Goal: Information Seeking & Learning: Compare options

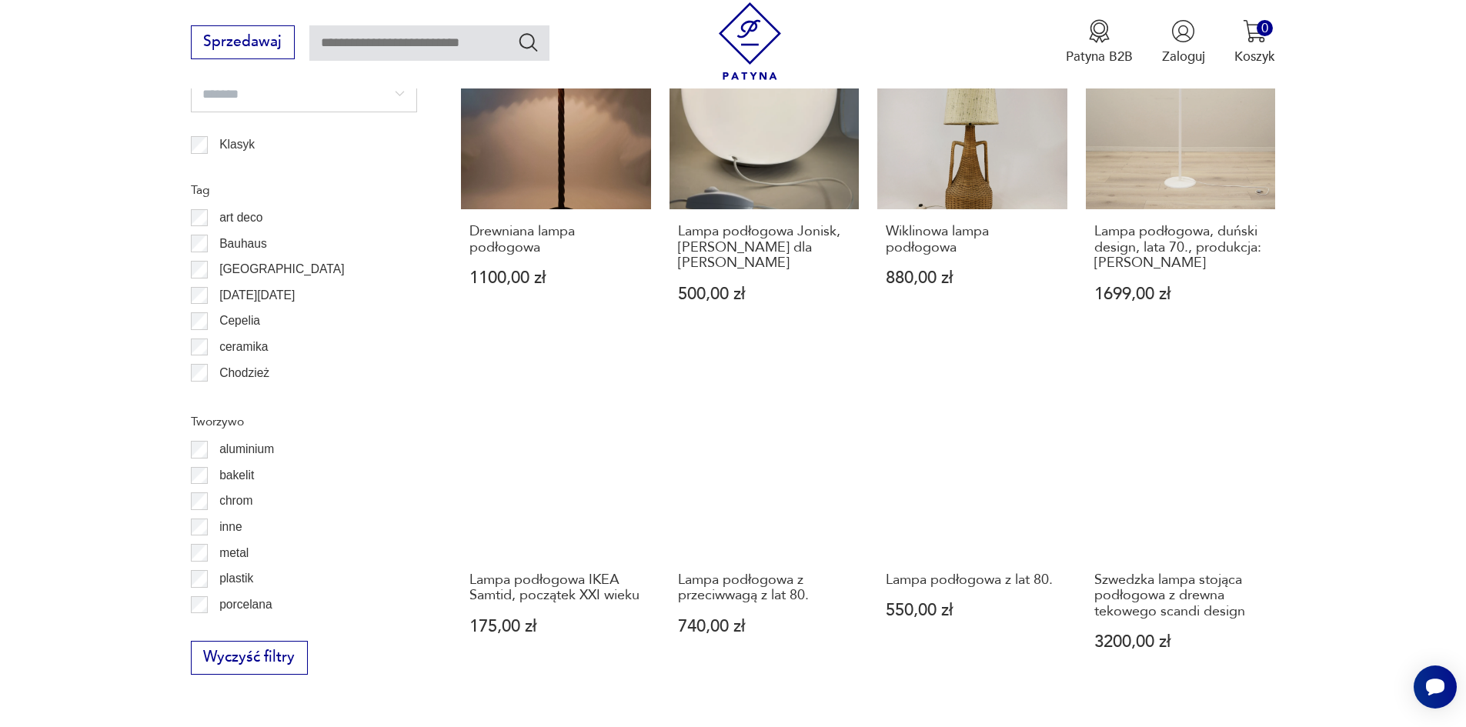
scroll to position [1534, 0]
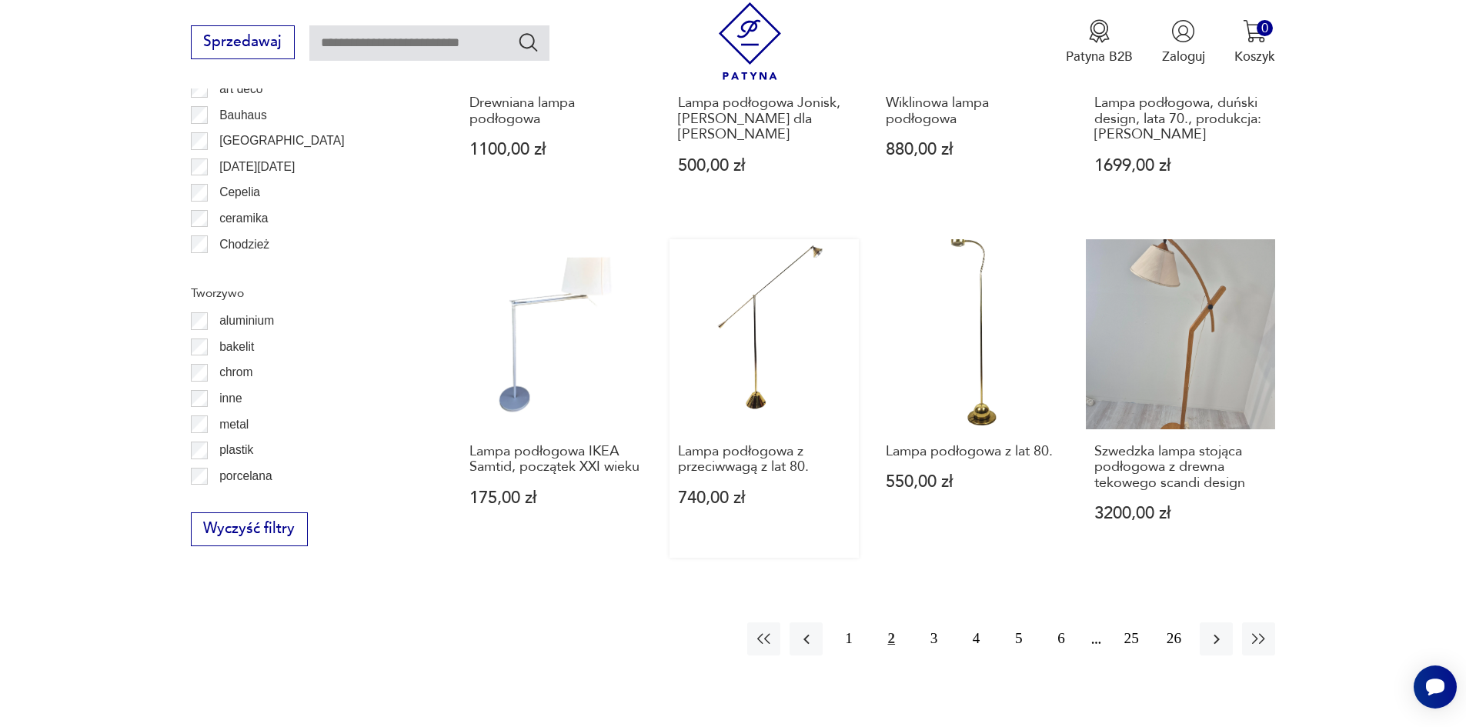
click at [746, 299] on link "Lampa podłogowa z przeciwwagą z lat 80. 740,00 zł" at bounding box center [764, 398] width 190 height 319
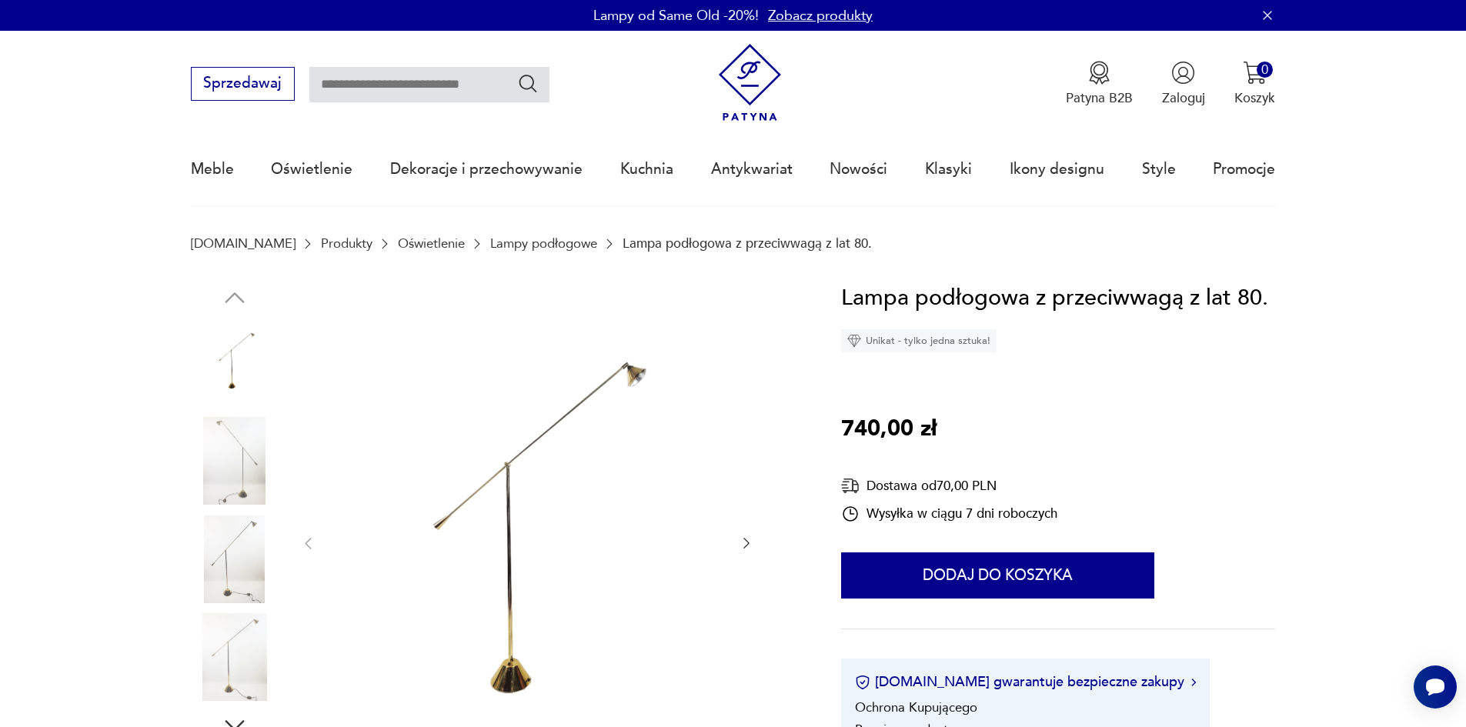
click at [529, 442] on img at bounding box center [527, 542] width 385 height 523
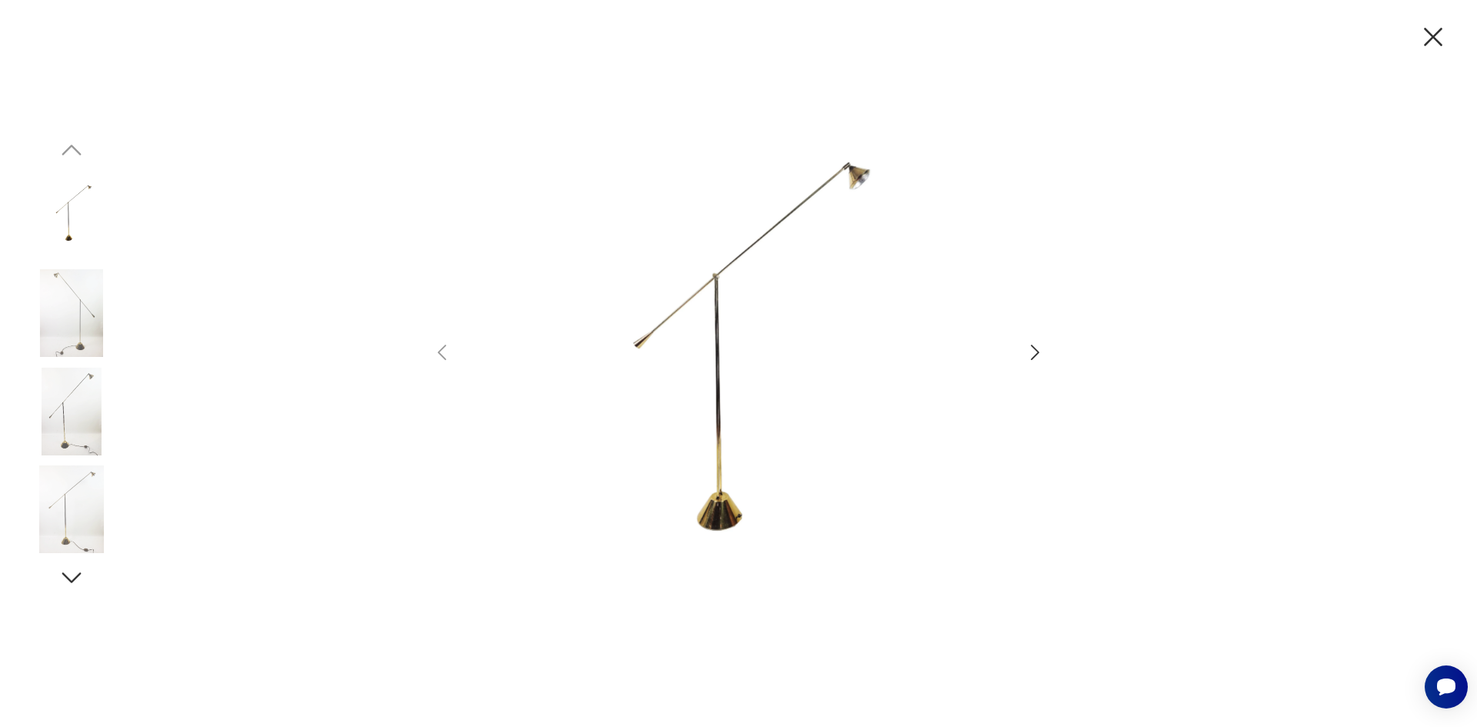
click at [1027, 346] on icon "button" at bounding box center [1035, 353] width 22 height 22
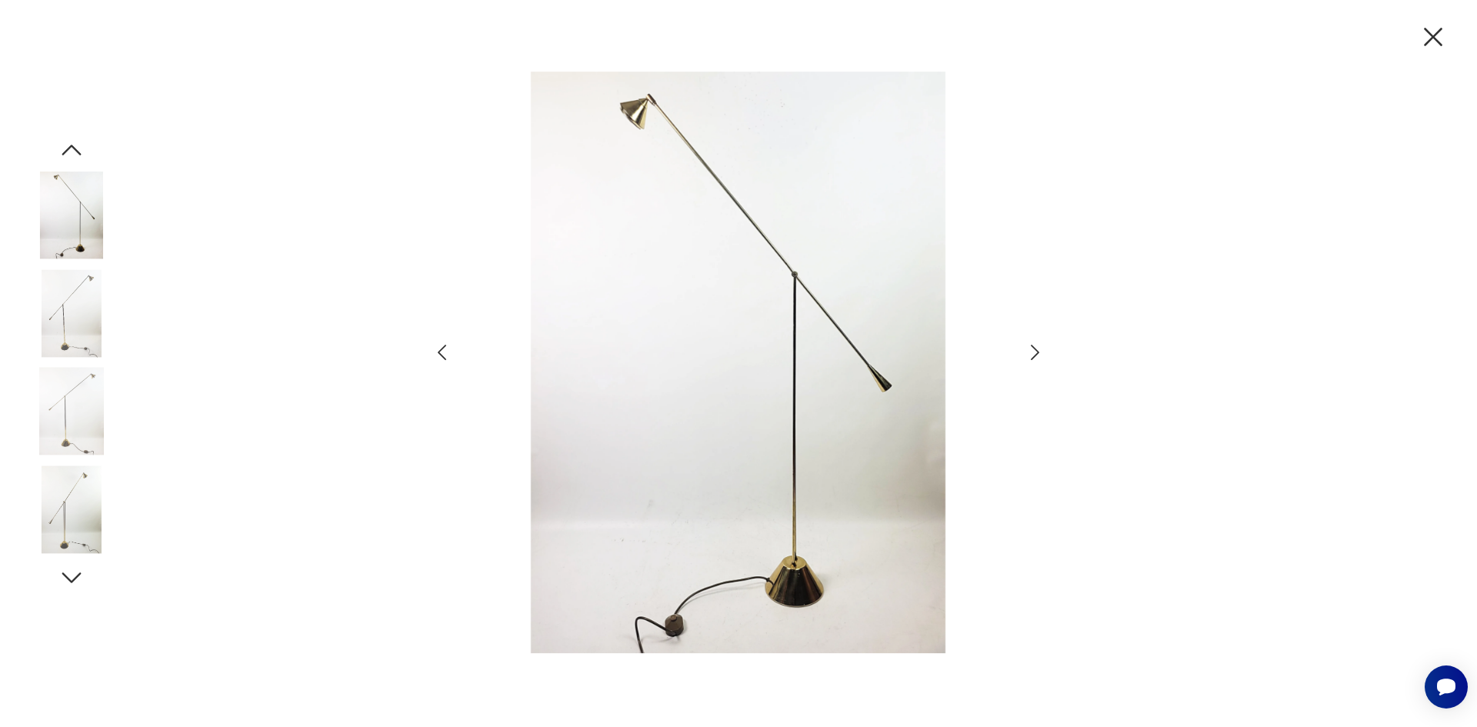
click at [1026, 348] on icon "button" at bounding box center [1035, 353] width 22 height 22
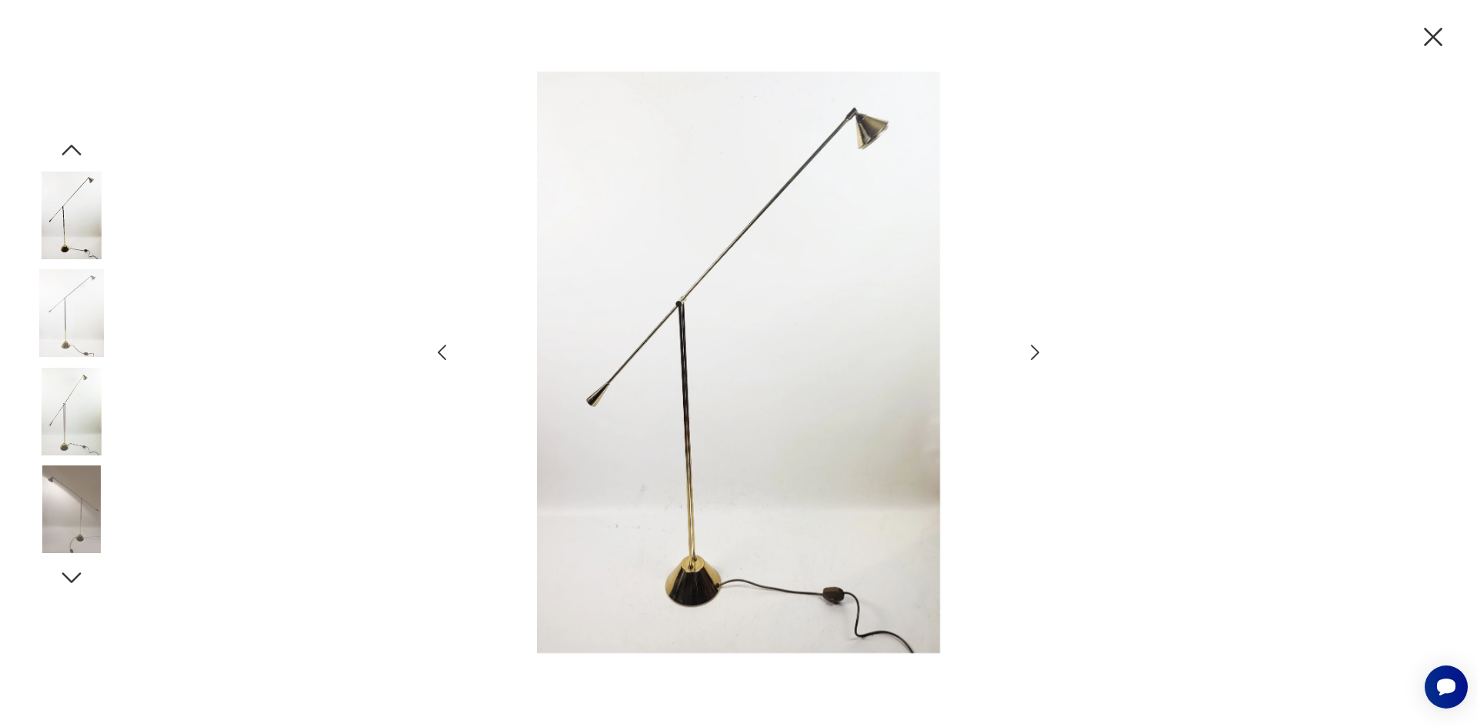
click at [1033, 349] on icon "button" at bounding box center [1035, 353] width 22 height 22
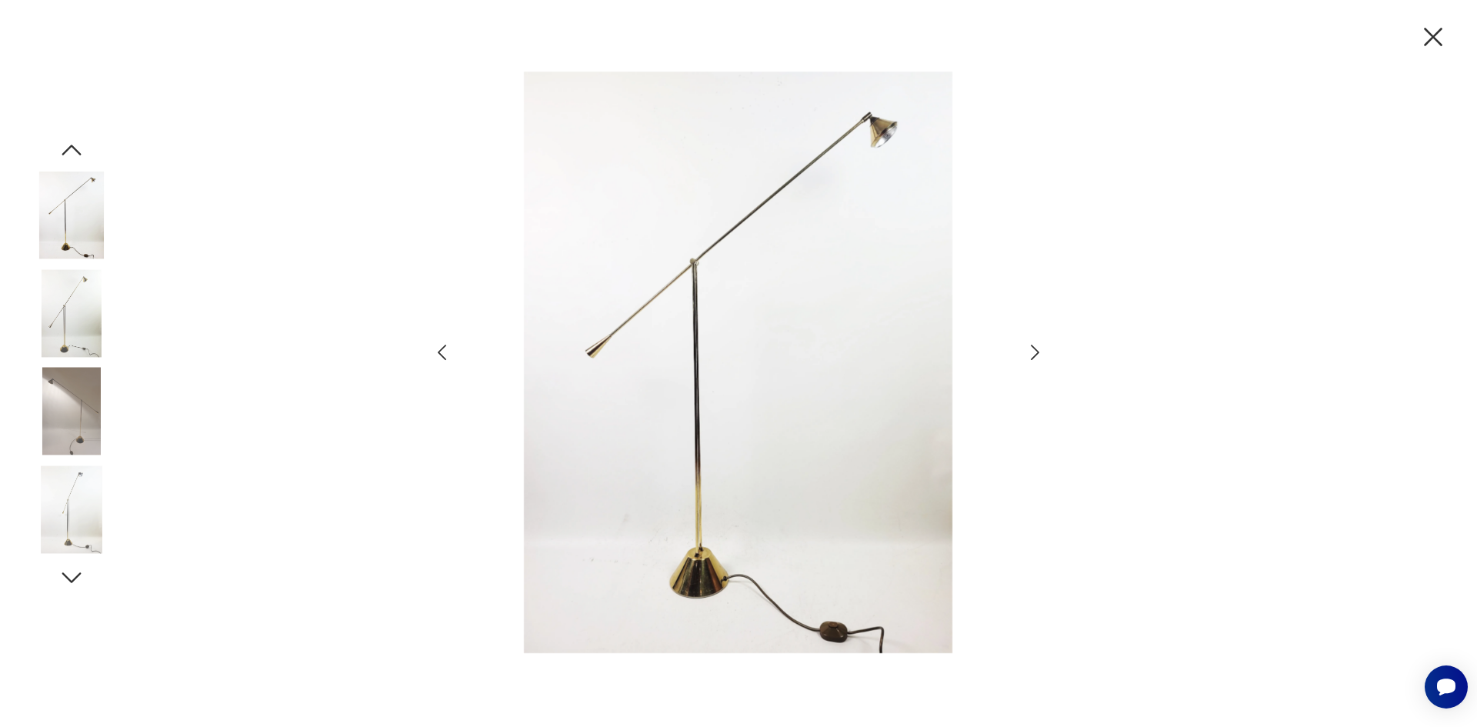
click at [1033, 349] on icon "button" at bounding box center [1035, 353] width 22 height 22
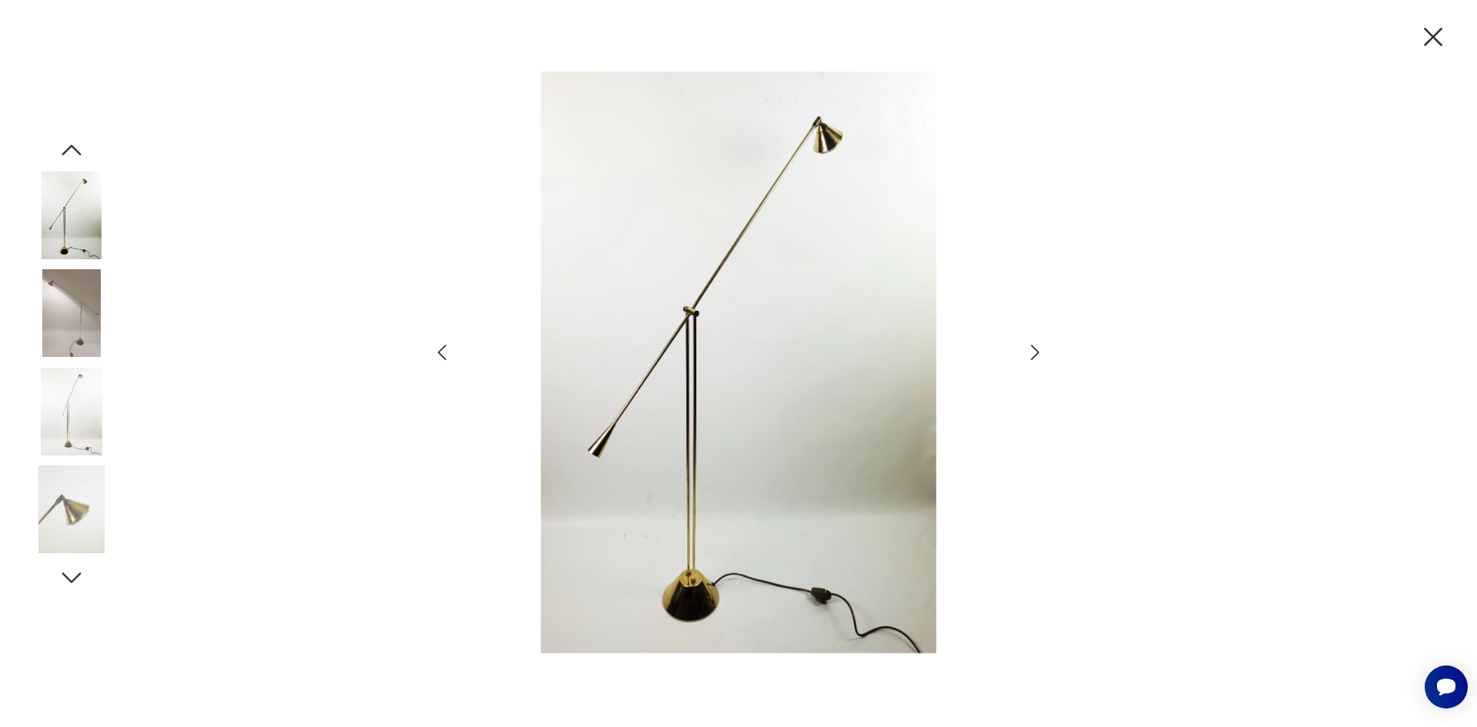
click at [1033, 349] on icon "button" at bounding box center [1035, 353] width 22 height 22
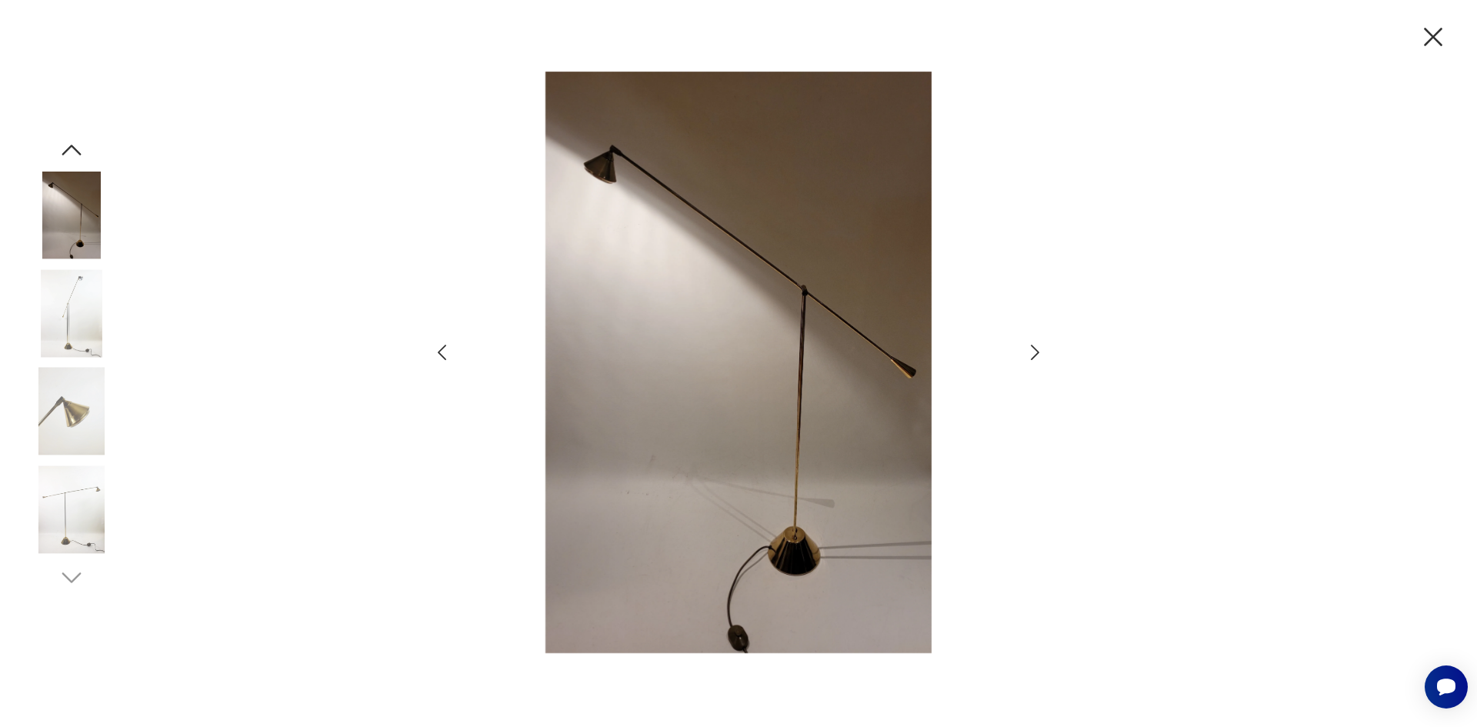
click at [1033, 349] on icon "button" at bounding box center [1035, 353] width 22 height 22
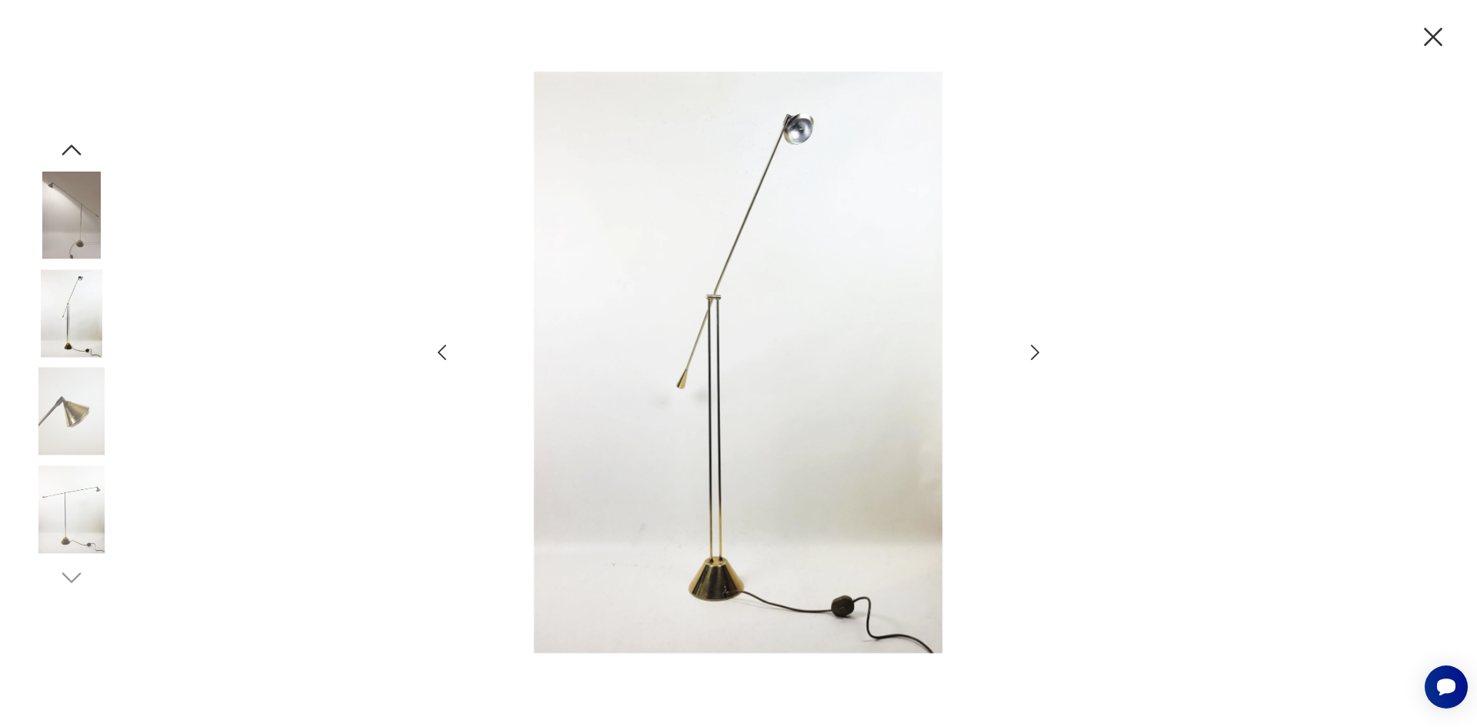
click at [1033, 349] on icon "button" at bounding box center [1035, 353] width 22 height 22
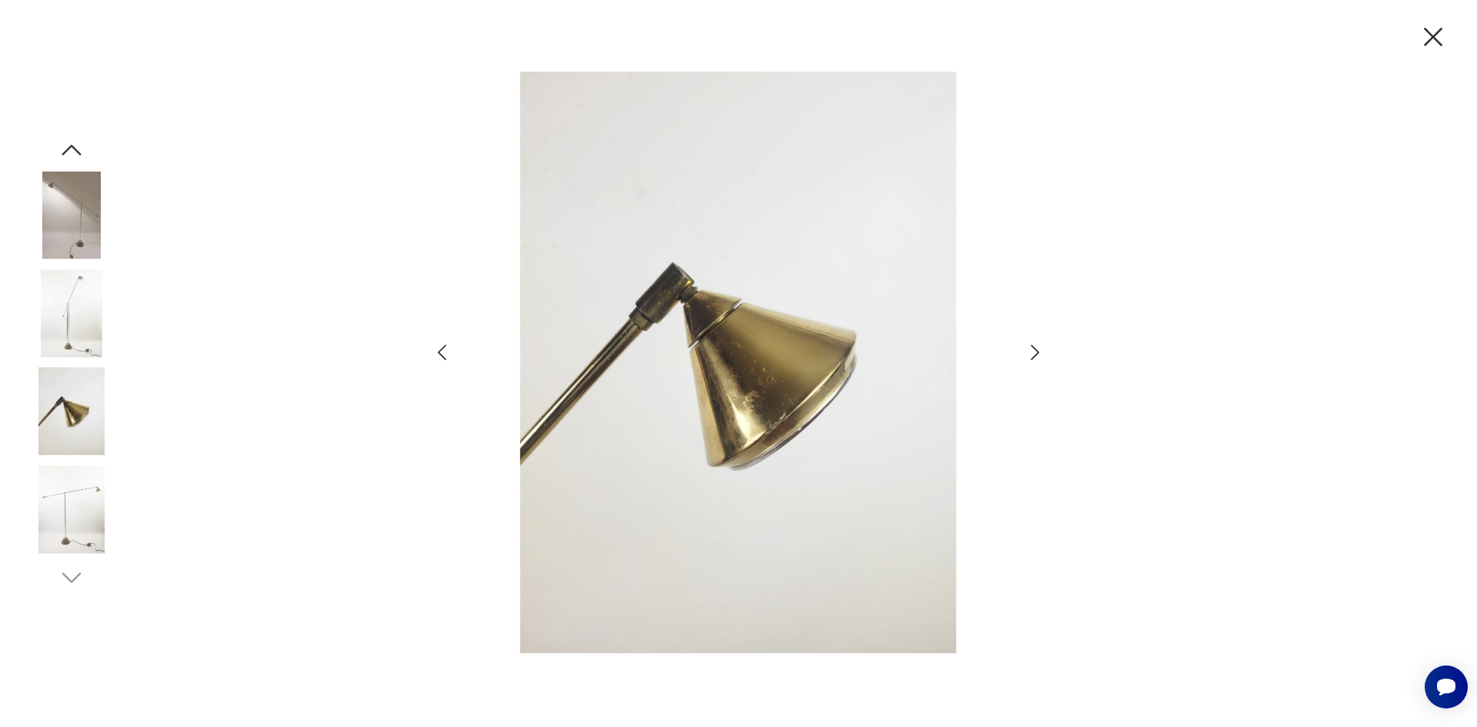
click at [1034, 355] on icon "button" at bounding box center [1035, 353] width 22 height 22
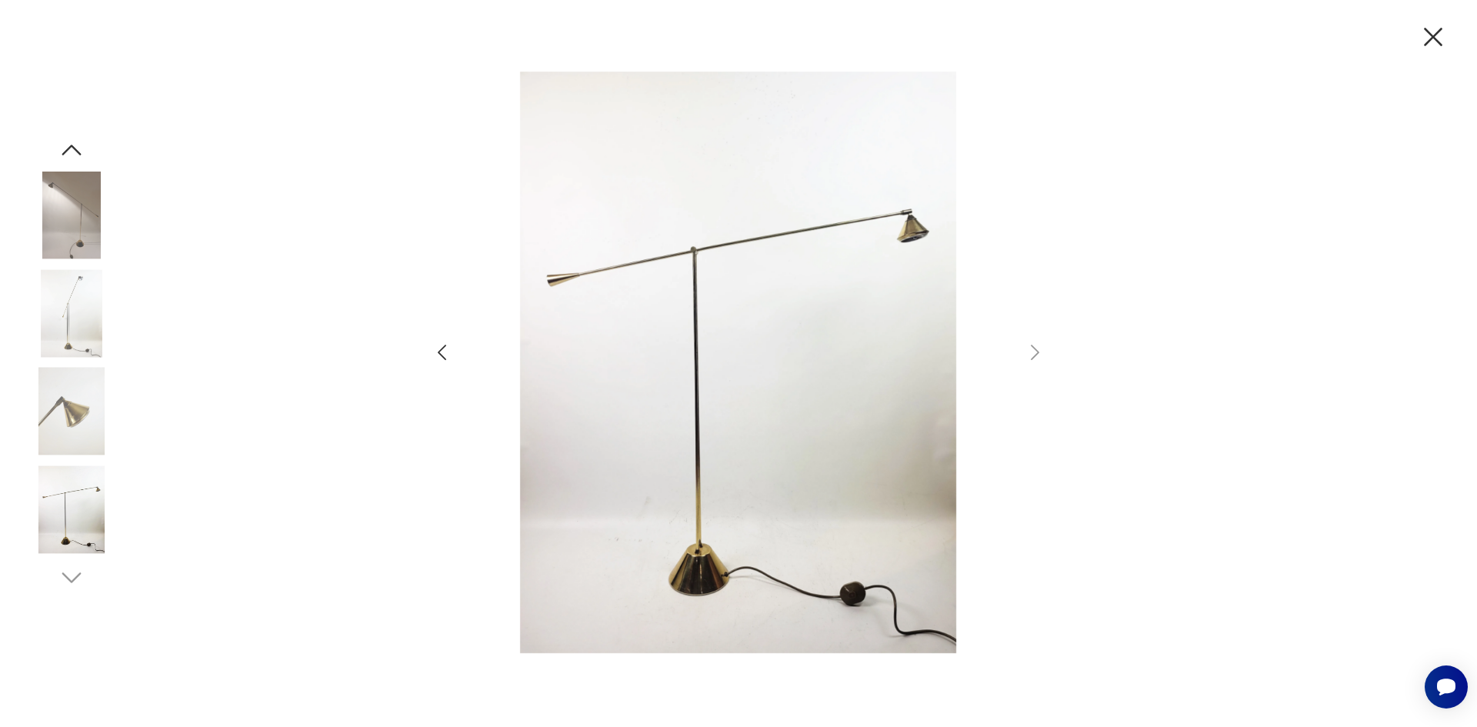
click at [1433, 38] on icon "button" at bounding box center [1433, 37] width 18 height 18
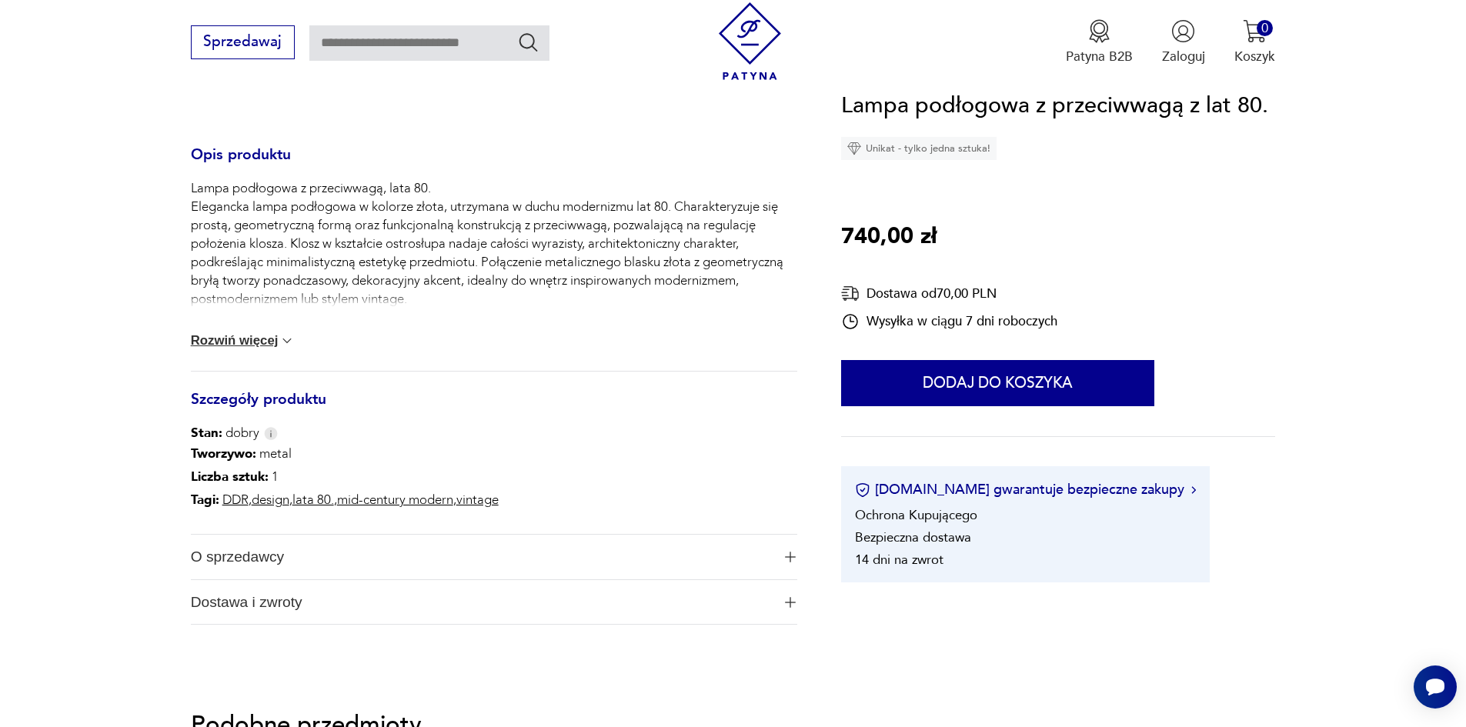
scroll to position [769, 0]
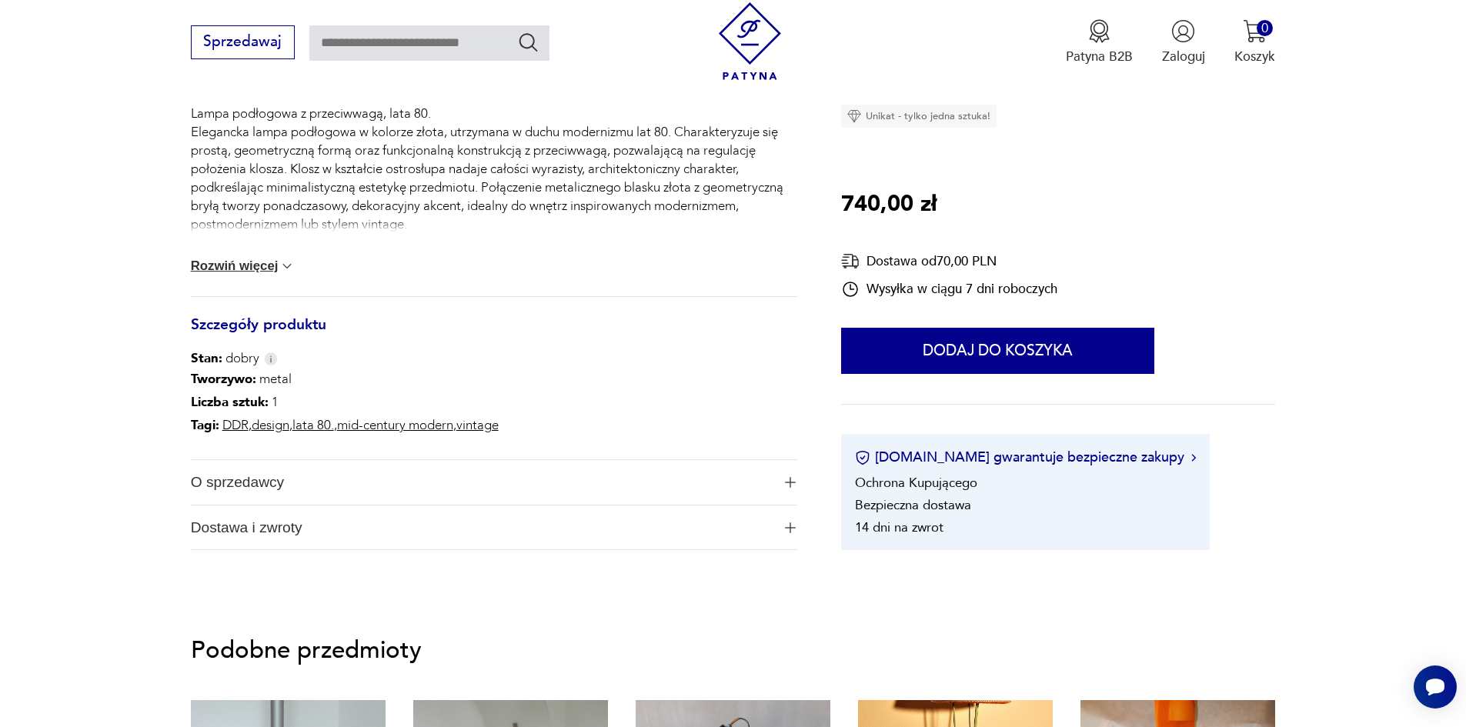
click at [789, 480] on img "button" at bounding box center [790, 482] width 11 height 11
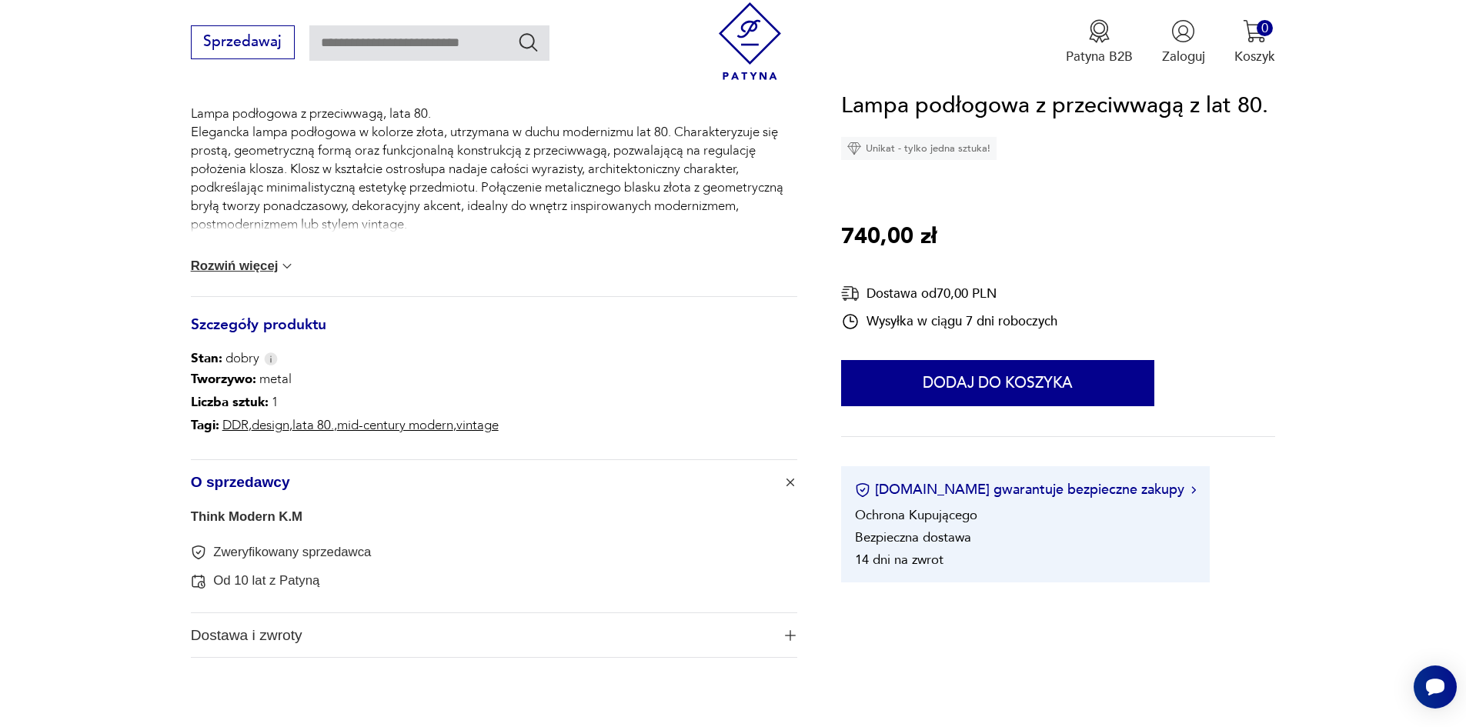
click at [794, 642] on button "Dostawa i zwroty" at bounding box center [494, 635] width 606 height 45
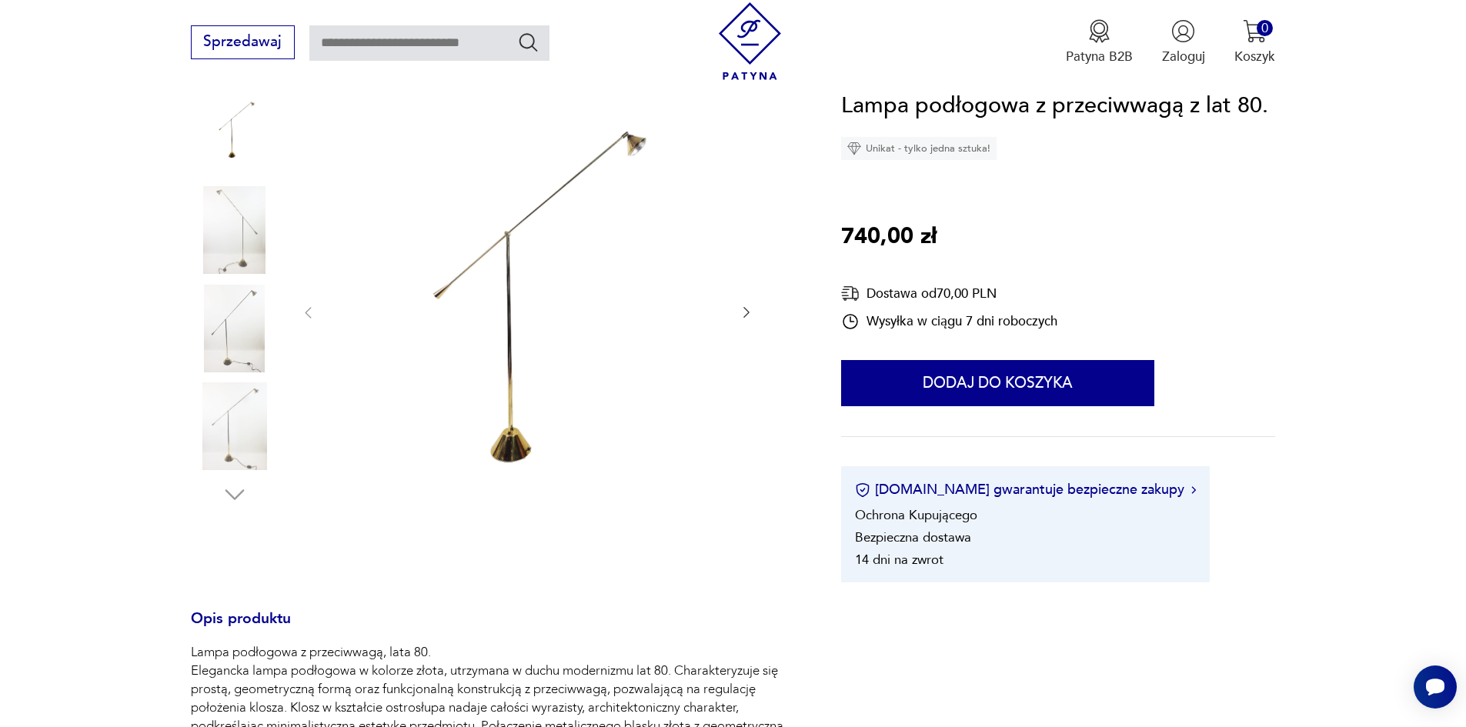
scroll to position [0, 0]
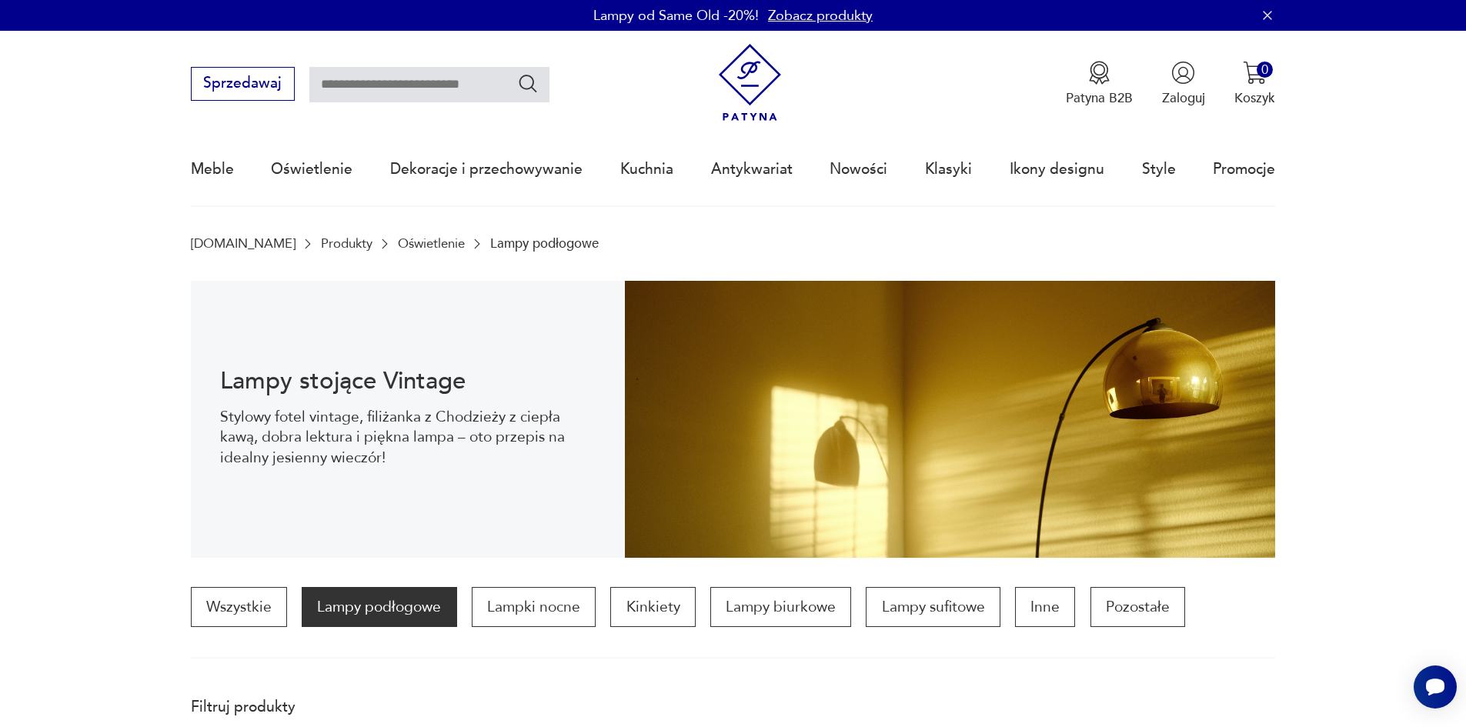
scroll to position [1704, 0]
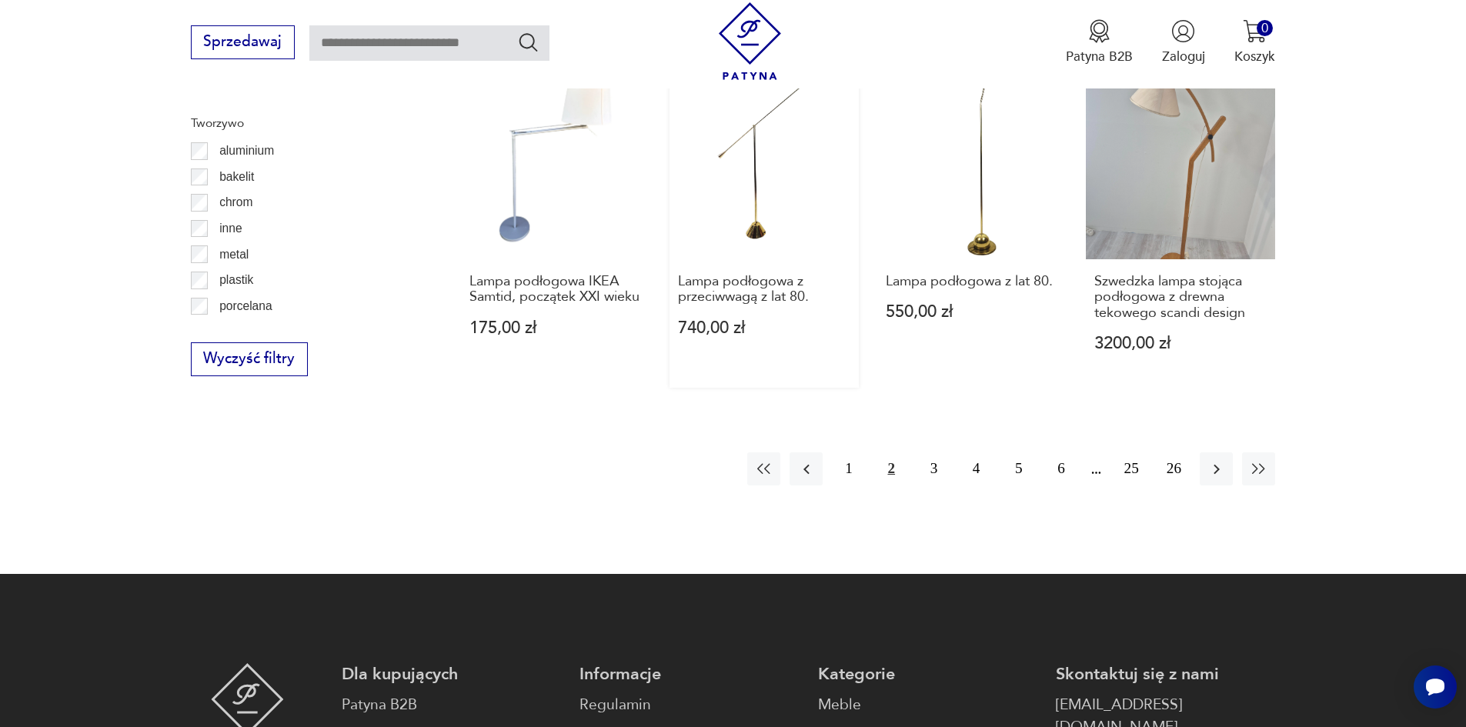
click at [741, 212] on link "Lampa podłogowa z przeciwwagą z lat 80. 740,00 zł" at bounding box center [764, 228] width 190 height 319
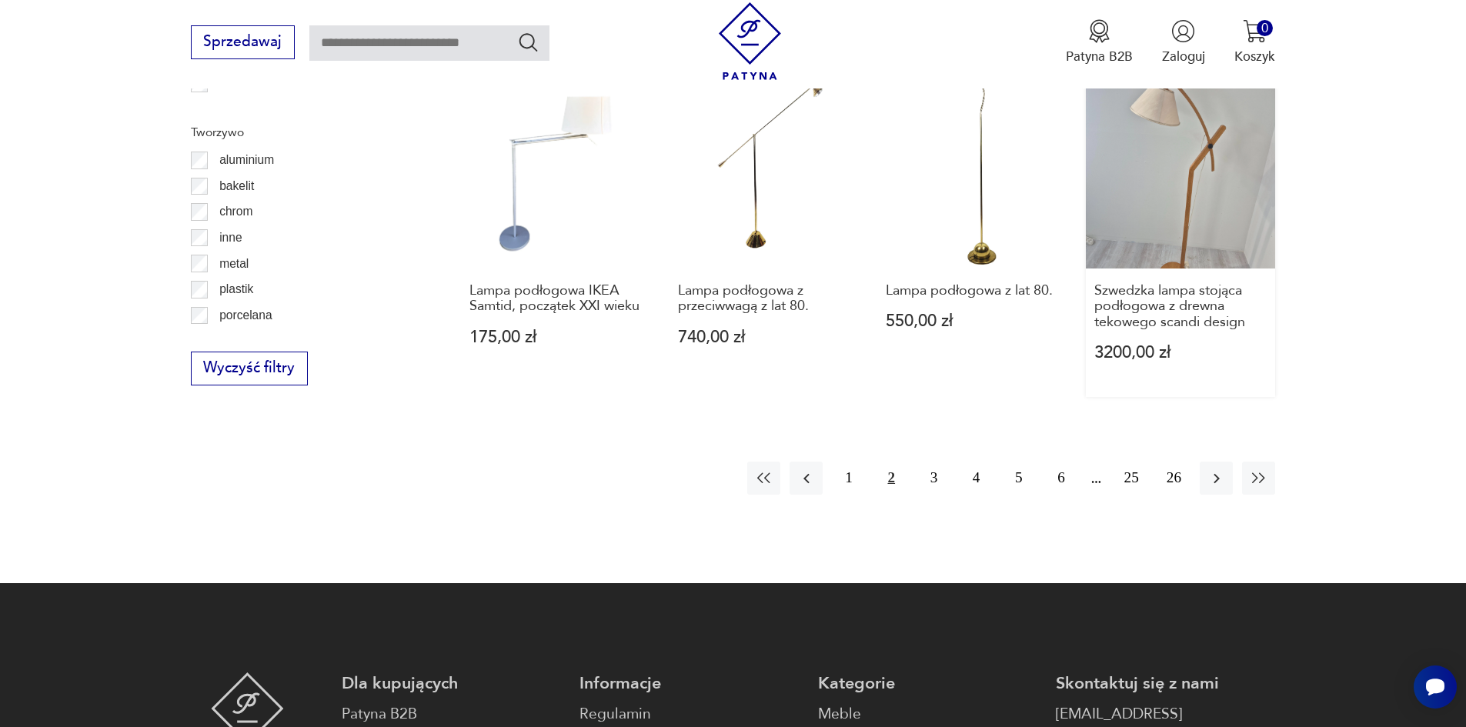
scroll to position [1567, 0]
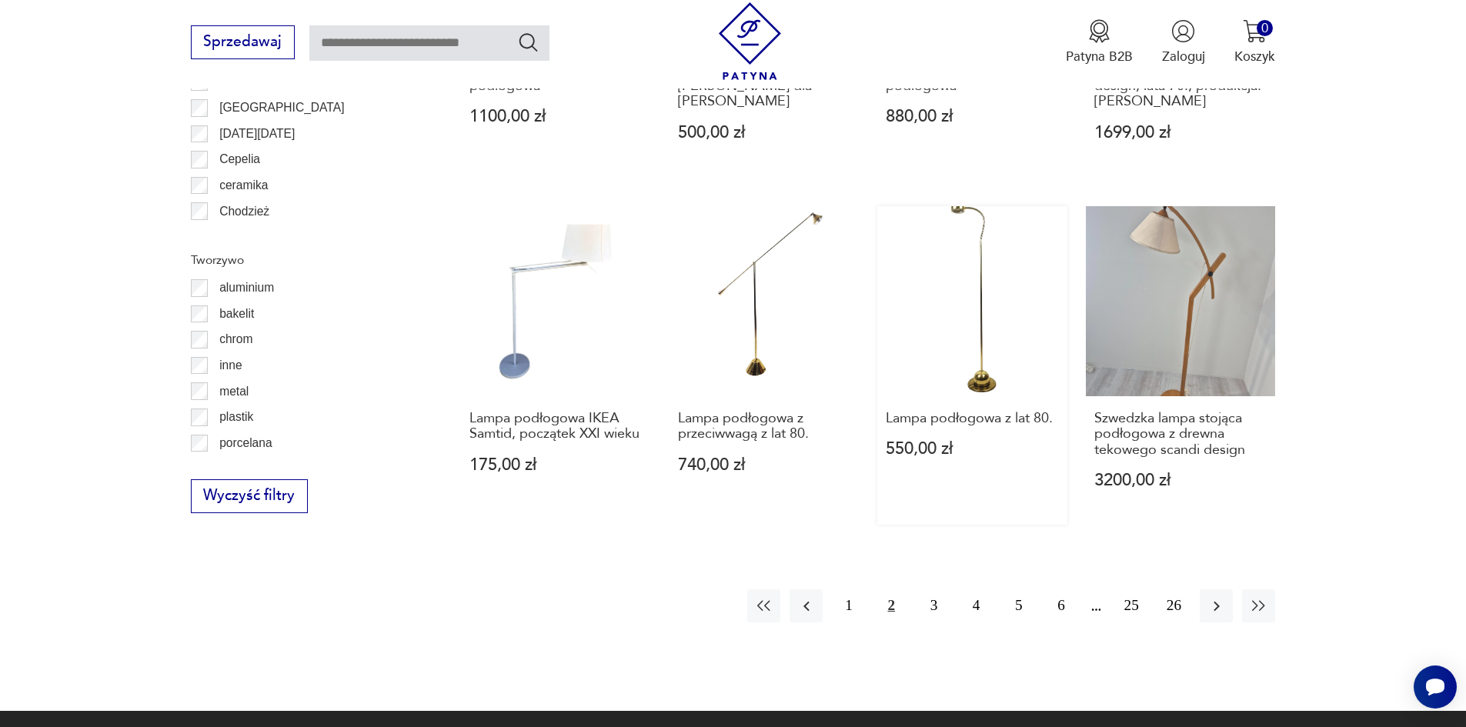
click at [982, 233] on link "Lampa podłogowa z lat 80. 550,00 zł" at bounding box center [972, 365] width 190 height 319
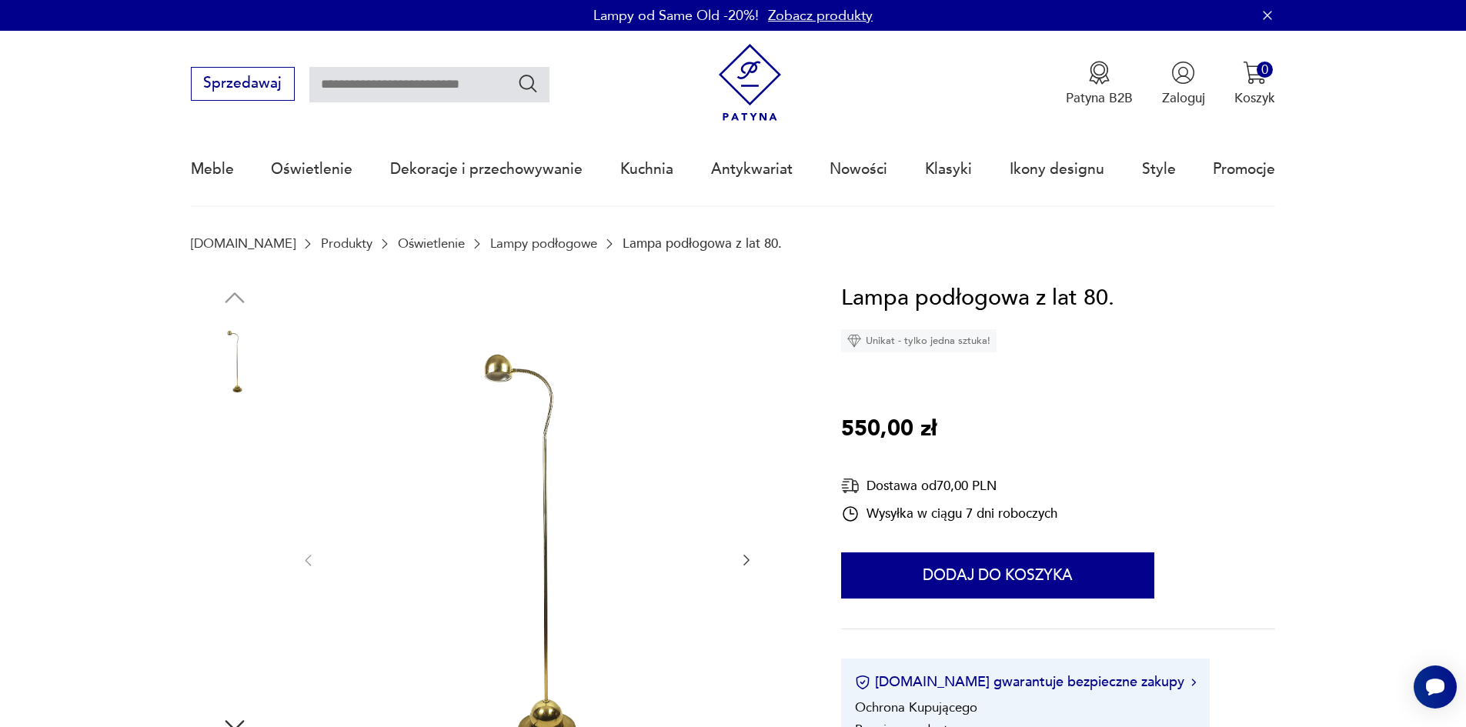
click at [526, 402] on img at bounding box center [527, 559] width 385 height 557
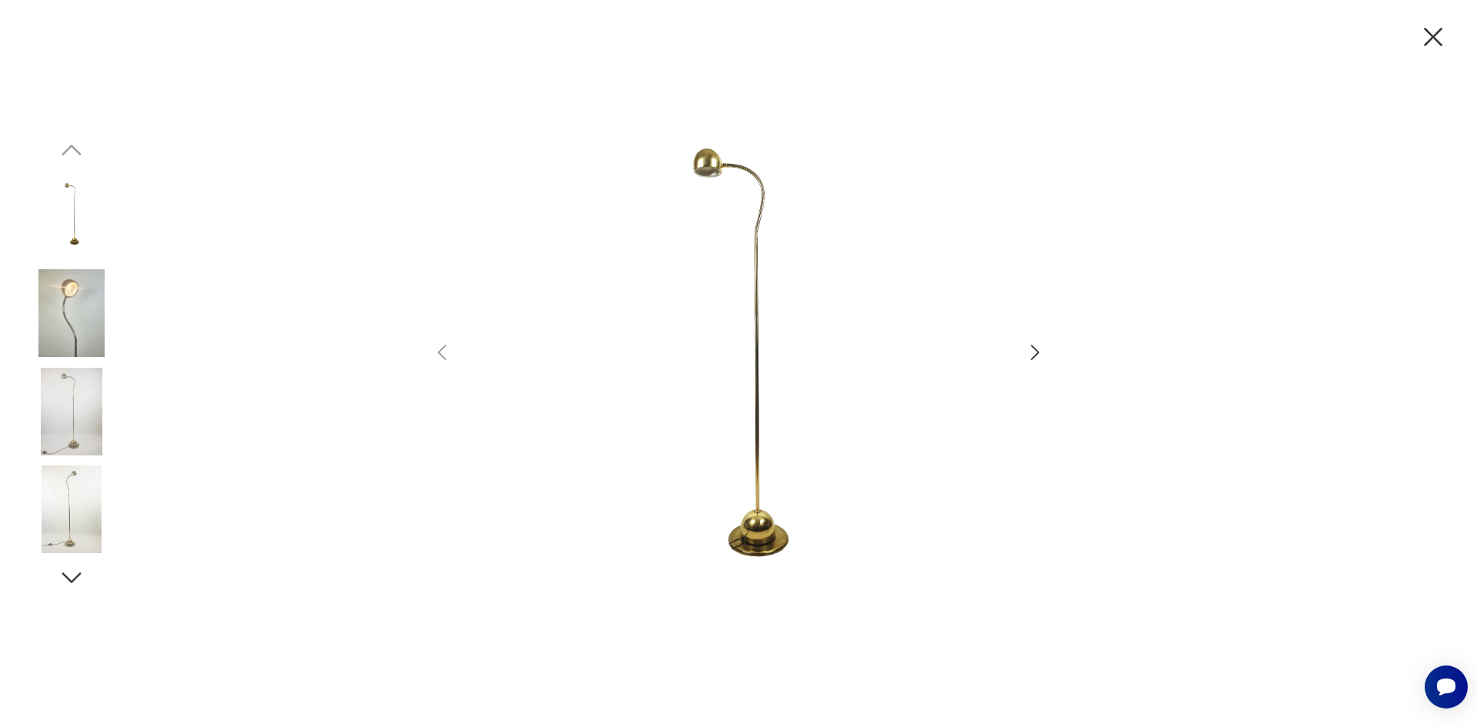
click at [1034, 351] on icon "button" at bounding box center [1035, 353] width 22 height 22
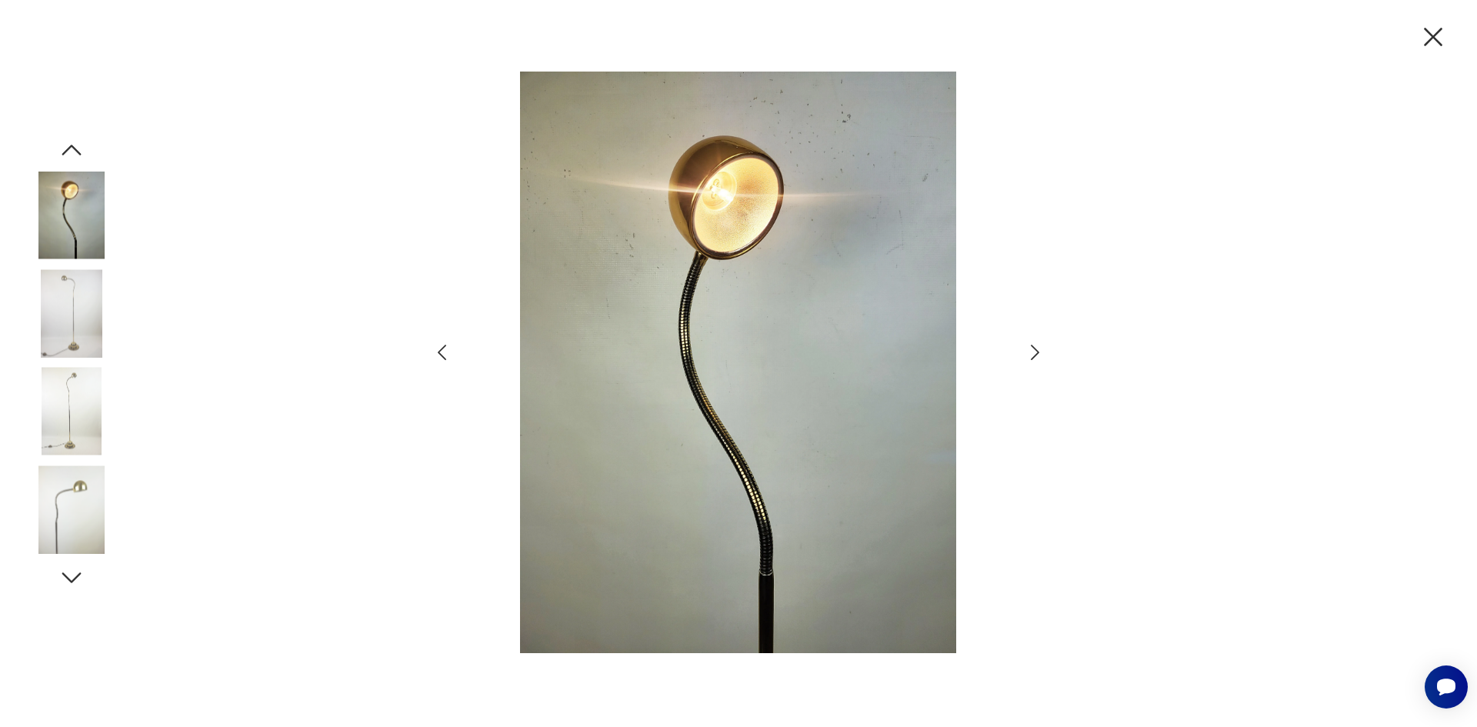
click at [1030, 351] on icon "button" at bounding box center [1035, 353] width 22 height 22
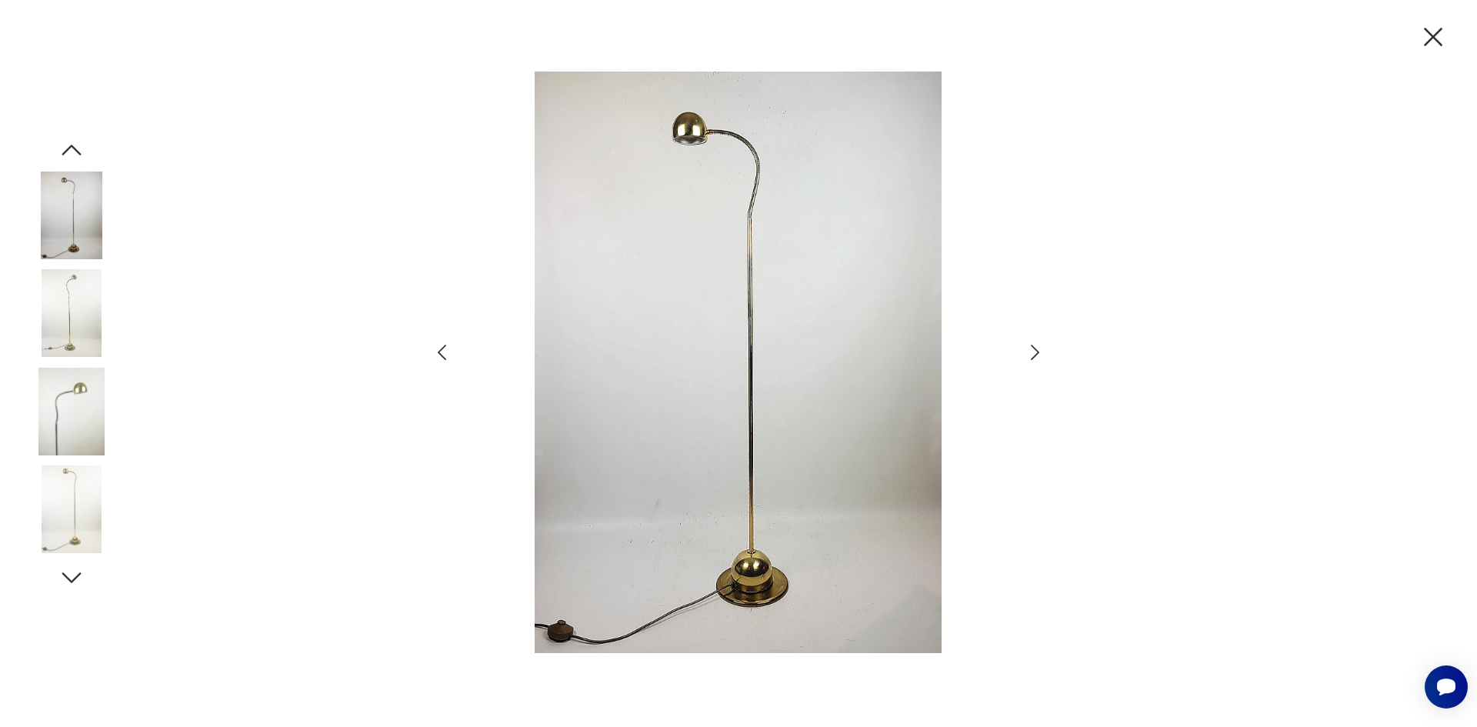
click at [1030, 351] on icon "button" at bounding box center [1035, 353] width 22 height 22
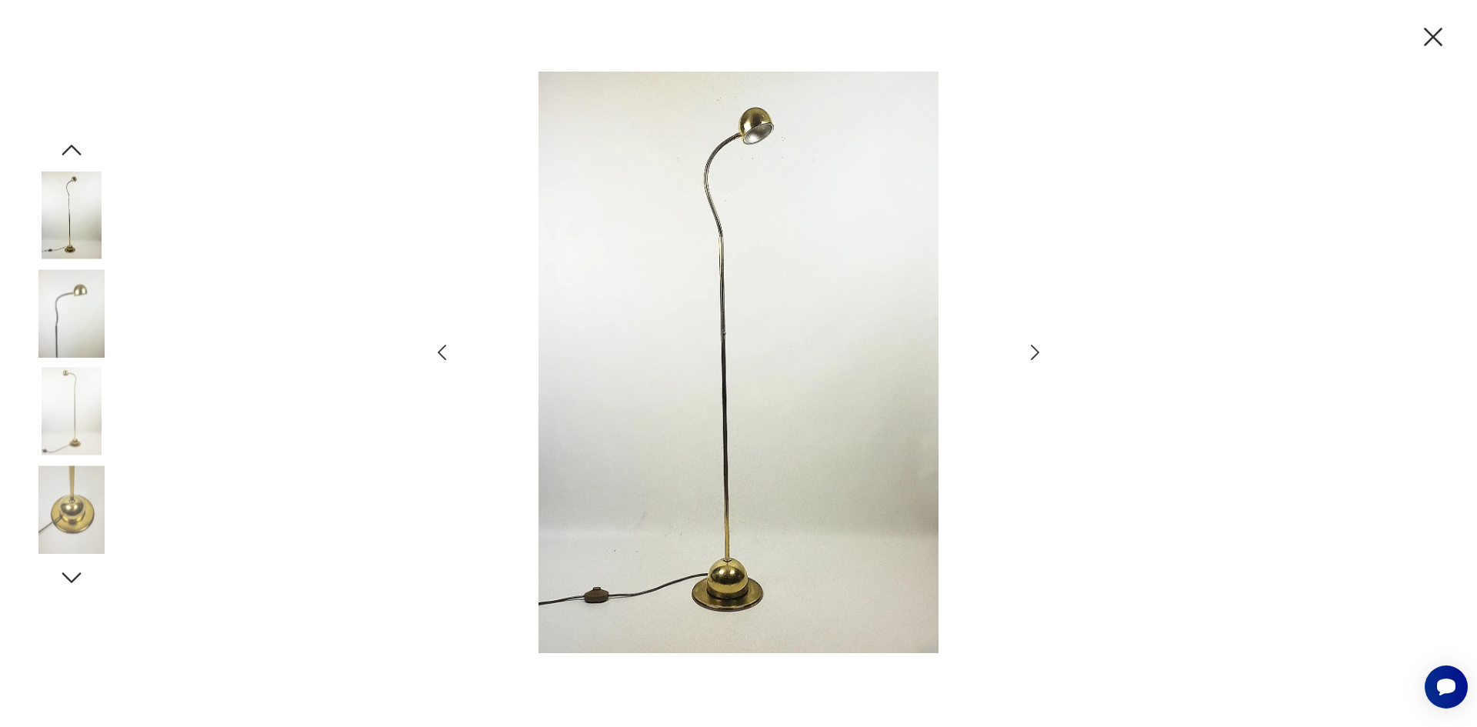
click at [1432, 31] on icon "button" at bounding box center [1433, 37] width 32 height 32
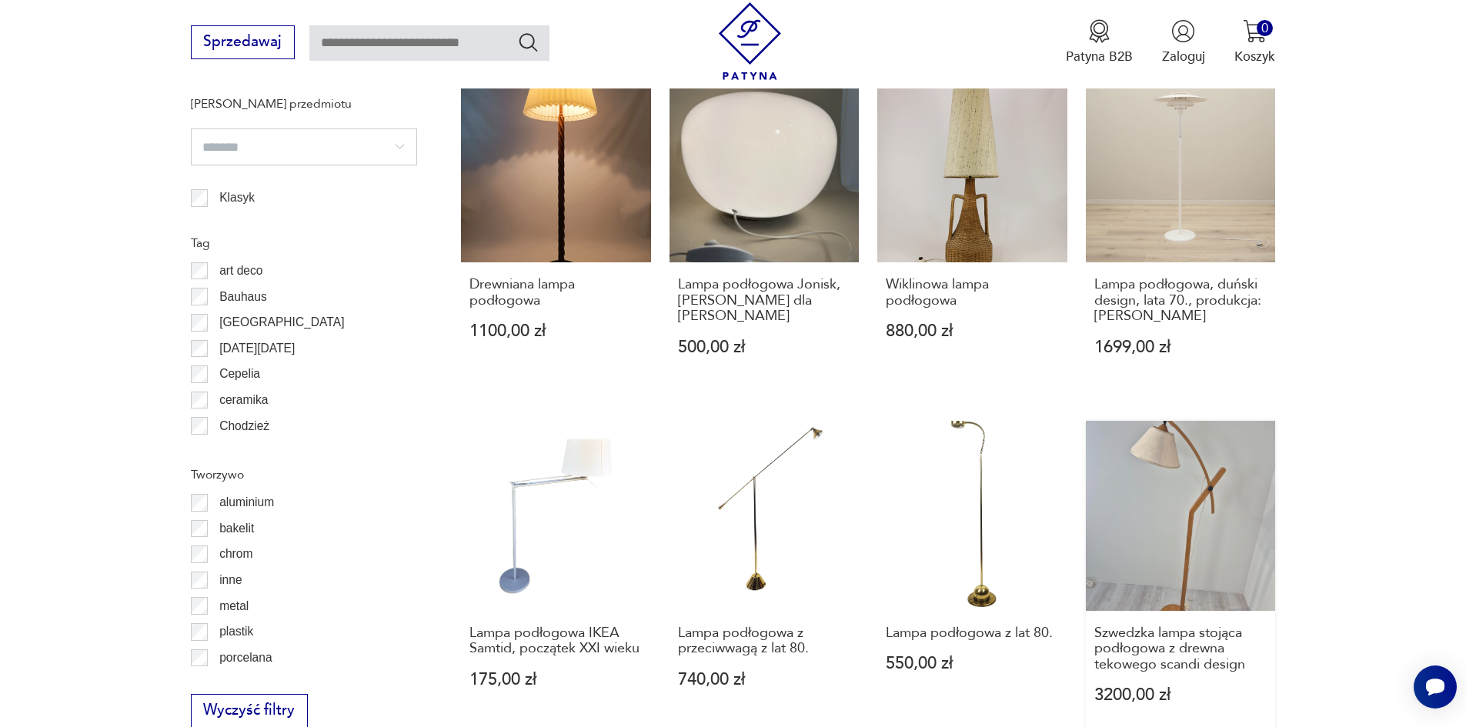
scroll to position [1583, 0]
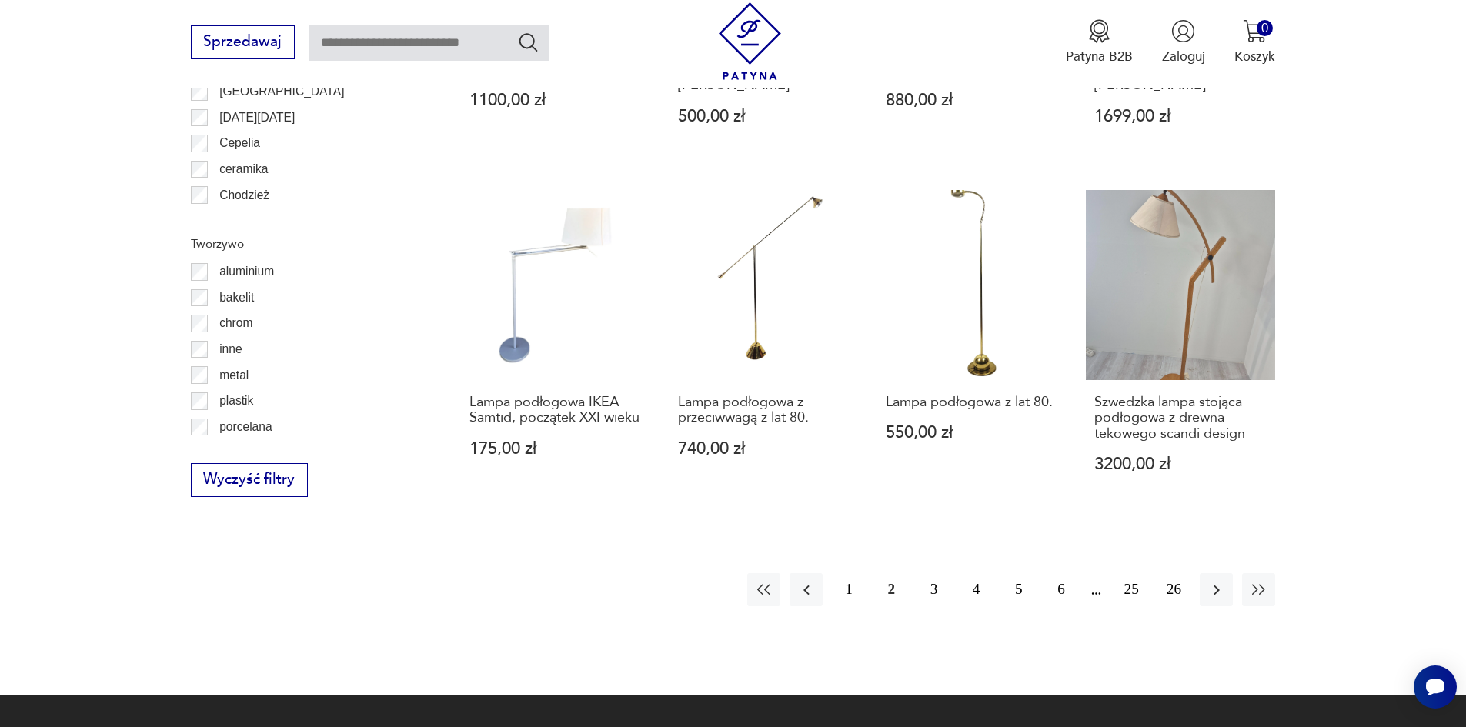
click at [932, 590] on button "3" at bounding box center [933, 589] width 33 height 33
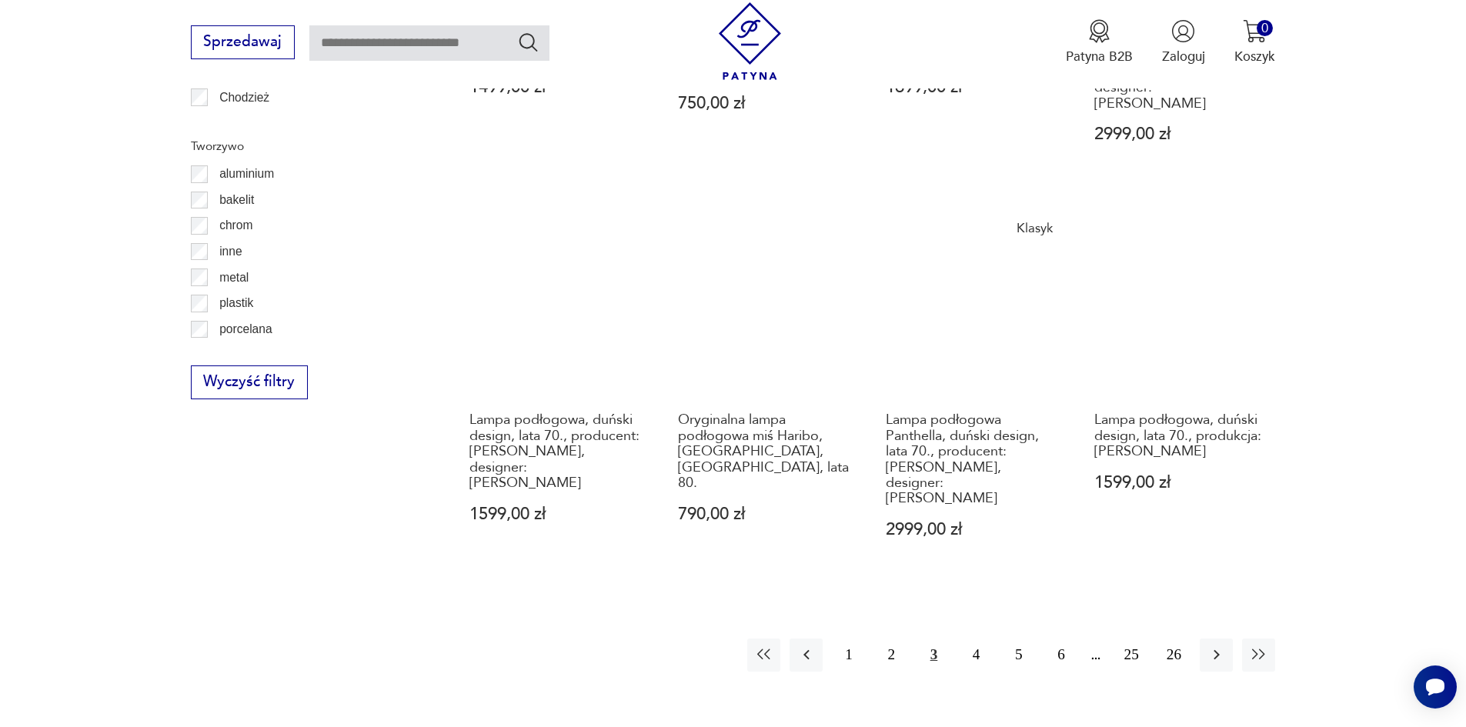
scroll to position [1688, 0]
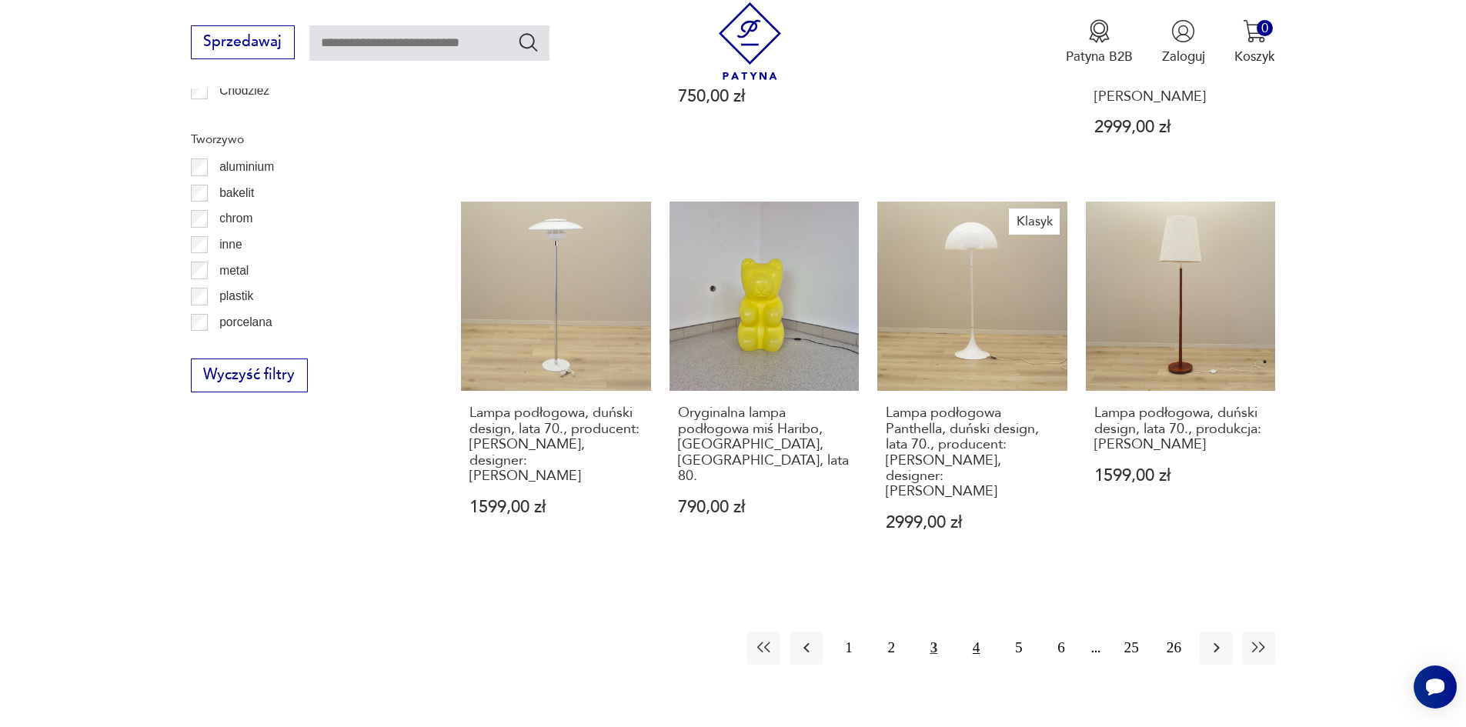
click at [970, 632] on button "4" at bounding box center [975, 648] width 33 height 33
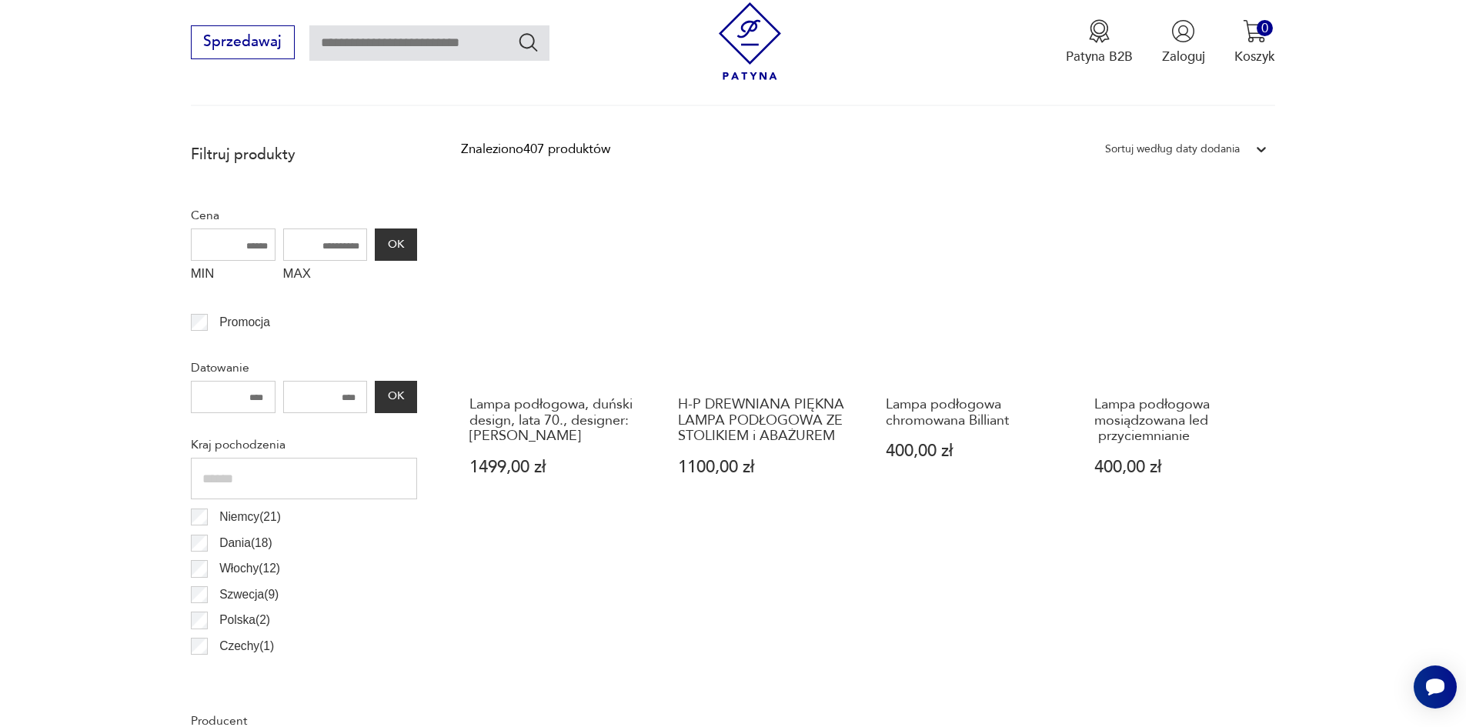
scroll to position [688, 0]
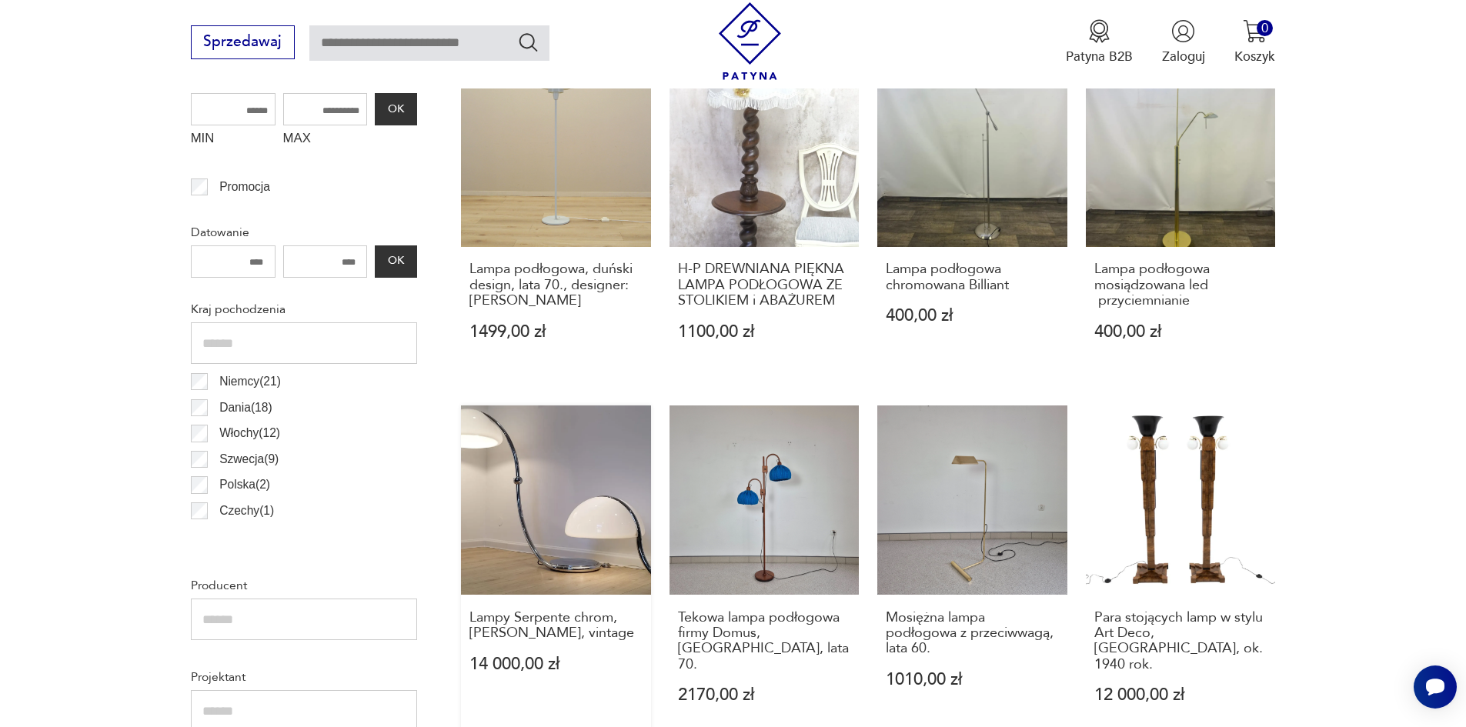
click at [563, 541] on link "Lampy Serpente chrom, E. Martinelli, vintage 14 000,00 zł" at bounding box center [556, 572] width 190 height 334
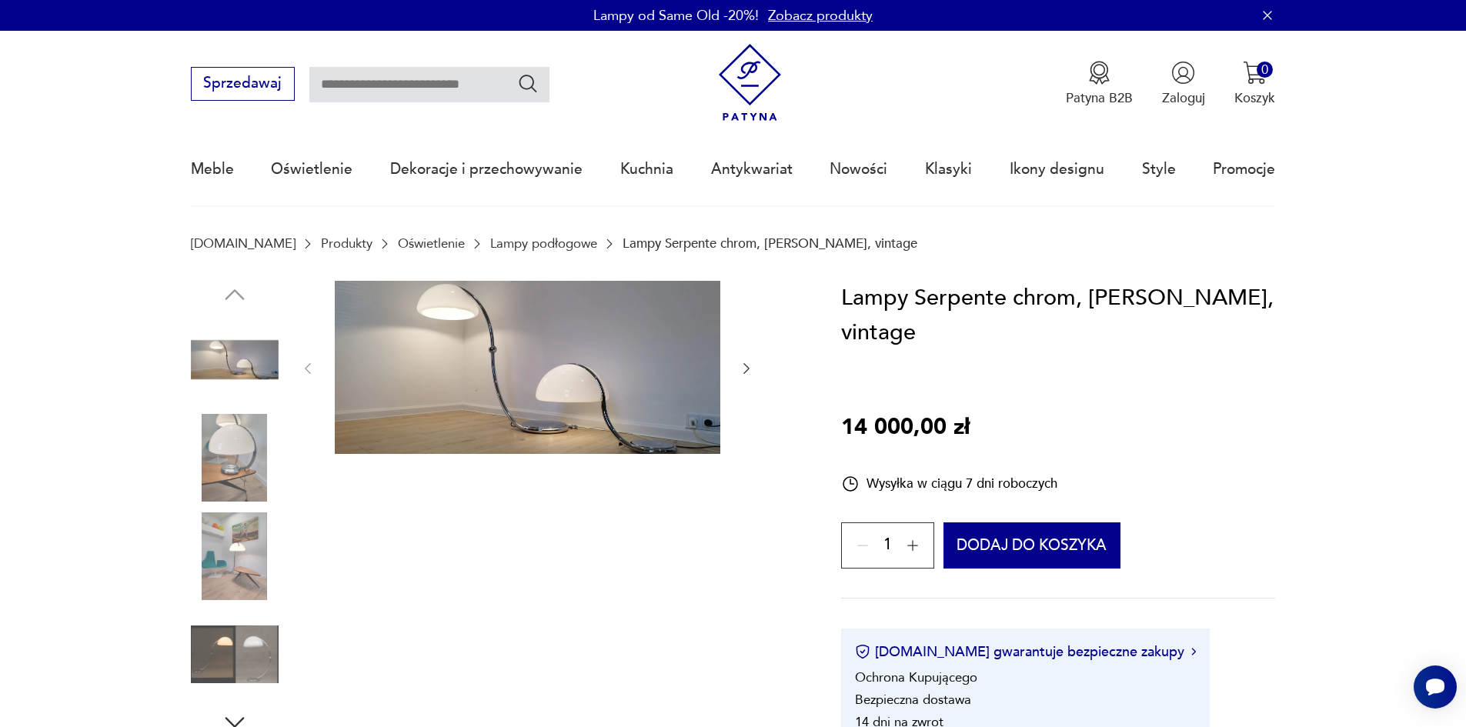
click at [547, 375] on img at bounding box center [527, 367] width 385 height 173
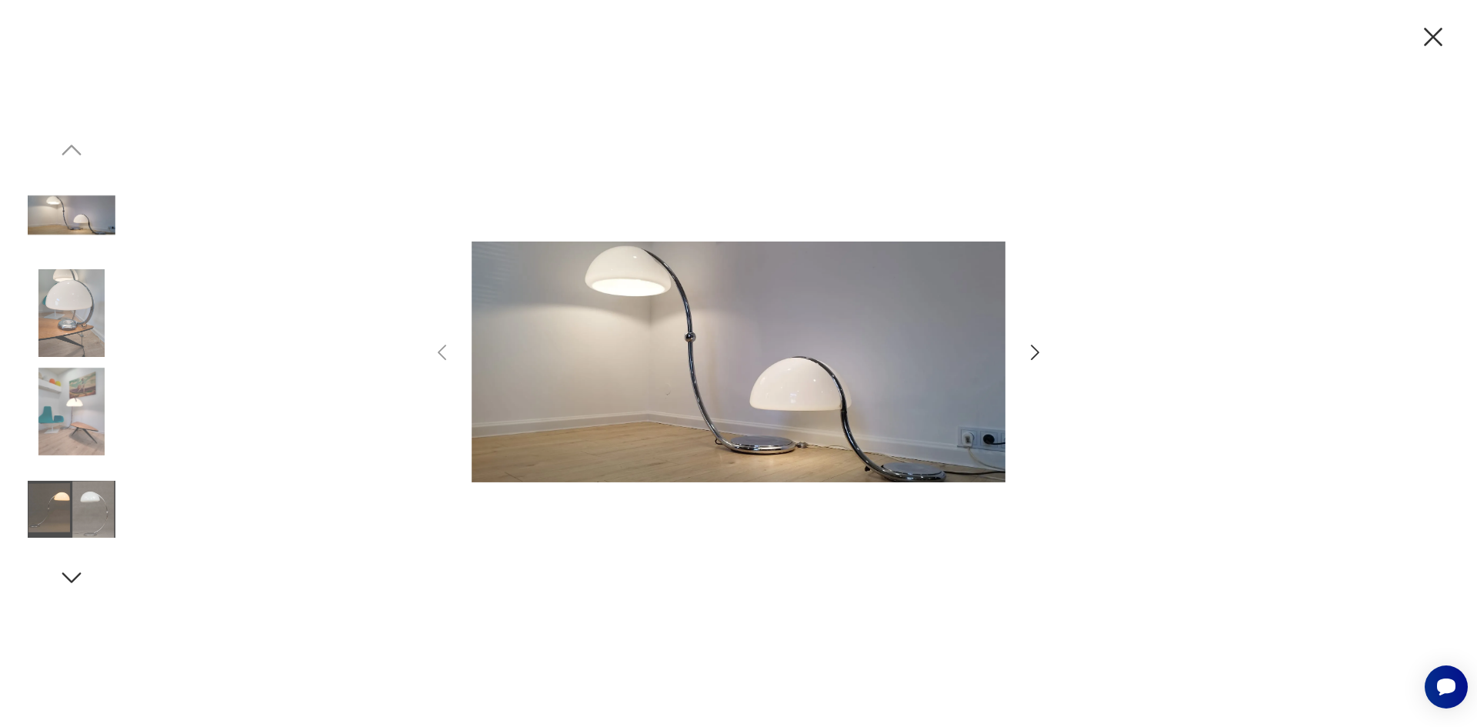
click at [1033, 355] on icon "button" at bounding box center [1035, 353] width 22 height 22
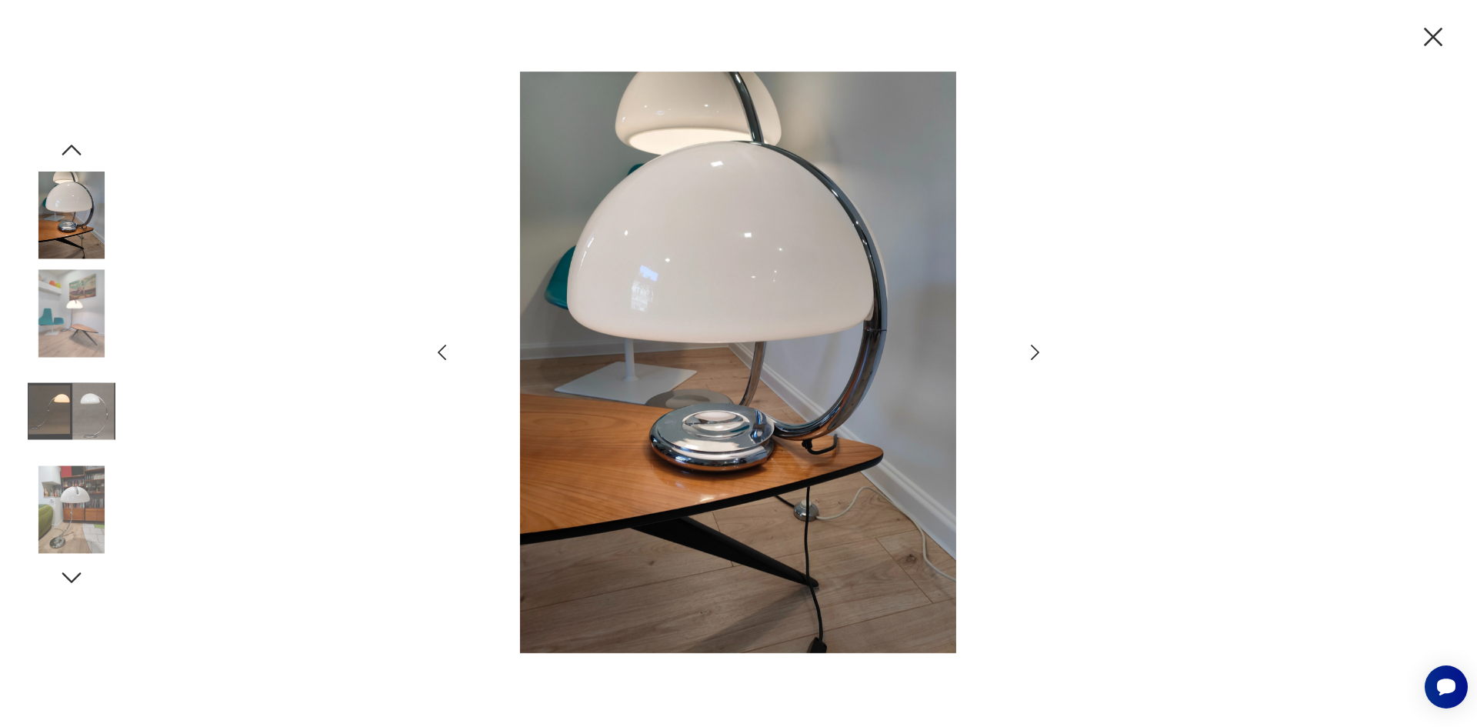
click at [1039, 344] on icon "button" at bounding box center [1035, 353] width 22 height 22
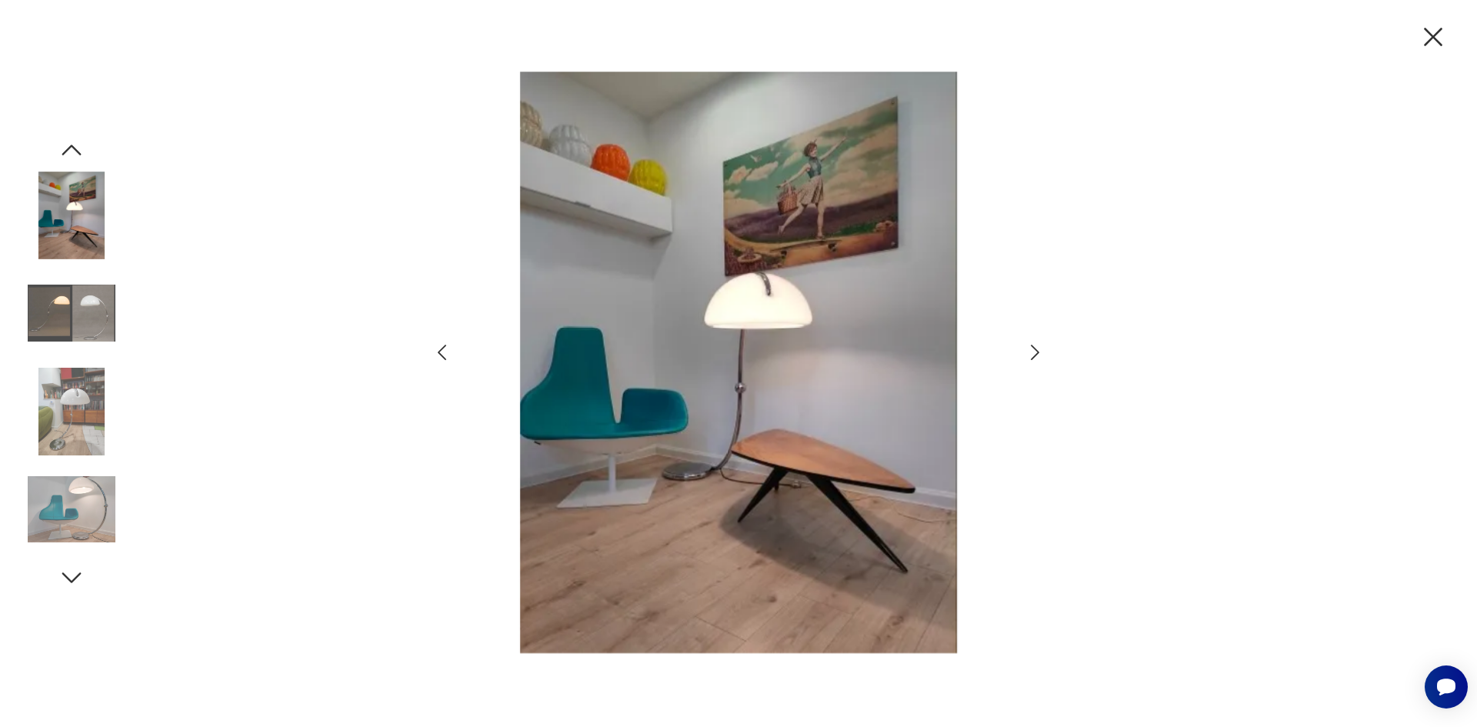
click at [1032, 349] on icon "button" at bounding box center [1035, 353] width 22 height 22
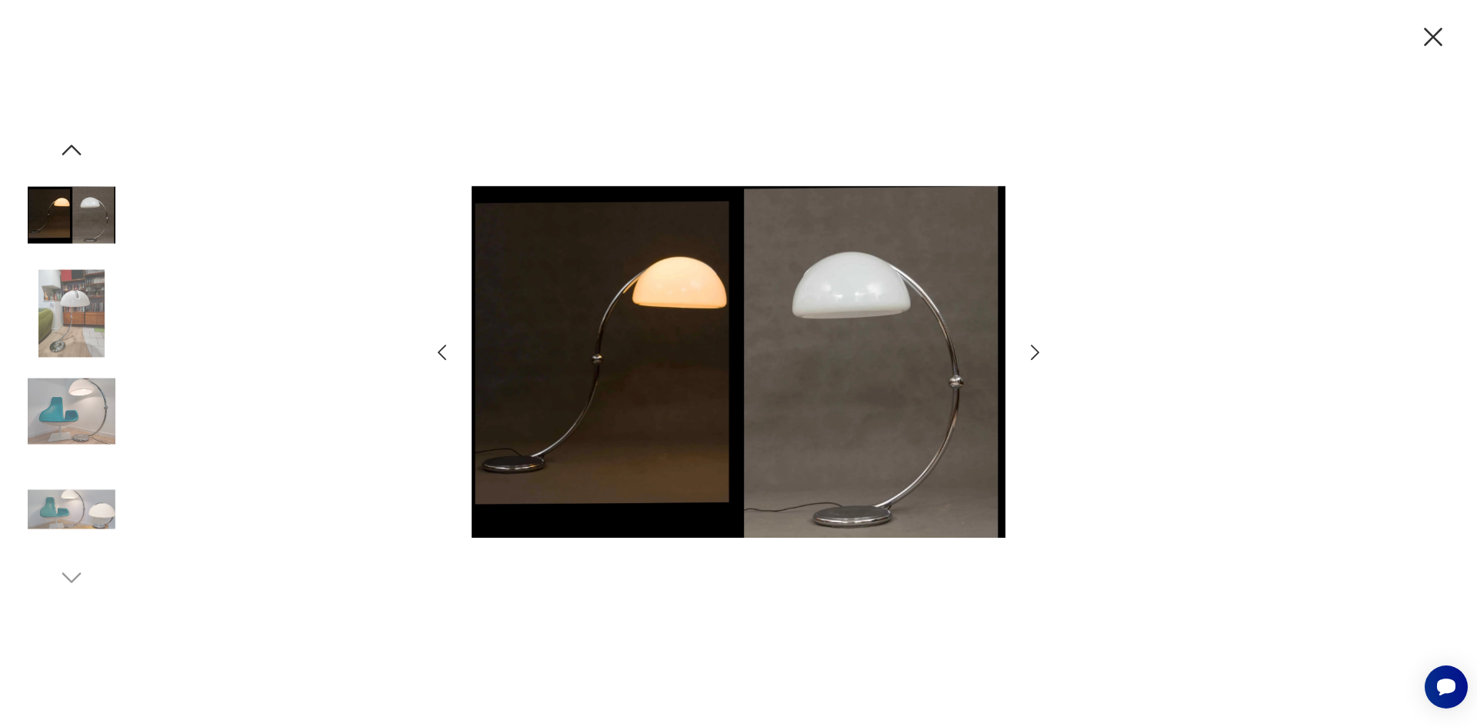
click at [1033, 353] on icon "button" at bounding box center [1035, 353] width 22 height 22
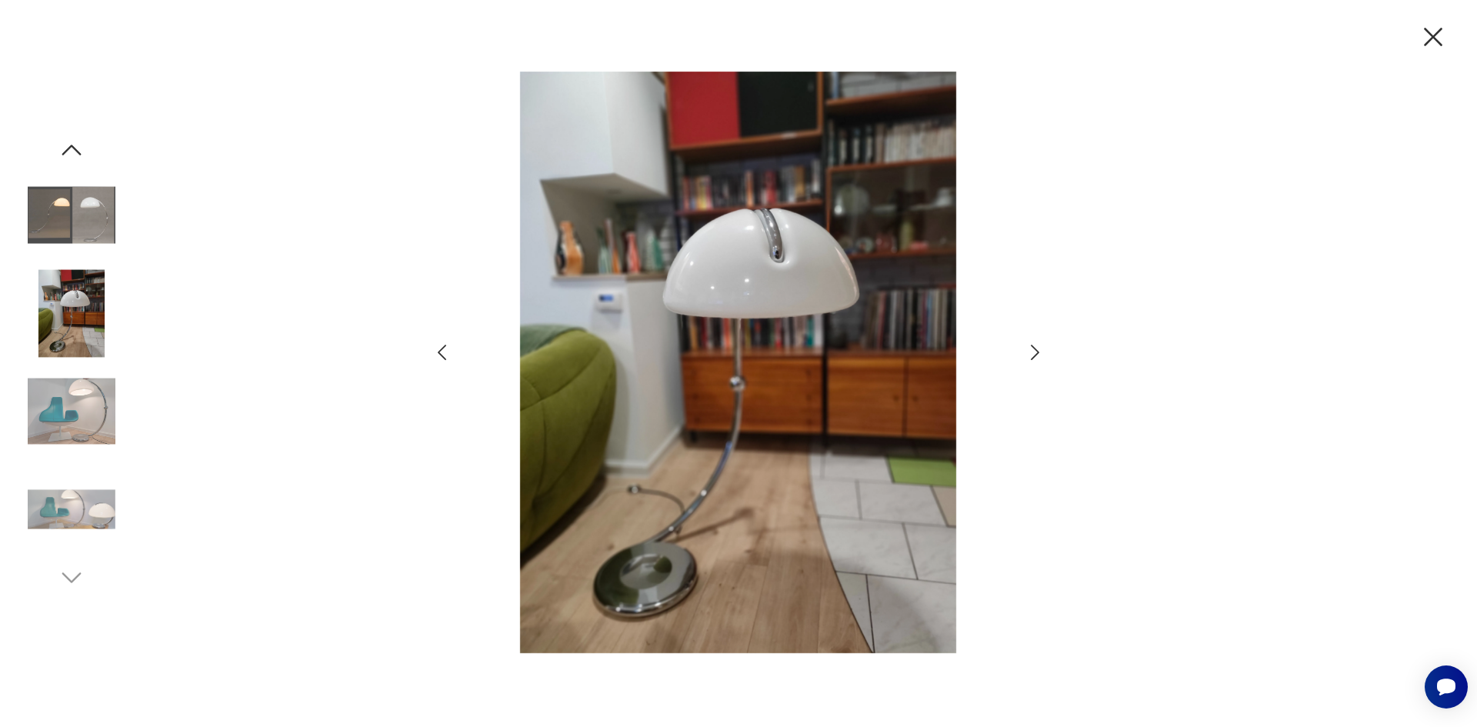
click at [1022, 336] on div at bounding box center [739, 364] width 616 height 585
click at [1433, 42] on icon "button" at bounding box center [1433, 37] width 32 height 32
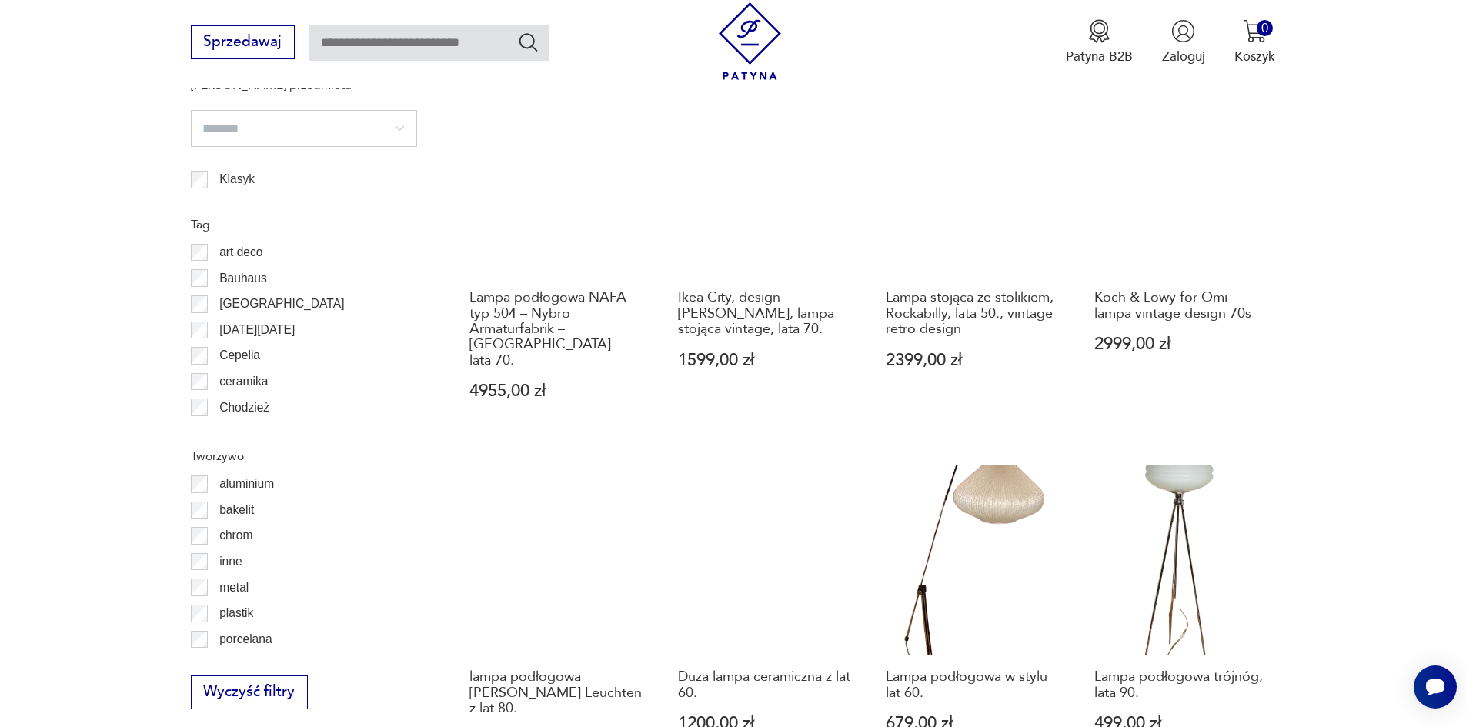
scroll to position [1611, 0]
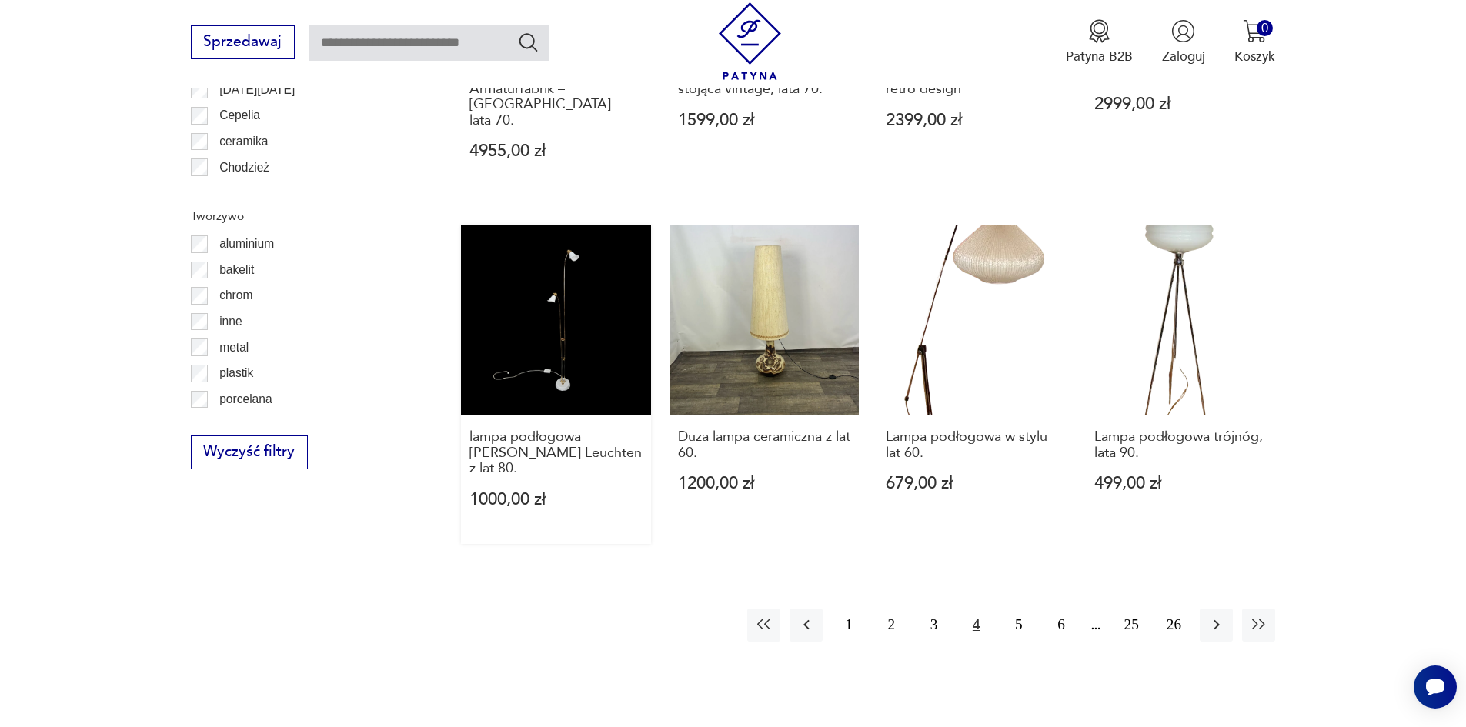
click at [586, 325] on link "lampa podłogowa Kramer Leuchten z lat 80. 1000,00 zł" at bounding box center [556, 384] width 190 height 319
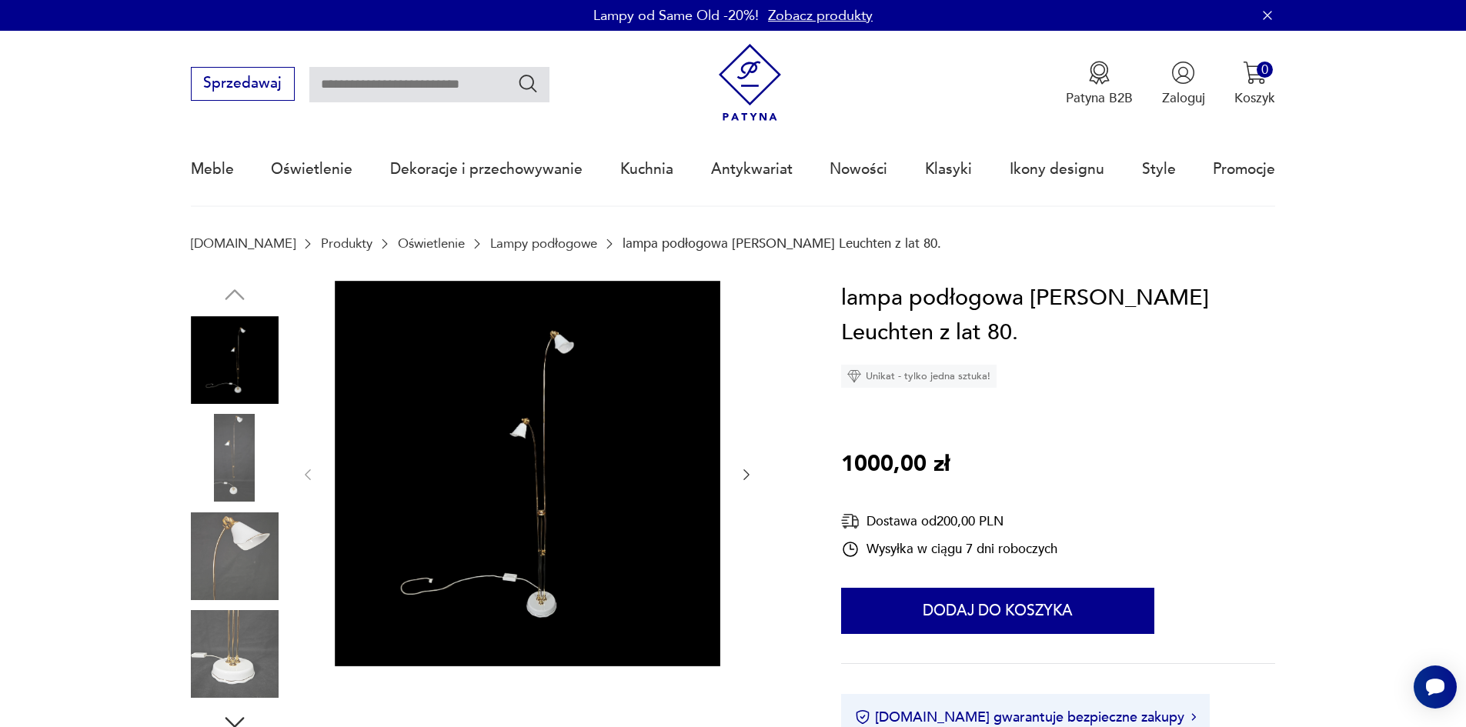
click at [550, 411] on img at bounding box center [527, 473] width 385 height 385
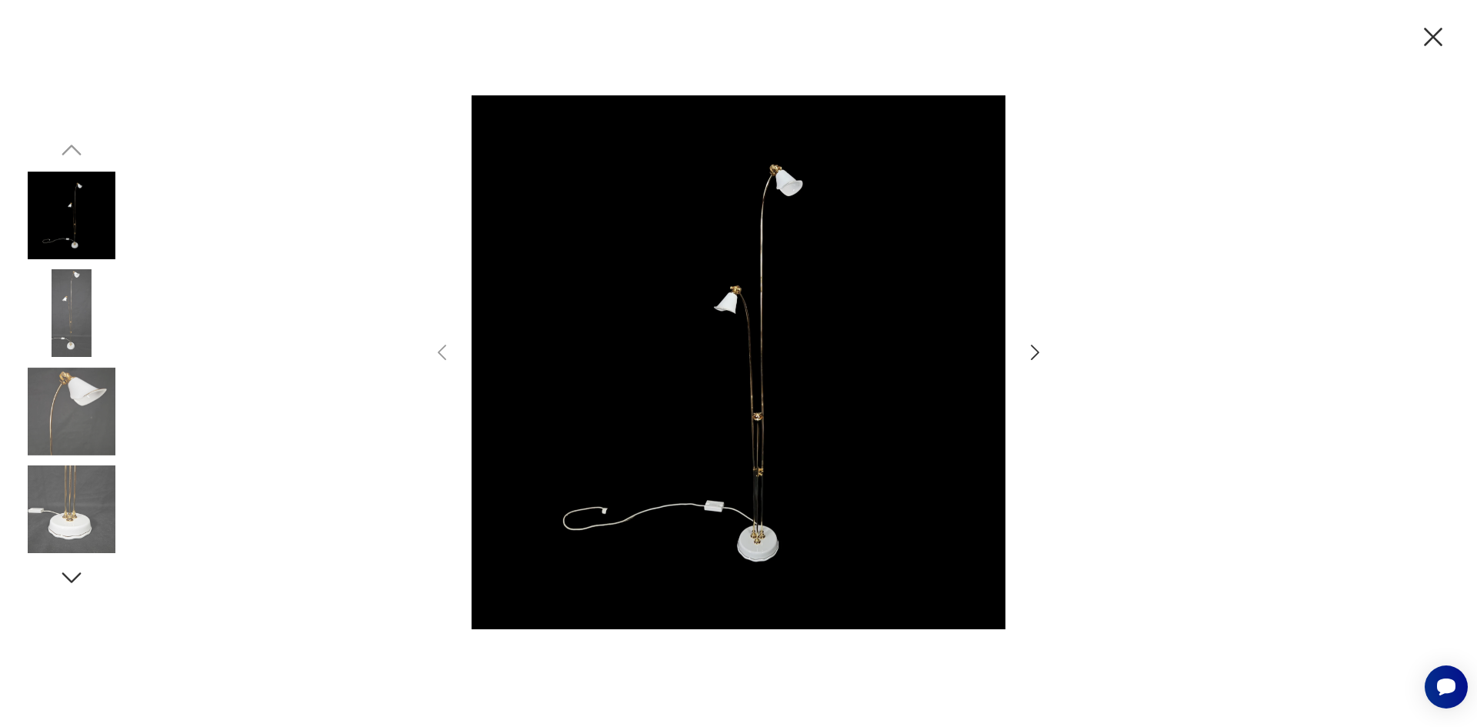
click at [1030, 349] on icon "button" at bounding box center [1035, 353] width 22 height 22
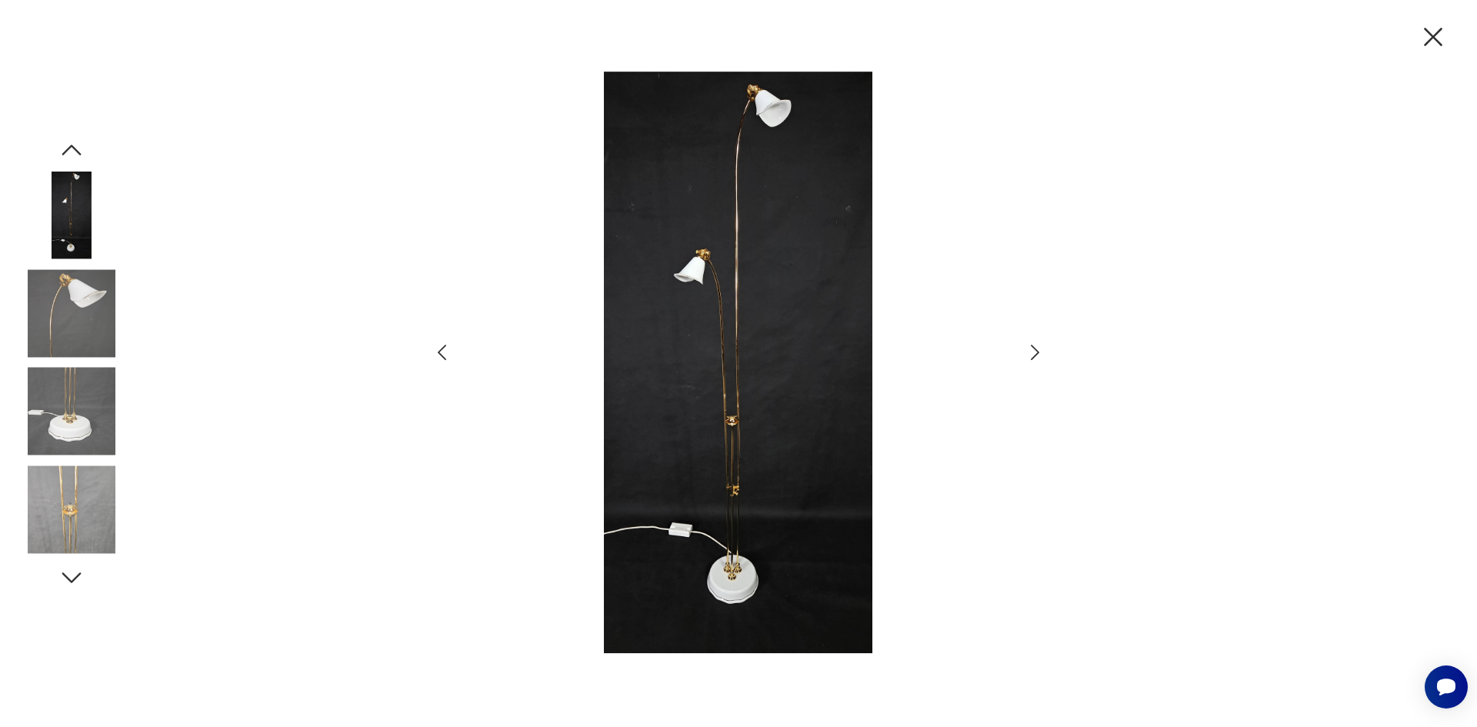
click at [1031, 353] on icon "button" at bounding box center [1035, 353] width 22 height 22
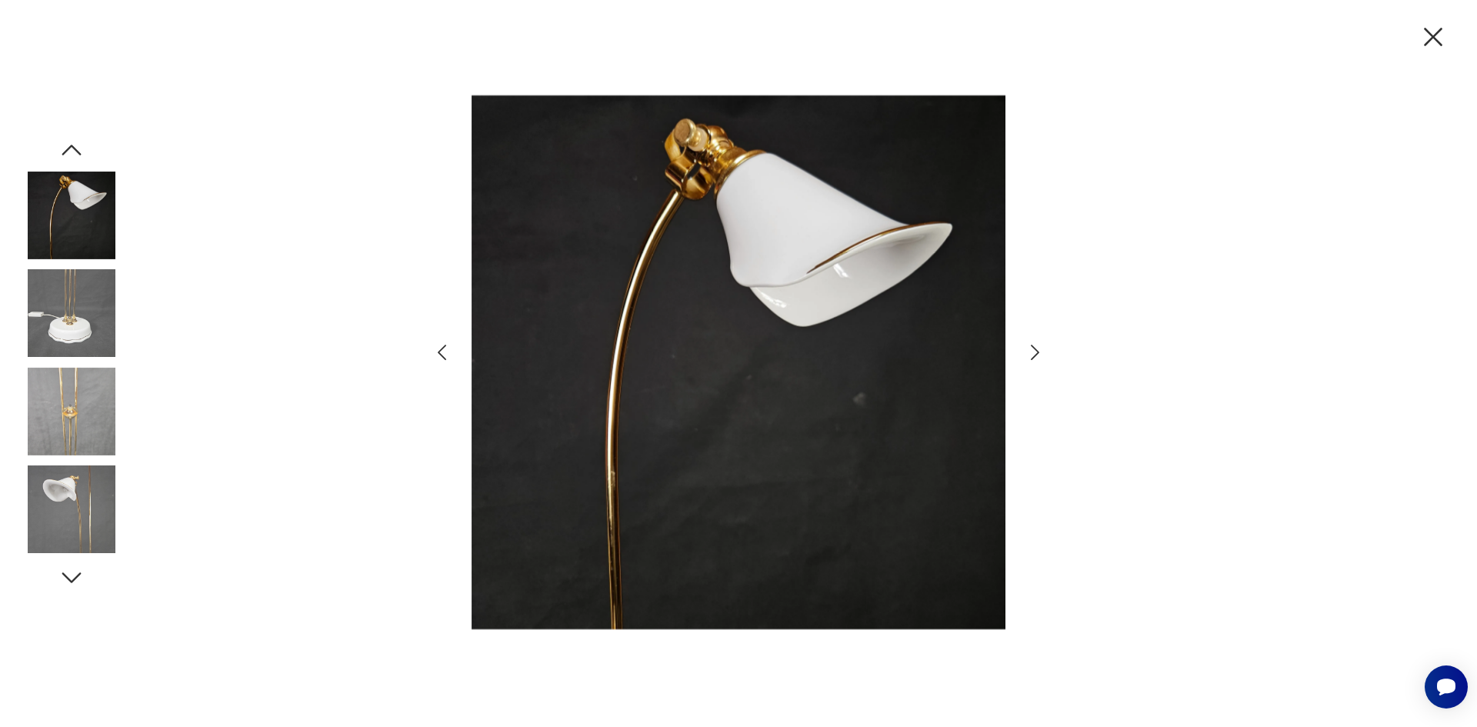
click at [1032, 354] on icon "button" at bounding box center [1035, 353] width 22 height 22
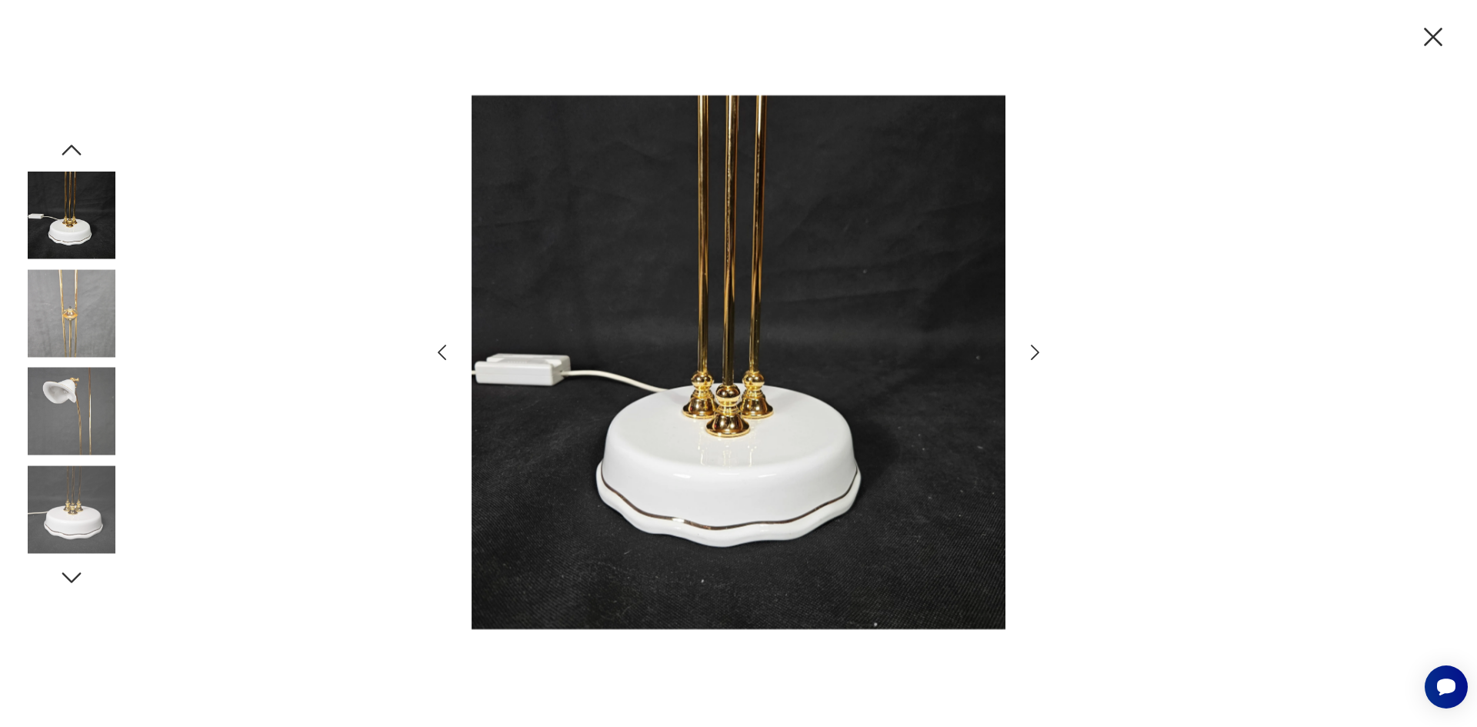
click at [1435, 37] on icon "button" at bounding box center [1433, 37] width 32 height 32
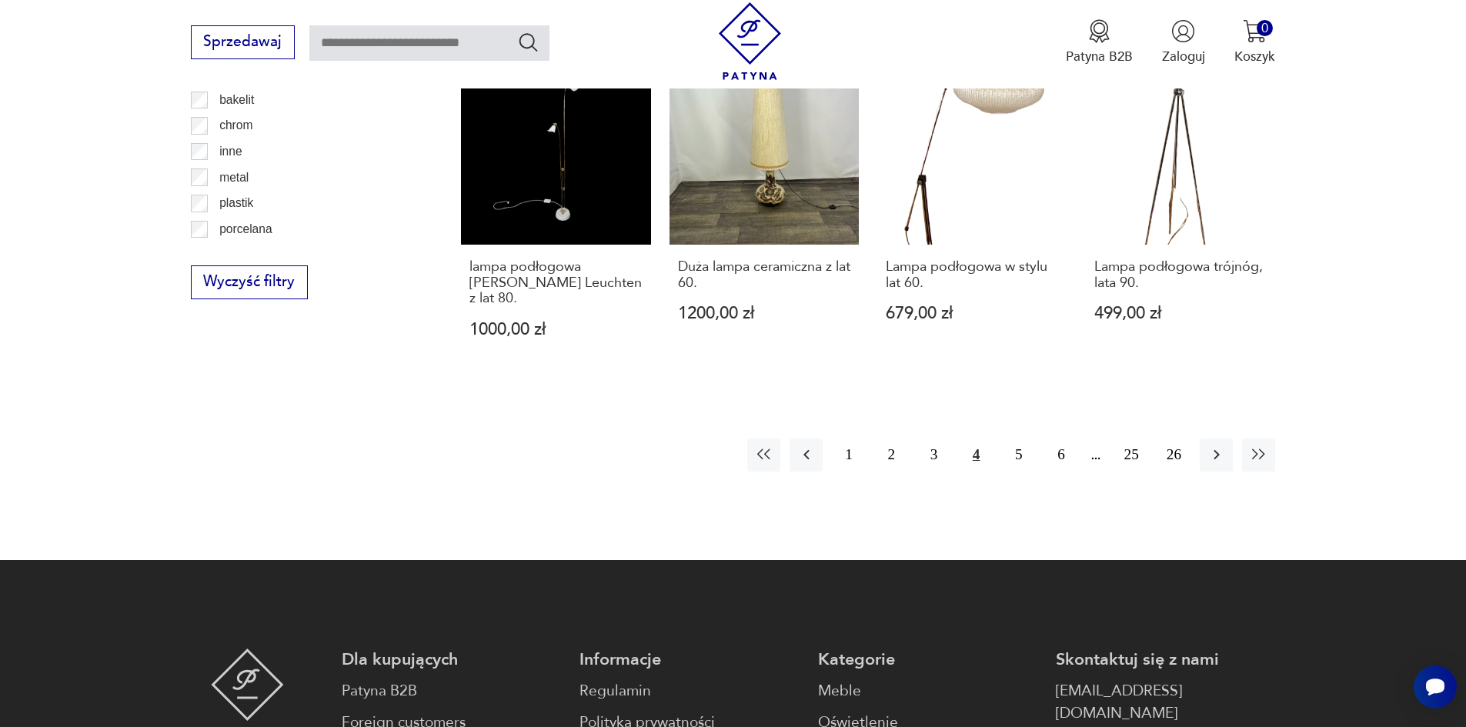
scroll to position [1550, 0]
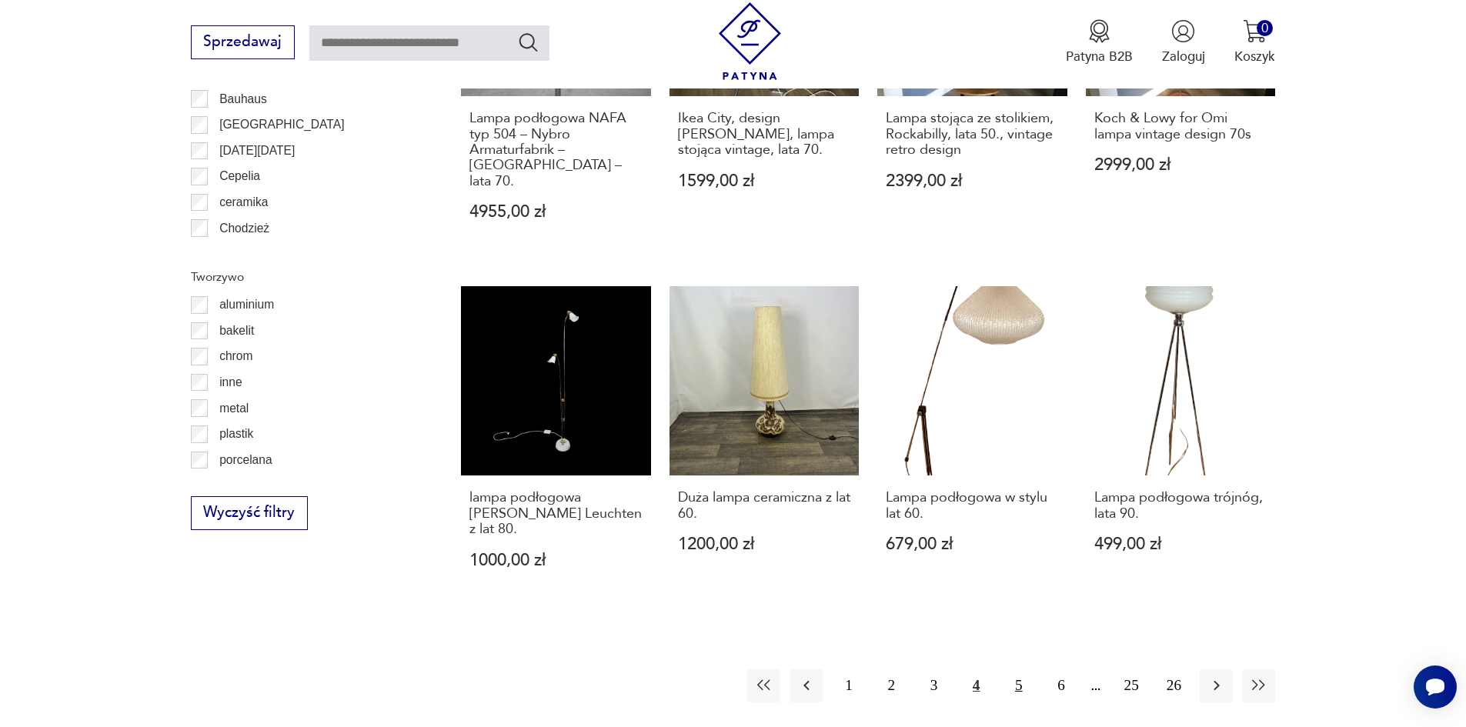
click at [1016, 669] on button "5" at bounding box center [1018, 685] width 33 height 33
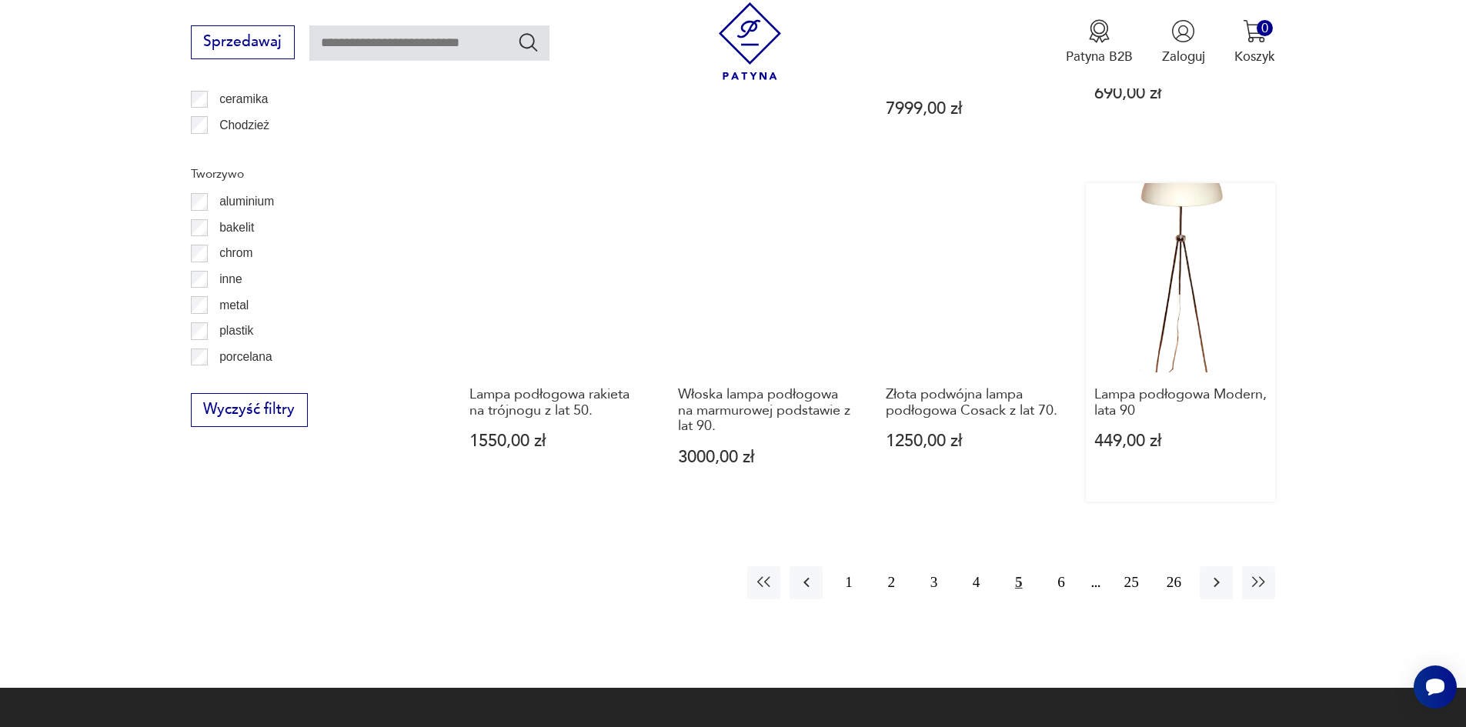
scroll to position [1765, 0]
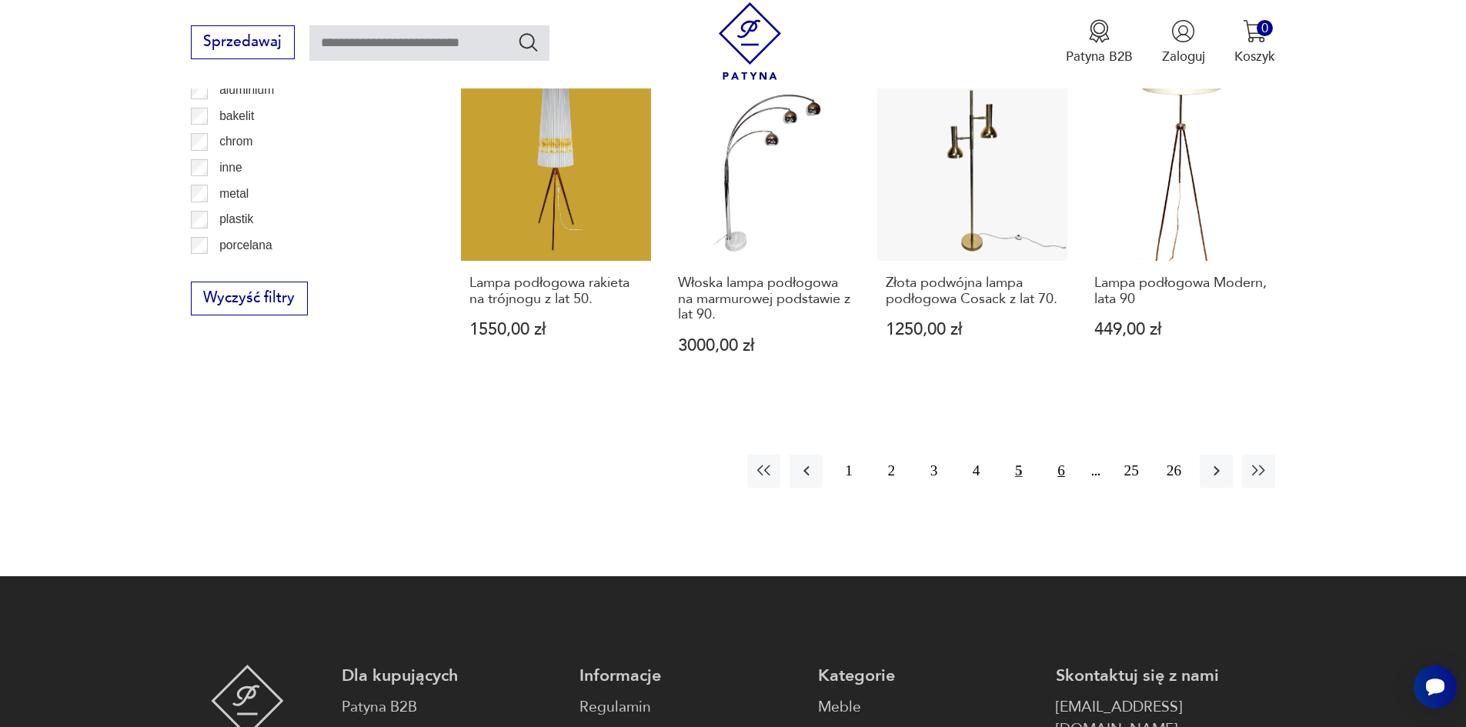
click at [1067, 473] on button "6" at bounding box center [1060, 471] width 33 height 33
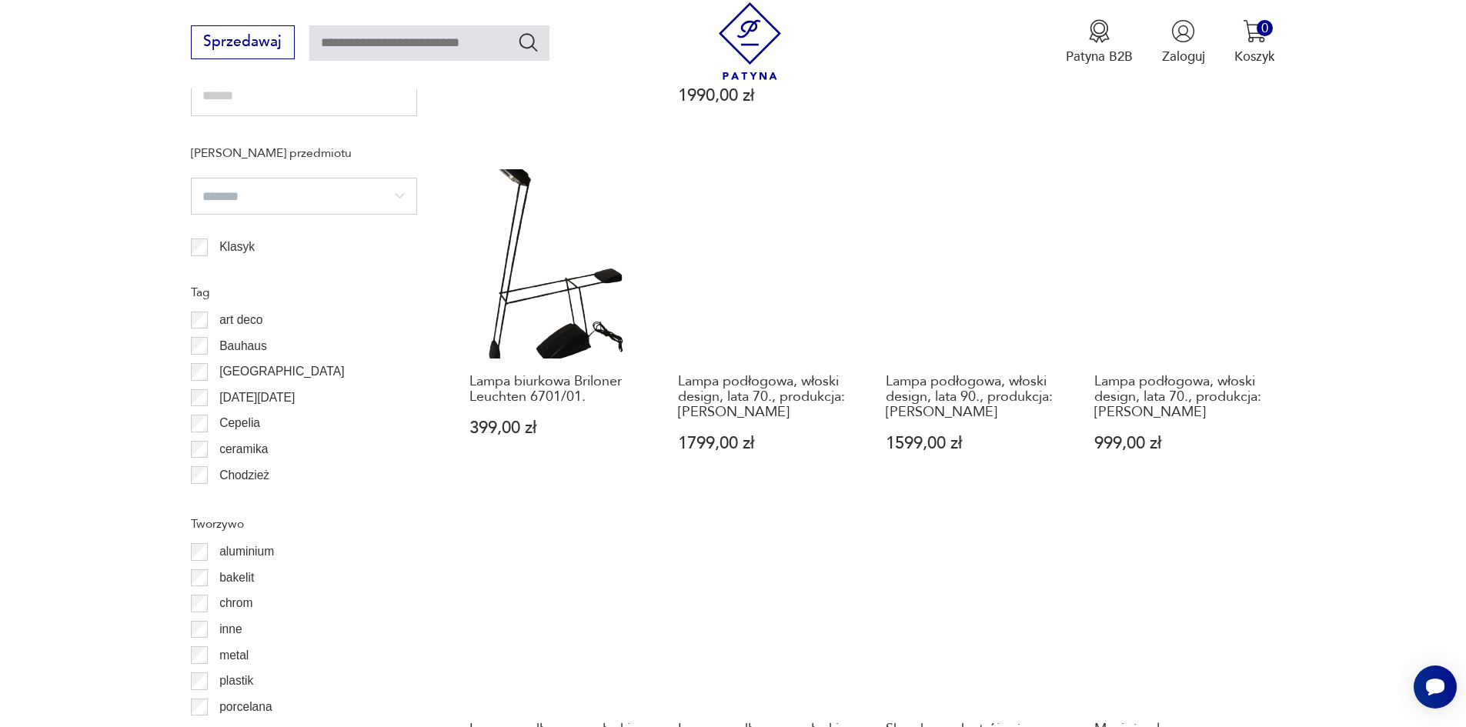
scroll to position [1611, 0]
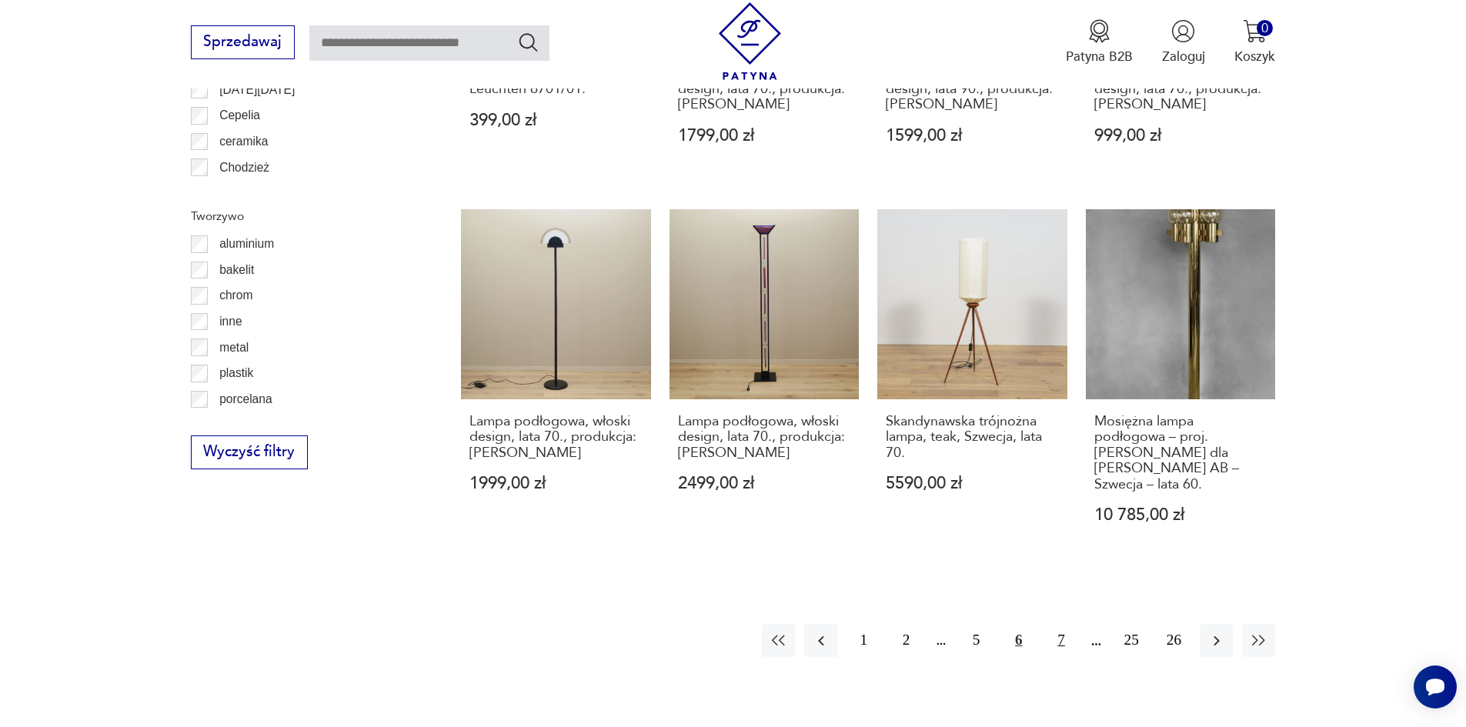
click at [1062, 624] on button "7" at bounding box center [1060, 640] width 33 height 33
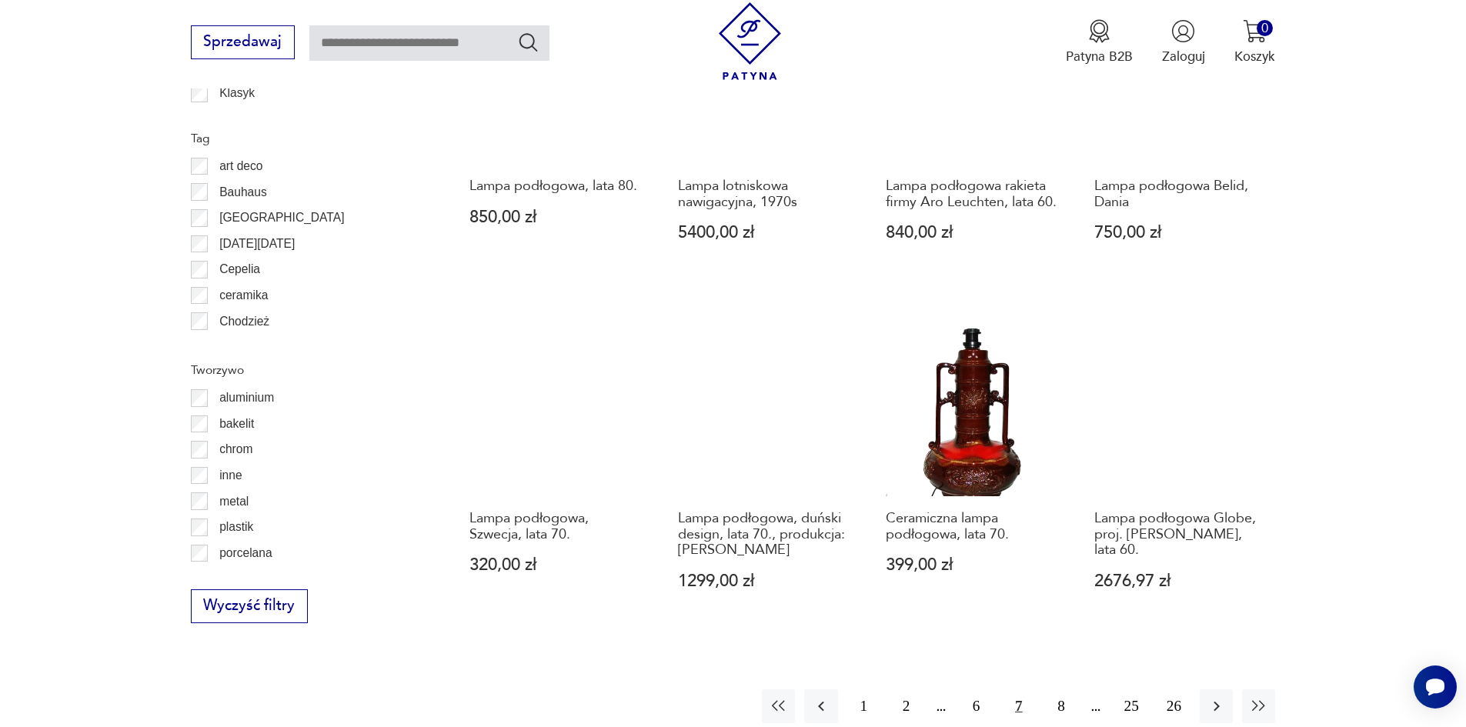
scroll to position [1534, 0]
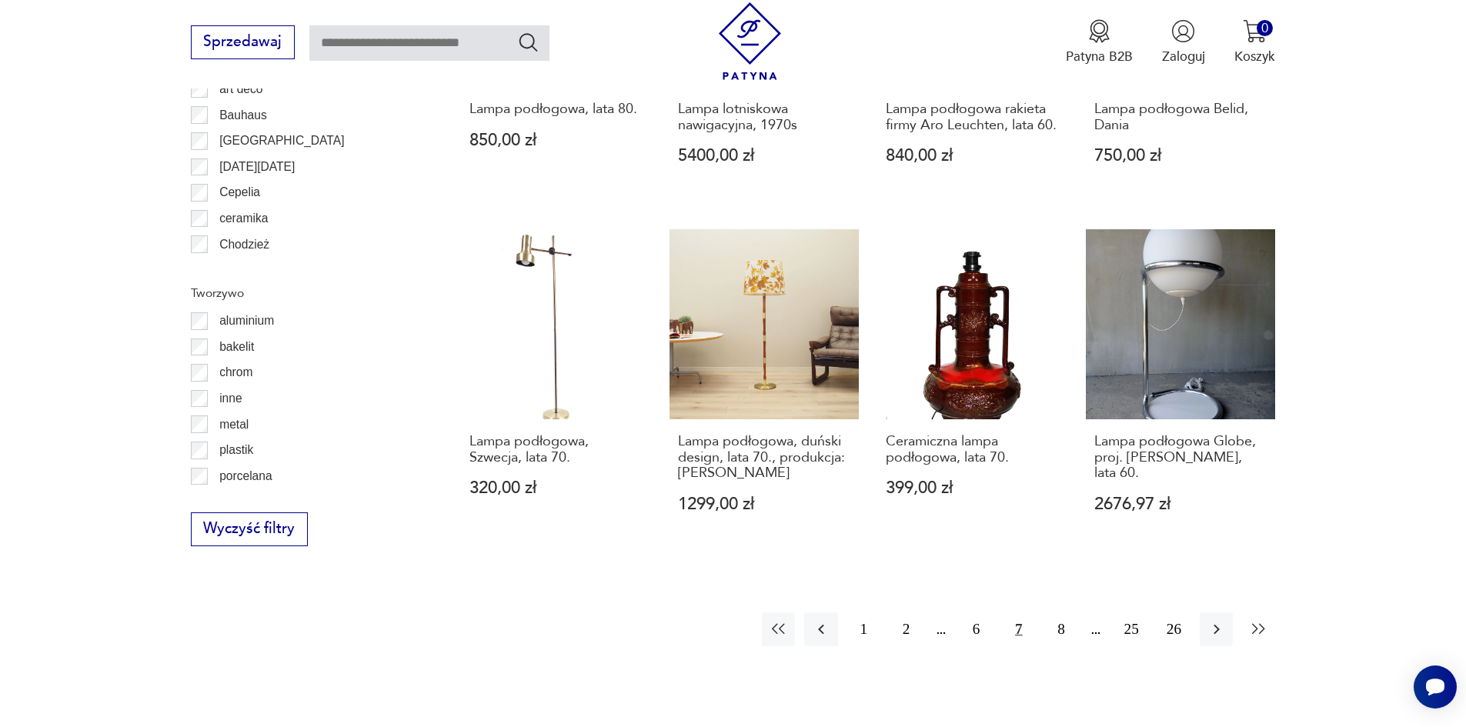
click at [1262, 629] on icon "button" at bounding box center [1258, 629] width 18 height 18
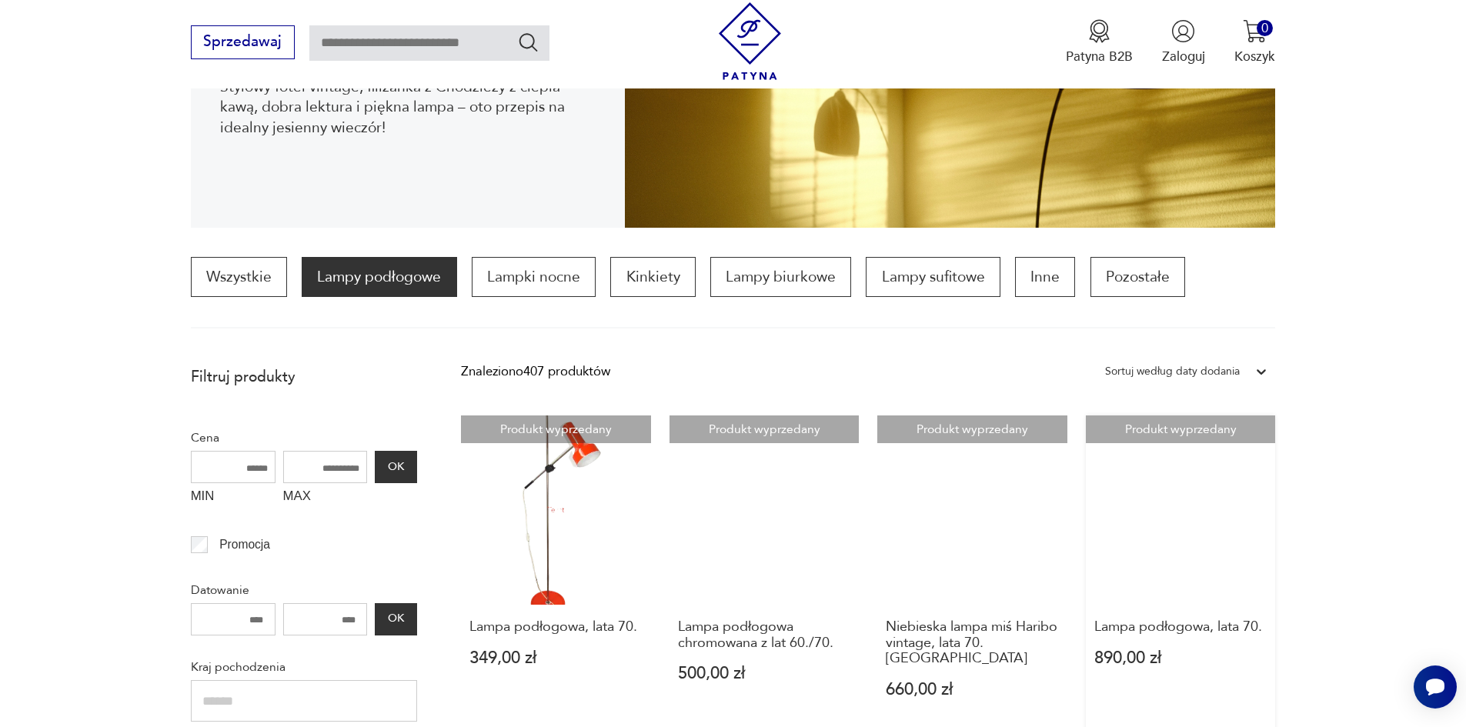
scroll to position [303, 0]
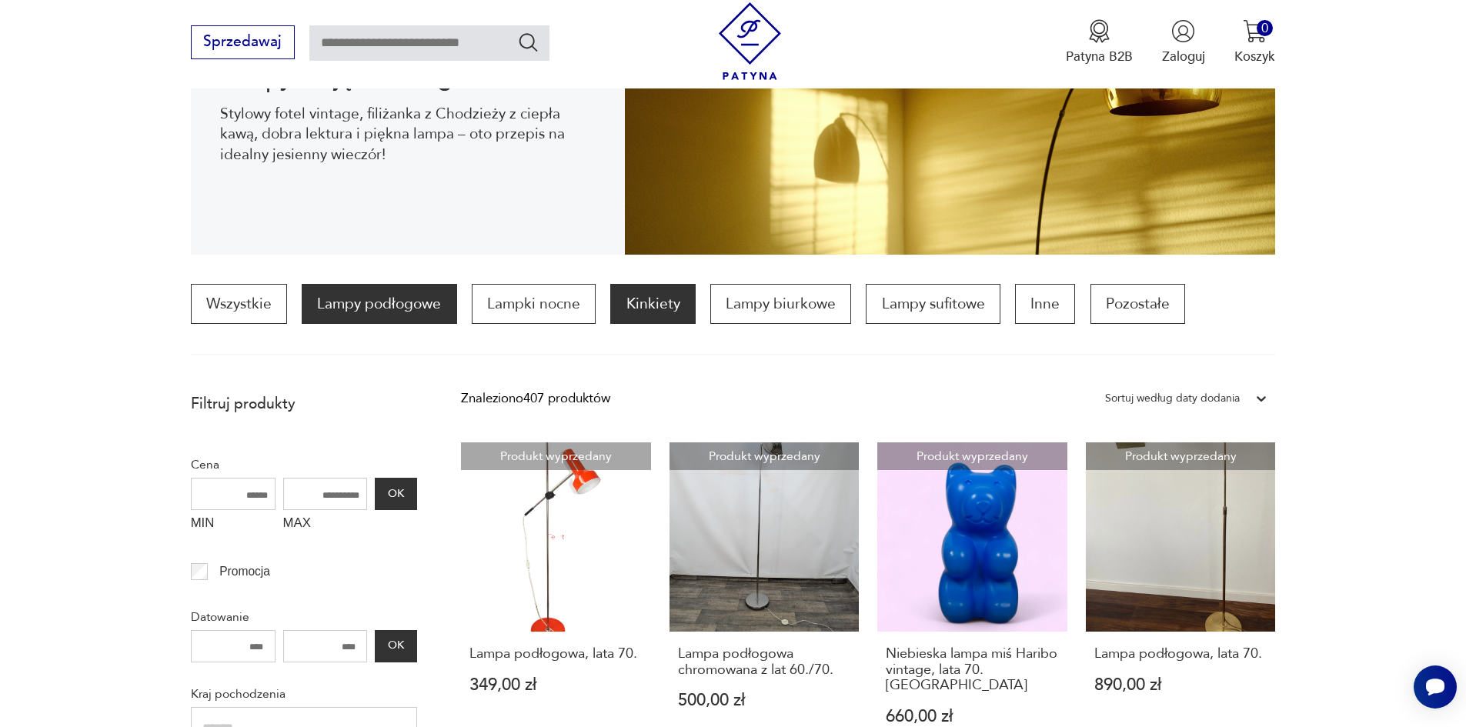
click at [655, 307] on p "Kinkiety" at bounding box center [652, 304] width 85 height 40
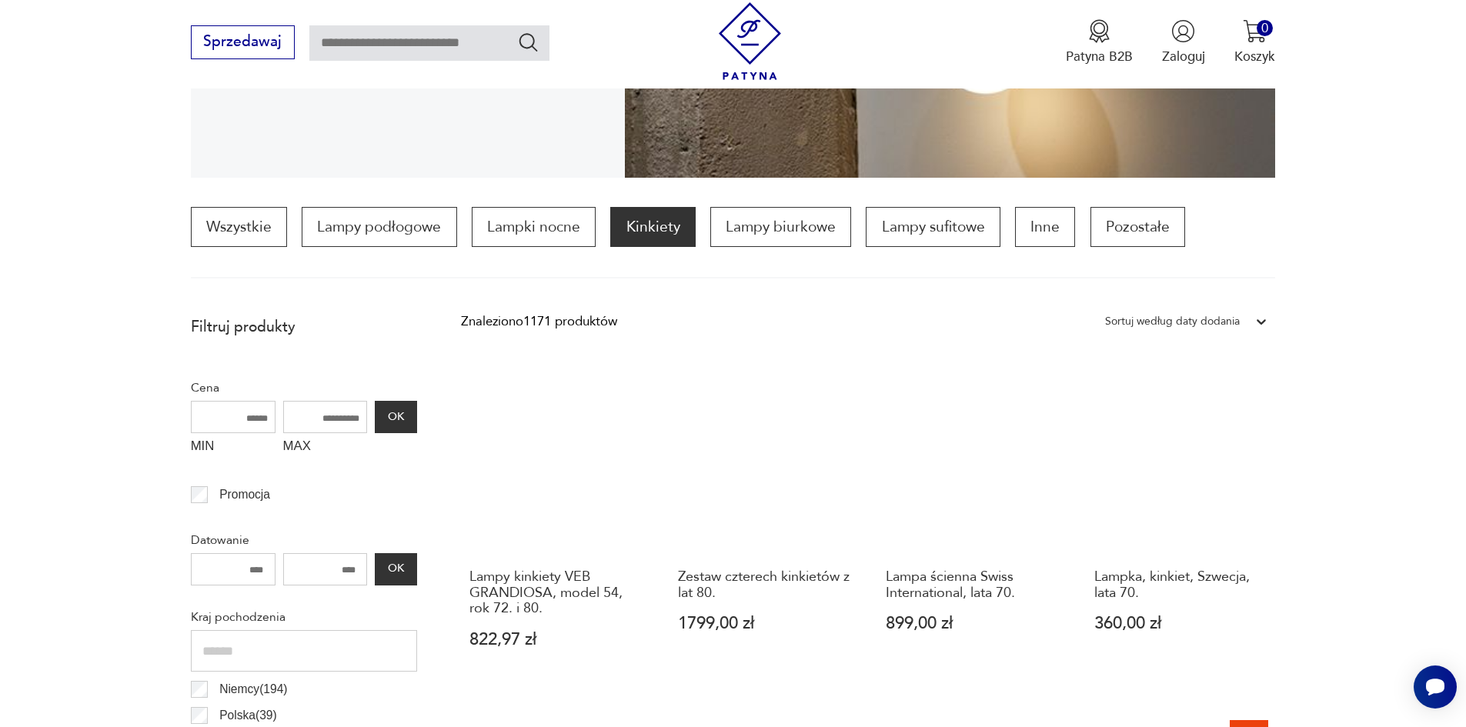
scroll to position [72, 0]
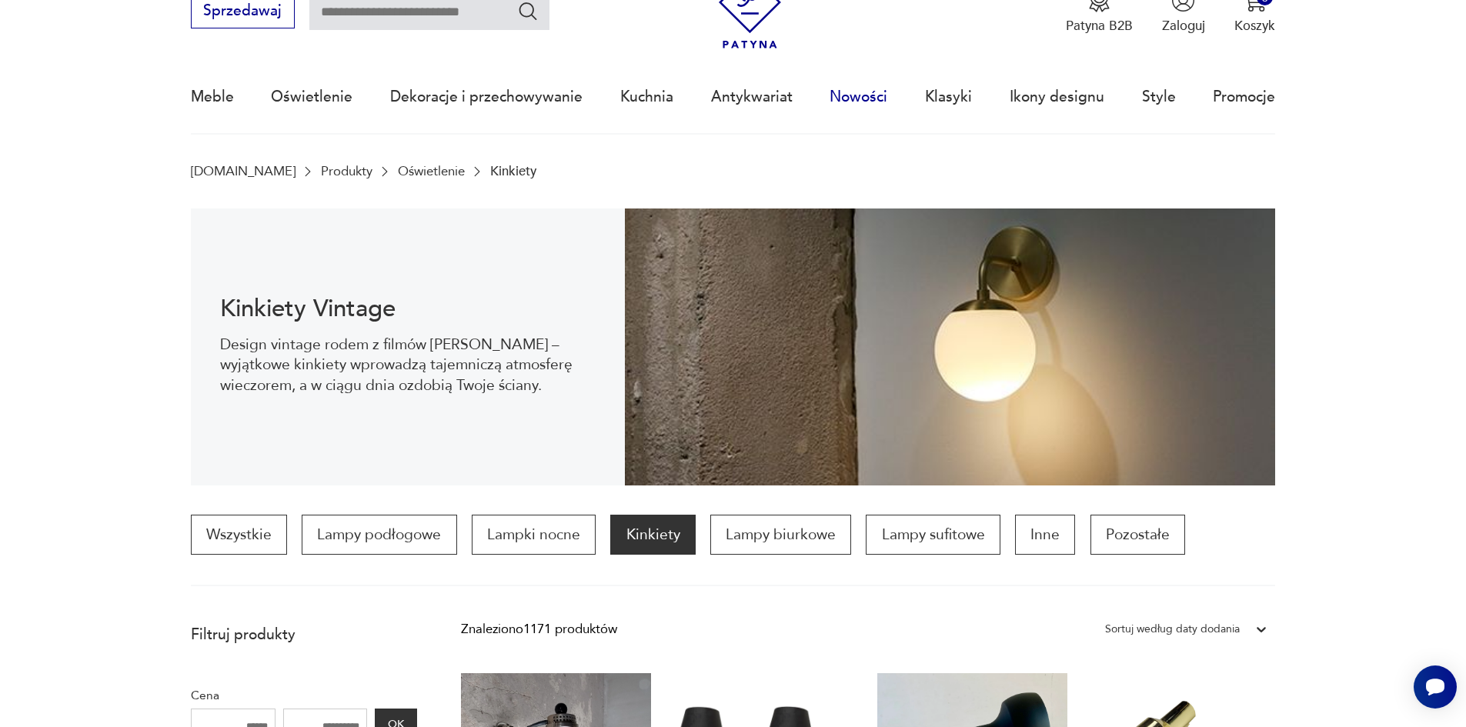
click at [830, 112] on link "Nowości" at bounding box center [858, 97] width 58 height 71
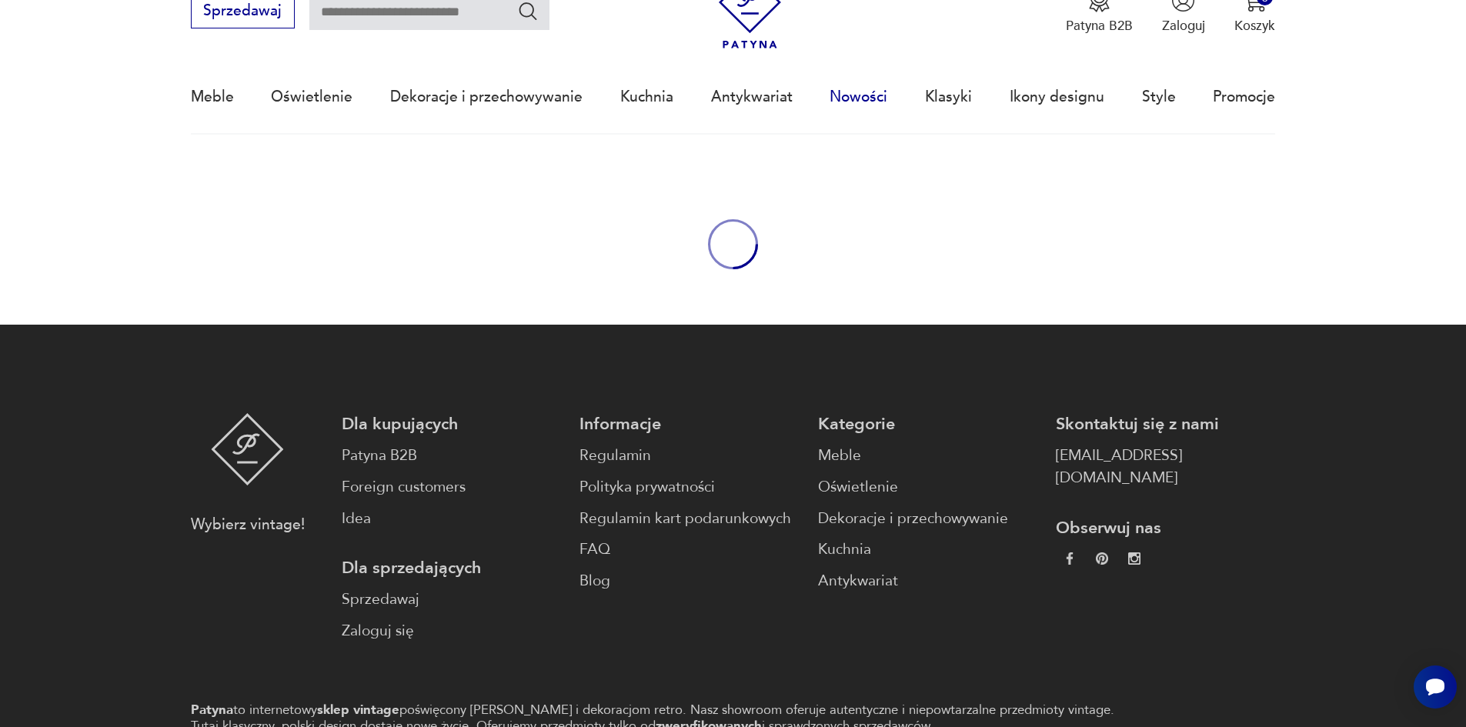
click at [868, 96] on body "Cenimy prywatność użytkowników Używamy plików cookie, aby poprawić jakość przeg…" at bounding box center [733, 396] width 1466 height 936
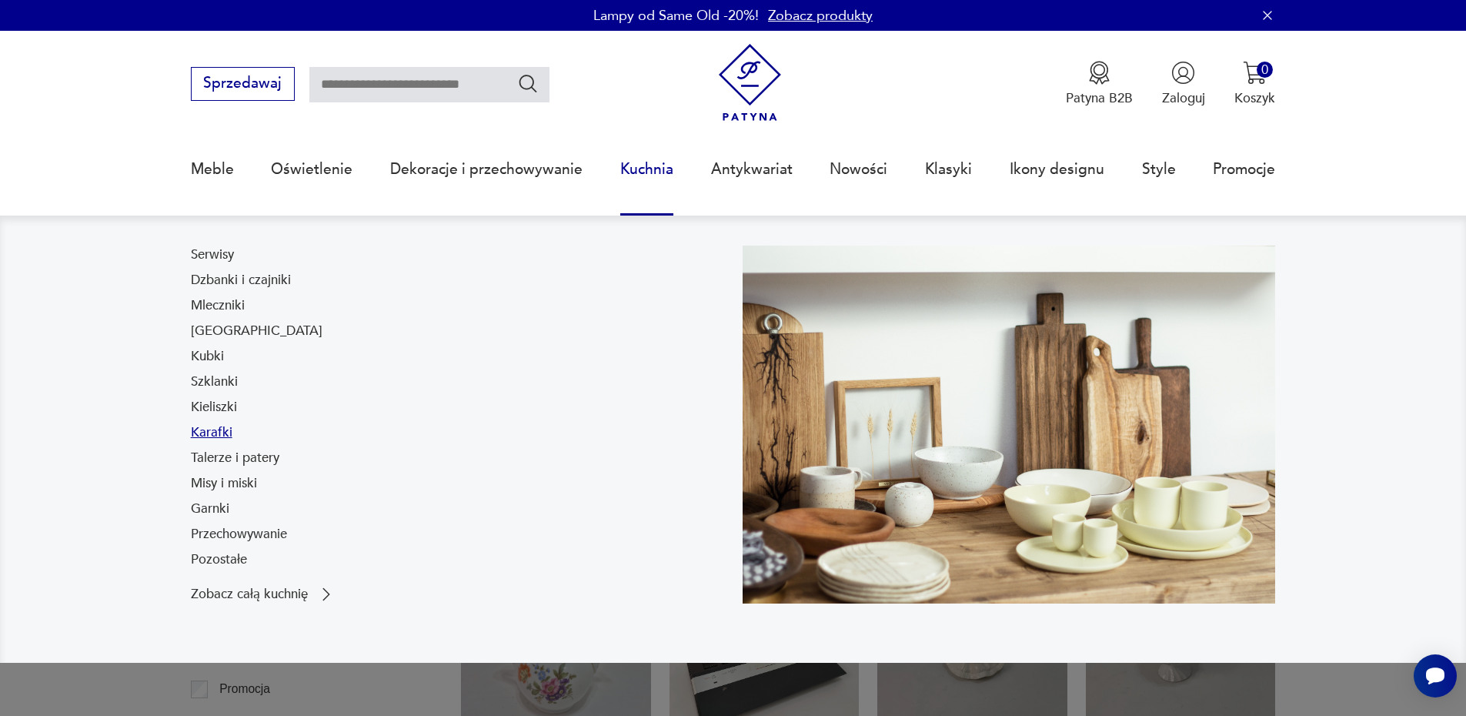
click at [213, 432] on link "Karafki" at bounding box center [212, 432] width 42 height 18
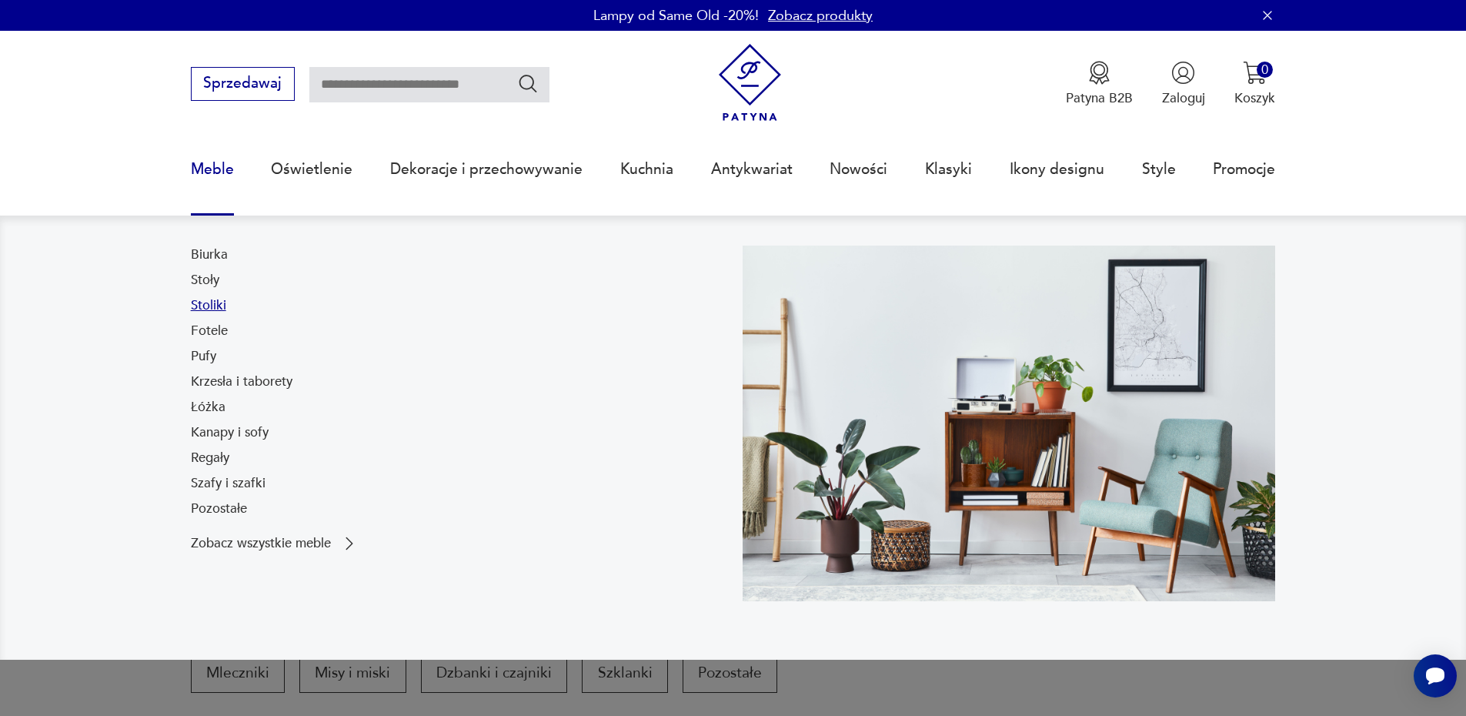
click at [212, 304] on link "Stoliki" at bounding box center [208, 305] width 35 height 18
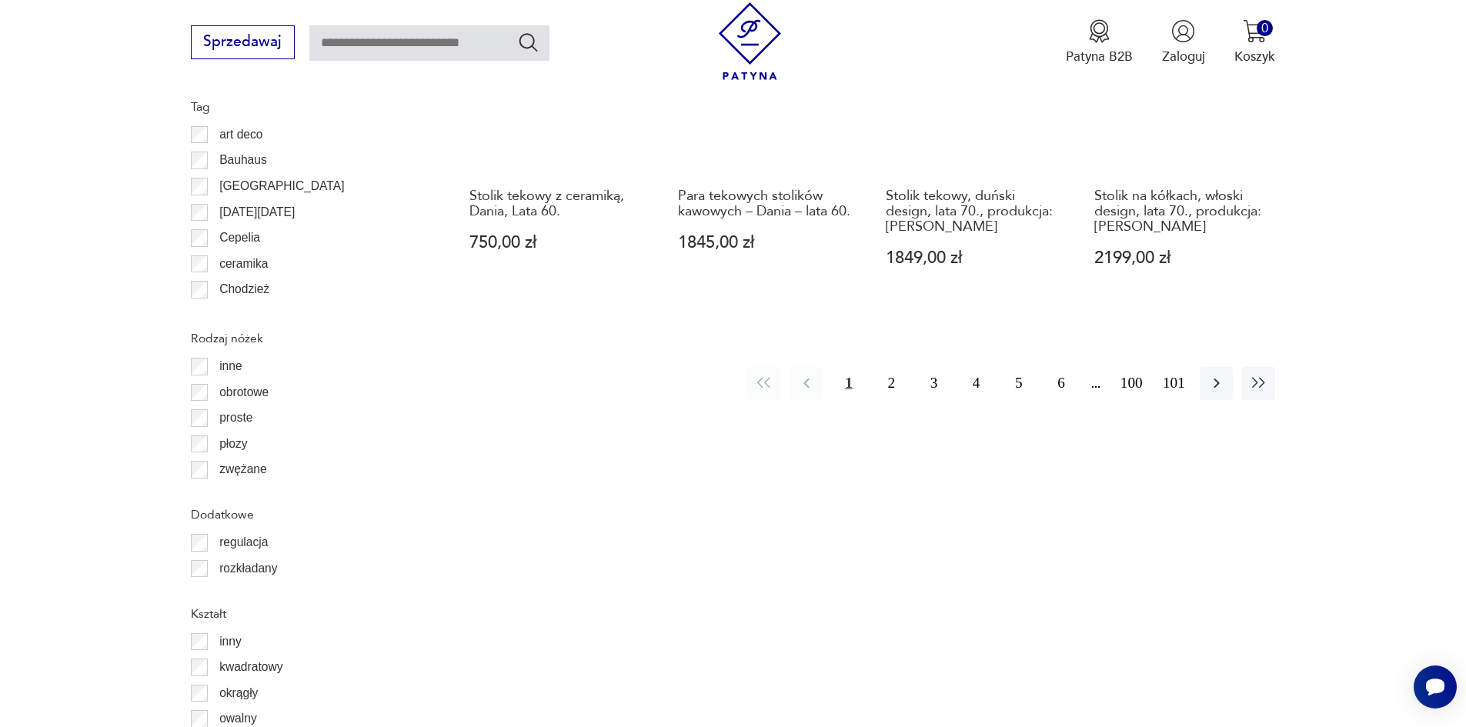
scroll to position [1897, 0]
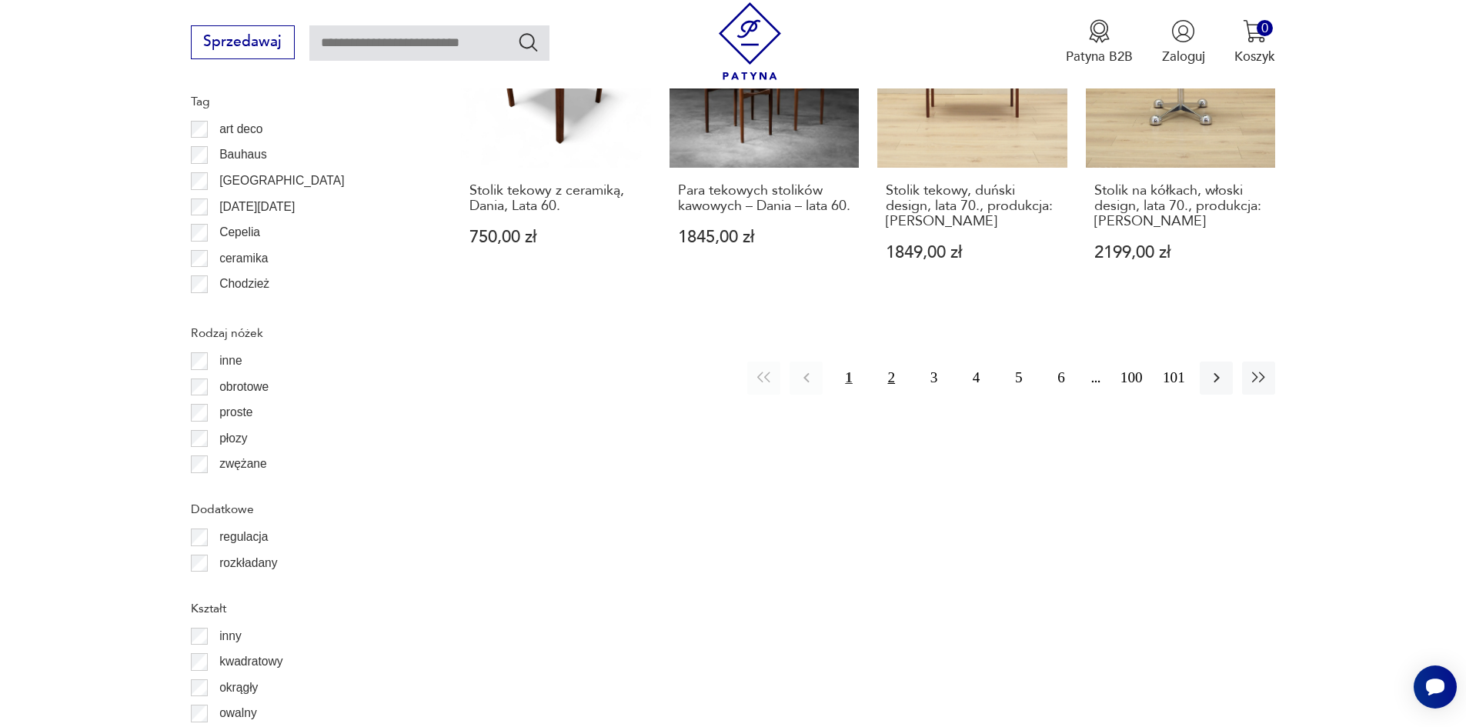
click at [892, 362] on button "2" at bounding box center [891, 378] width 33 height 33
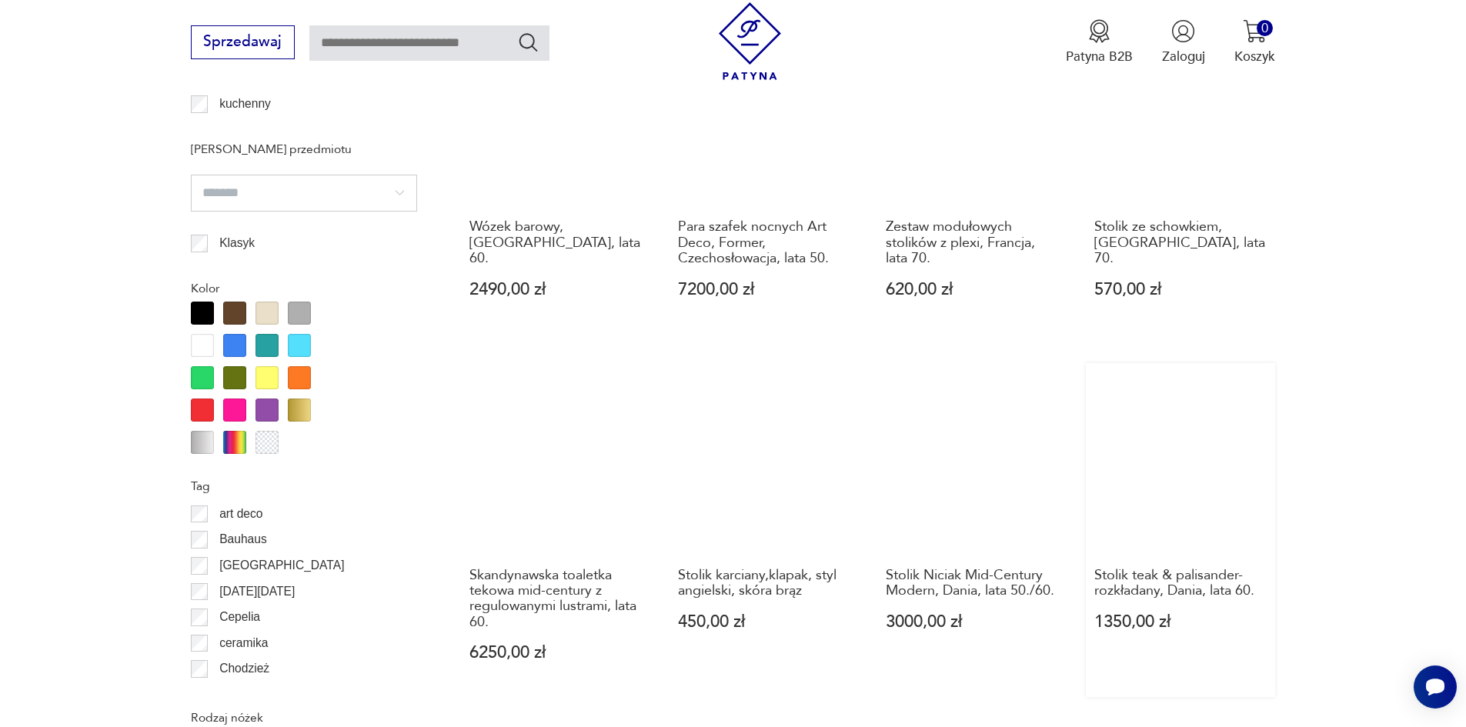
scroll to position [1974, 0]
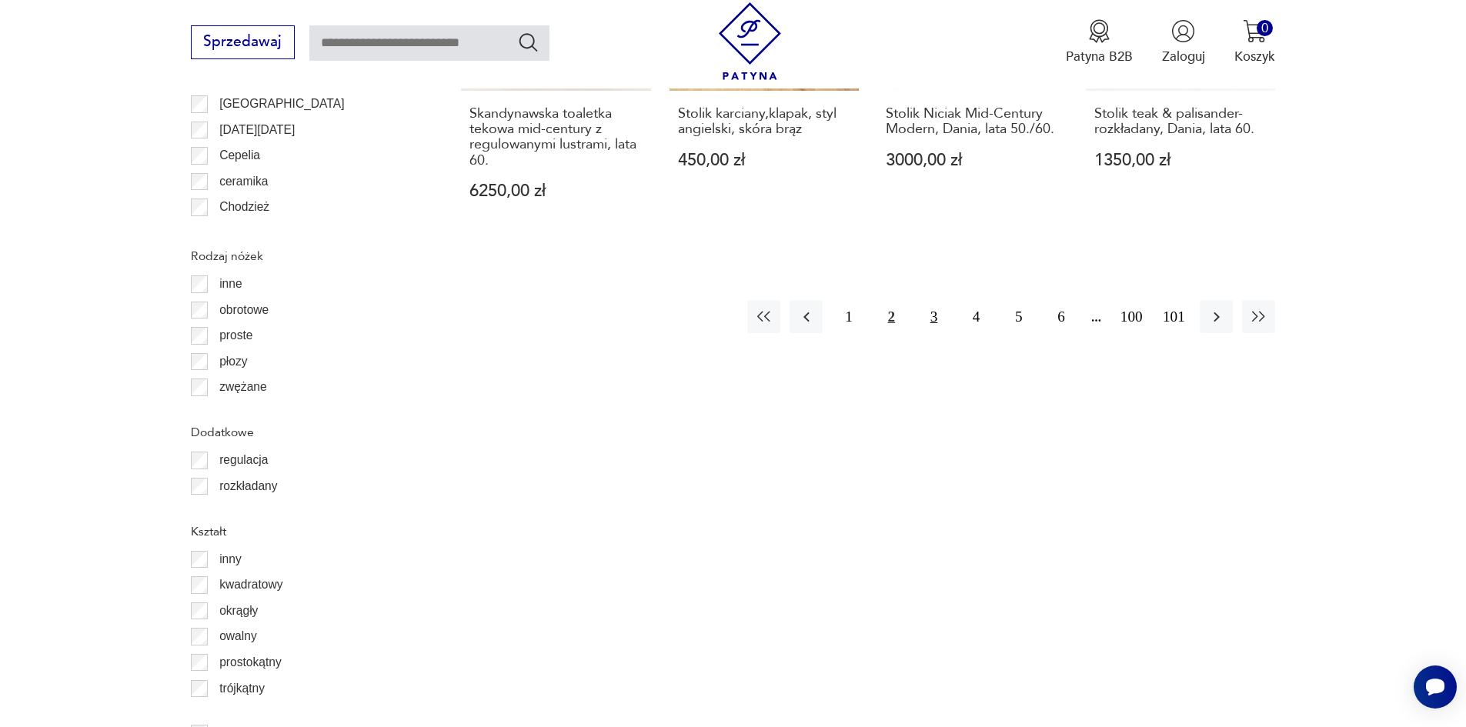
click at [931, 309] on button "3" at bounding box center [933, 316] width 33 height 33
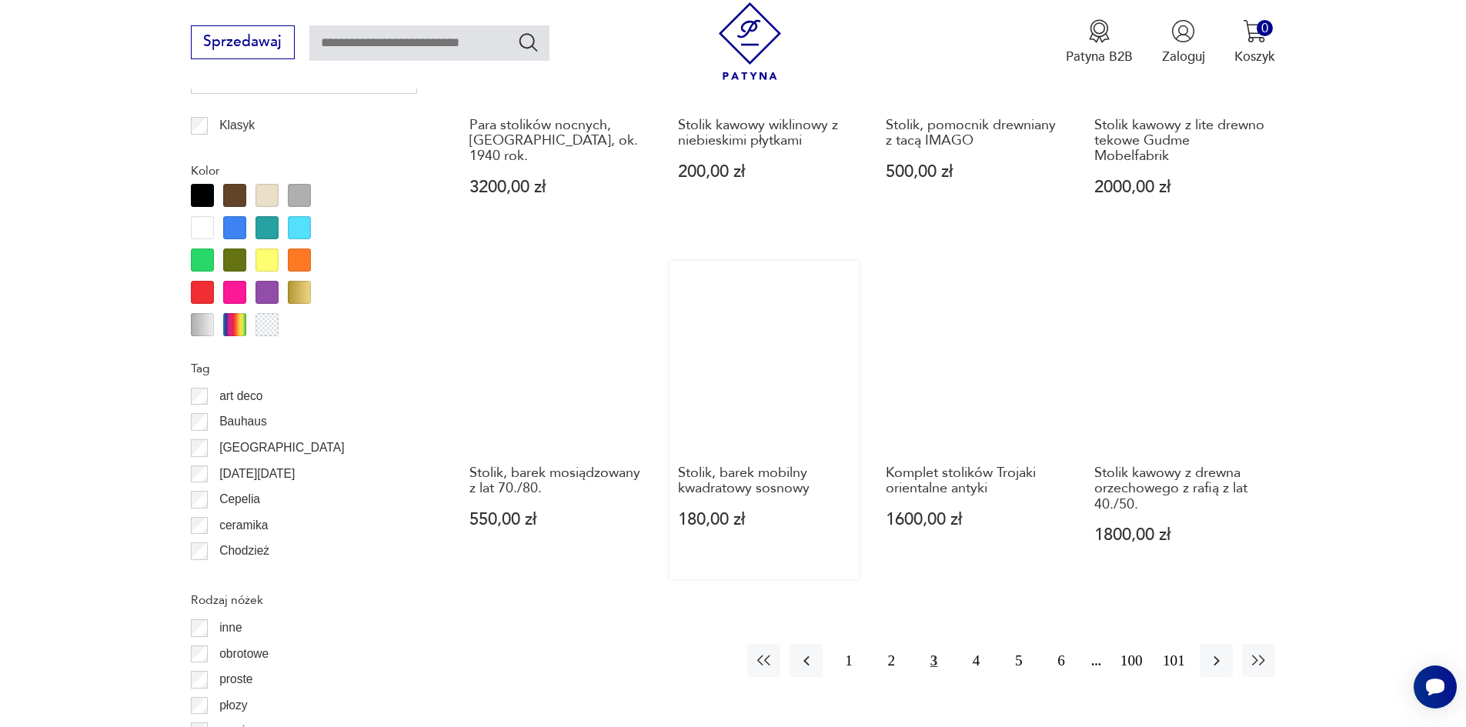
scroll to position [1743, 0]
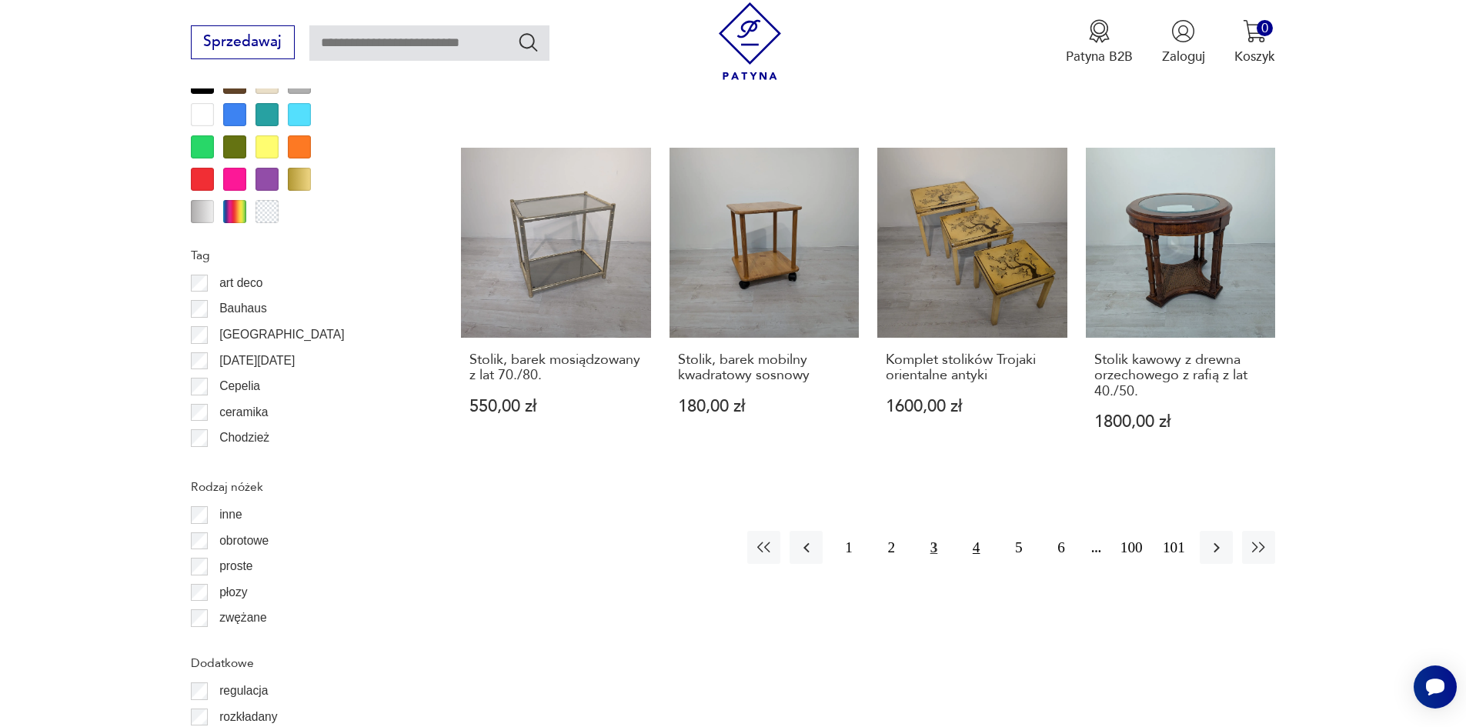
click at [974, 531] on button "4" at bounding box center [975, 547] width 33 height 33
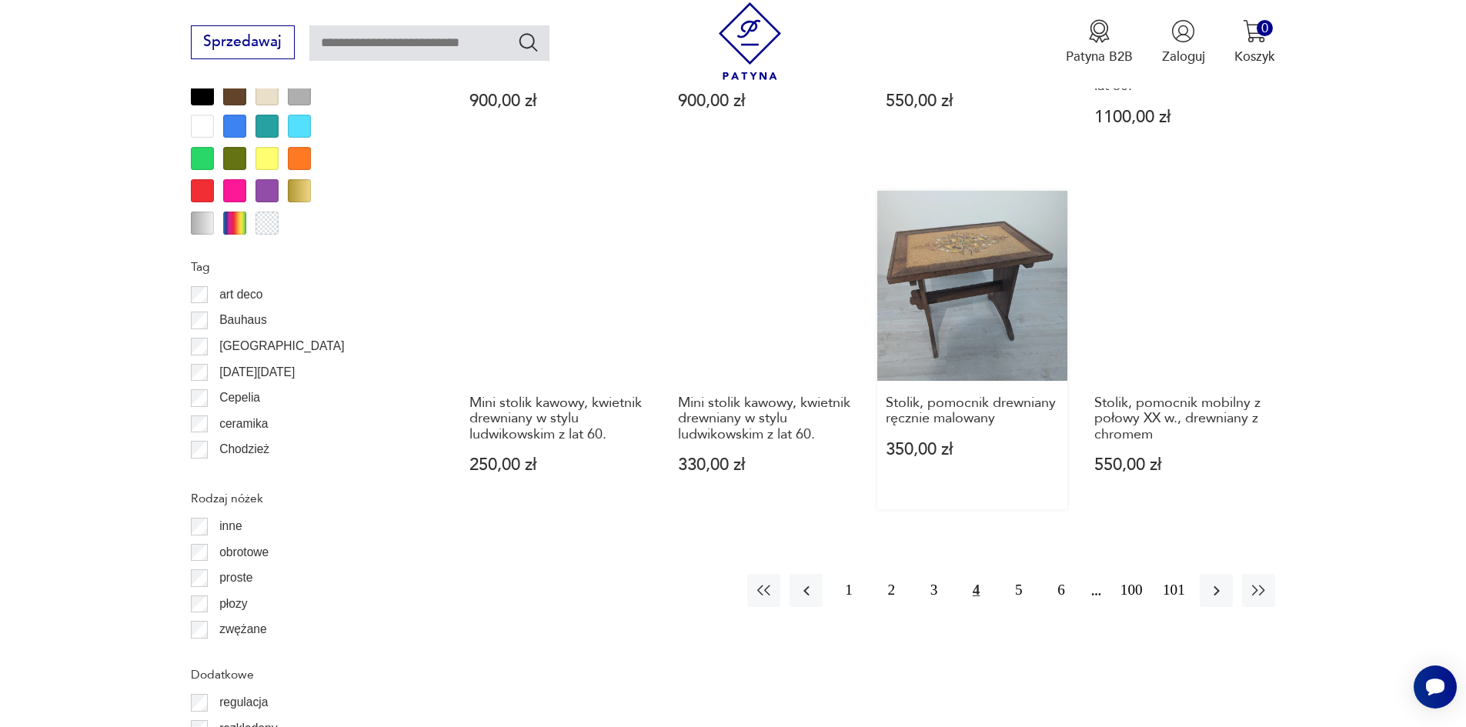
scroll to position [1743, 0]
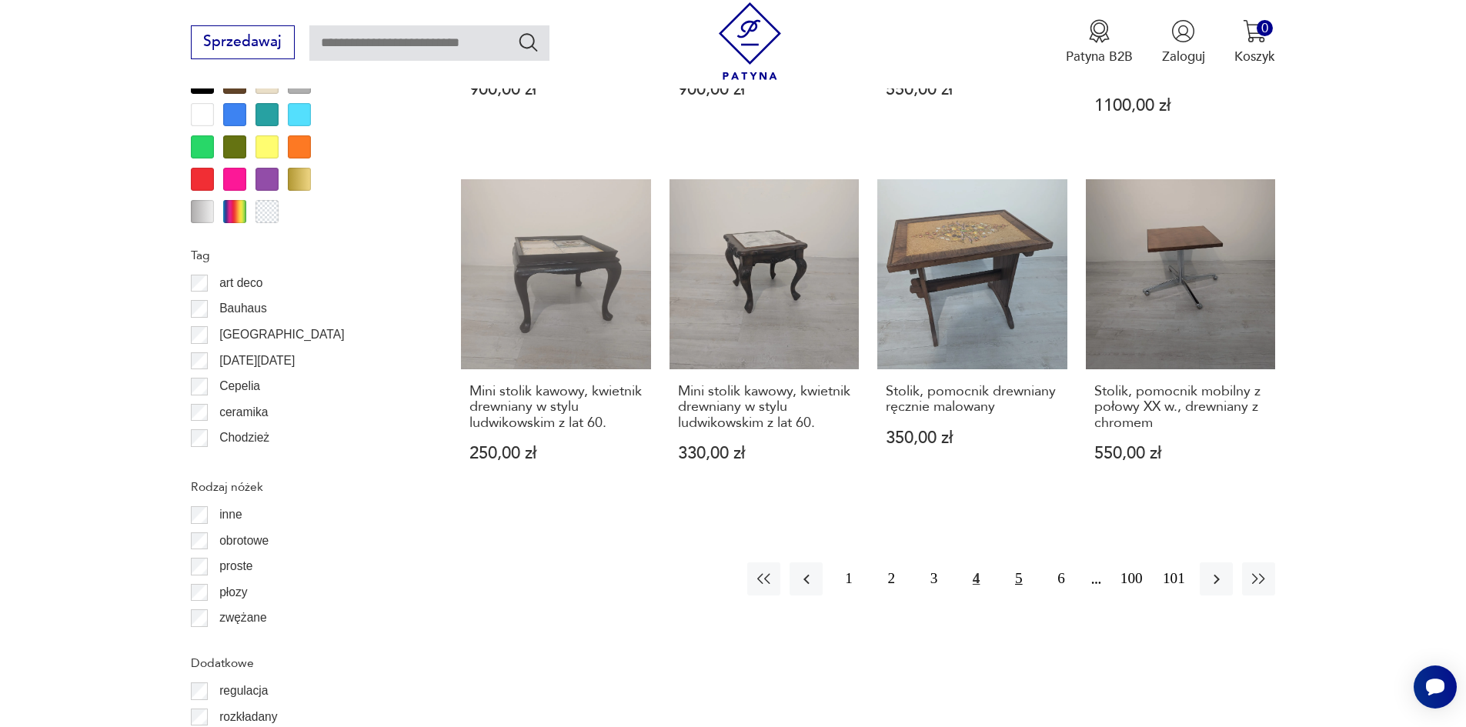
click at [1019, 562] on button "5" at bounding box center [1018, 578] width 33 height 33
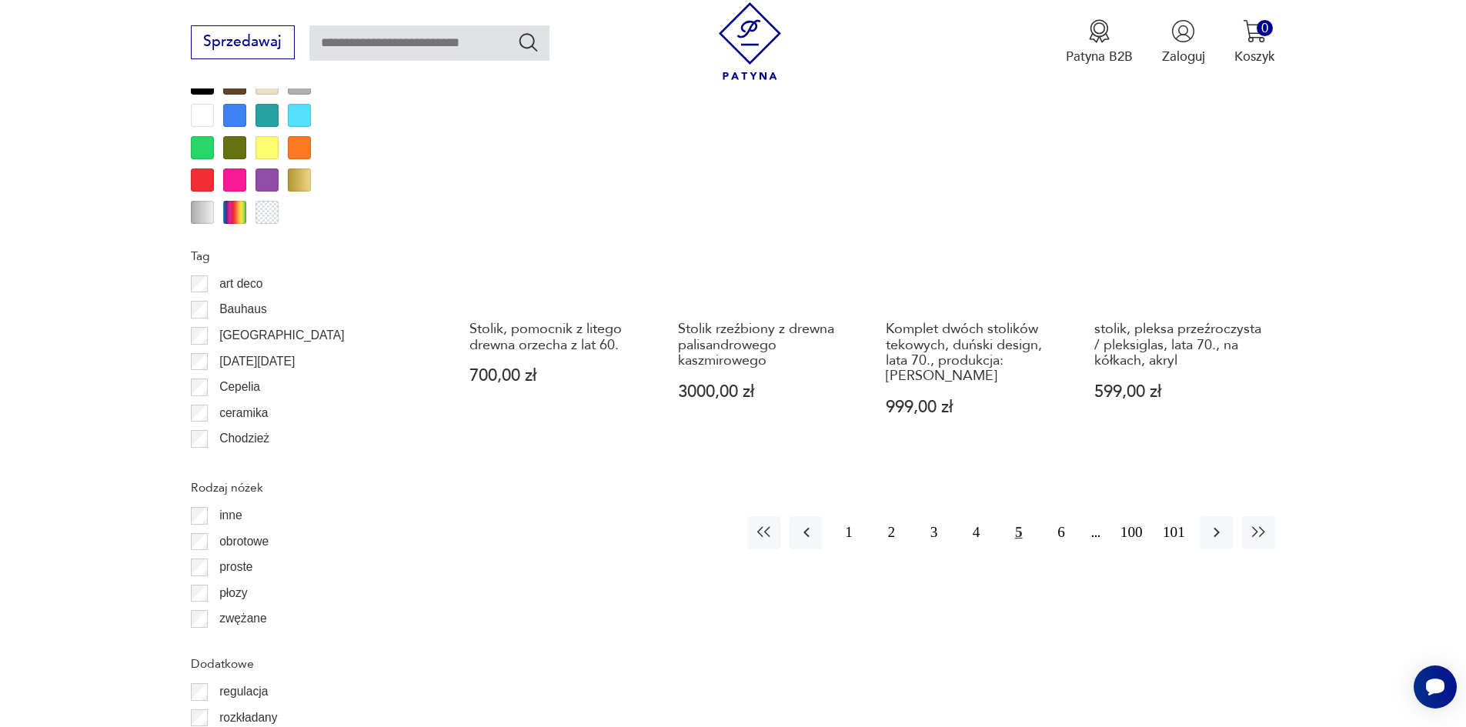
scroll to position [1743, 0]
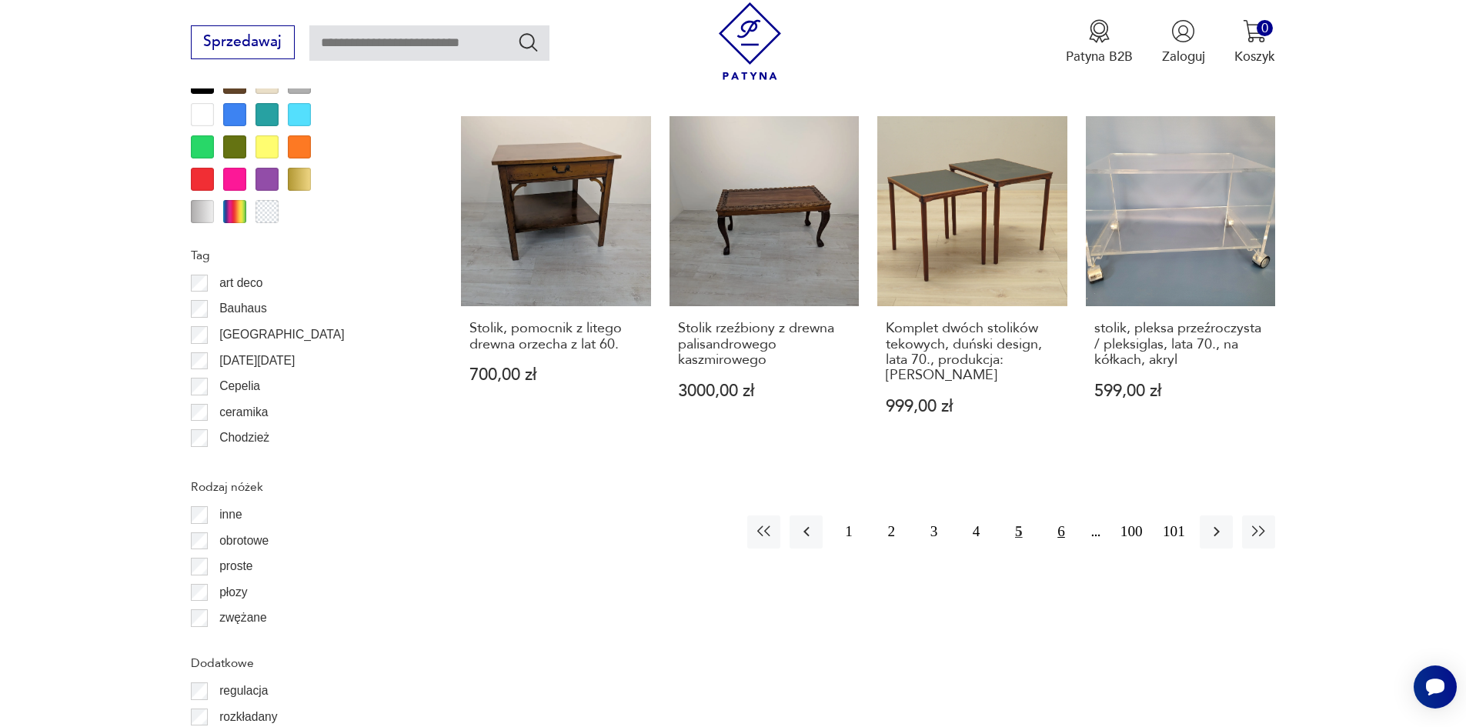
click at [1061, 515] on button "6" at bounding box center [1060, 531] width 33 height 33
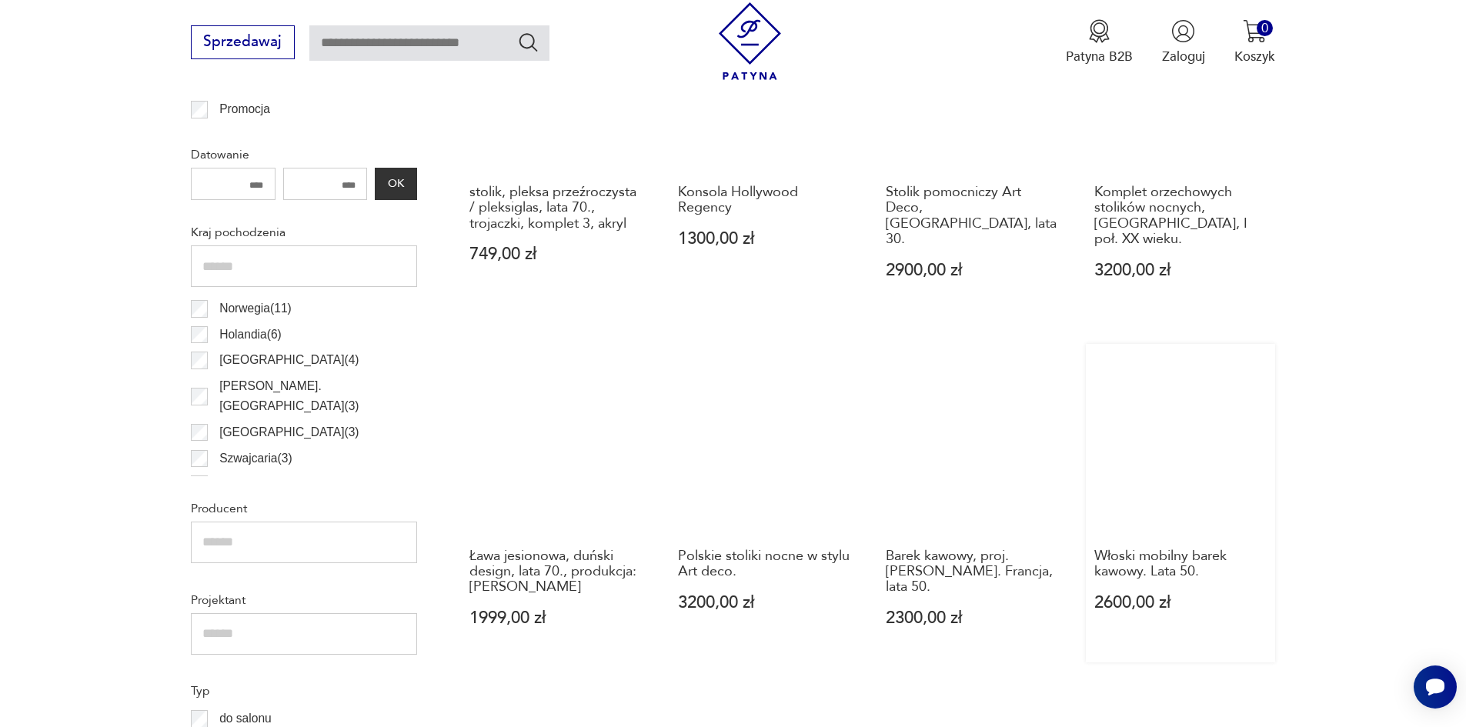
scroll to position [589, 0]
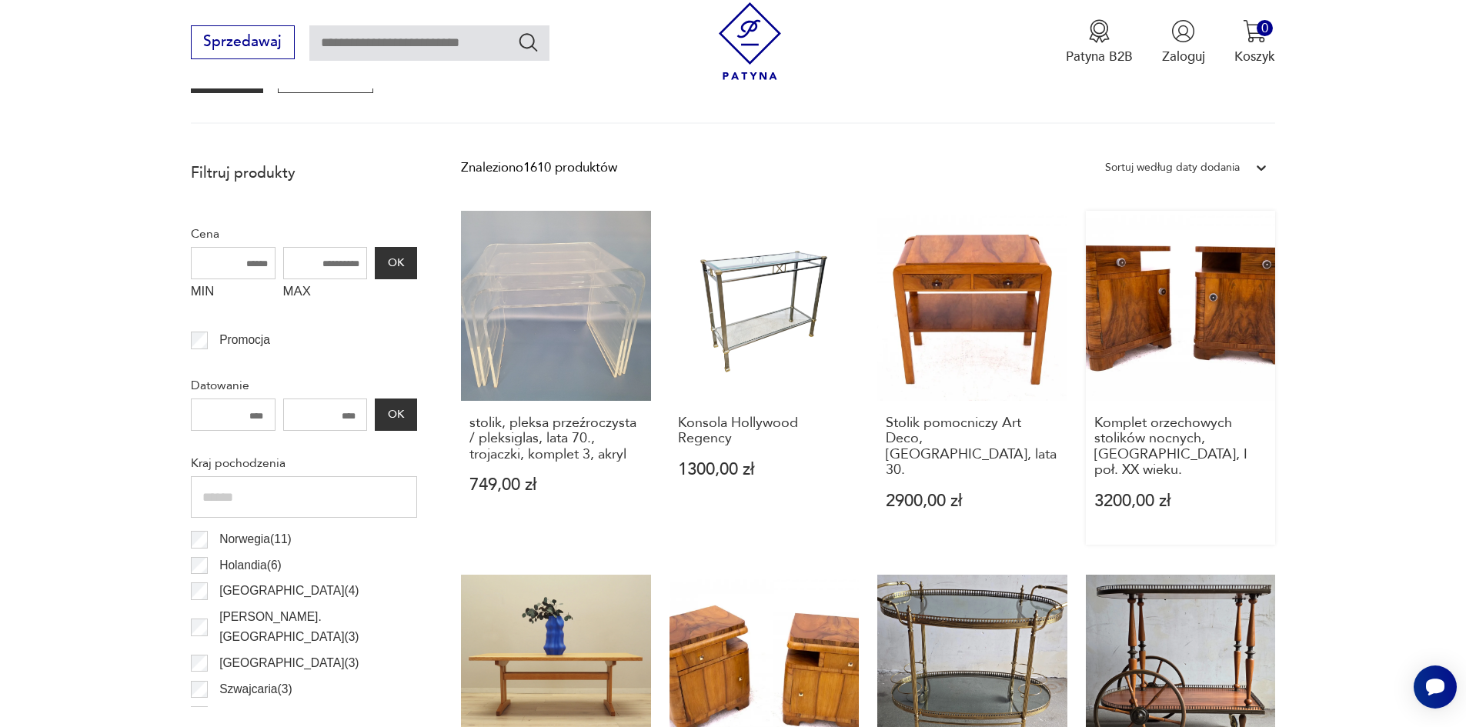
click at [1175, 342] on link "Komplet orzechowych stolików nocnych, Polska, I poł. XX wieku. 3200,00 zł" at bounding box center [1181, 378] width 190 height 334
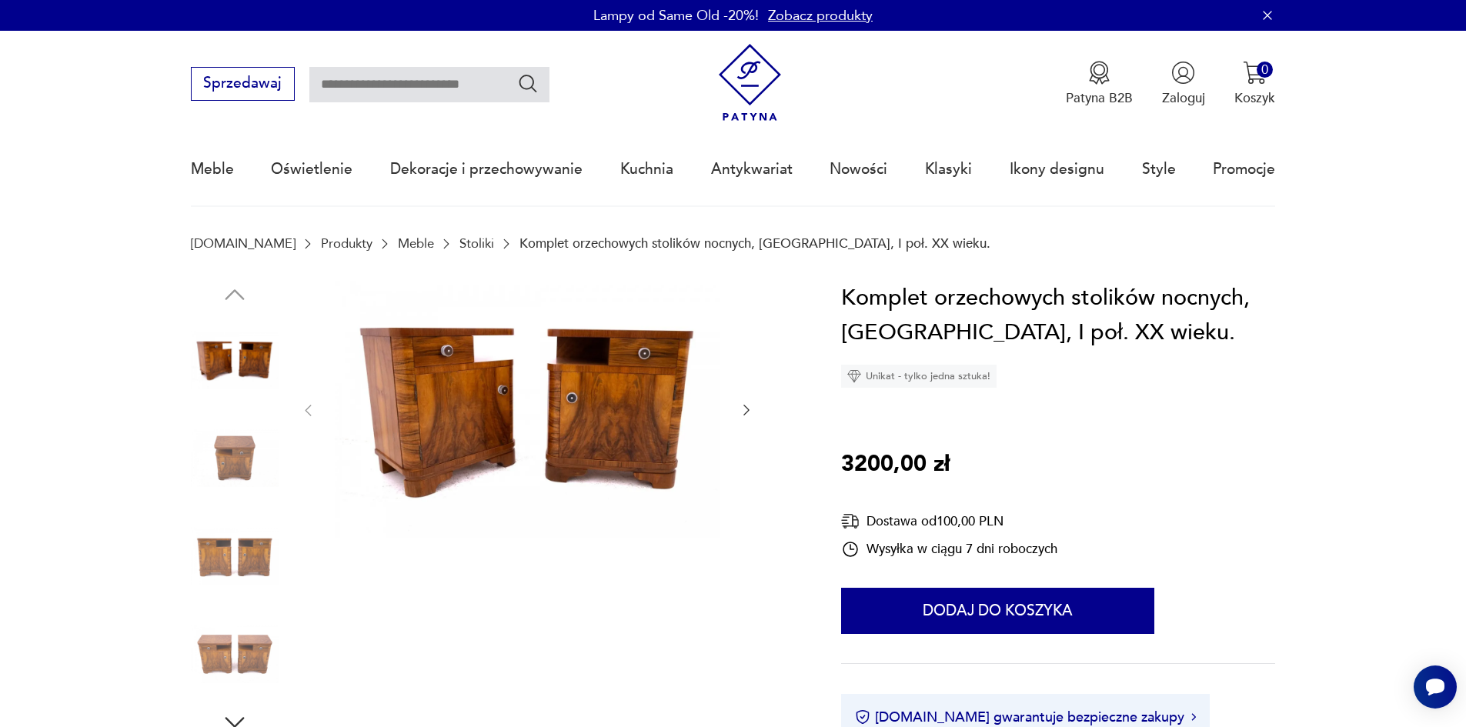
click at [575, 405] on img at bounding box center [527, 409] width 385 height 257
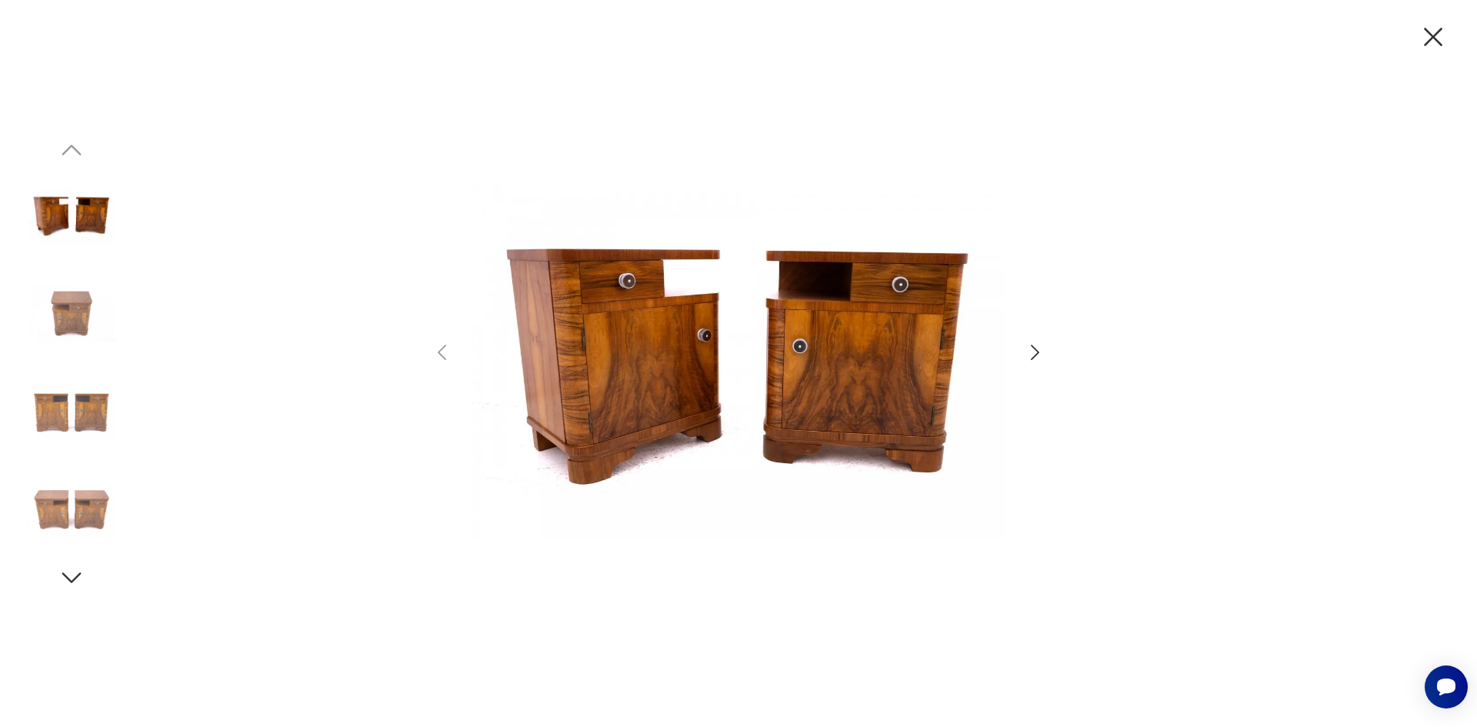
click at [1030, 358] on icon "button" at bounding box center [1035, 353] width 22 height 22
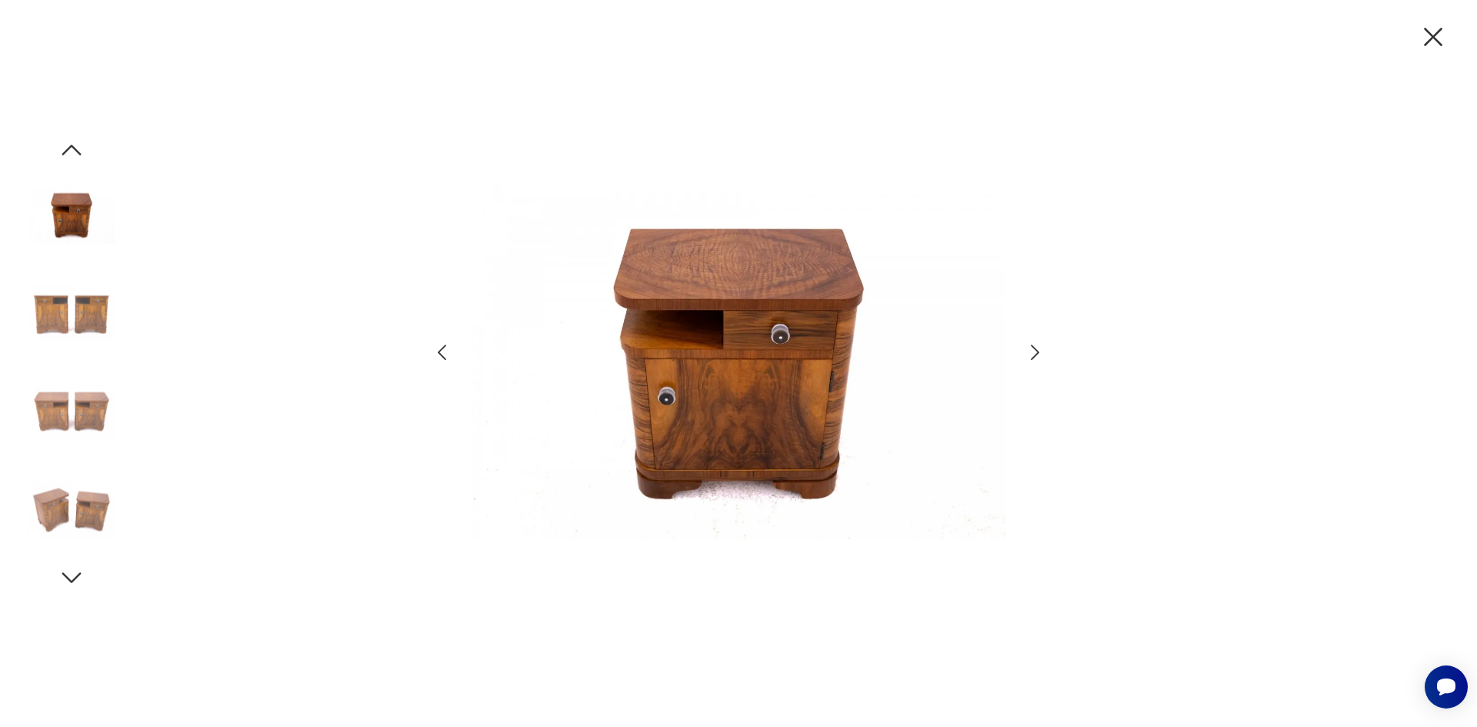
click at [1030, 358] on icon "button" at bounding box center [1035, 353] width 22 height 22
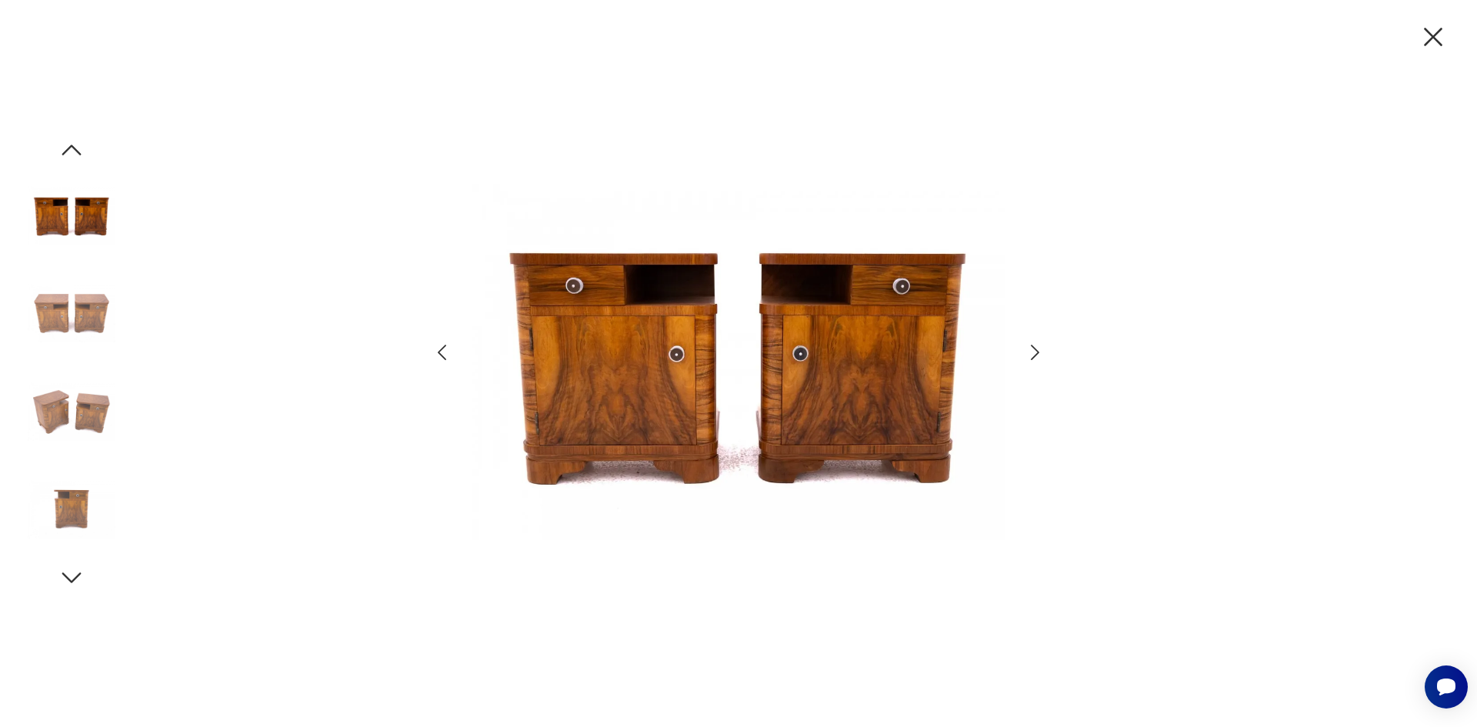
click at [1029, 359] on icon "button" at bounding box center [1035, 353] width 22 height 22
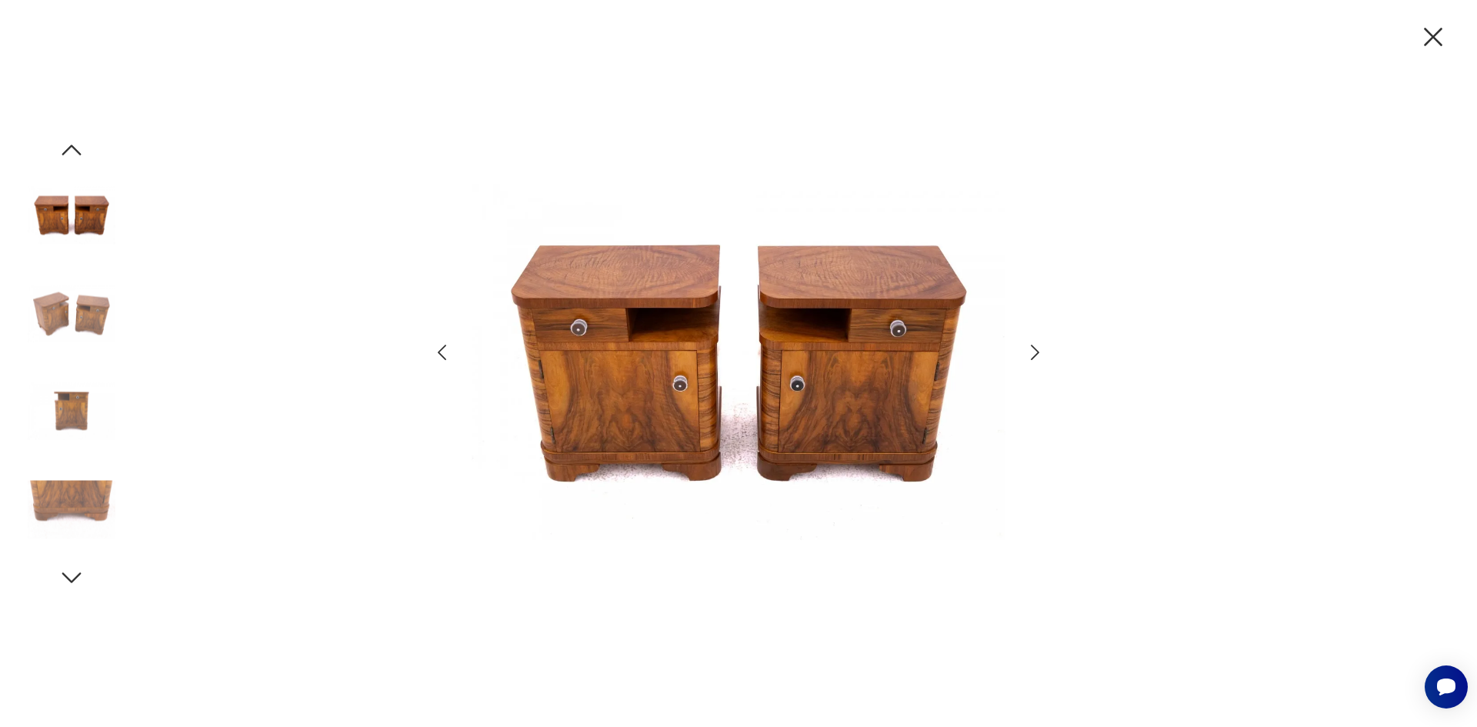
click at [1029, 359] on icon "button" at bounding box center [1035, 353] width 22 height 22
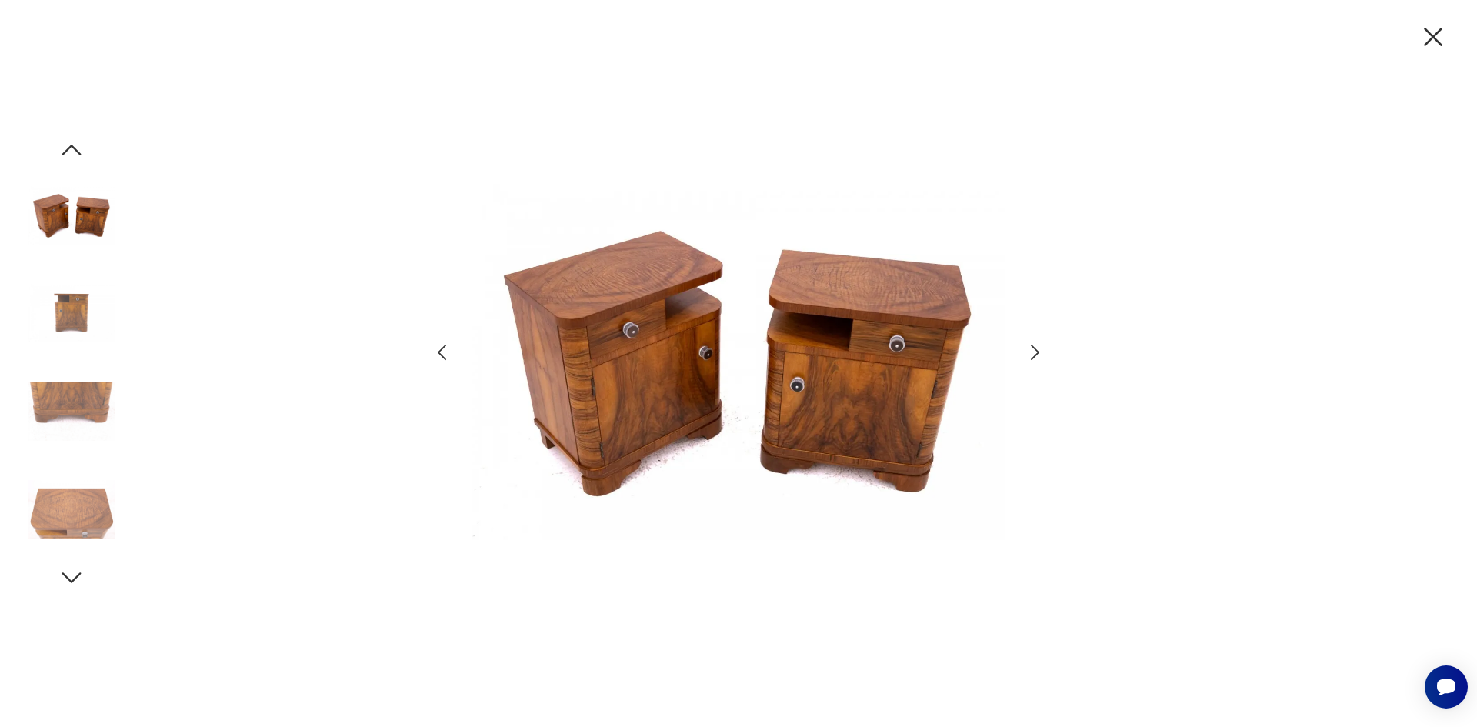
click at [1429, 43] on icon "button" at bounding box center [1433, 37] width 32 height 32
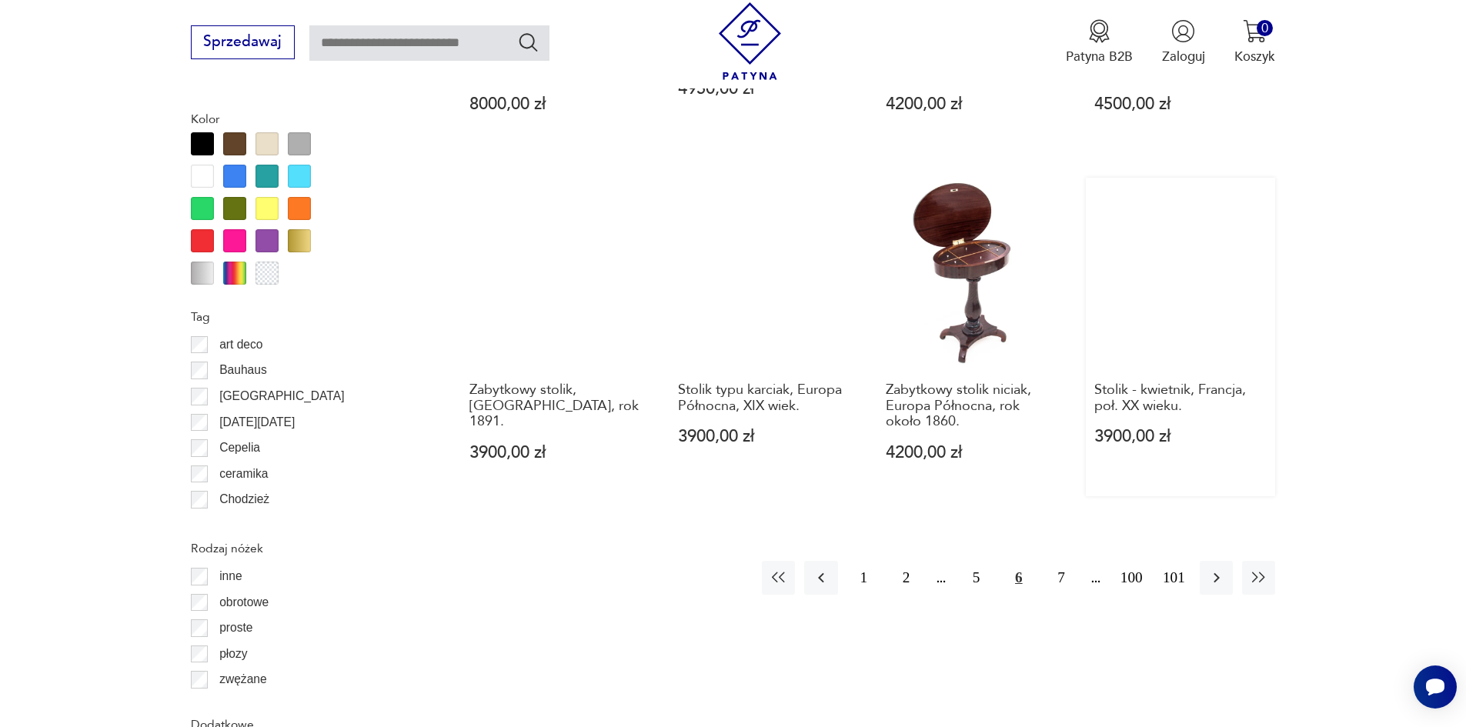
scroll to position [1897, 0]
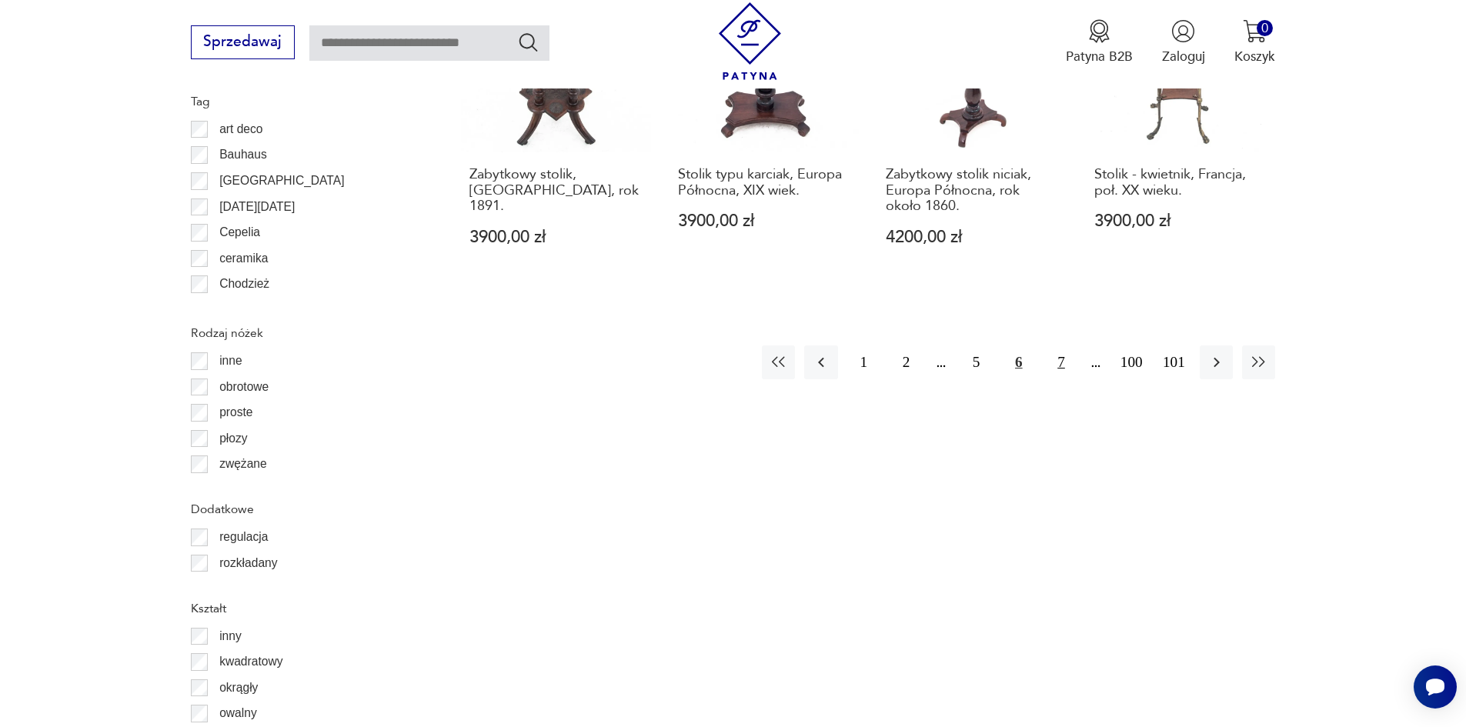
click at [1060, 345] on button "7" at bounding box center [1060, 361] width 33 height 33
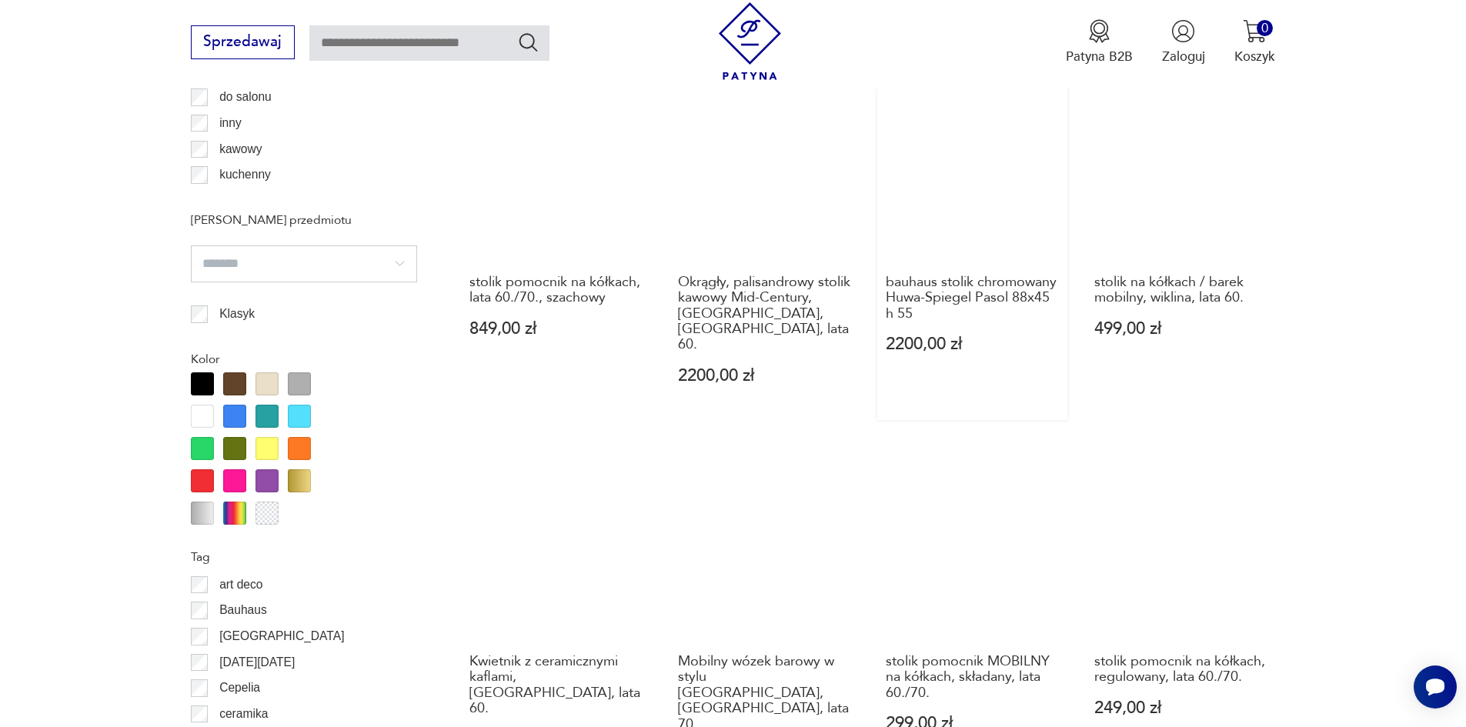
scroll to position [1590, 0]
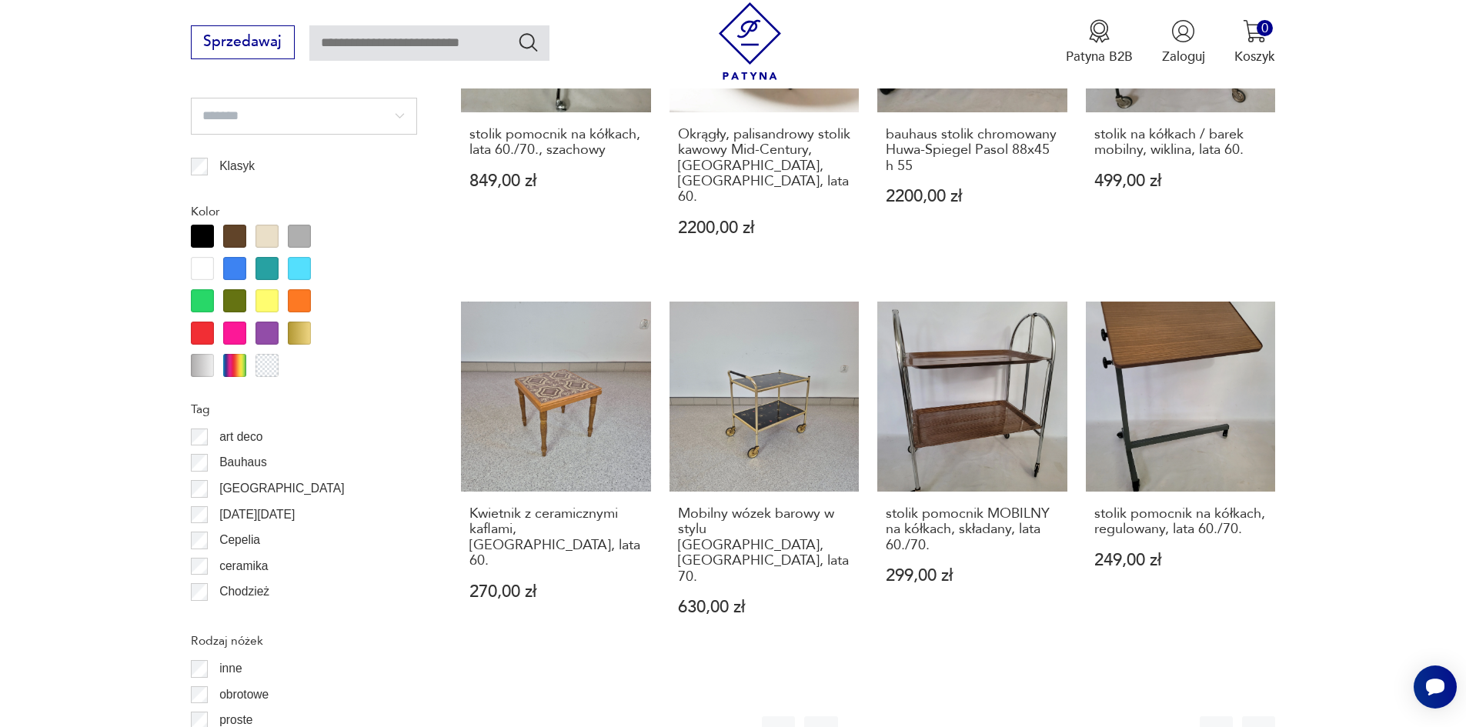
click at [1059, 716] on button "8" at bounding box center [1060, 732] width 33 height 33
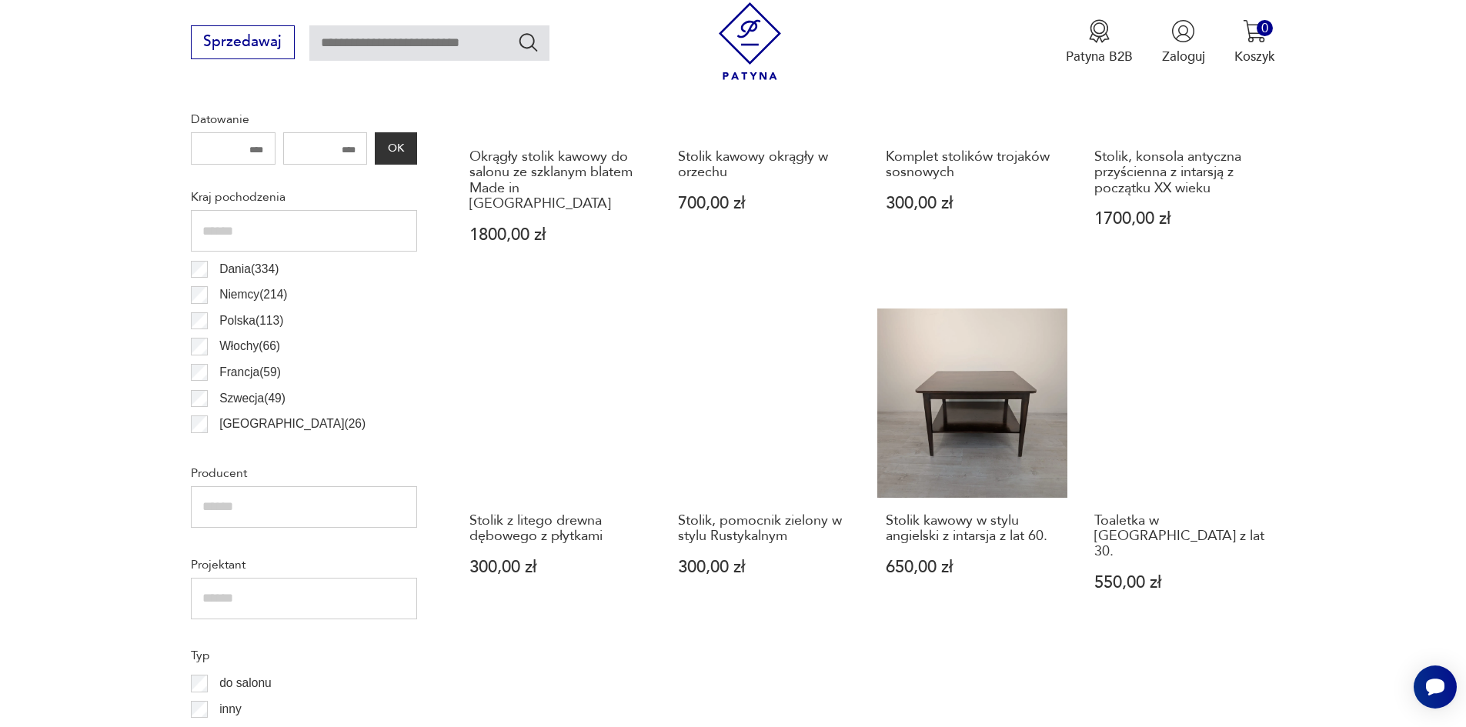
scroll to position [974, 0]
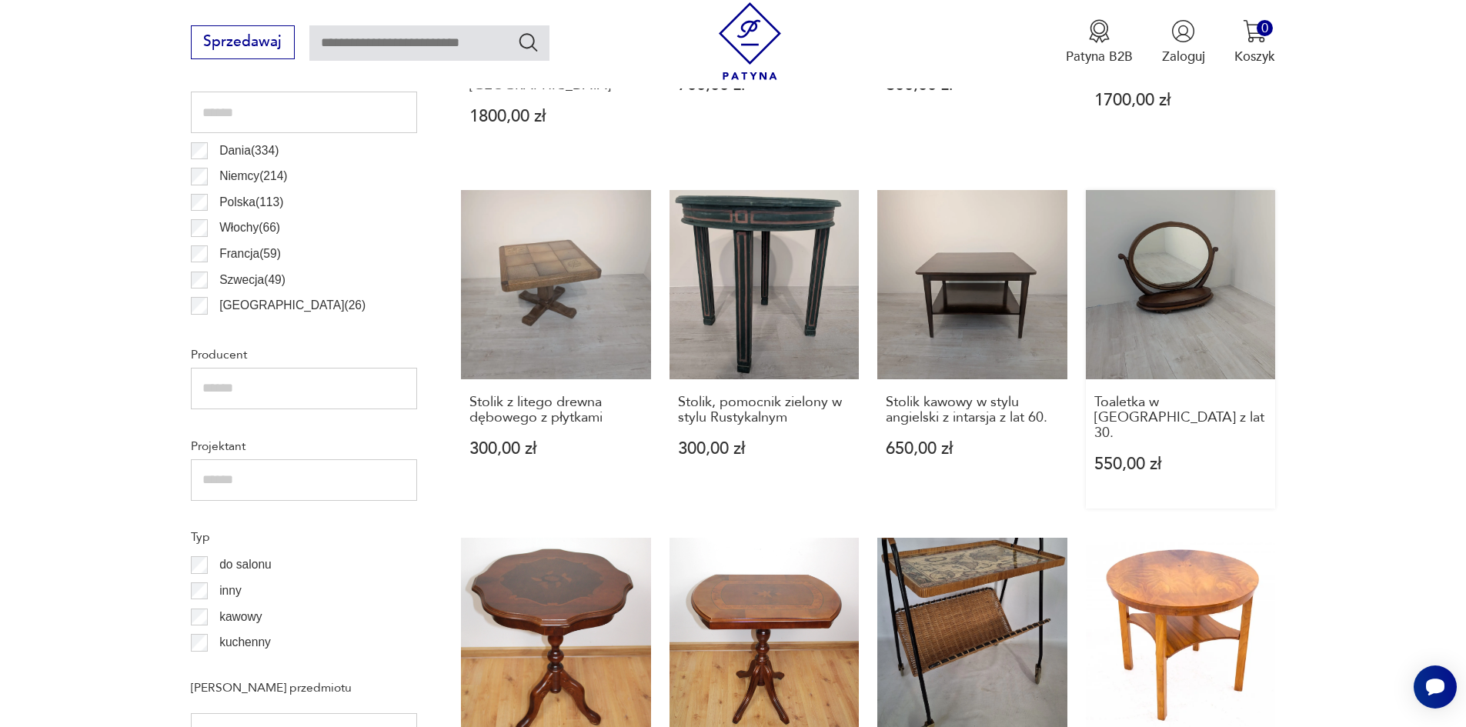
click at [1206, 292] on link "Toaletka w mahoniu z lat 30. 550,00 zł" at bounding box center [1181, 349] width 190 height 319
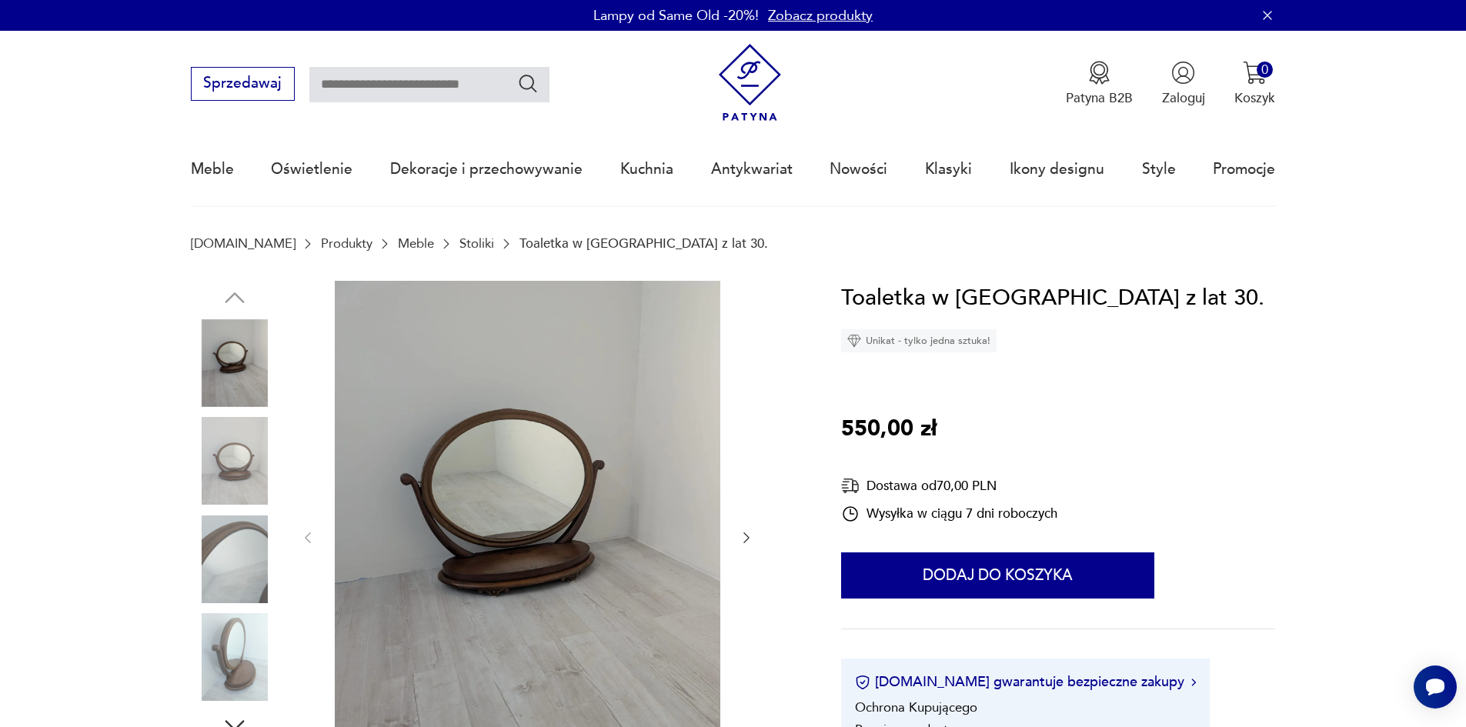
click at [535, 534] on img at bounding box center [527, 537] width 385 height 512
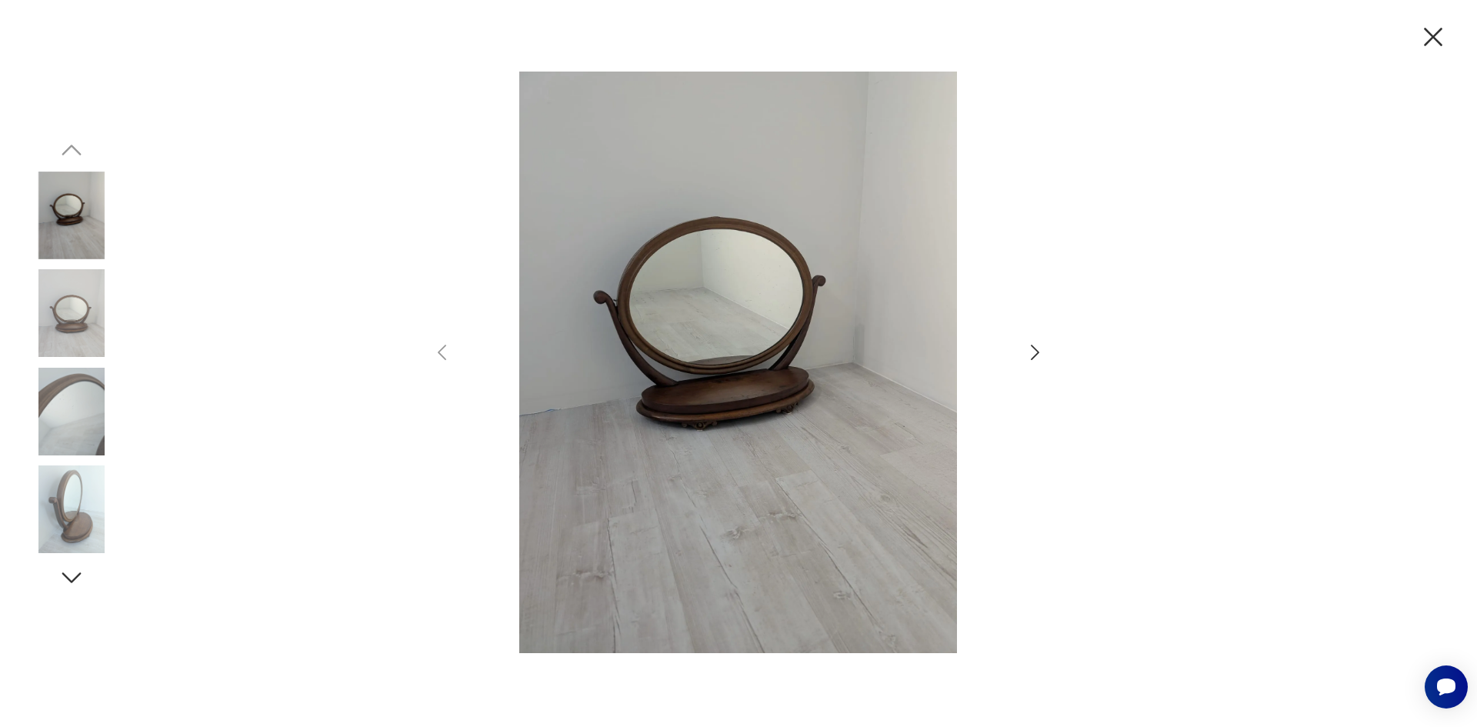
click at [1025, 349] on icon "button" at bounding box center [1035, 353] width 22 height 22
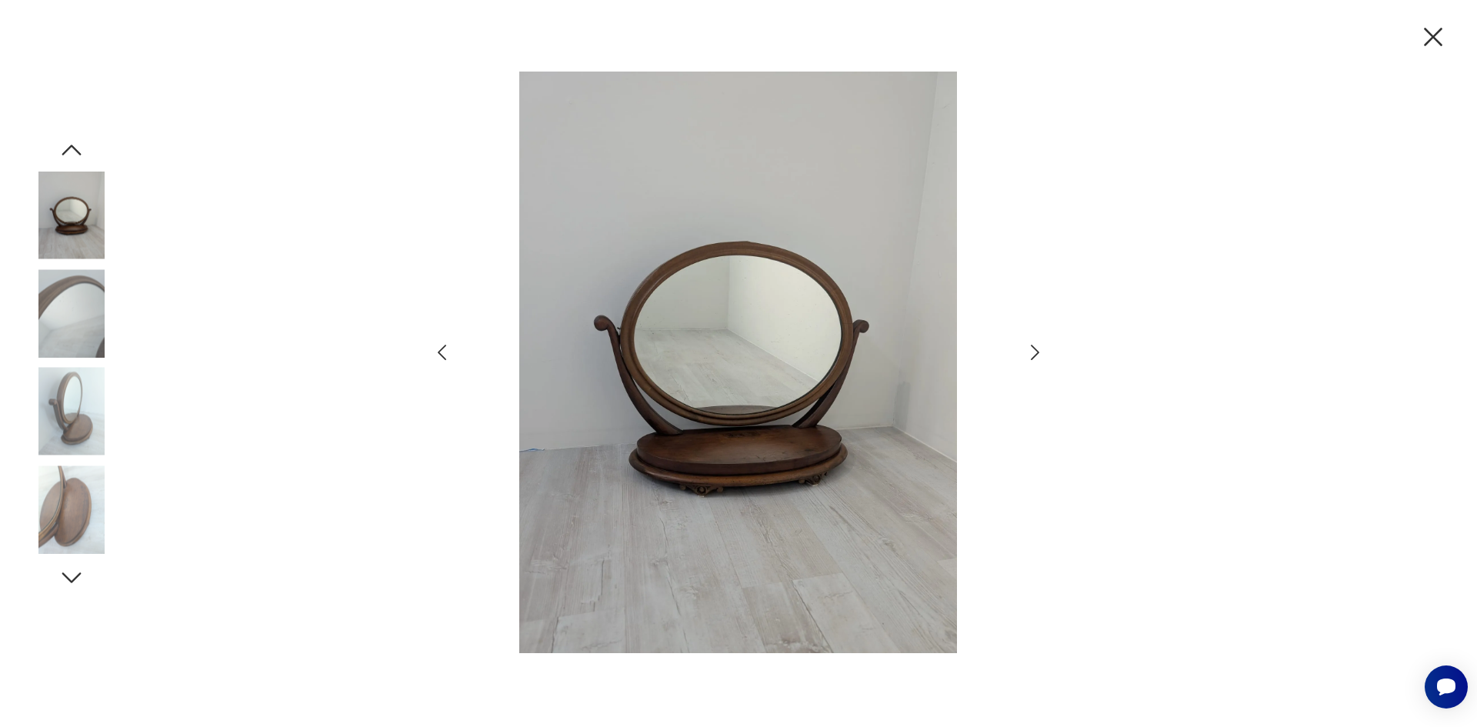
click at [1027, 354] on icon "button" at bounding box center [1035, 353] width 22 height 22
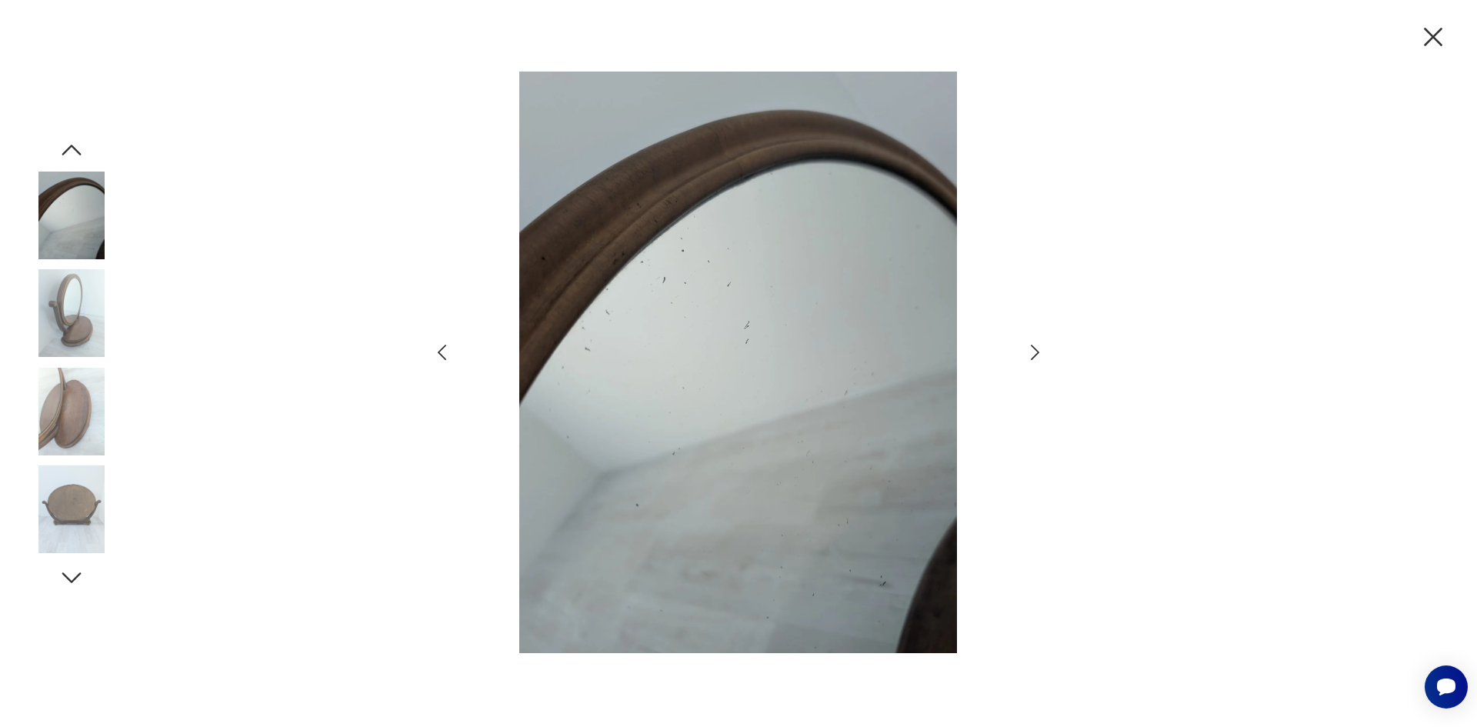
click at [1027, 354] on icon "button" at bounding box center [1035, 353] width 22 height 22
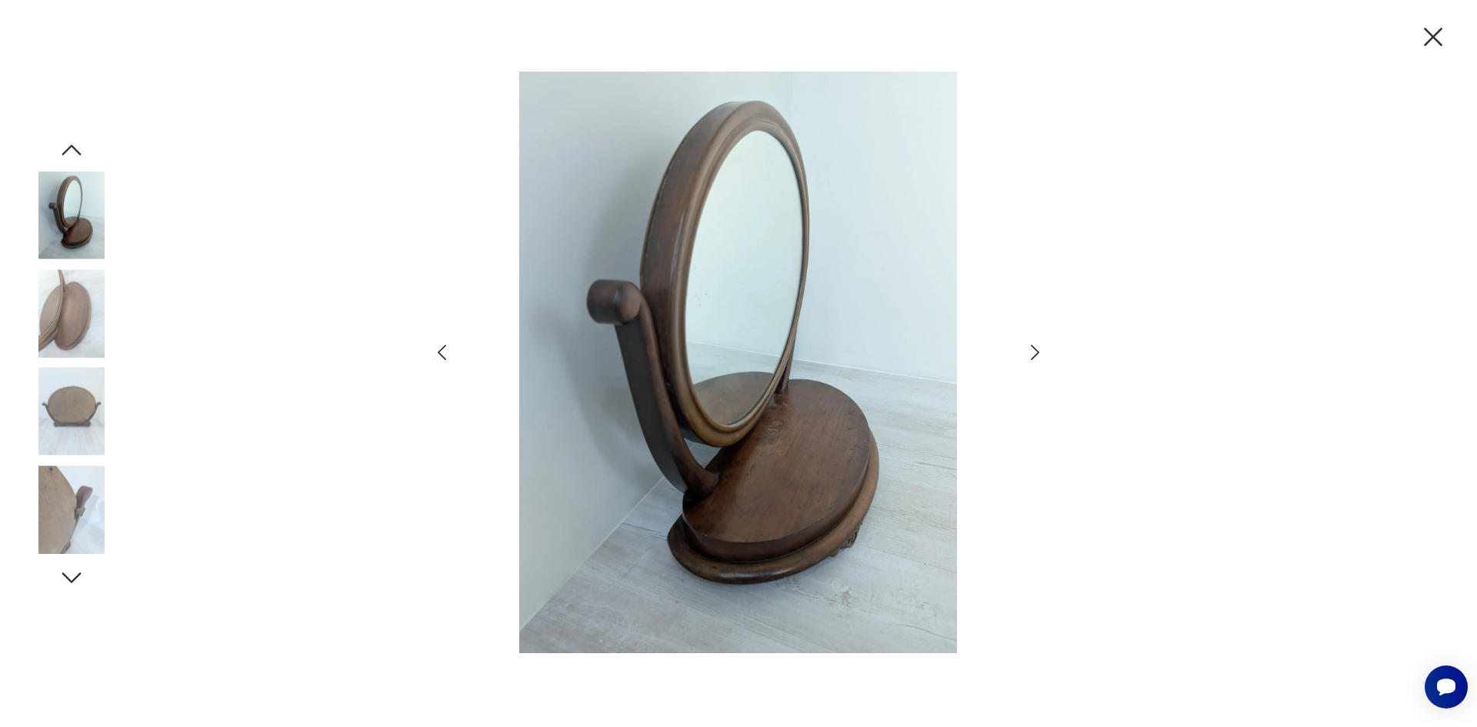
click at [1027, 354] on icon "button" at bounding box center [1035, 353] width 22 height 22
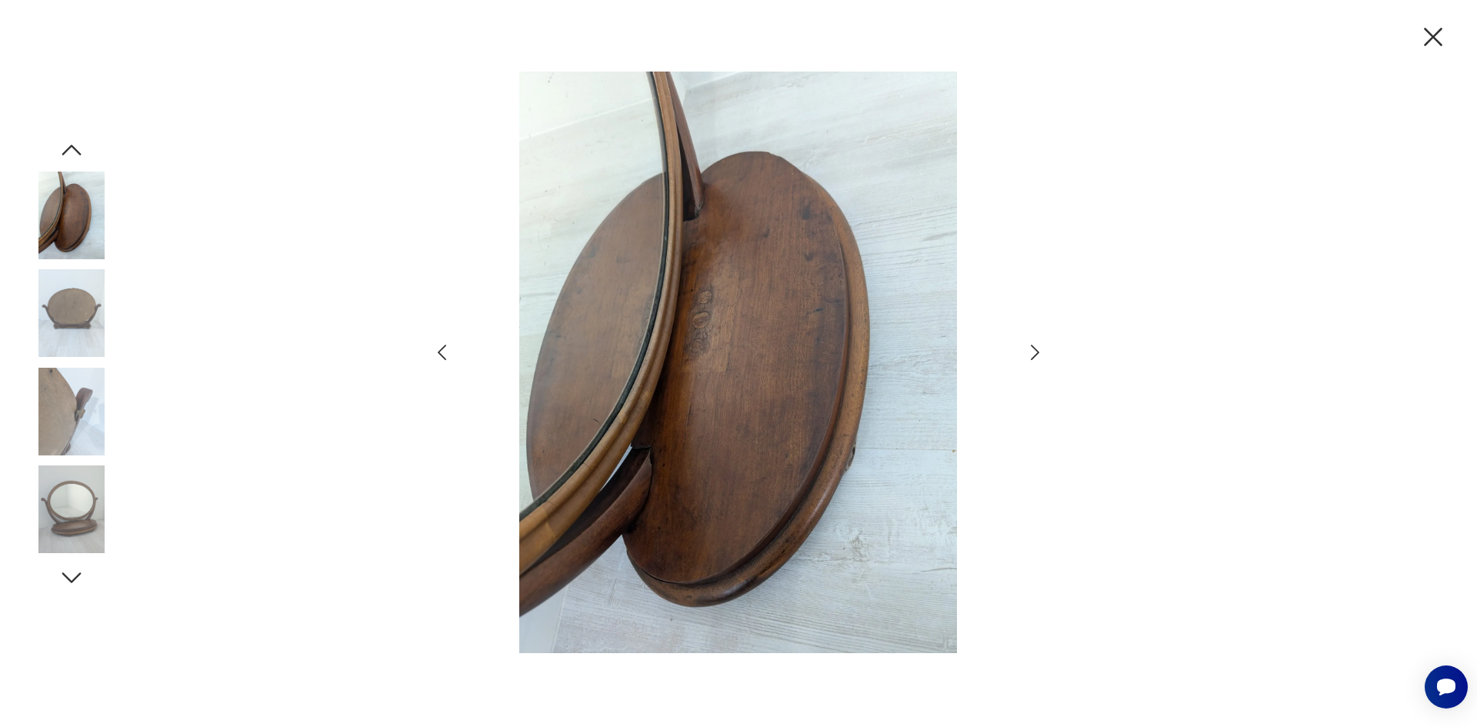
click at [1027, 354] on icon "button" at bounding box center [1035, 353] width 22 height 22
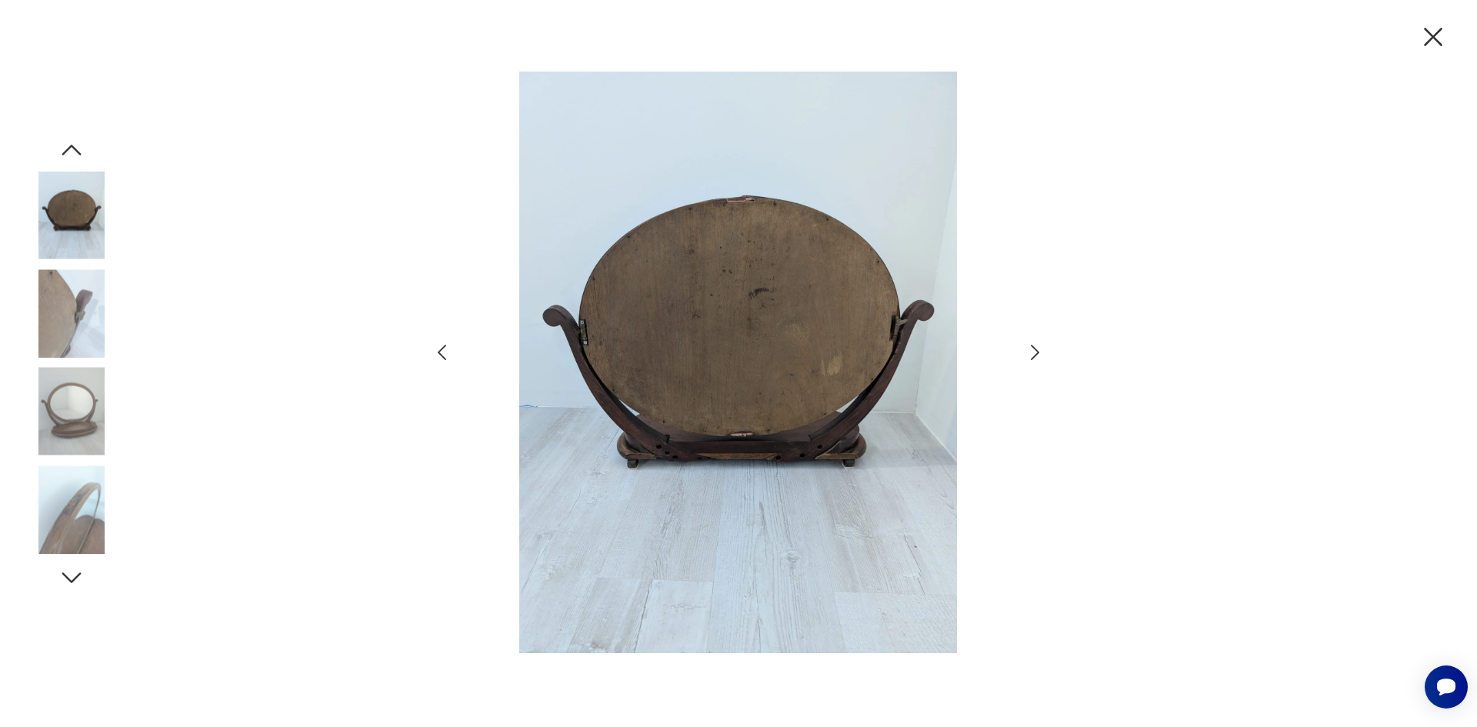
click at [1027, 354] on icon "button" at bounding box center [1035, 353] width 22 height 22
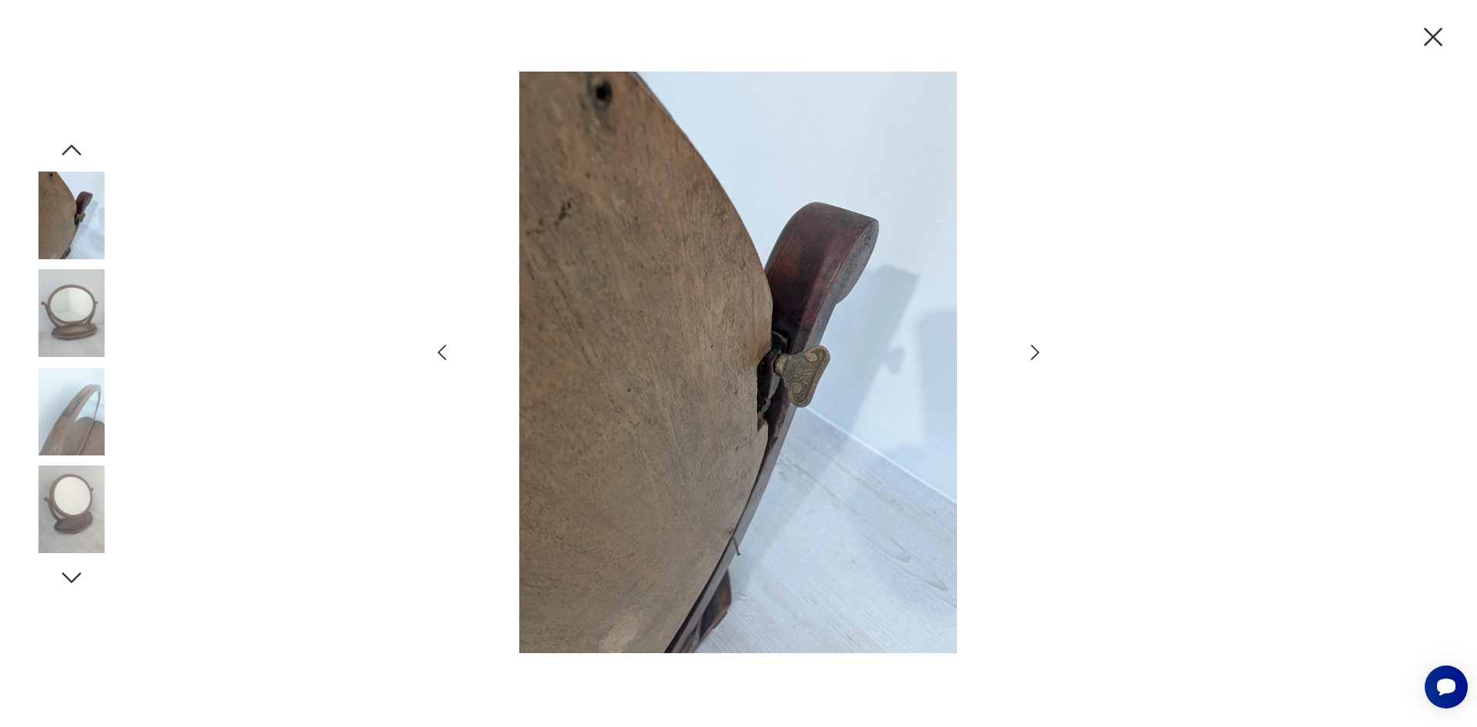
click at [1027, 355] on icon "button" at bounding box center [1035, 353] width 22 height 22
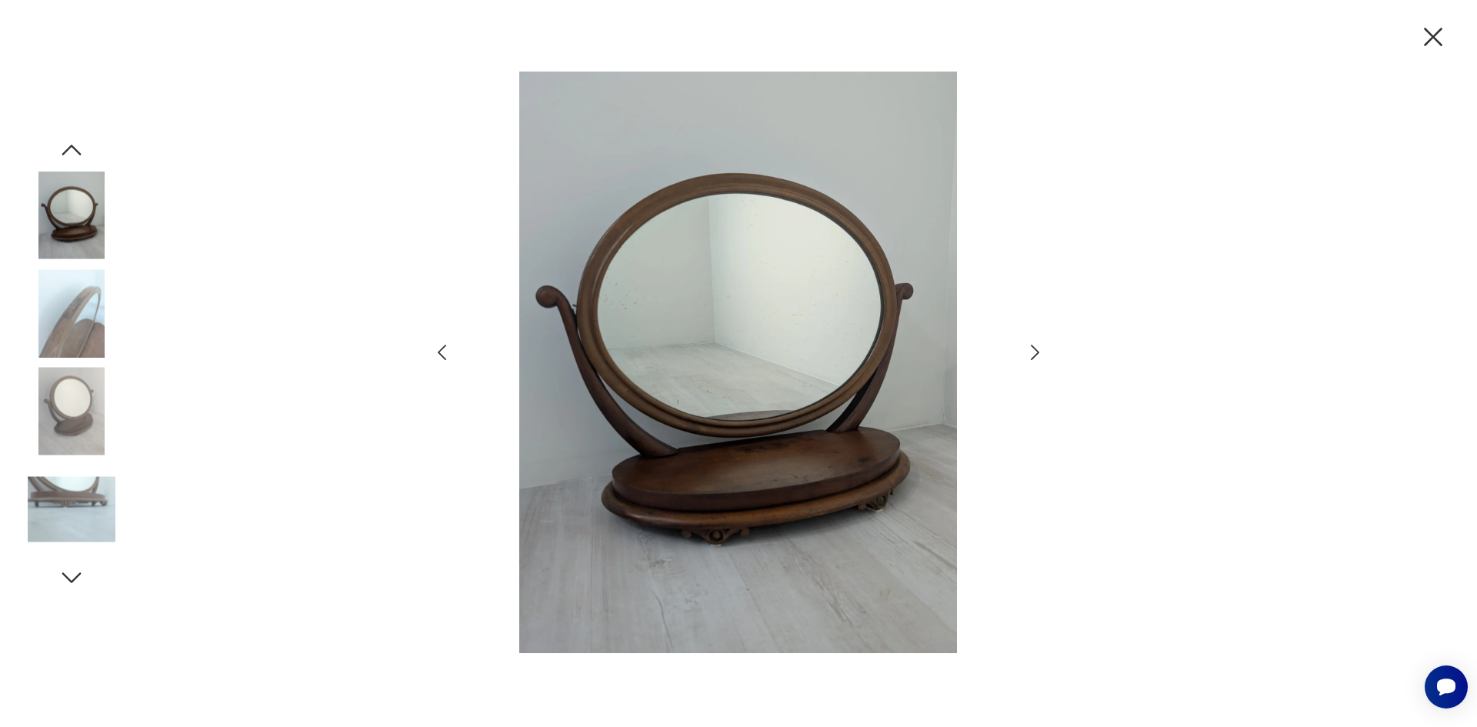
click at [1431, 35] on icon "button" at bounding box center [1433, 37] width 18 height 18
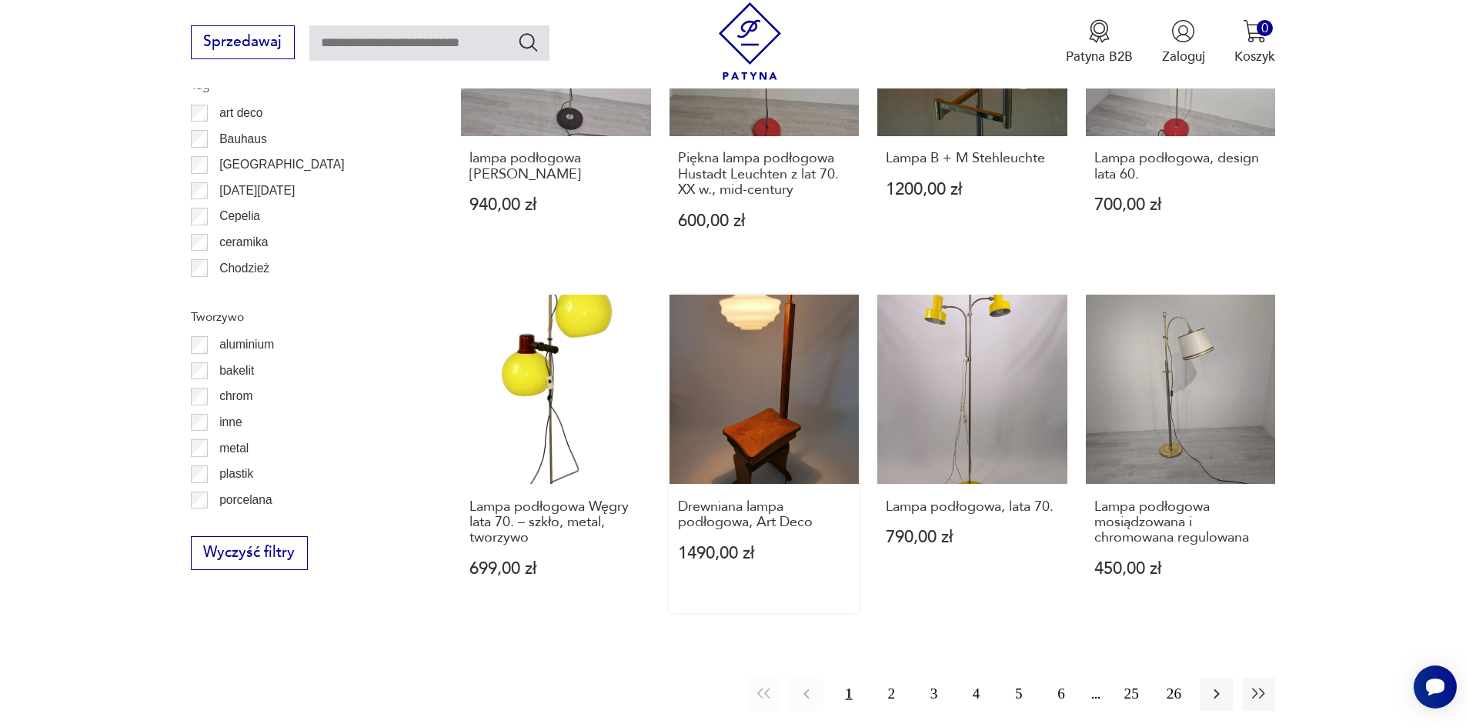
click at [760, 366] on link "Drewniana lampa podłogowa, Art Deco 1490,00 zł" at bounding box center [764, 454] width 190 height 319
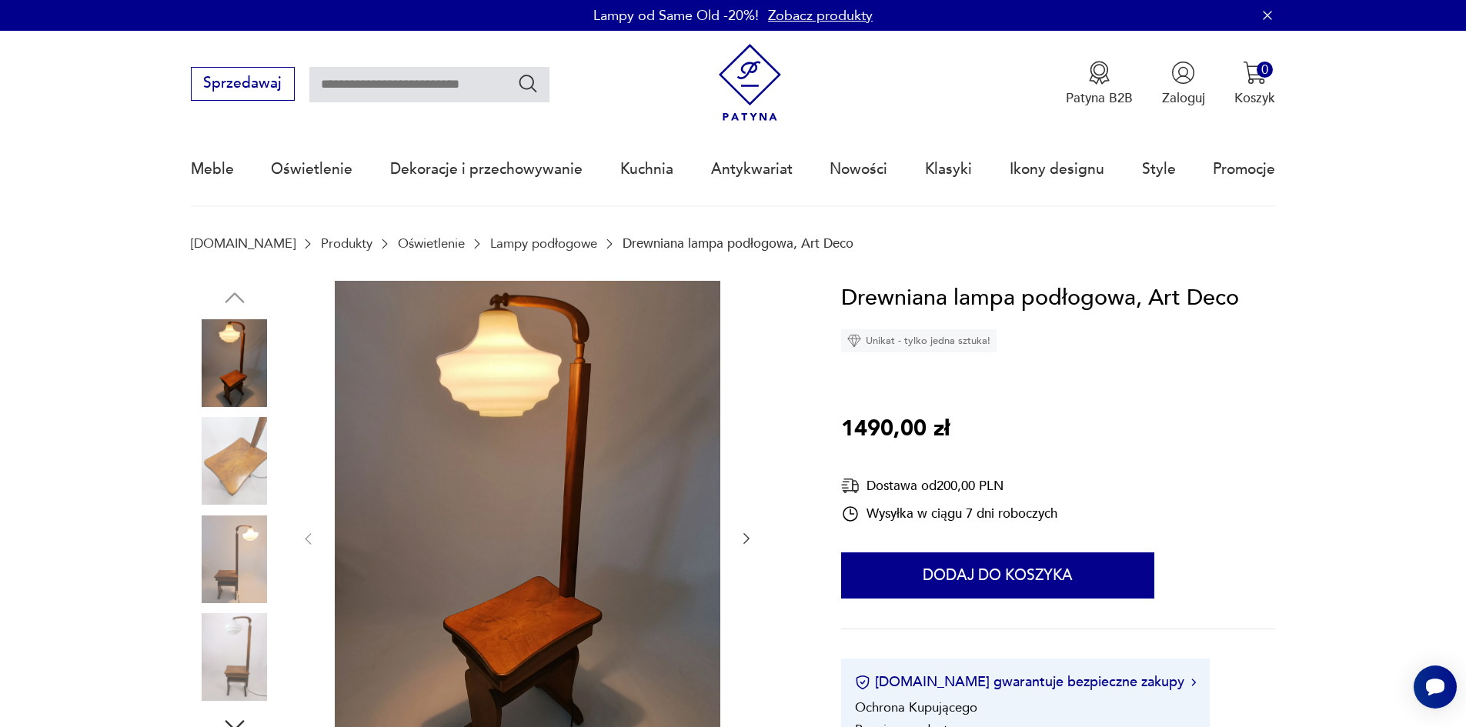
click at [557, 438] on img at bounding box center [527, 538] width 385 height 514
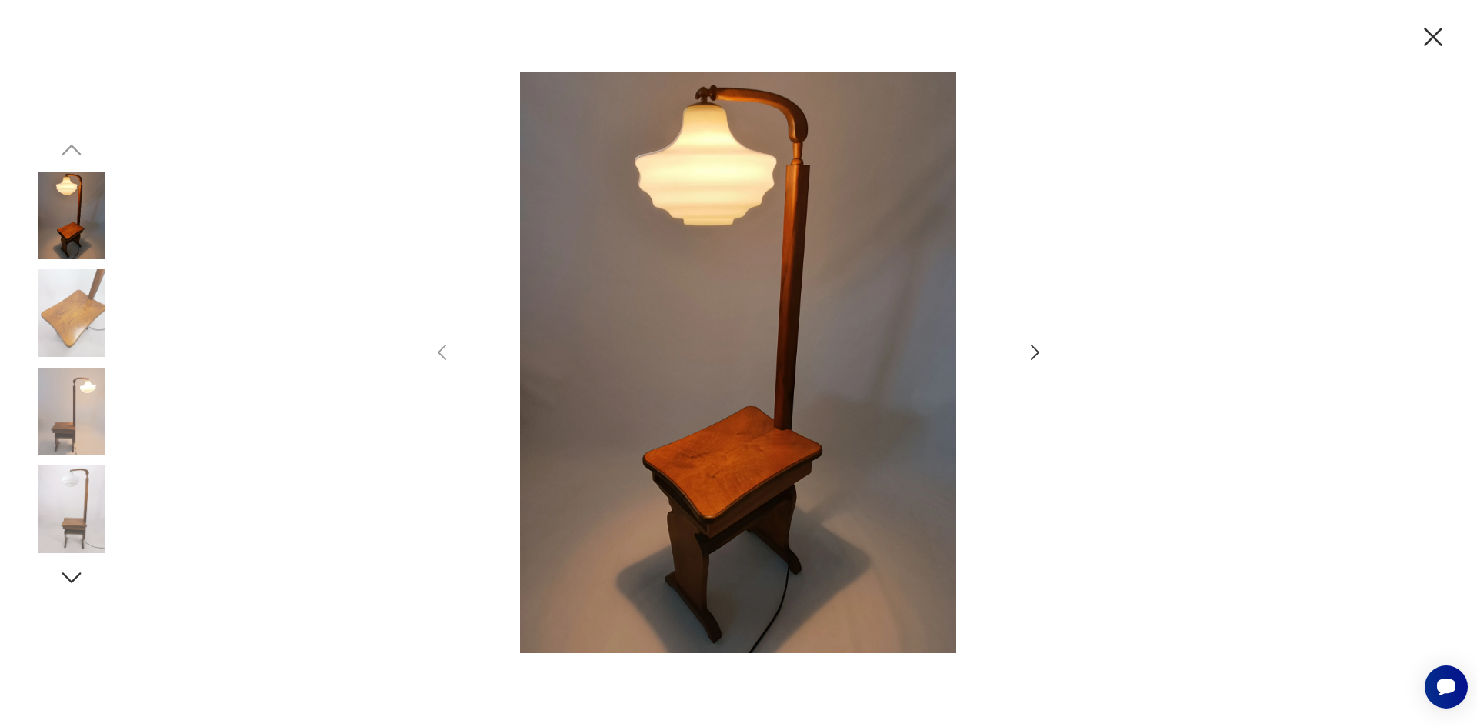
click at [1038, 352] on icon "button" at bounding box center [1035, 352] width 8 height 15
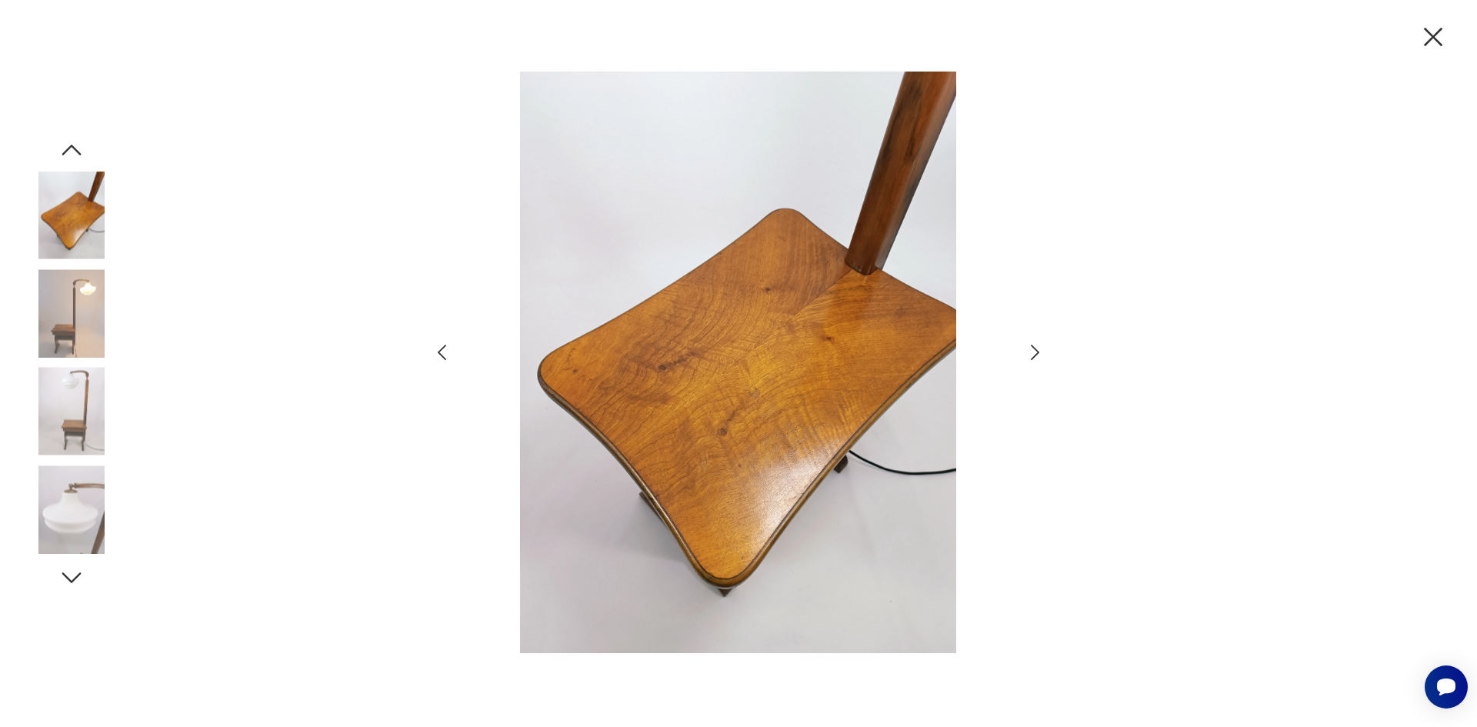
click at [1038, 352] on icon "button" at bounding box center [1035, 352] width 8 height 15
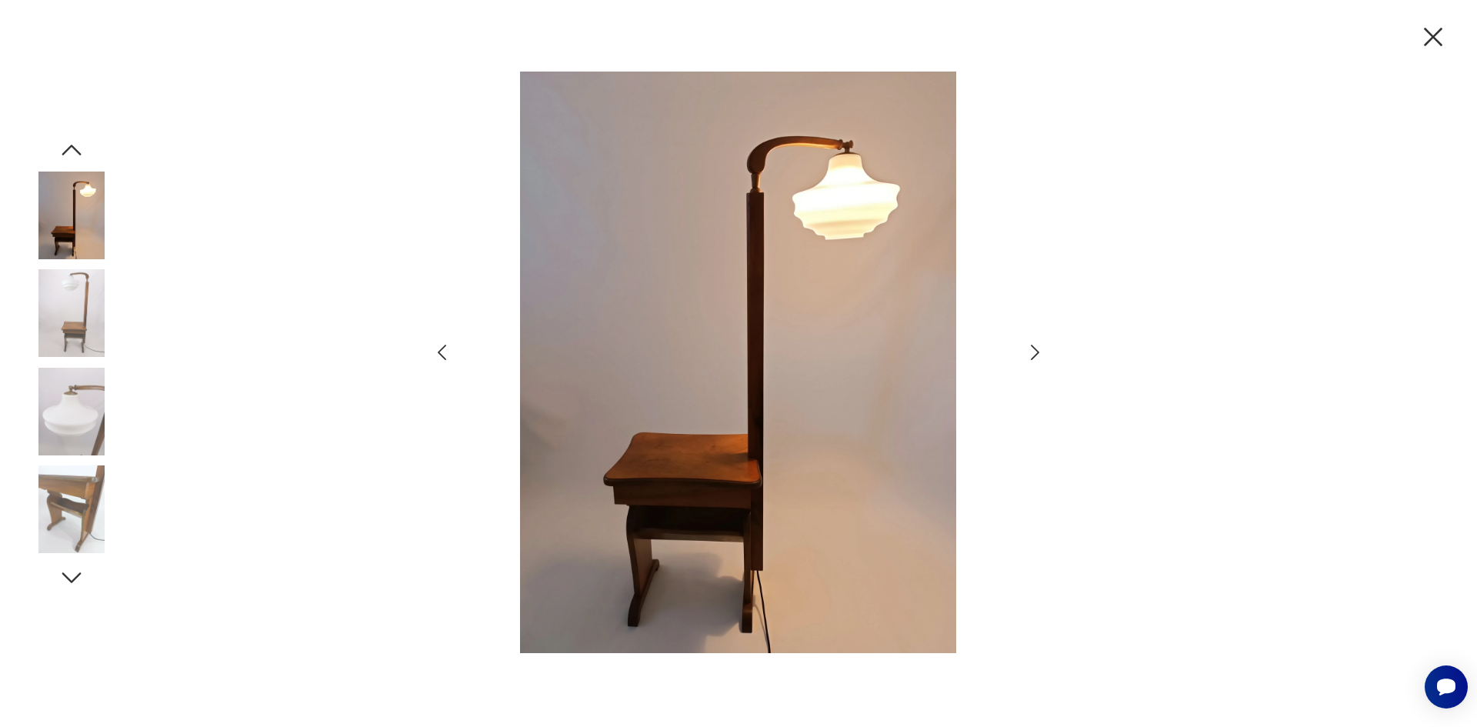
click at [1038, 352] on icon "button" at bounding box center [1035, 352] width 8 height 15
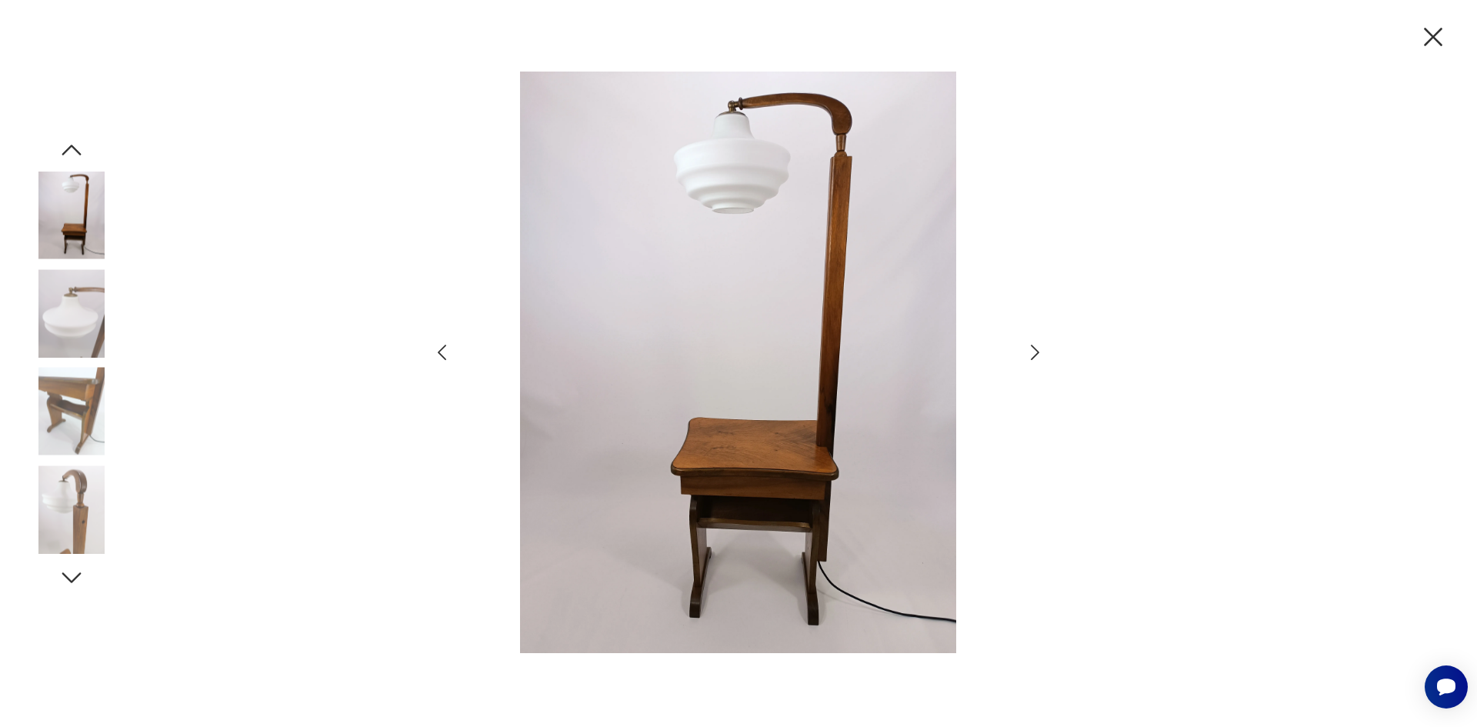
click at [1038, 352] on icon "button" at bounding box center [1035, 352] width 8 height 15
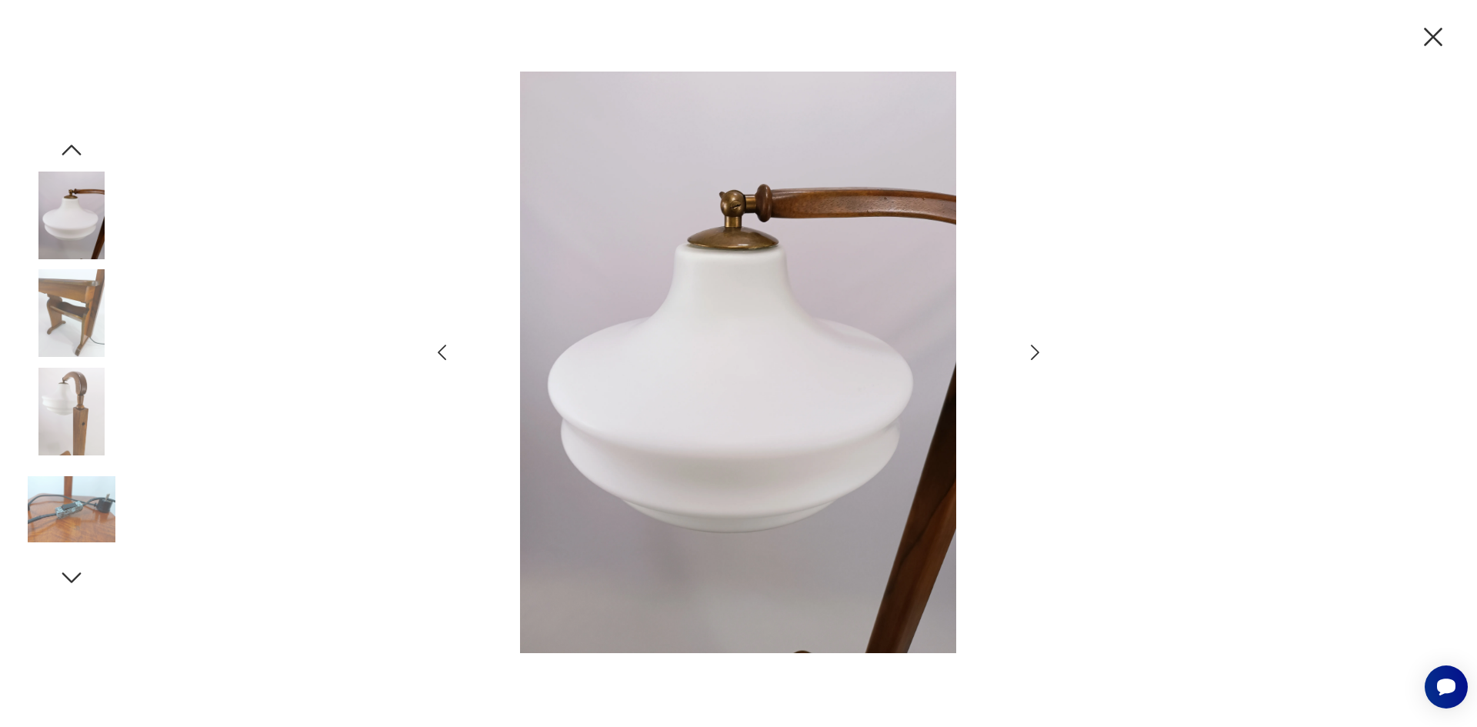
click at [1038, 352] on icon "button" at bounding box center [1035, 352] width 8 height 15
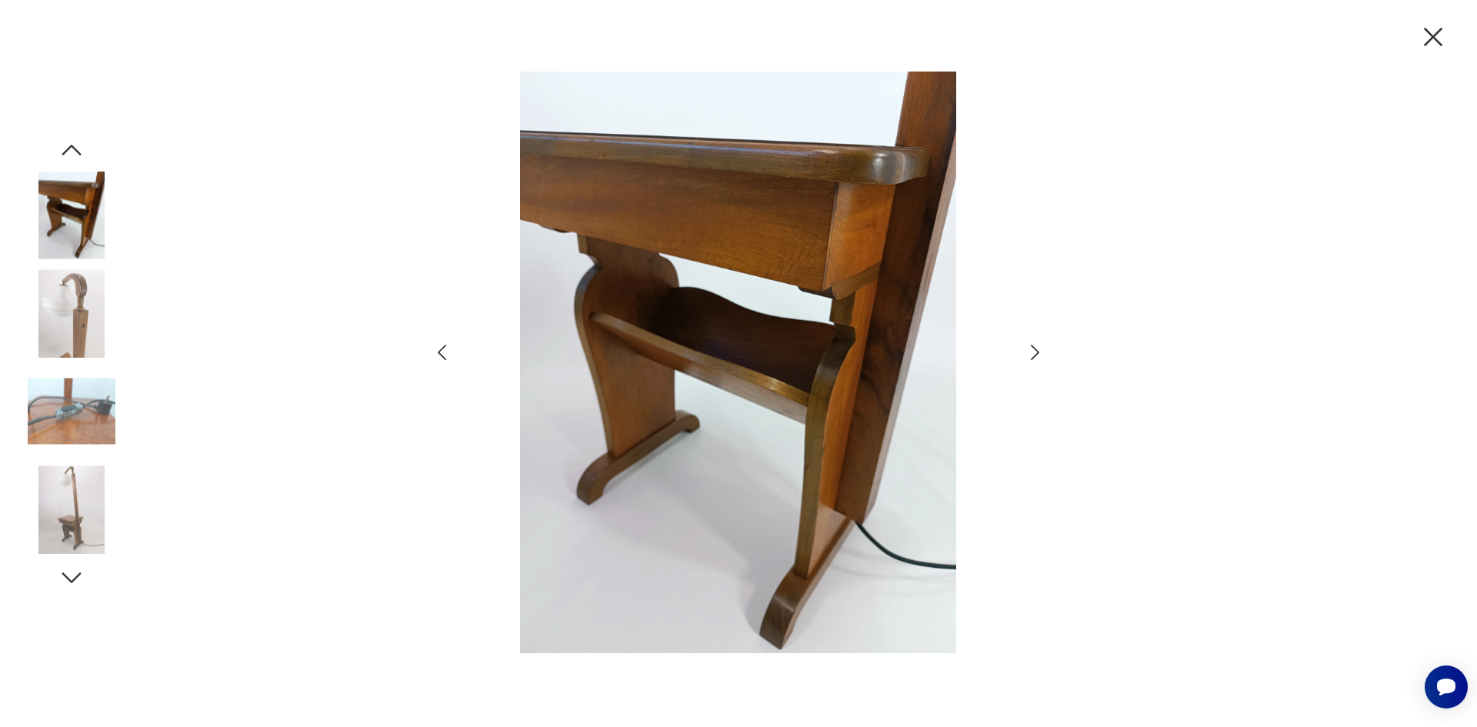
click at [1038, 352] on icon "button" at bounding box center [1035, 352] width 8 height 15
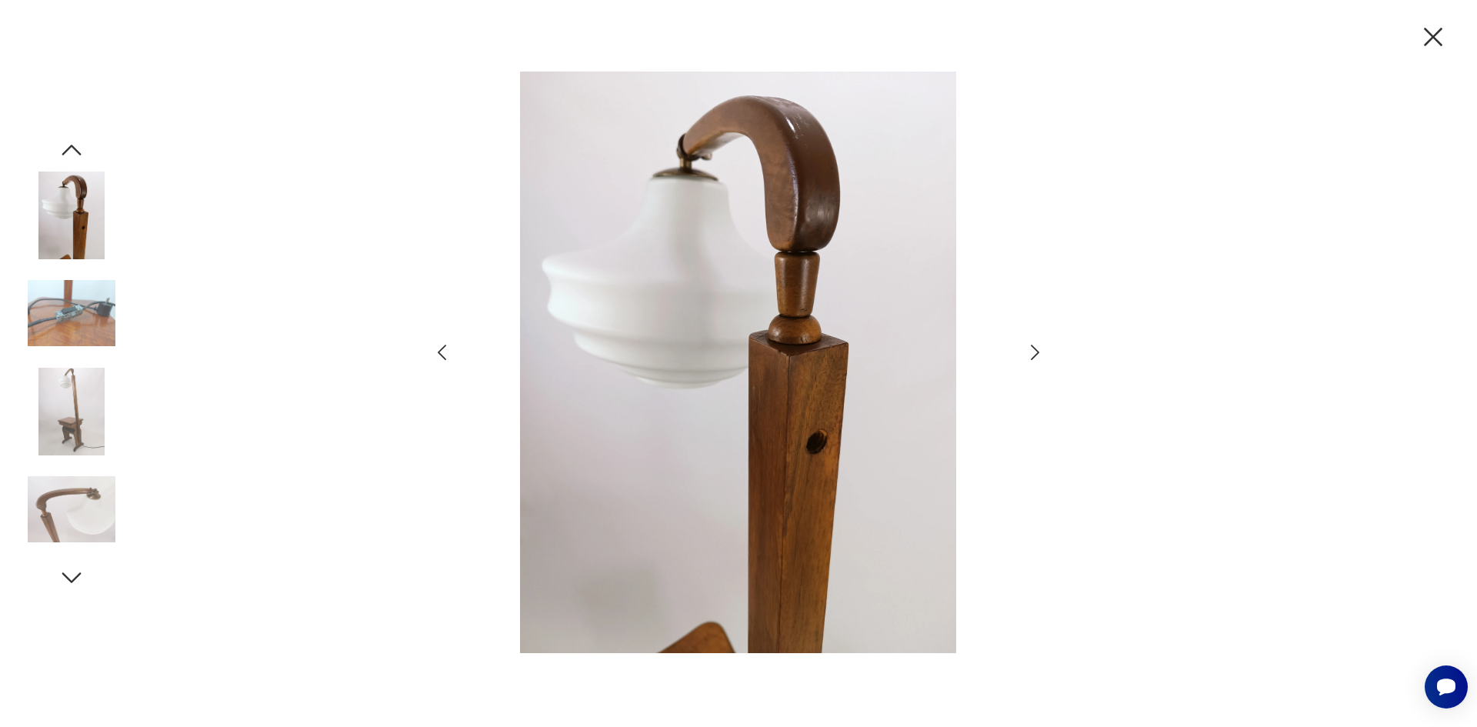
click at [1033, 354] on icon "button" at bounding box center [1035, 353] width 22 height 22
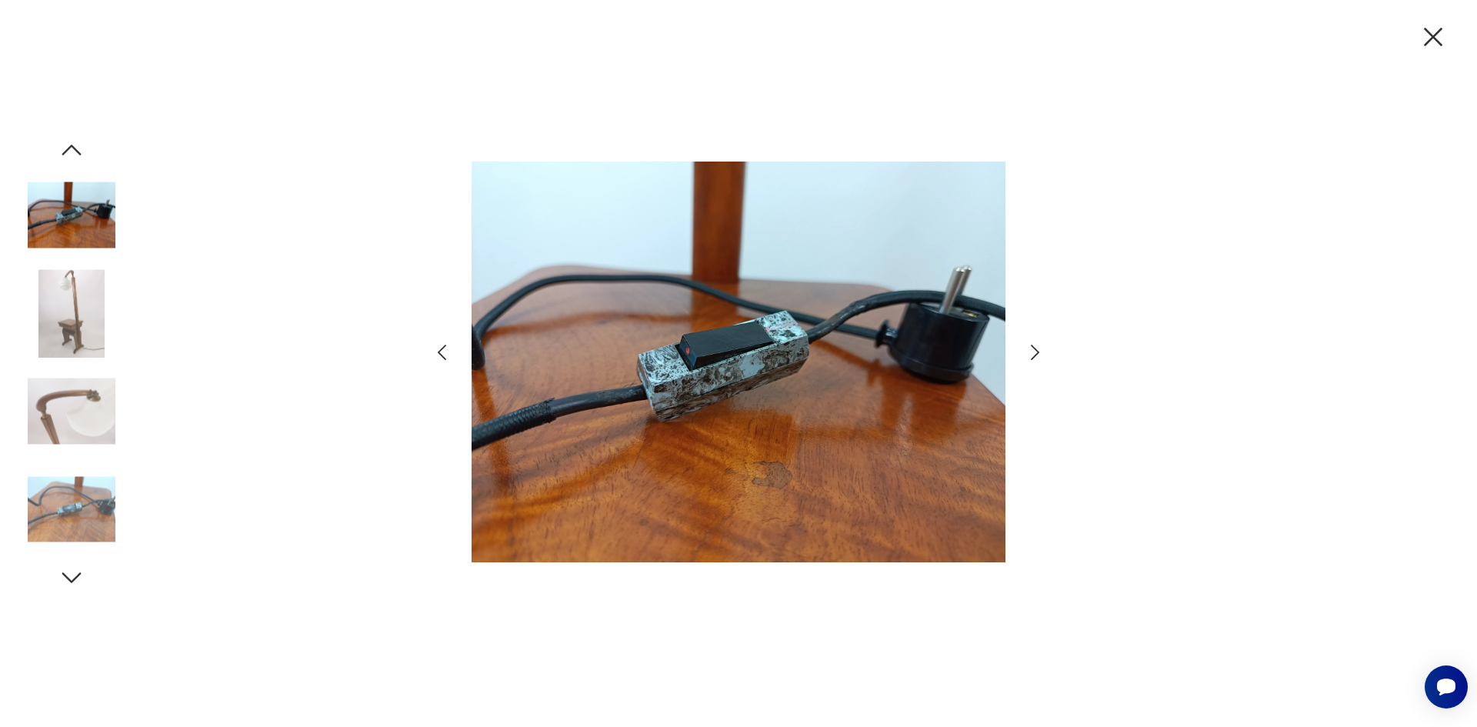
click at [1033, 354] on icon "button" at bounding box center [1035, 353] width 22 height 22
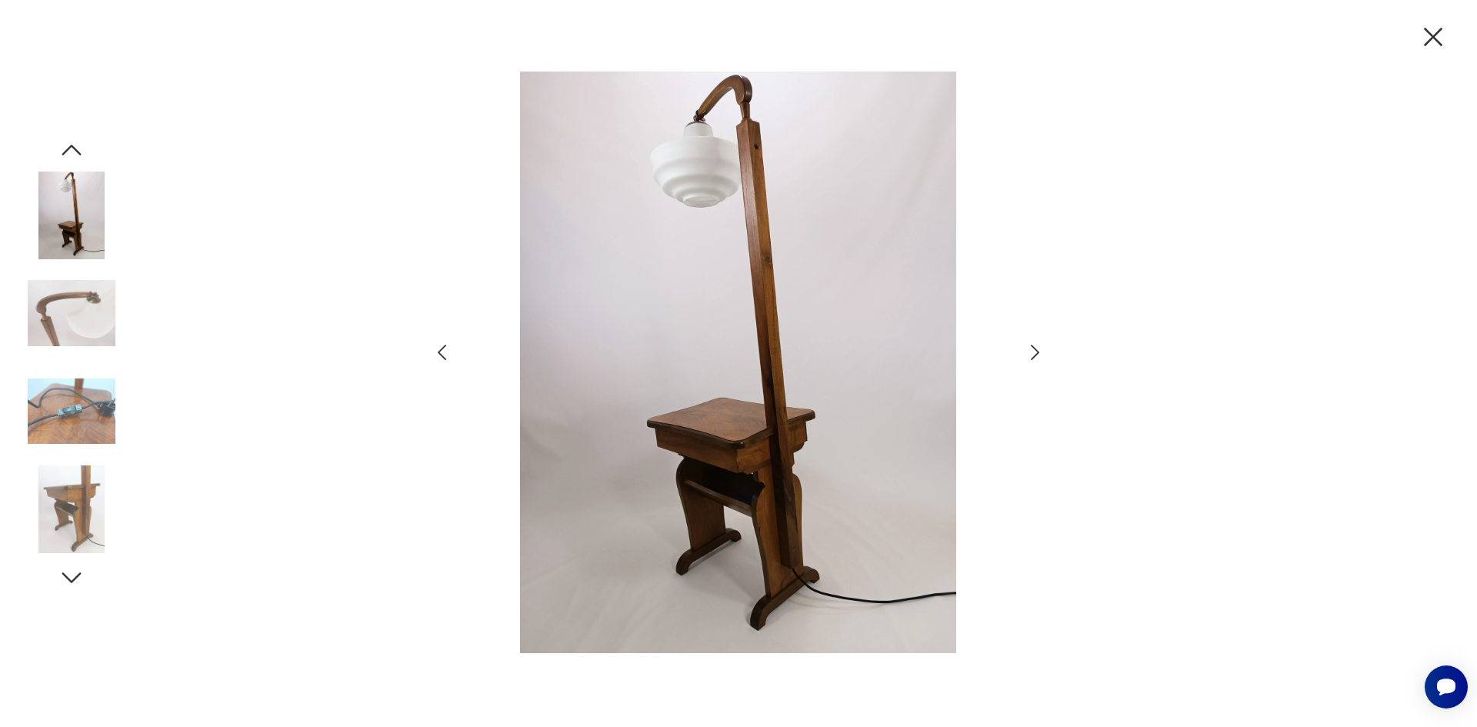
click at [1033, 354] on icon "button" at bounding box center [1035, 353] width 22 height 22
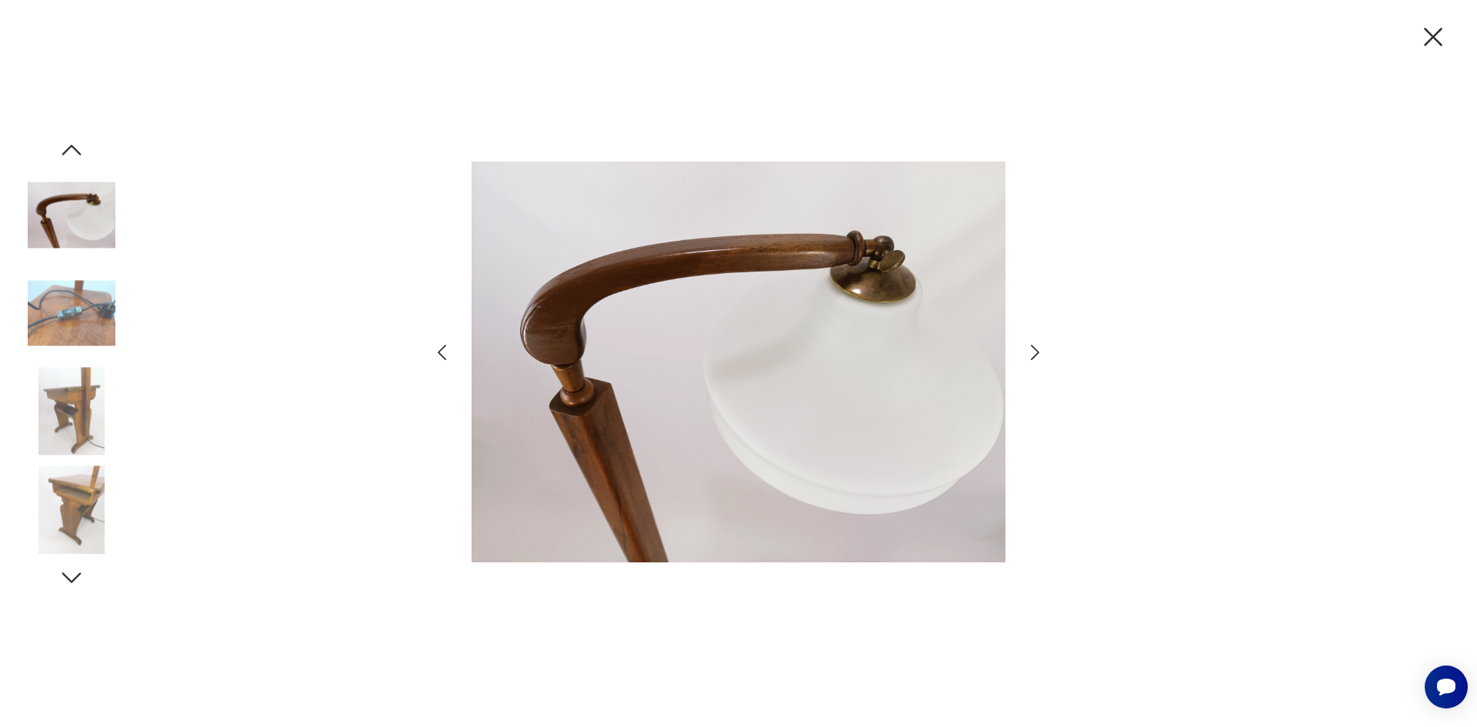
click at [1033, 354] on icon "button" at bounding box center [1035, 353] width 22 height 22
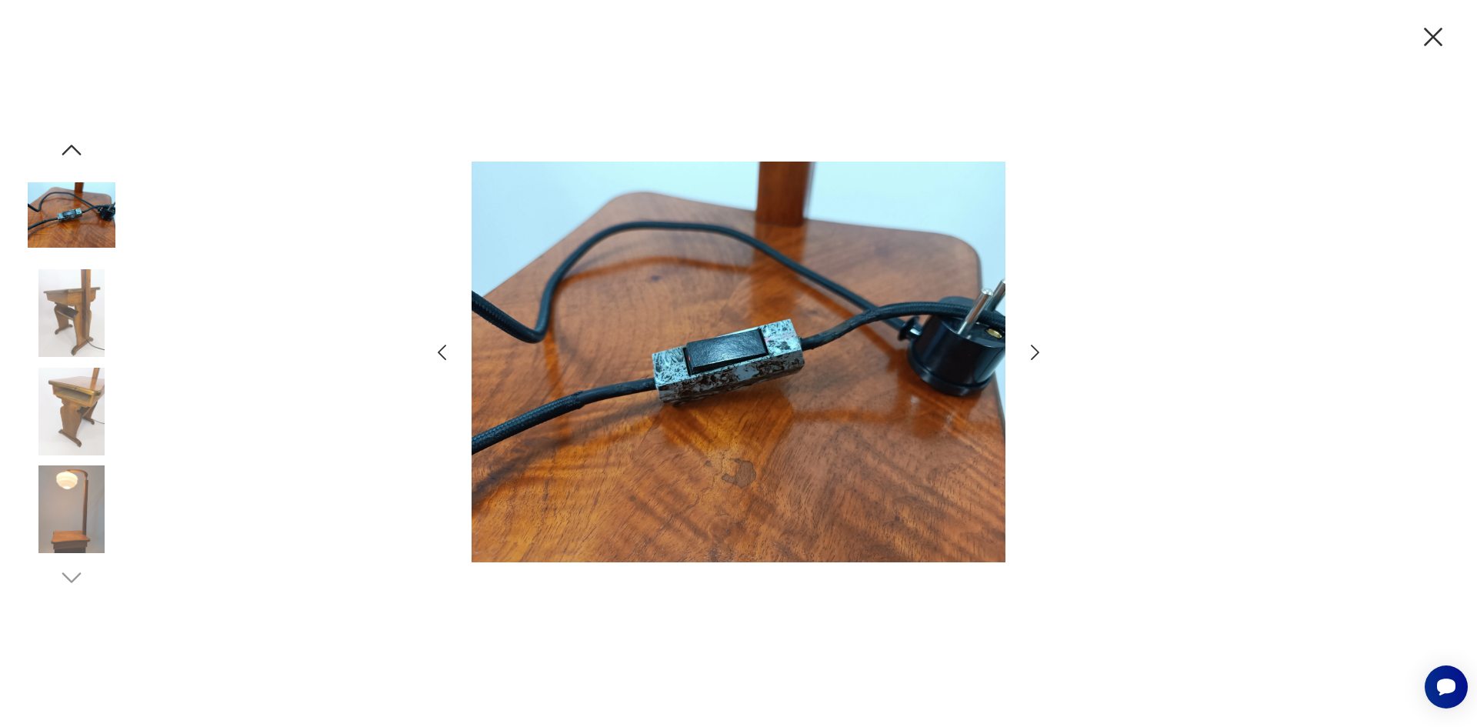
click at [1033, 354] on icon "button" at bounding box center [1035, 353] width 22 height 22
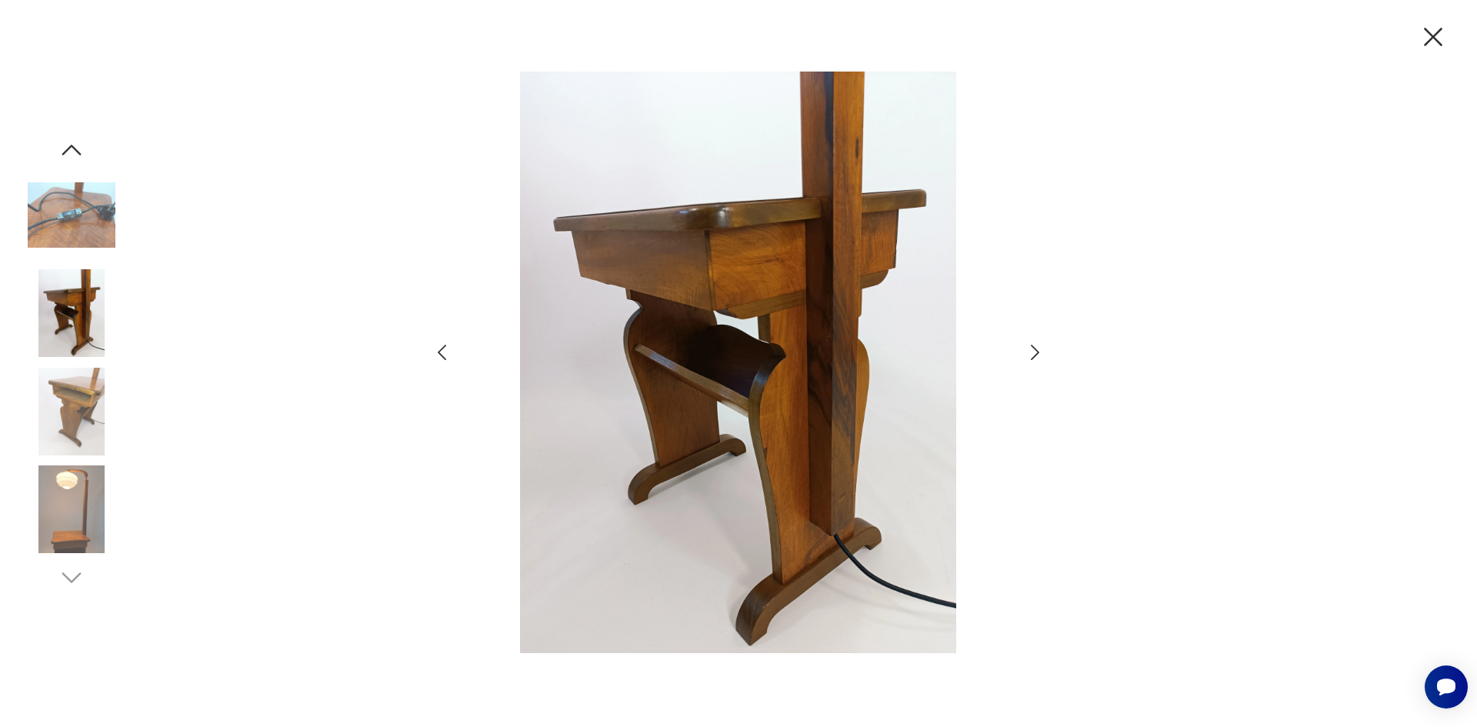
click at [1033, 354] on icon "button" at bounding box center [1035, 353] width 22 height 22
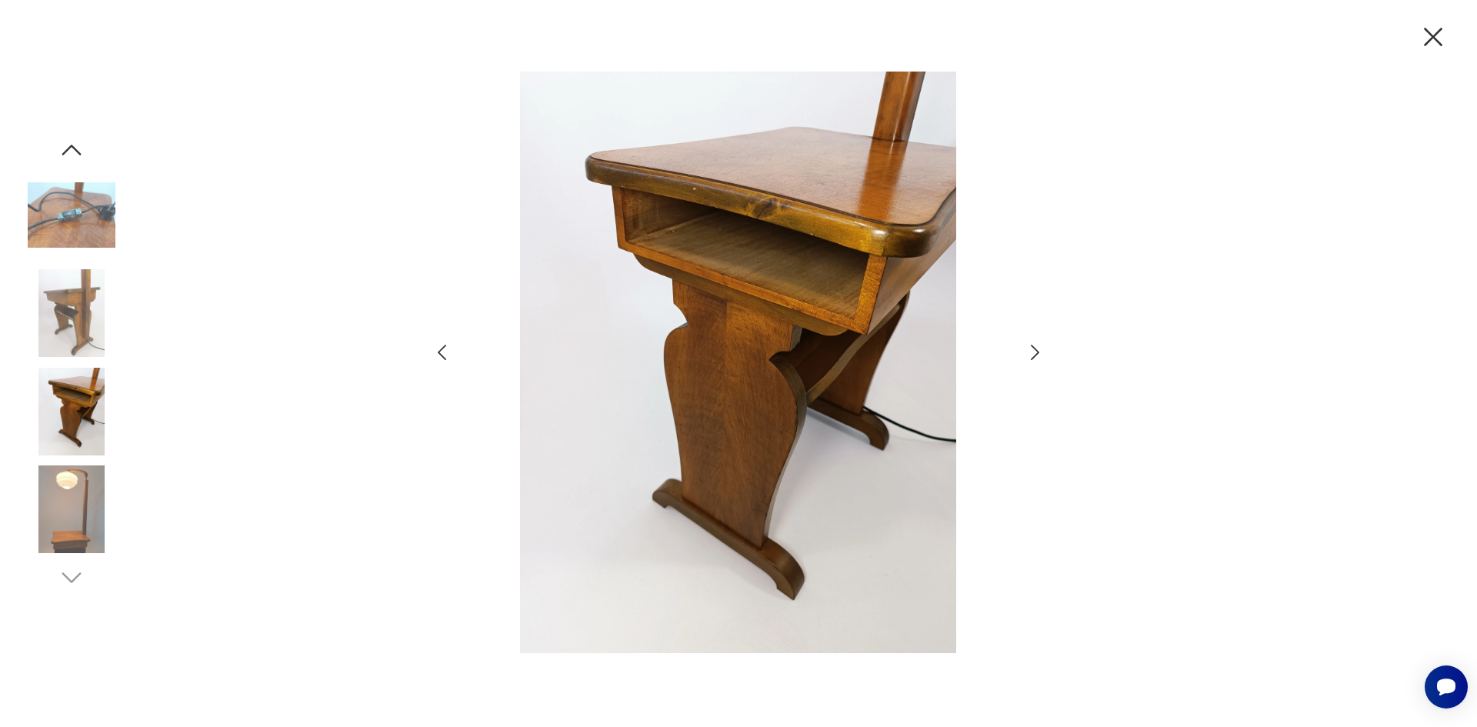
click at [1033, 354] on icon "button" at bounding box center [1035, 353] width 22 height 22
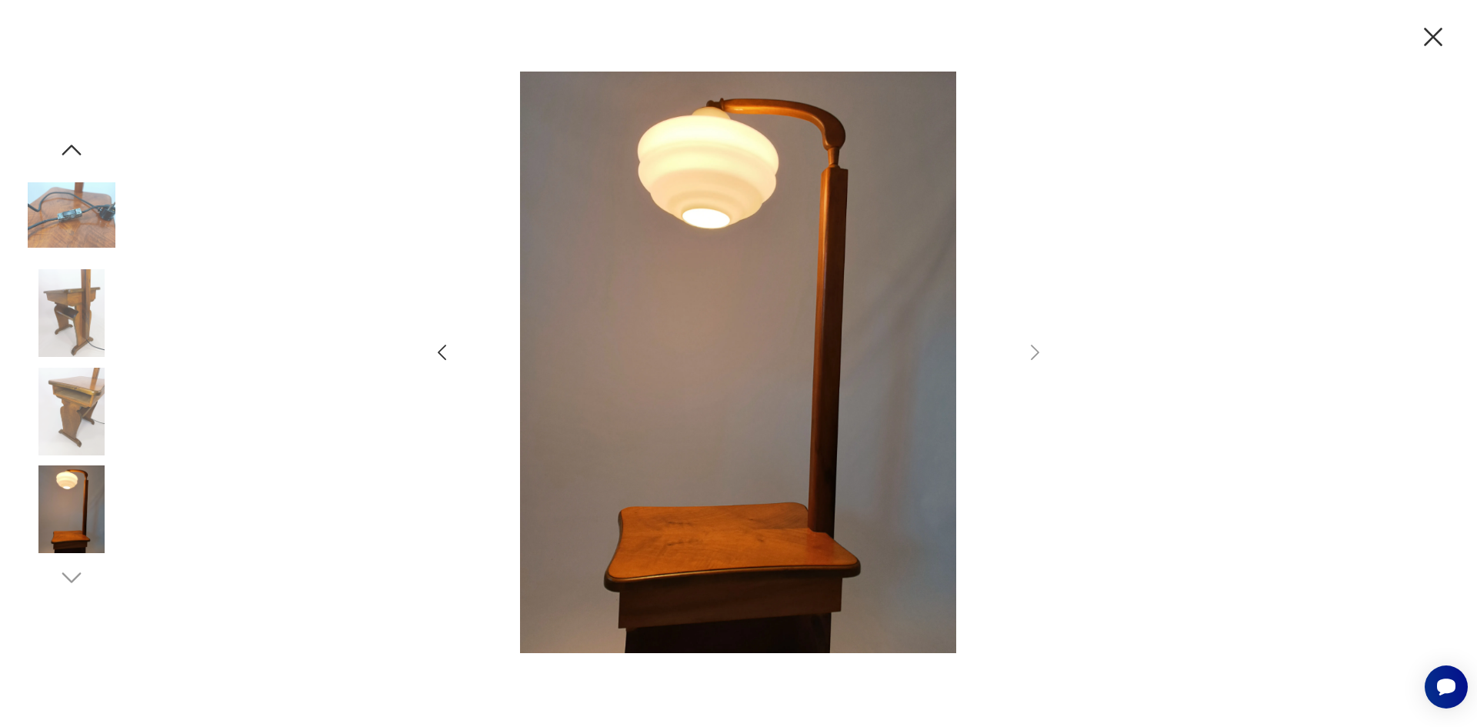
click at [452, 359] on icon "button" at bounding box center [442, 353] width 22 height 22
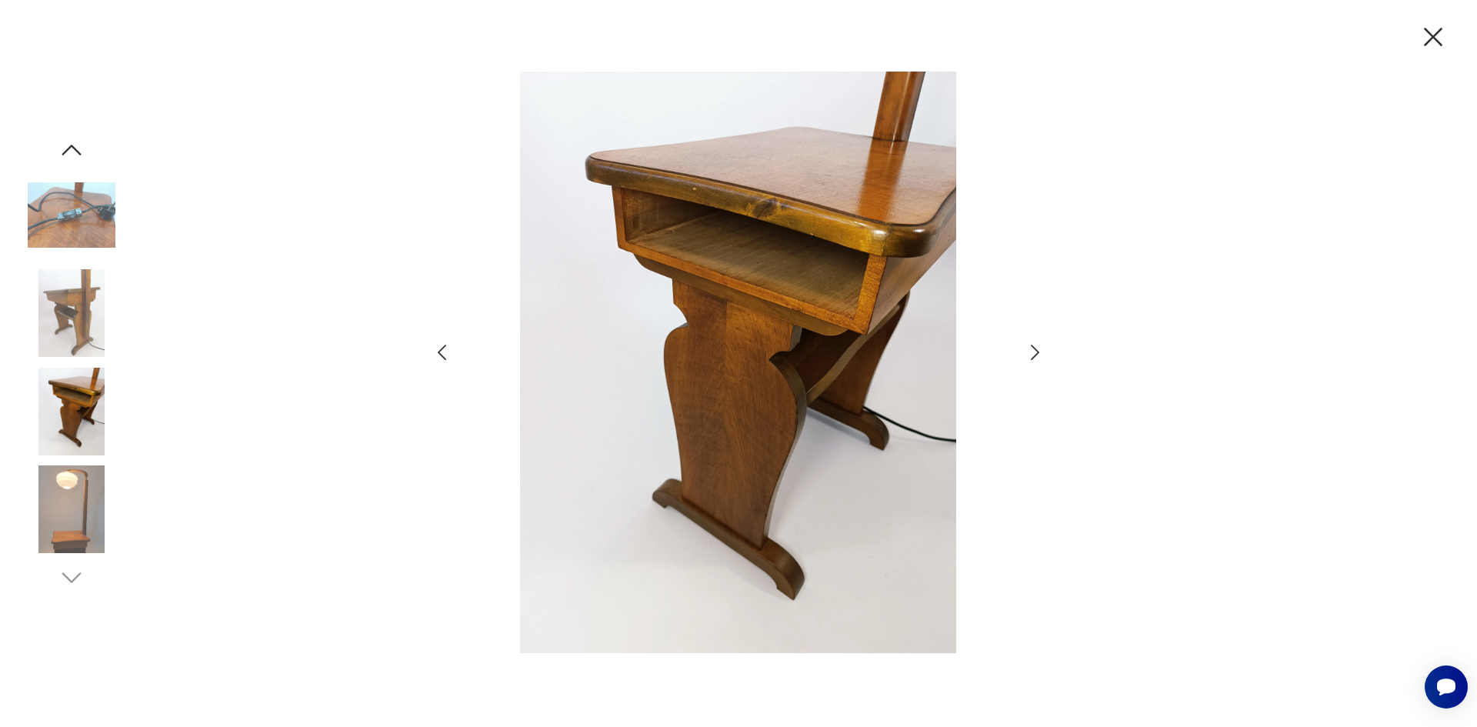
click at [1035, 361] on icon "button" at bounding box center [1035, 353] width 22 height 22
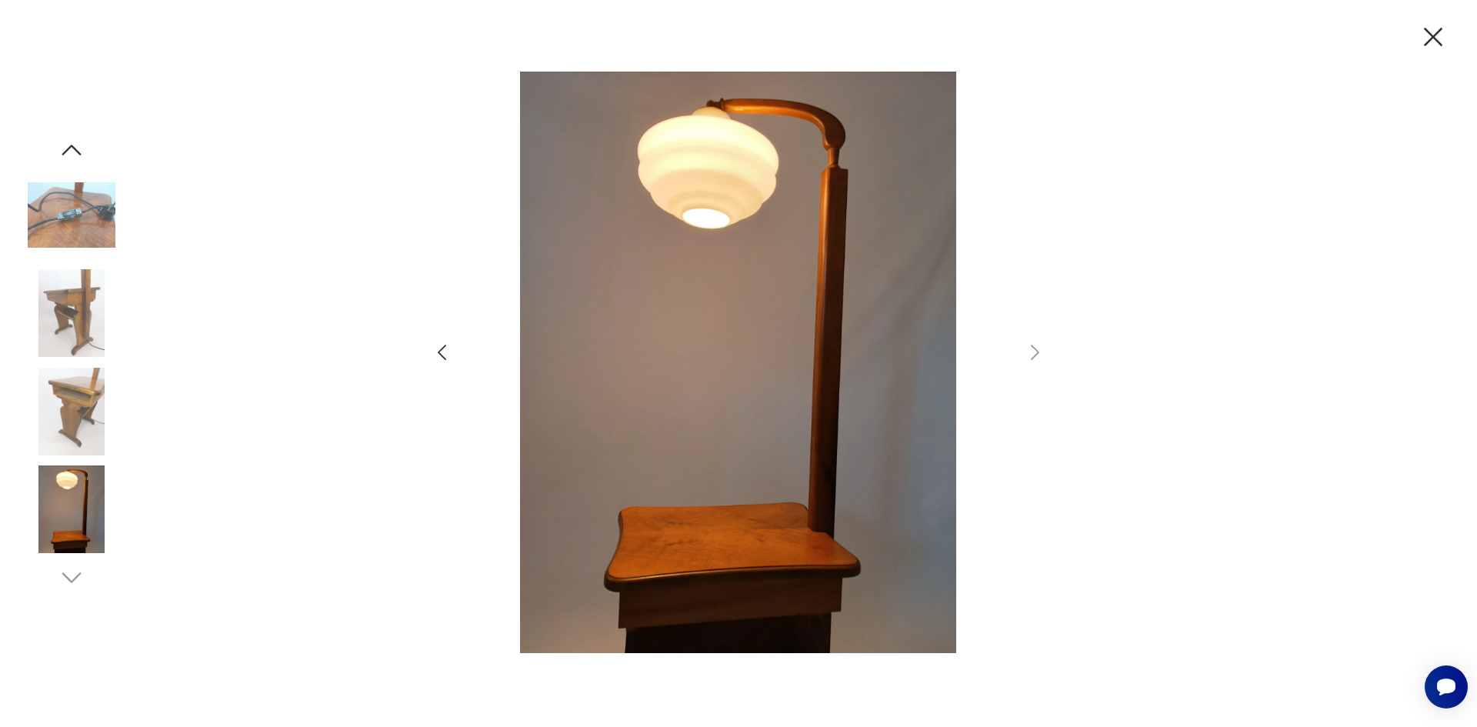
click at [75, 148] on icon "button" at bounding box center [72, 150] width 28 height 28
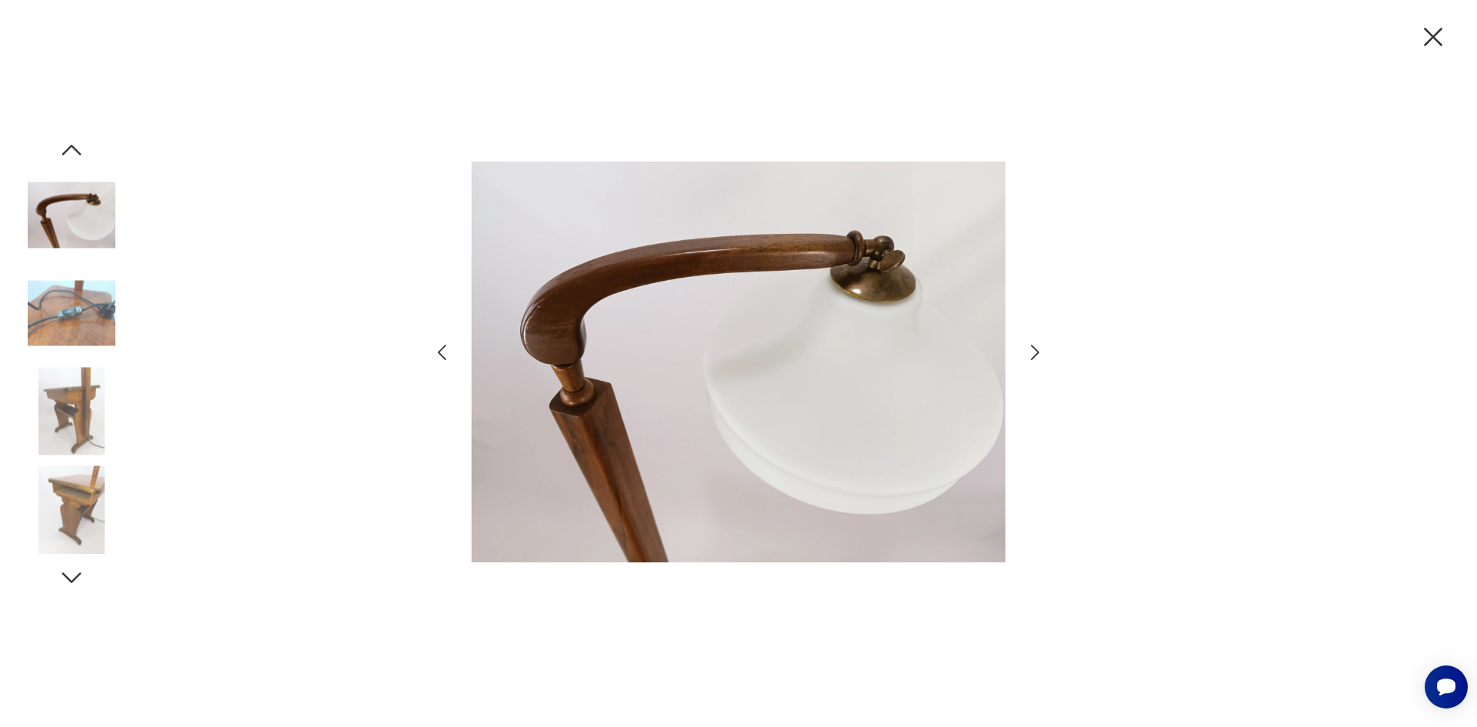
click at [75, 148] on icon "button" at bounding box center [72, 150] width 28 height 28
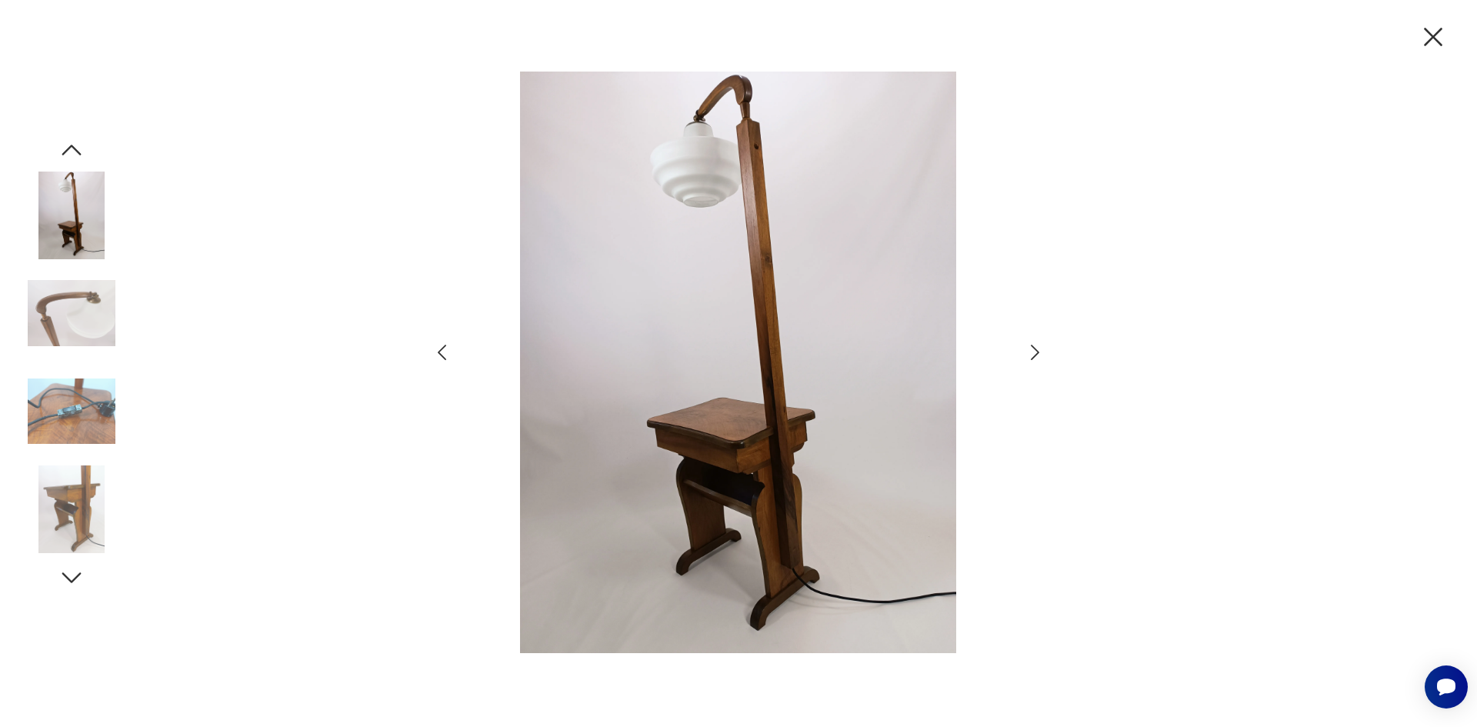
click at [75, 148] on icon "button" at bounding box center [72, 150] width 28 height 28
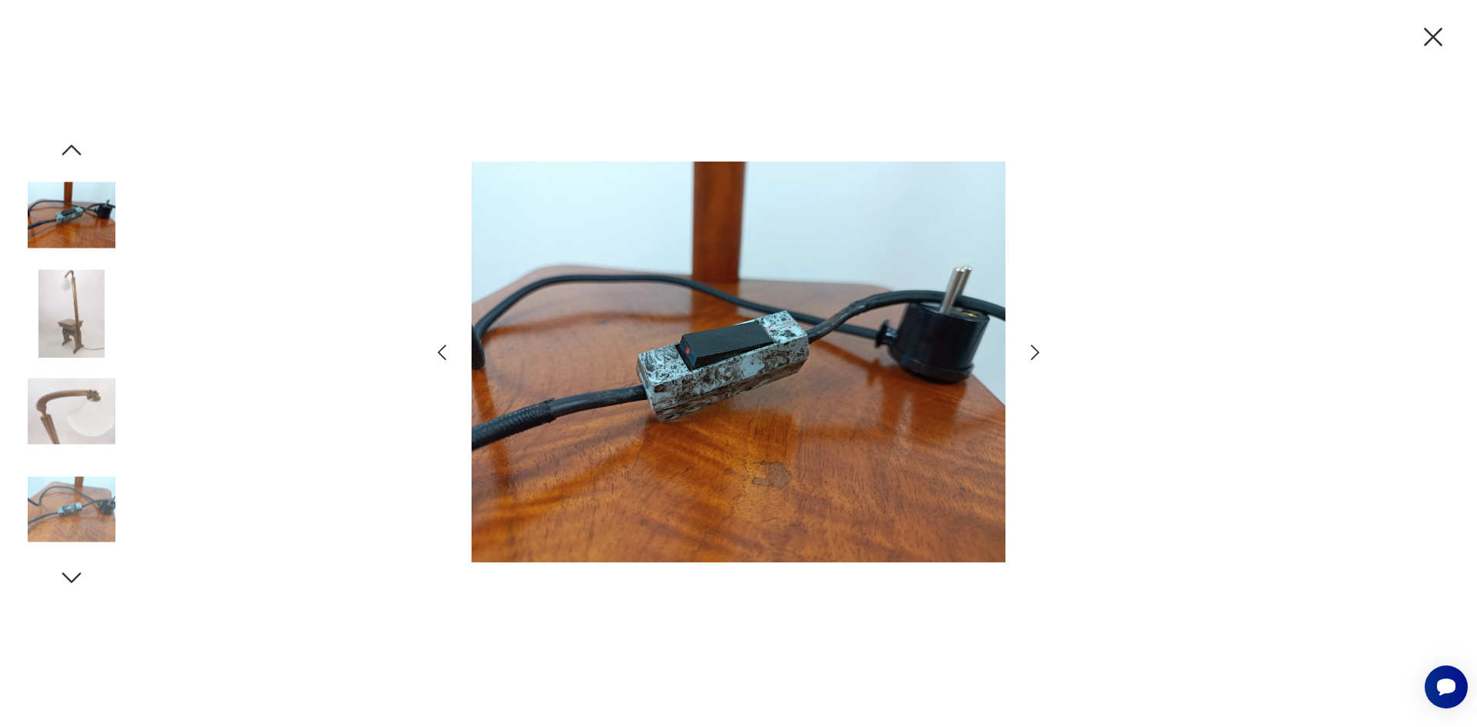
click at [75, 148] on icon "button" at bounding box center [72, 150] width 28 height 28
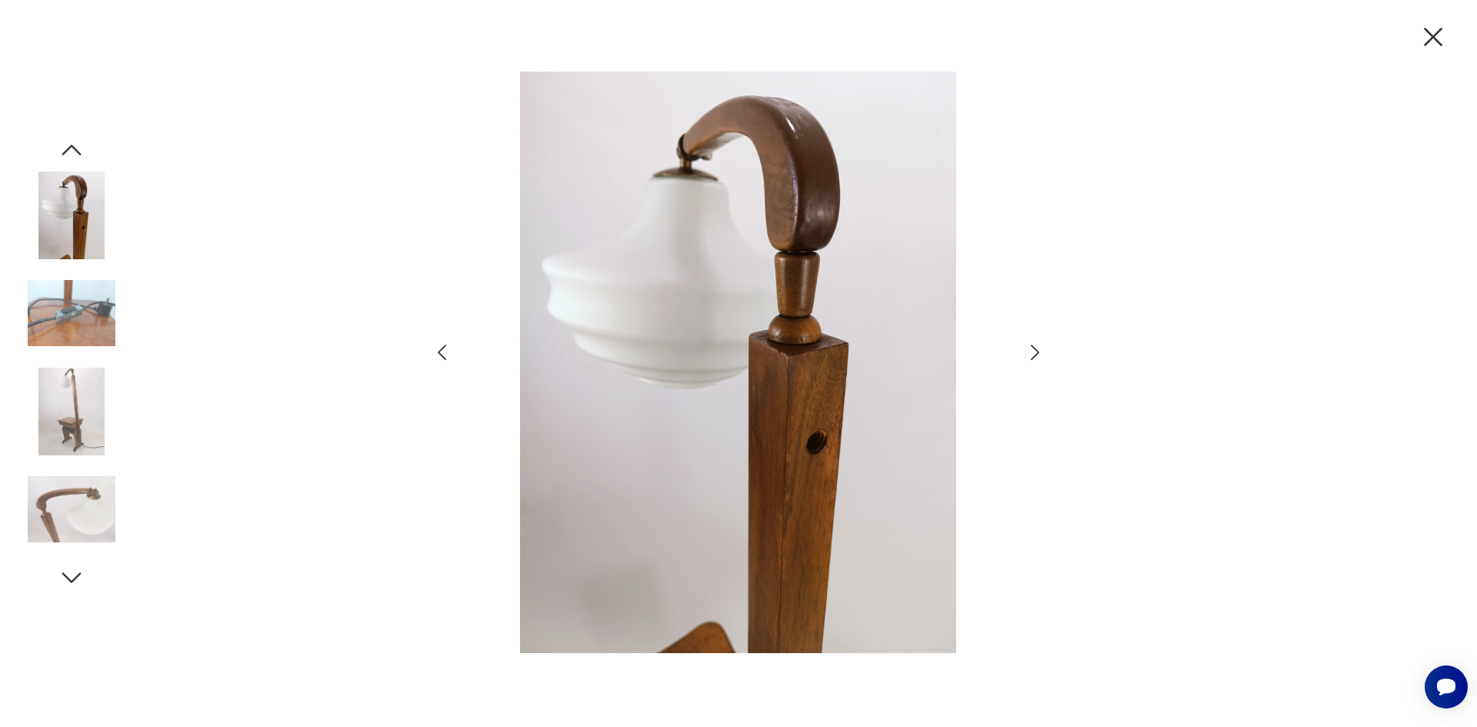
click at [75, 148] on icon "button" at bounding box center [72, 150] width 28 height 28
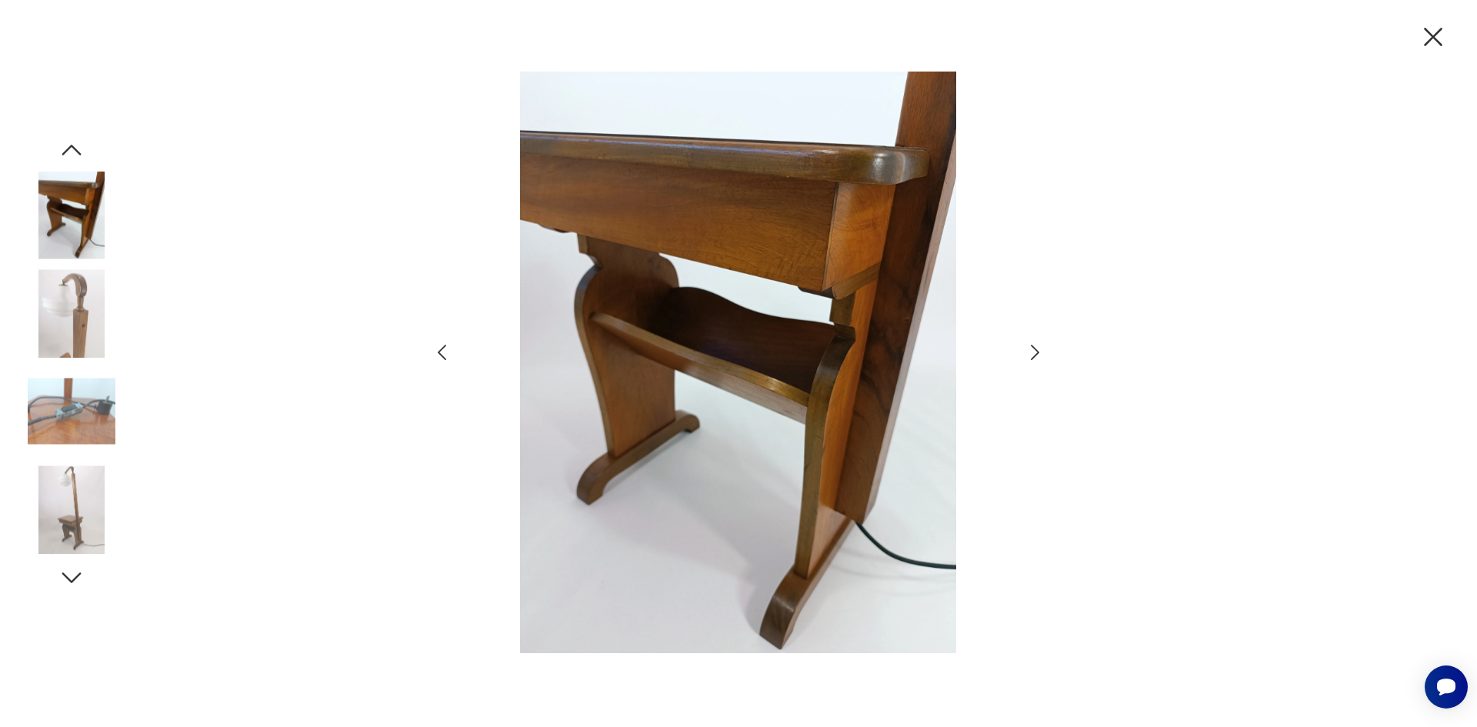
click at [75, 148] on icon "button" at bounding box center [72, 150] width 28 height 28
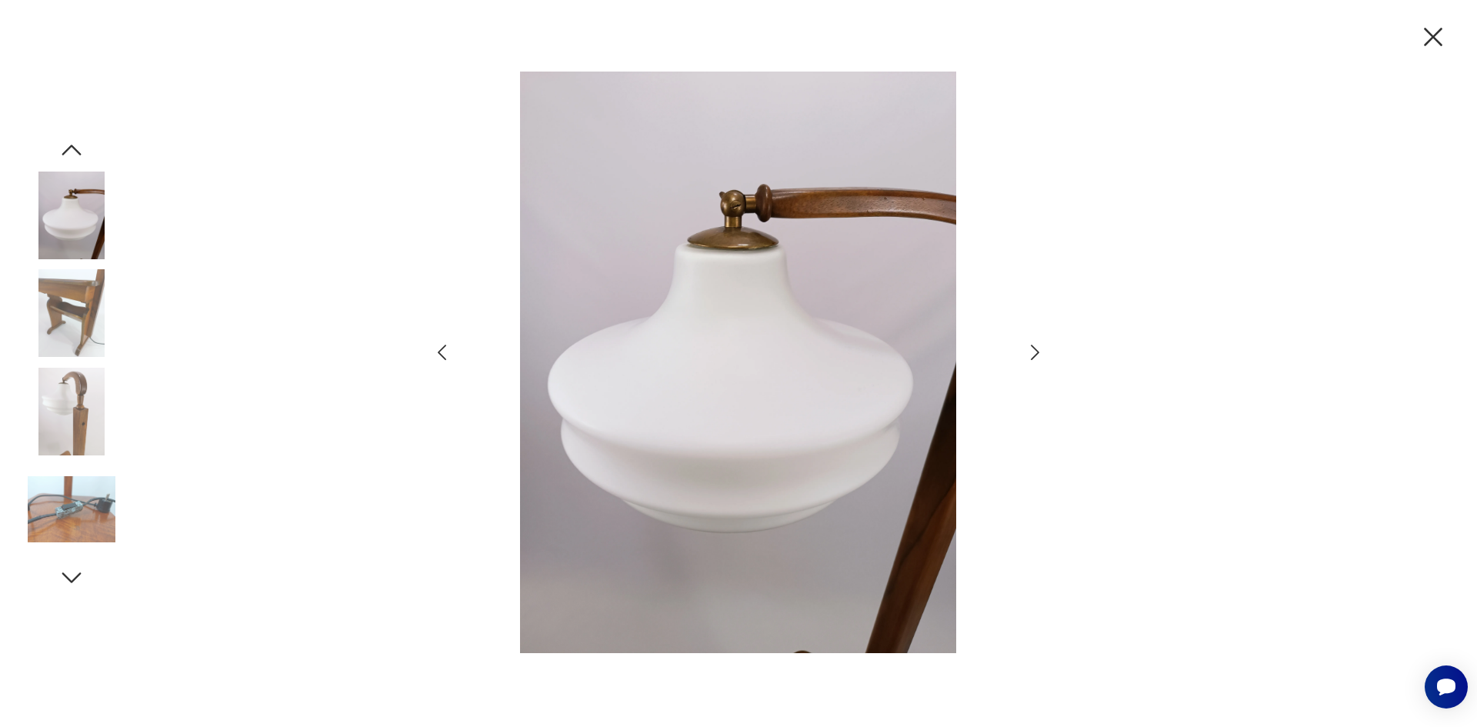
click at [75, 148] on icon "button" at bounding box center [72, 150] width 28 height 28
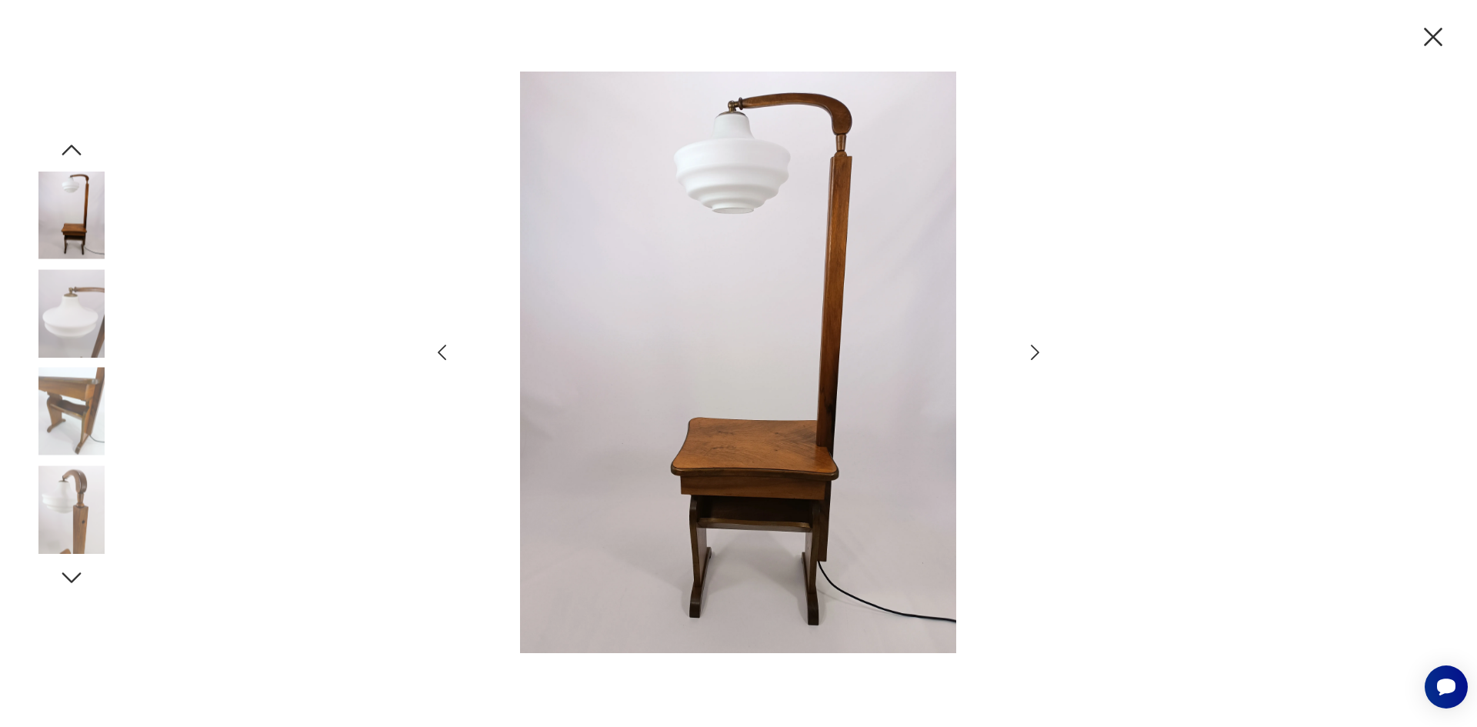
click at [75, 147] on icon "button" at bounding box center [72, 150] width 28 height 28
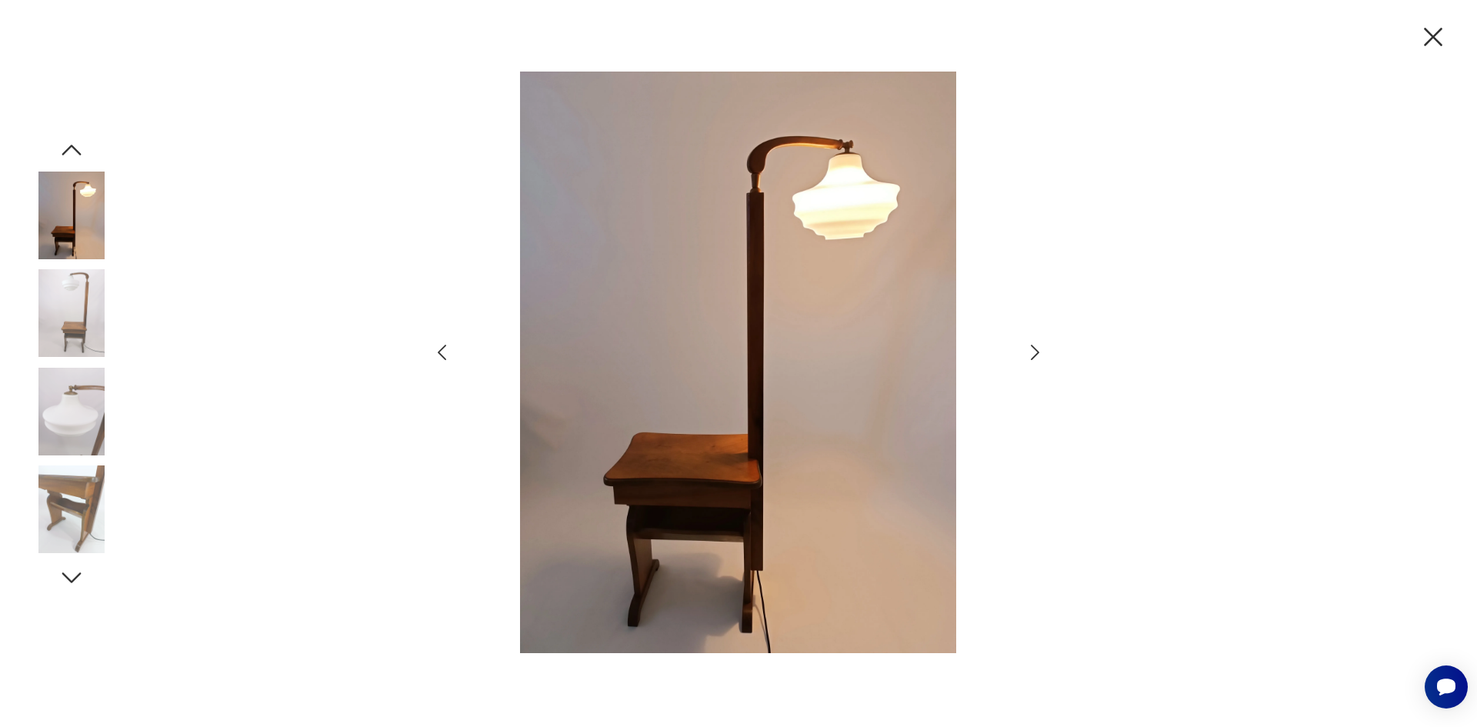
click at [75, 147] on icon "button" at bounding box center [72, 150] width 28 height 28
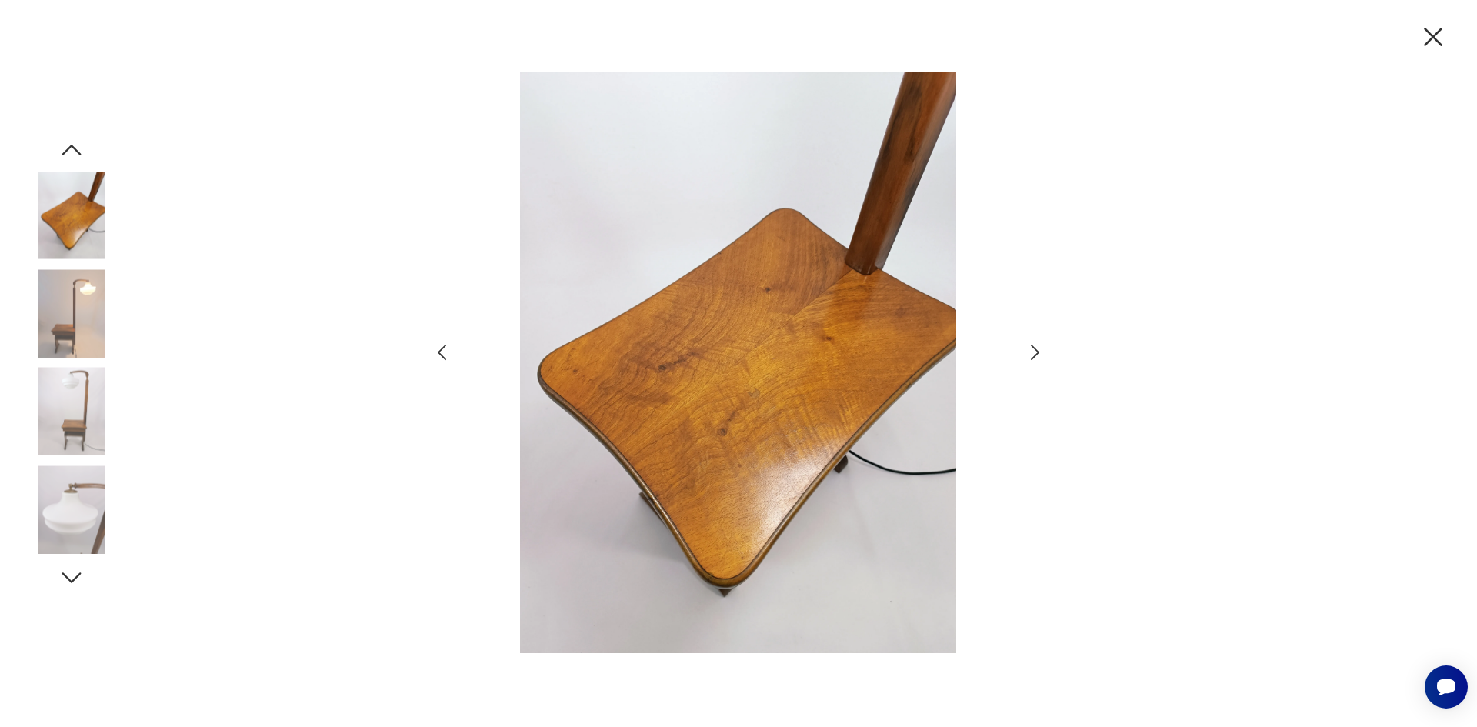
click at [75, 147] on icon "button" at bounding box center [72, 150] width 28 height 28
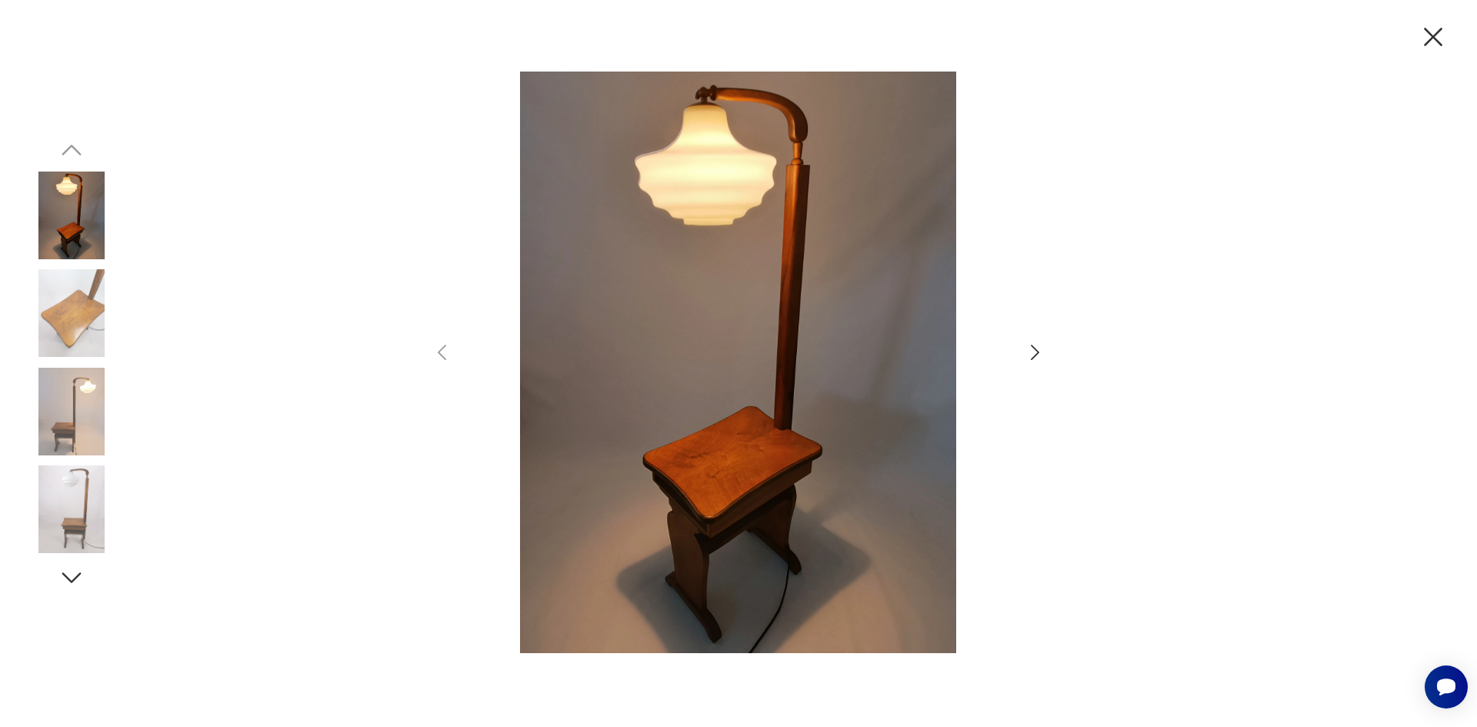
click at [1426, 42] on icon "button" at bounding box center [1433, 37] width 32 height 32
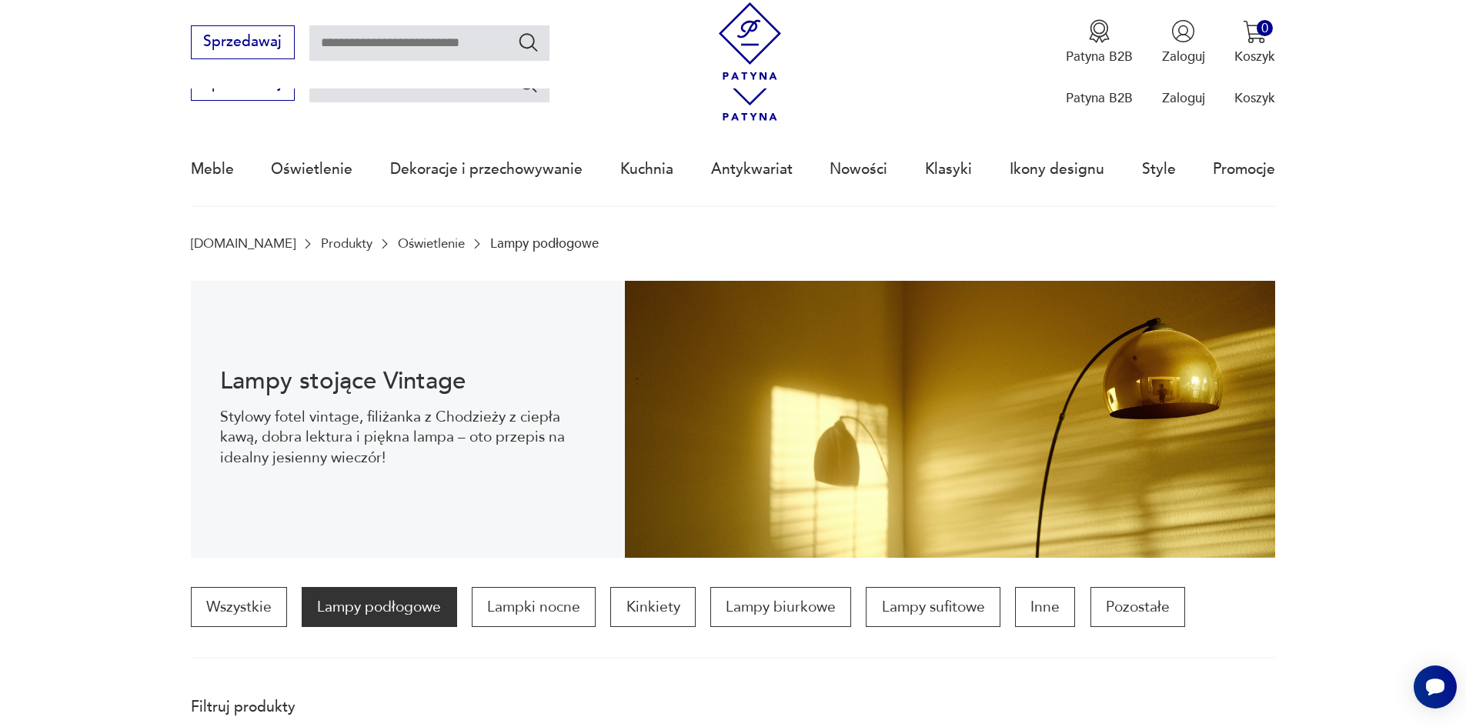
scroll to position [1680, 0]
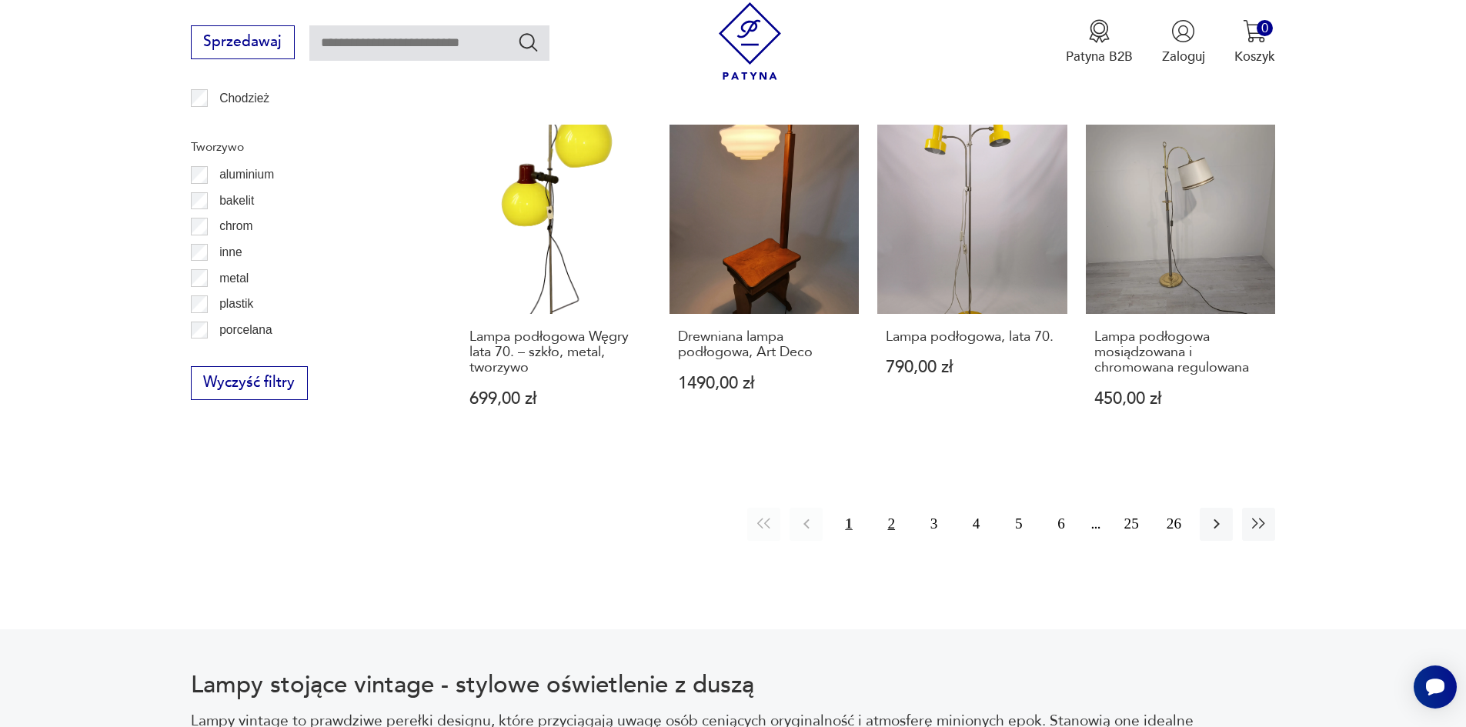
click at [893, 513] on button "2" at bounding box center [891, 524] width 33 height 33
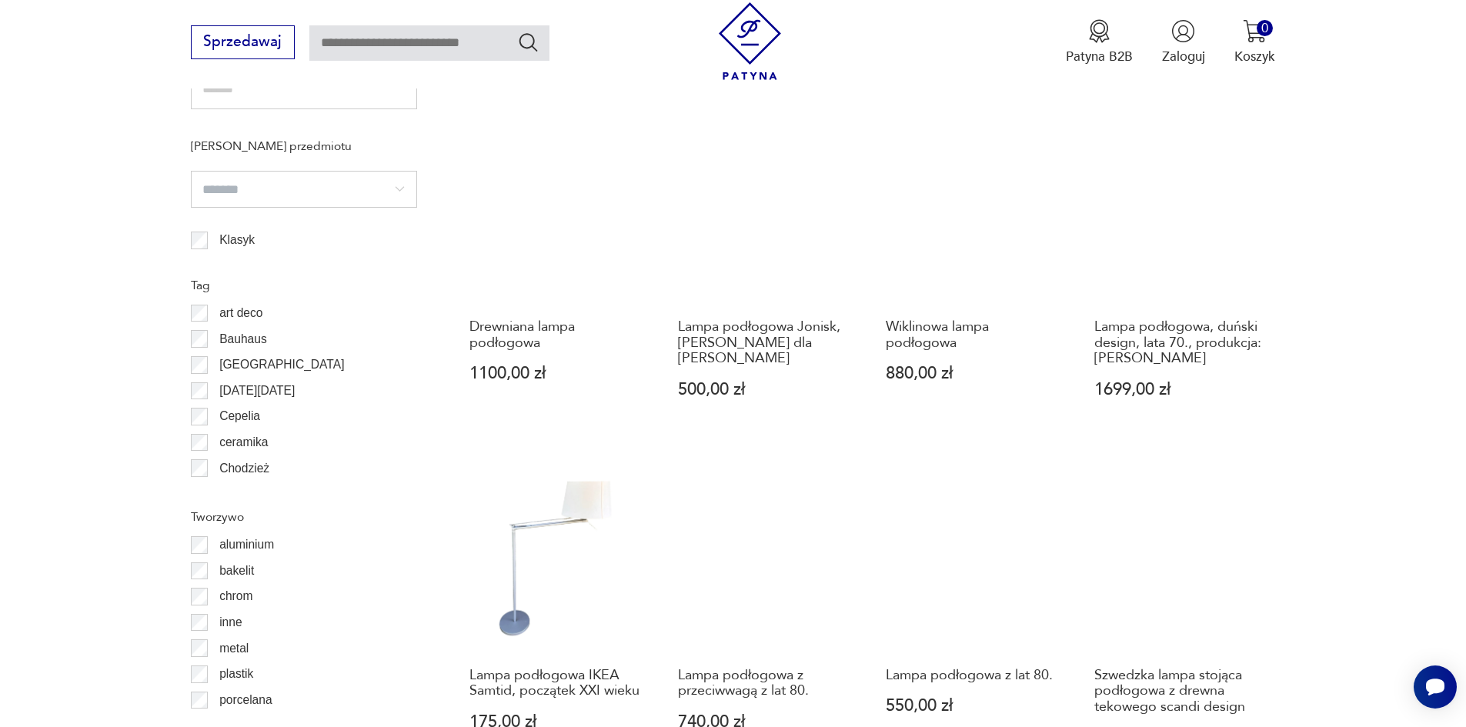
scroll to position [1380, 0]
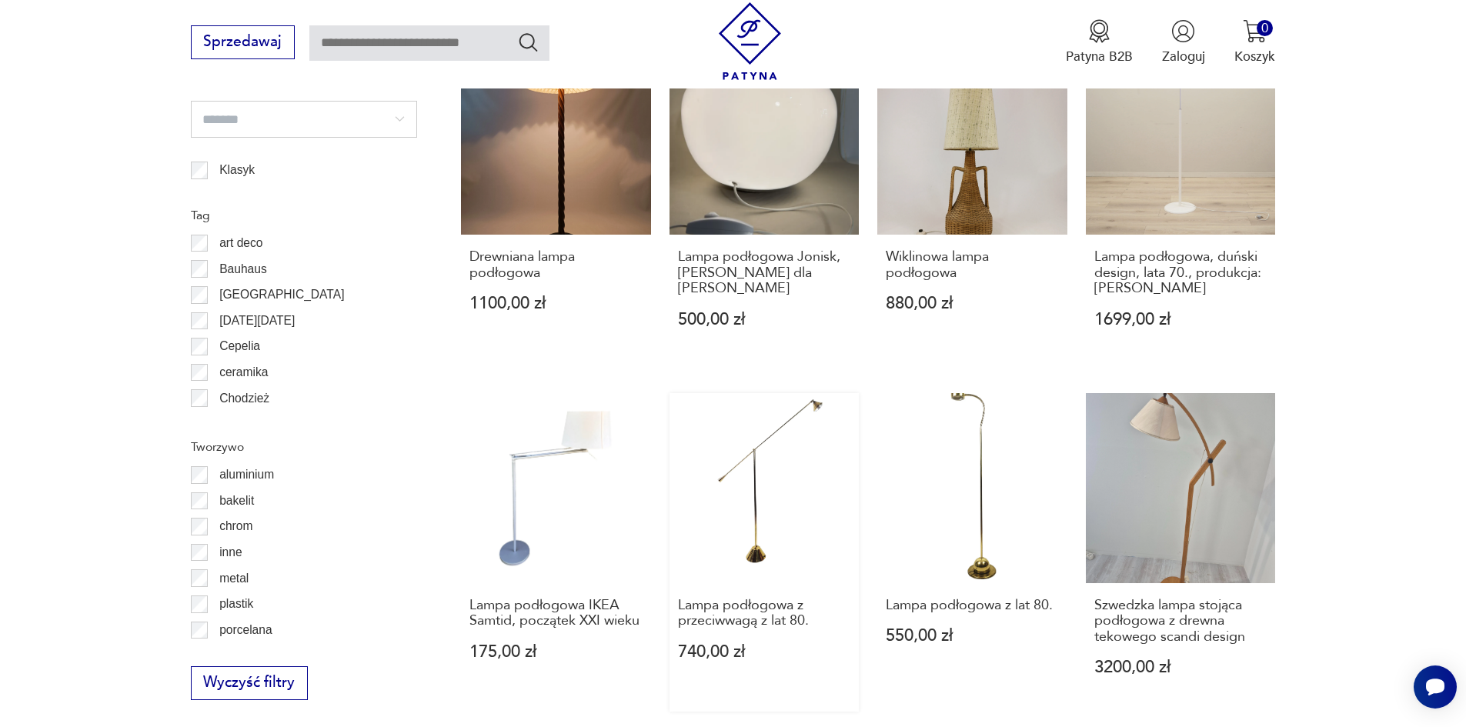
click at [763, 424] on link "Lampa podłogowa z przeciwwagą z lat 80. 740,00 zł" at bounding box center [764, 552] width 190 height 319
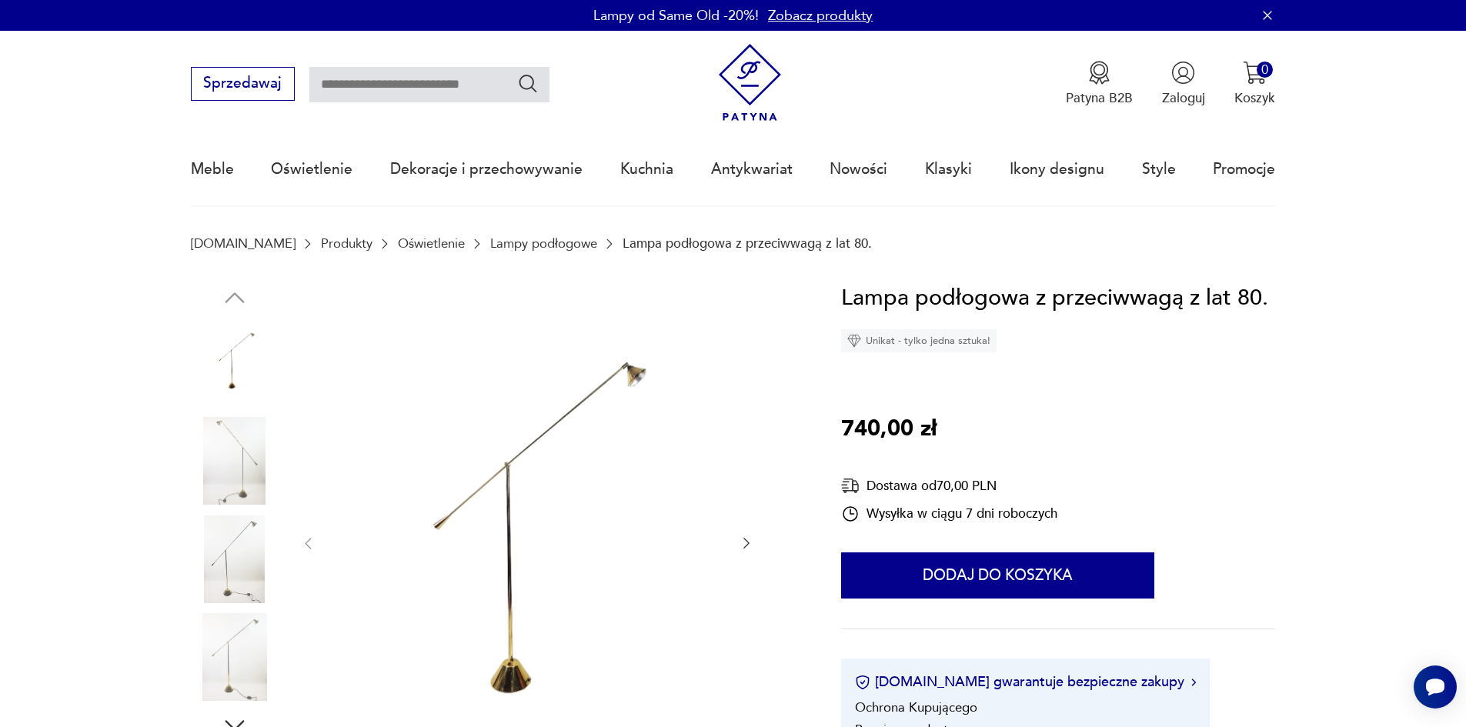
click at [572, 399] on img at bounding box center [527, 542] width 385 height 523
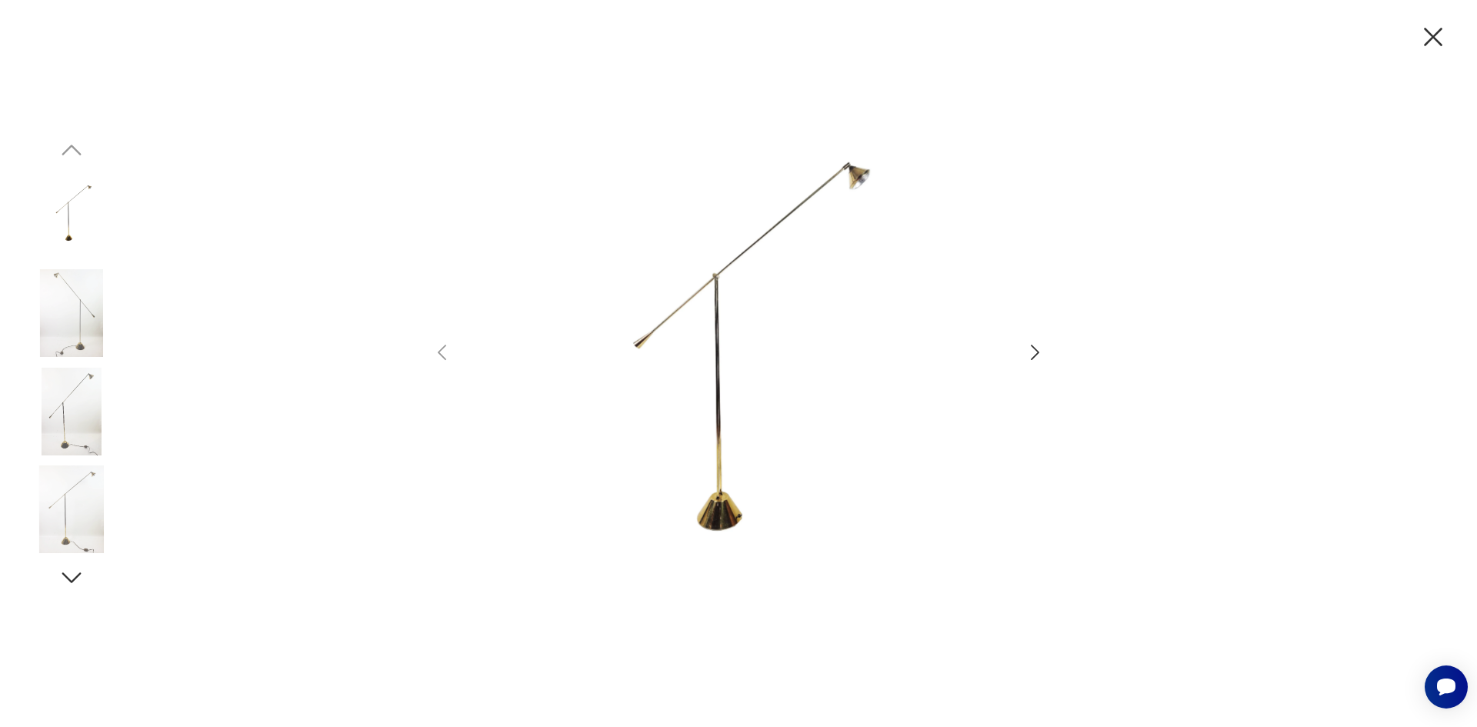
click at [1426, 38] on icon "button" at bounding box center [1433, 37] width 32 height 32
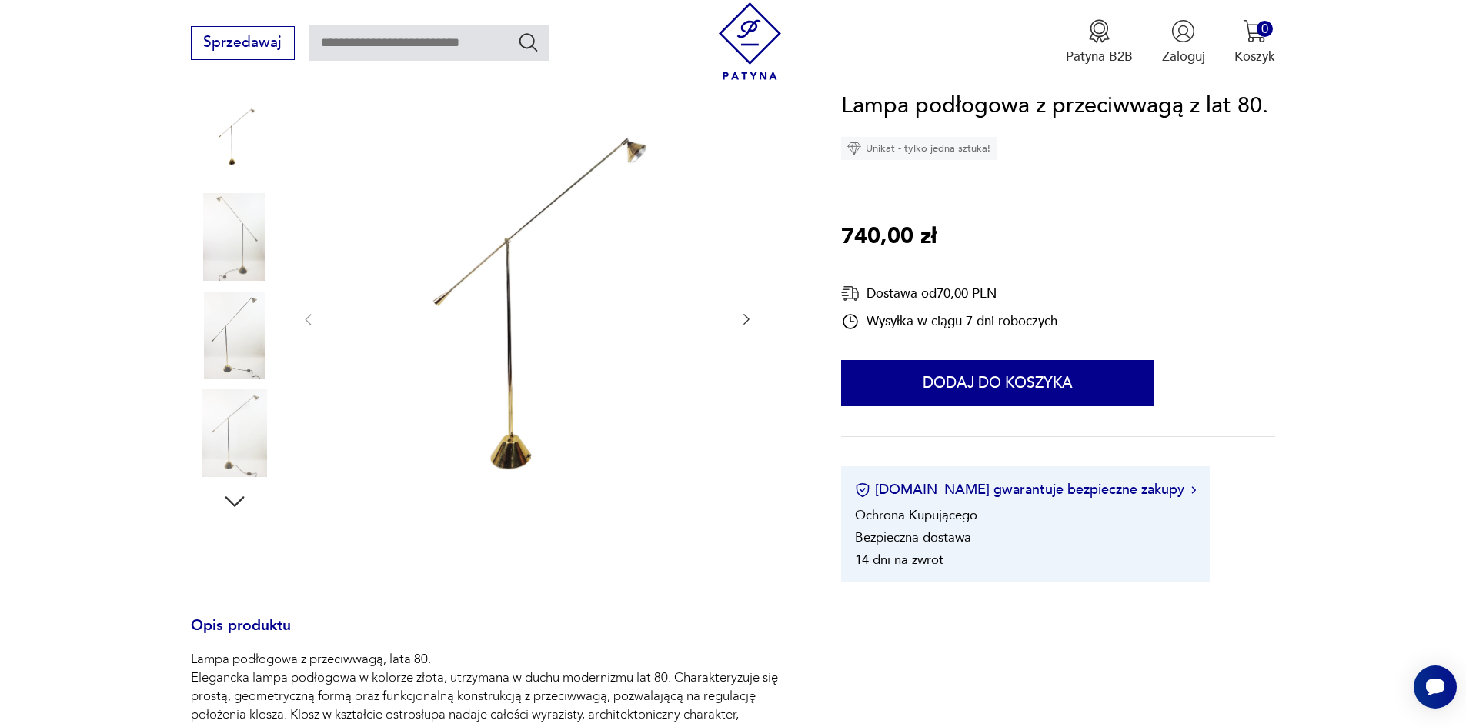
scroll to position [385, 0]
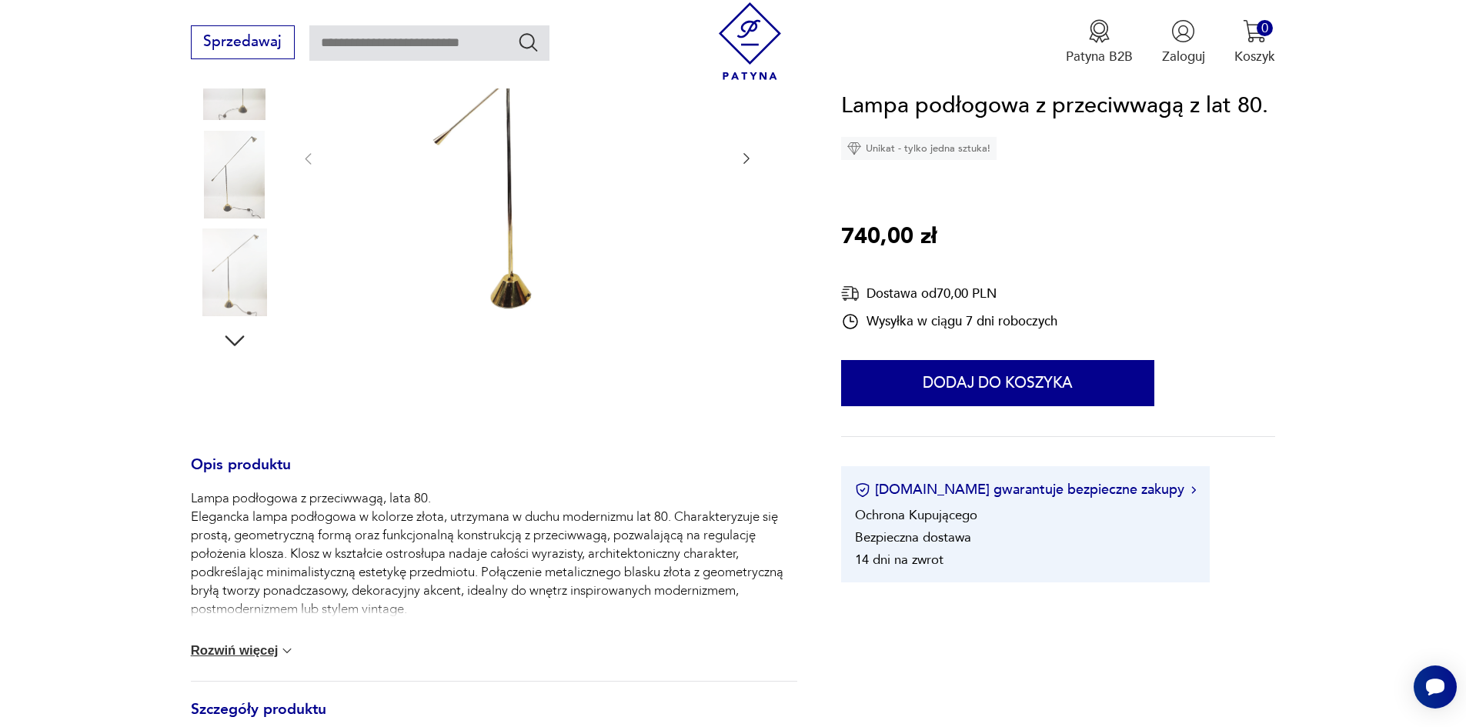
click at [286, 649] on img at bounding box center [286, 650] width 15 height 15
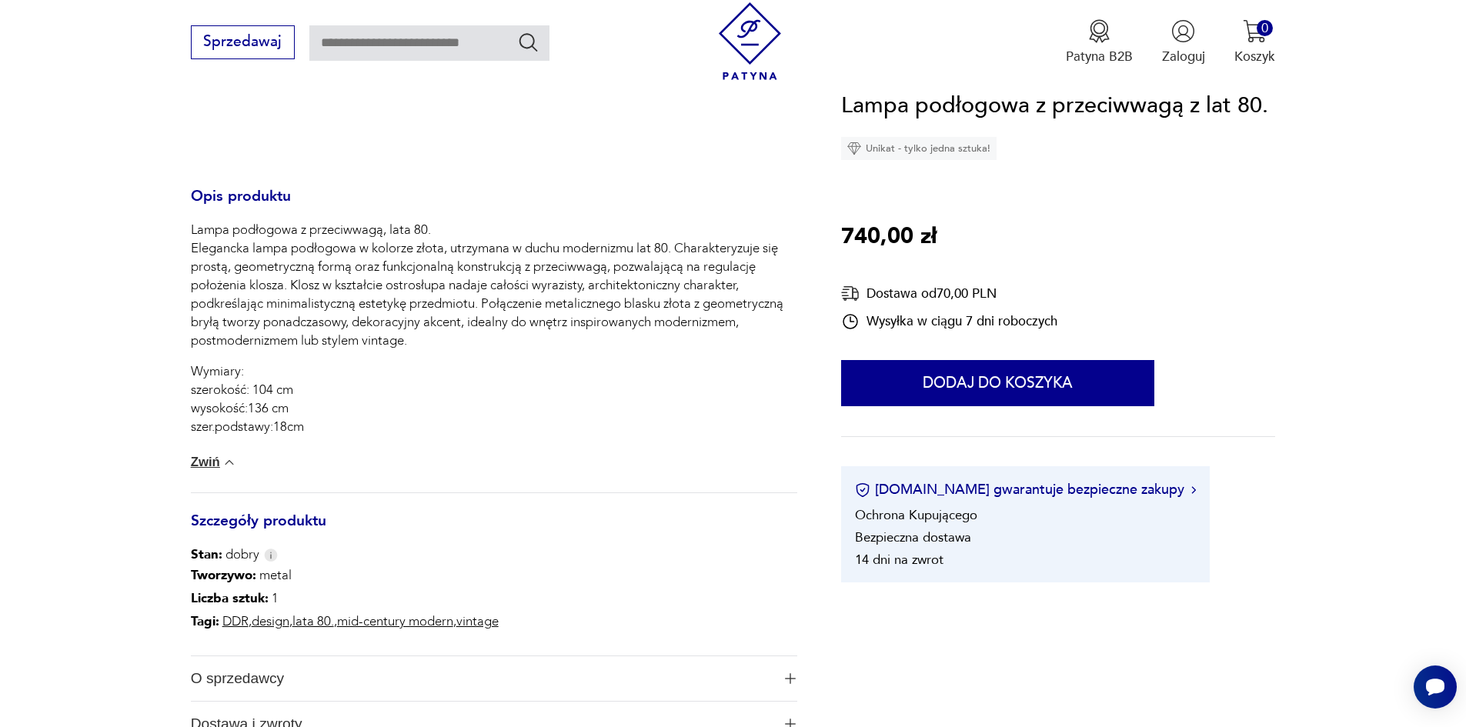
scroll to position [769, 0]
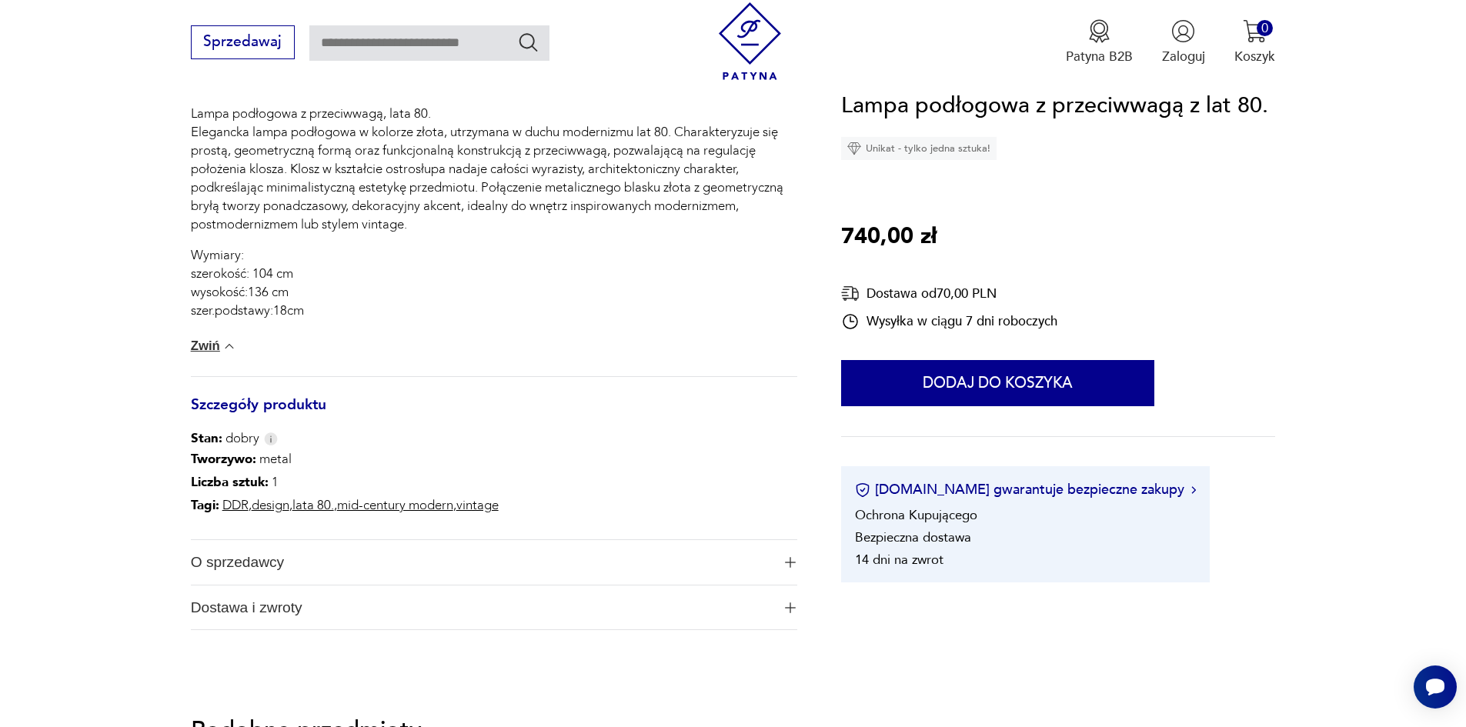
click at [790, 562] on img "button" at bounding box center [790, 562] width 11 height 11
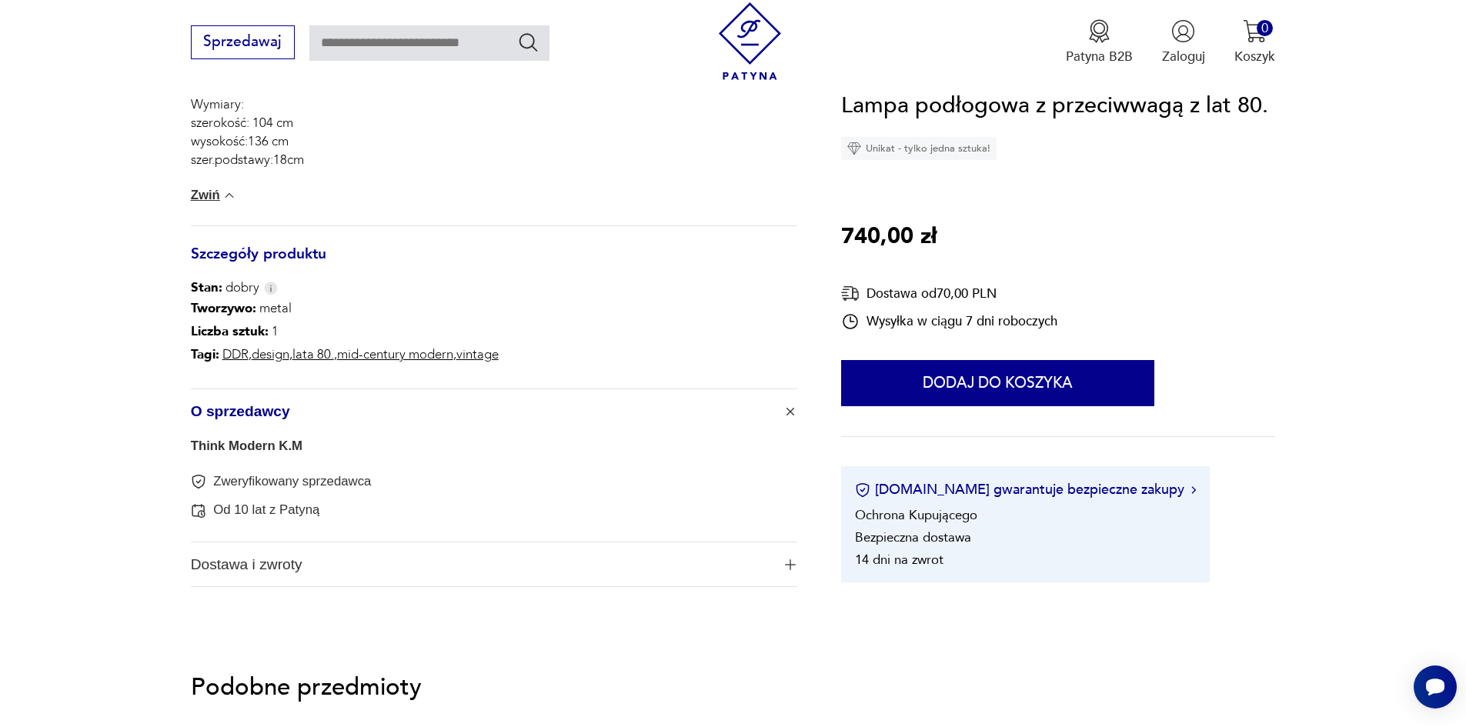
scroll to position [923, 0]
click at [248, 446] on link "Think Modern K.M" at bounding box center [247, 442] width 112 height 15
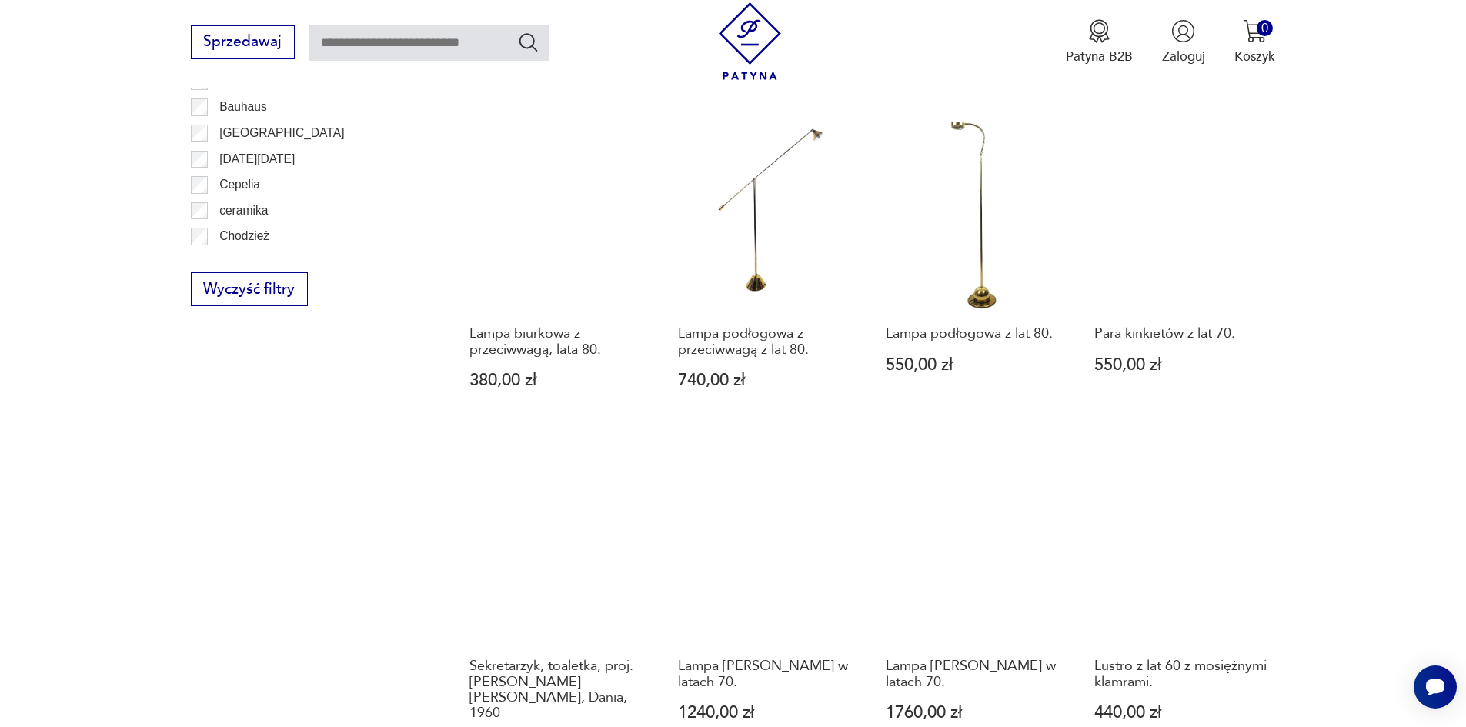
scroll to position [1643, 0]
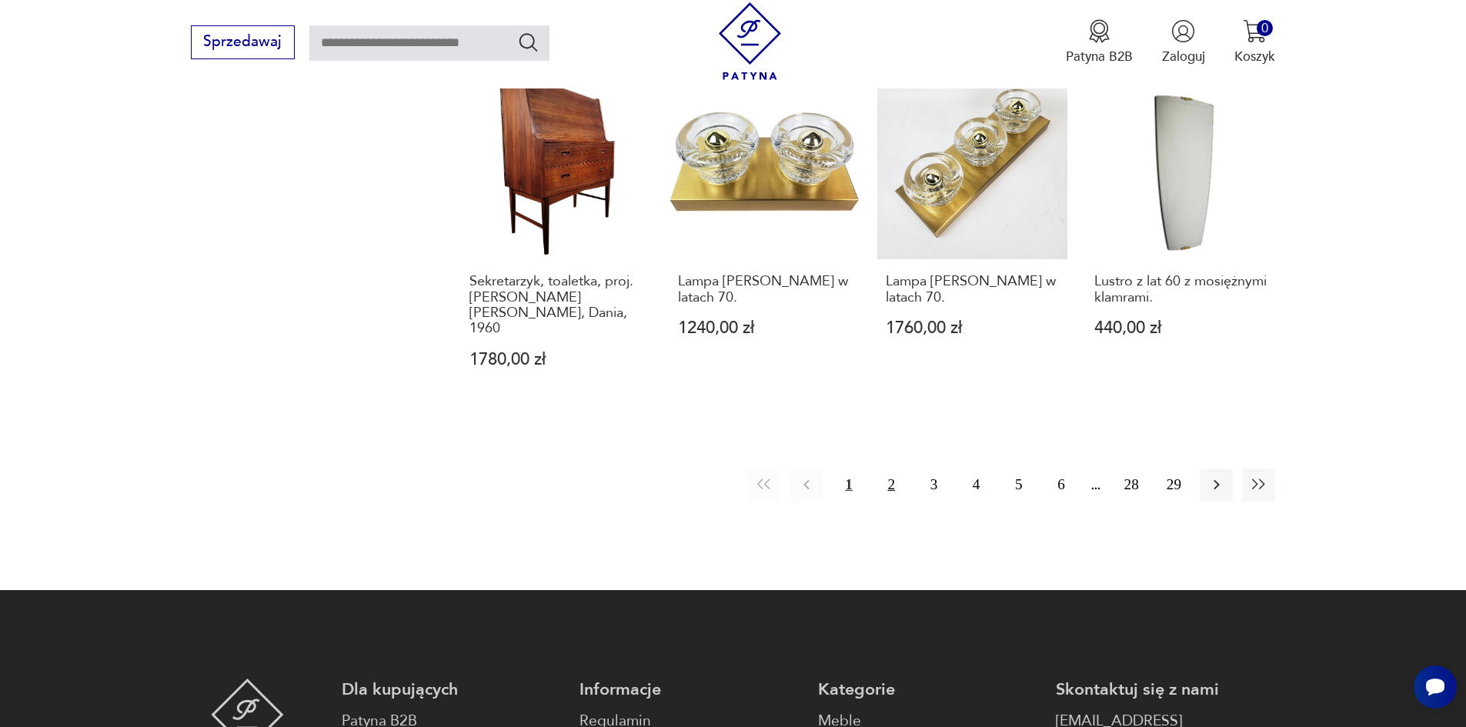
click at [889, 469] on button "2" at bounding box center [891, 485] width 33 height 33
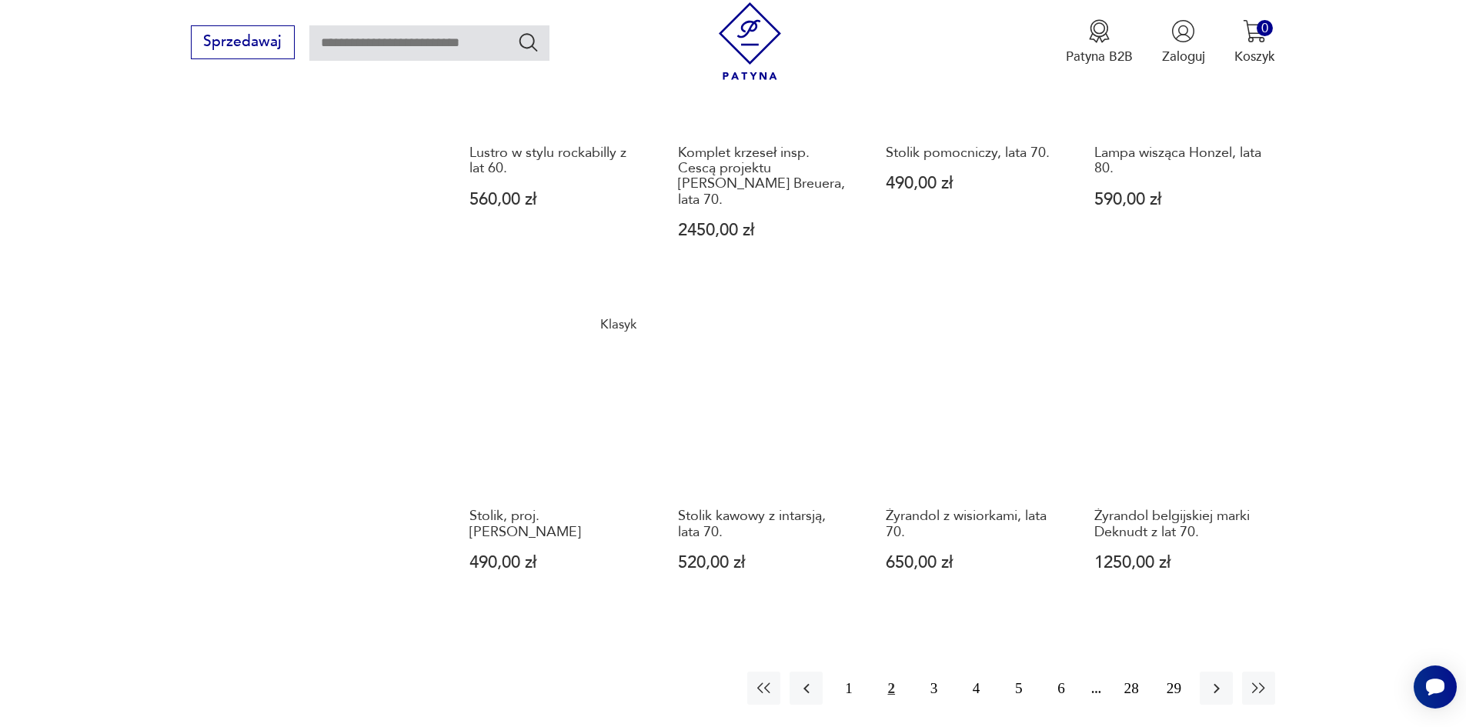
scroll to position [1566, 0]
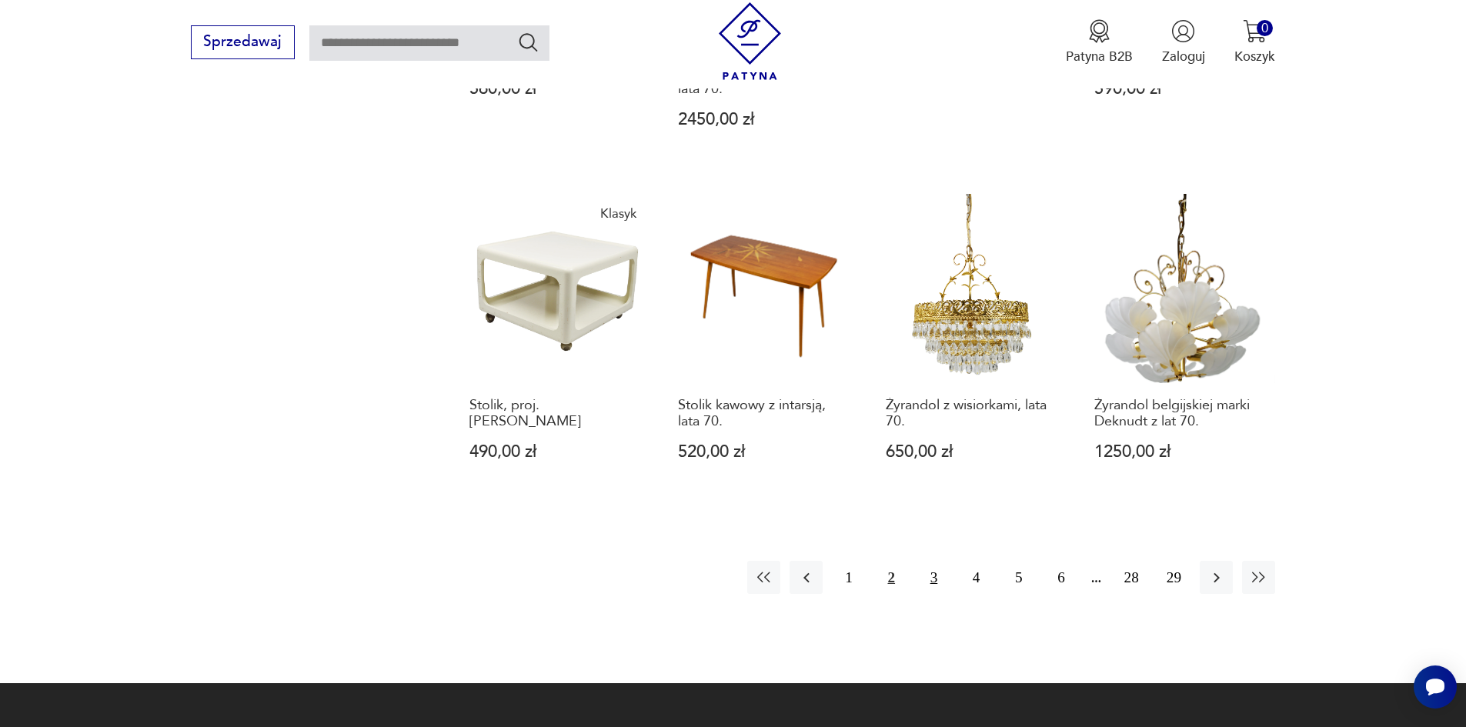
click at [929, 561] on button "3" at bounding box center [933, 577] width 33 height 33
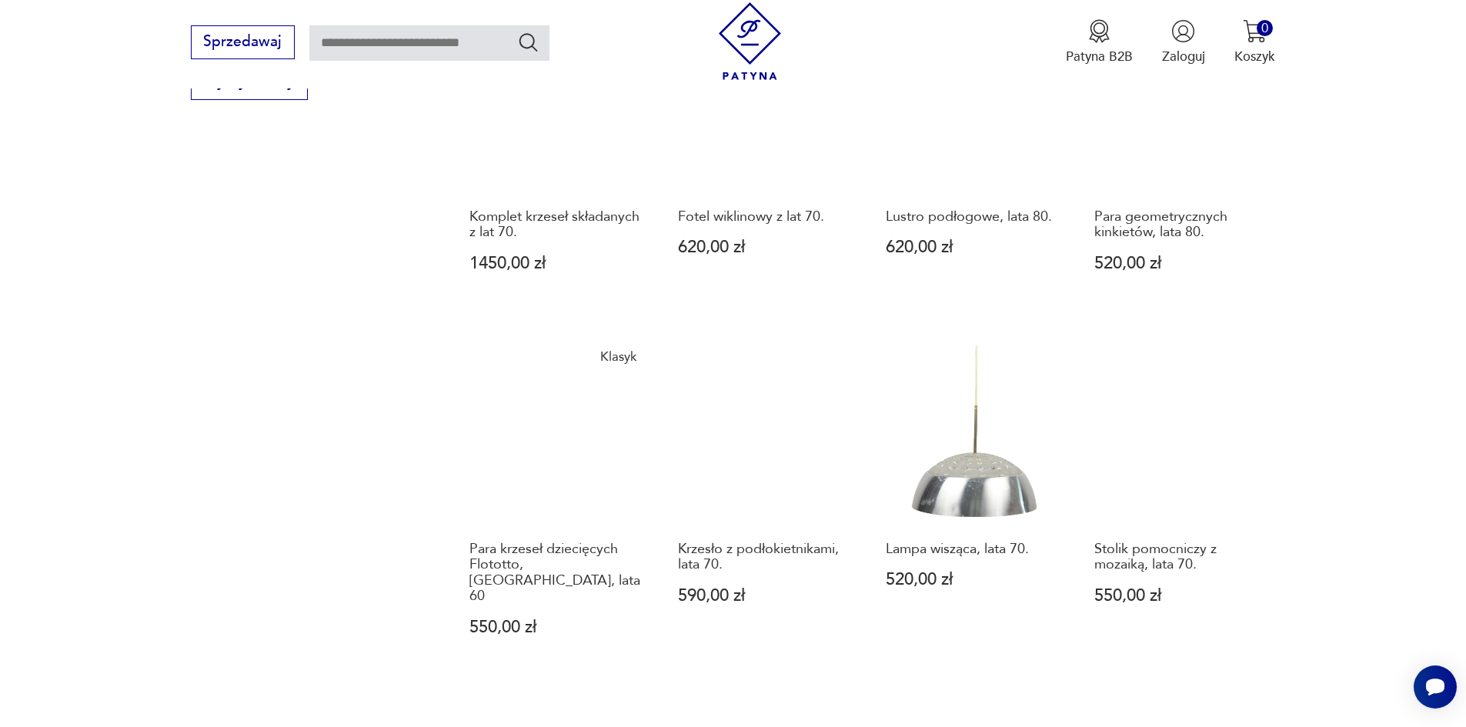
scroll to position [1489, 0]
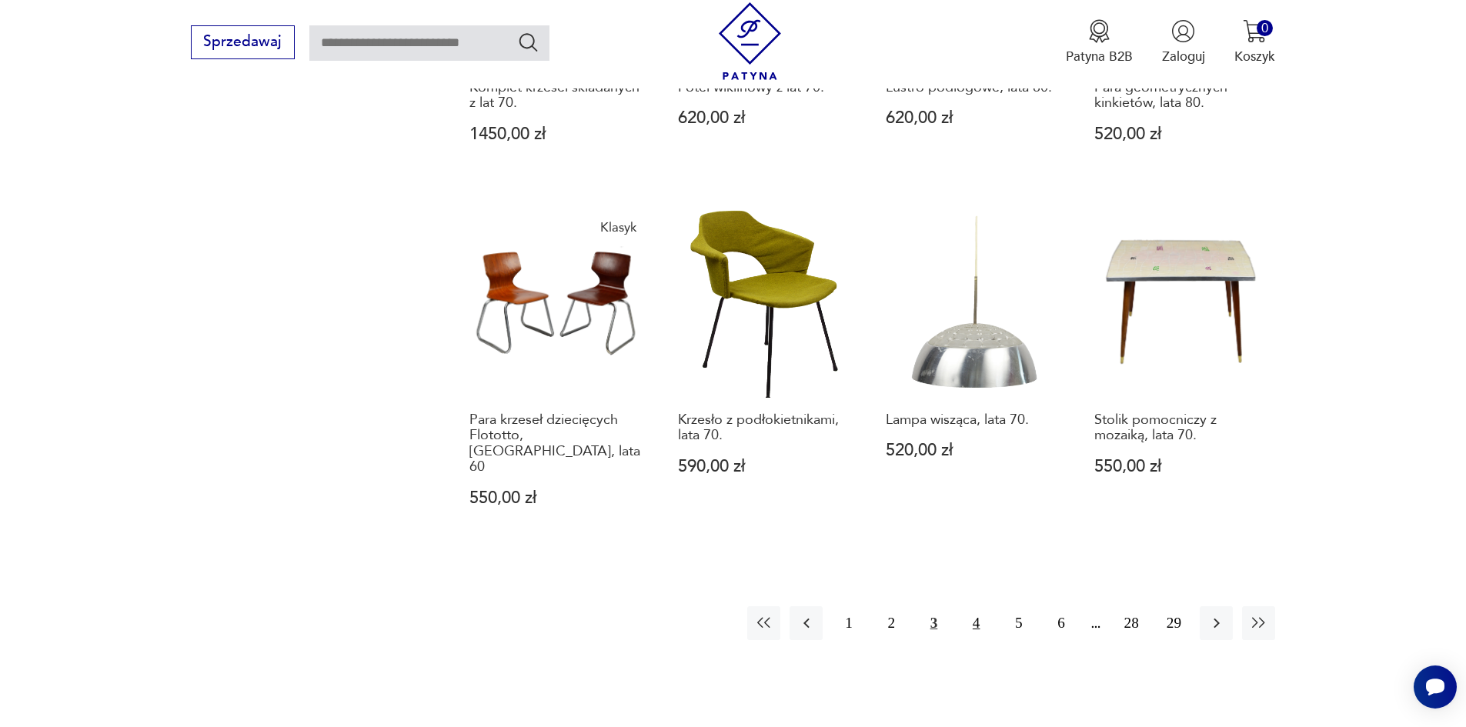
click at [973, 606] on button "4" at bounding box center [975, 622] width 33 height 33
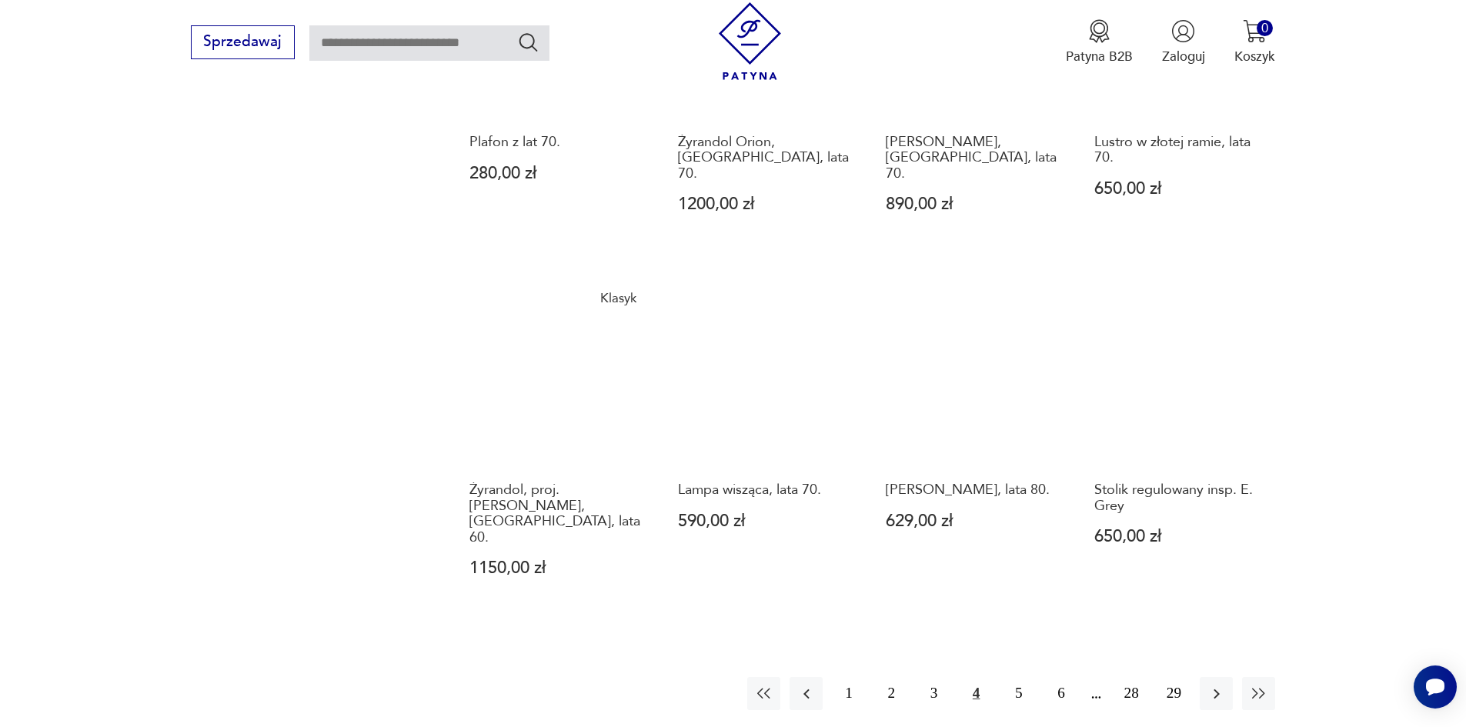
scroll to position [1566, 0]
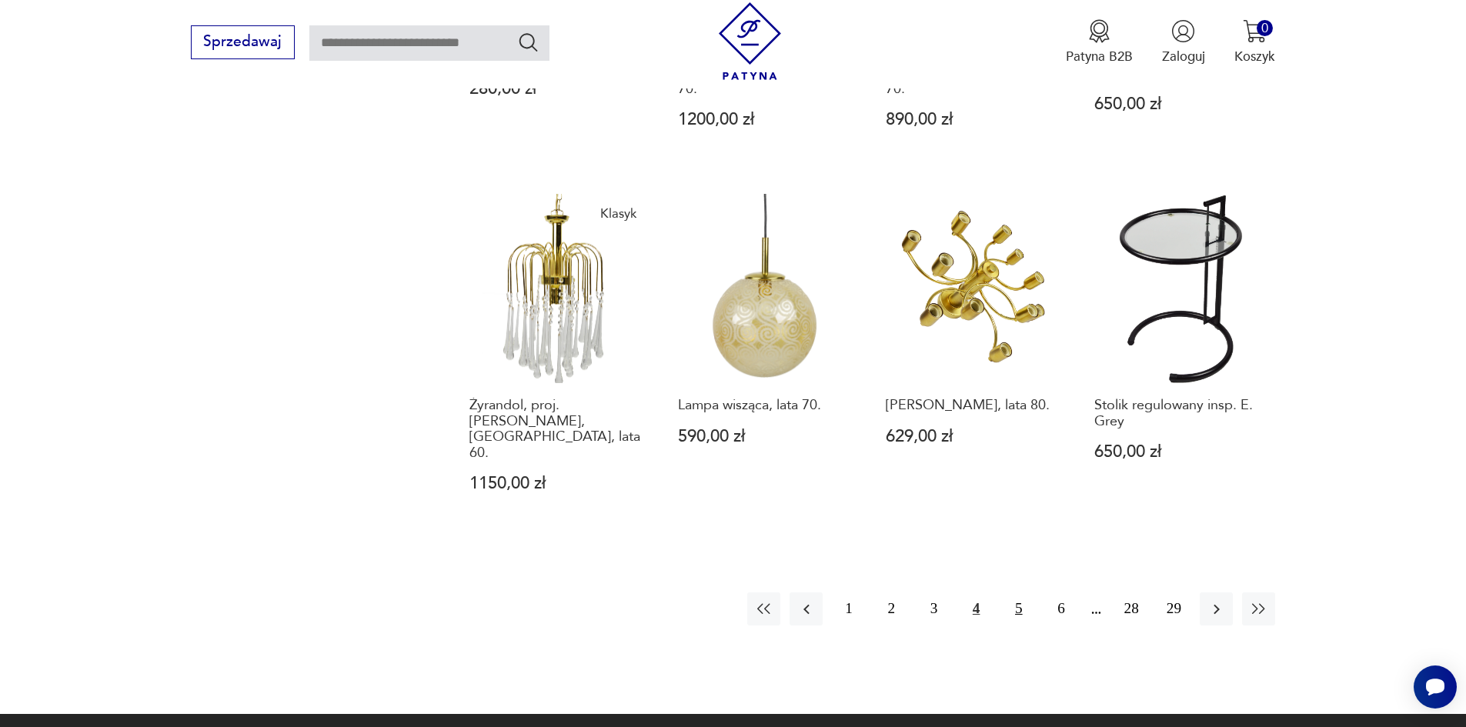
click at [1016, 592] on button "5" at bounding box center [1018, 608] width 33 height 33
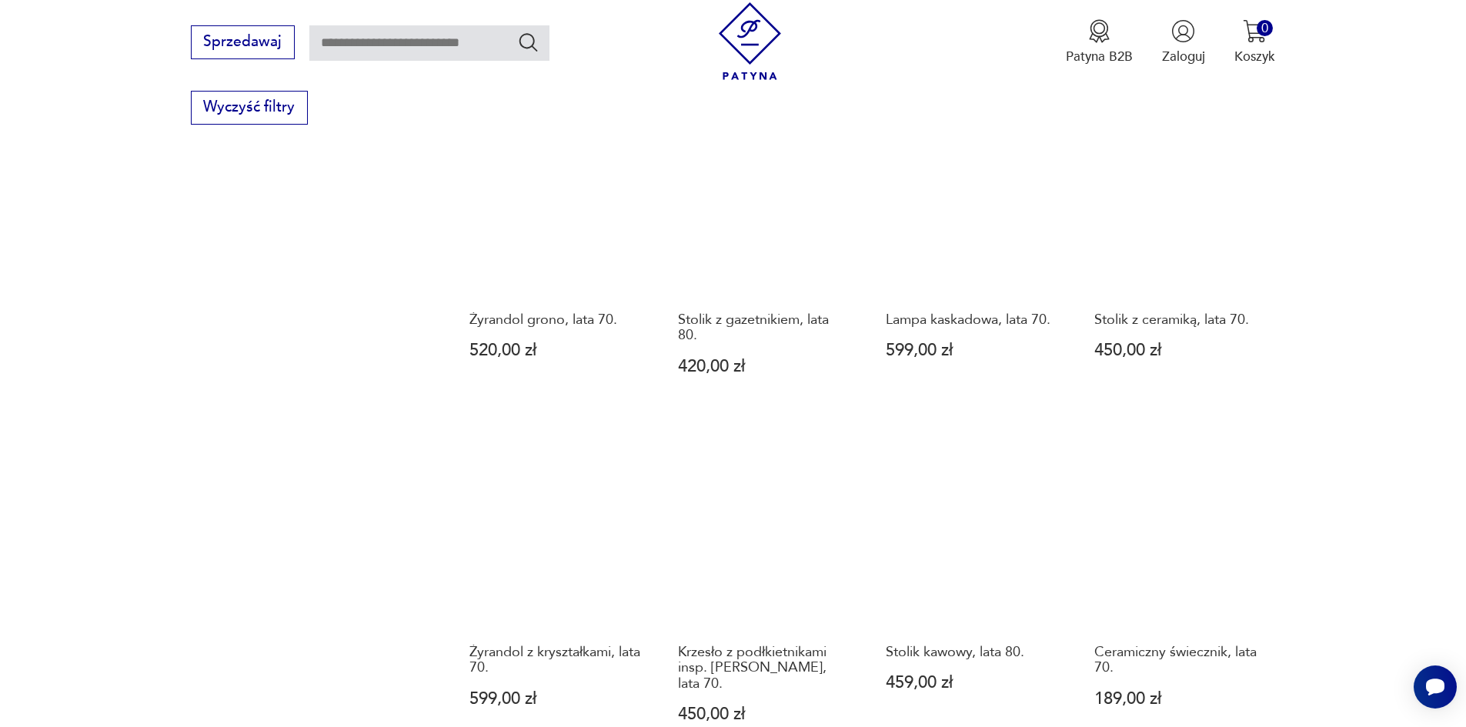
scroll to position [1489, 0]
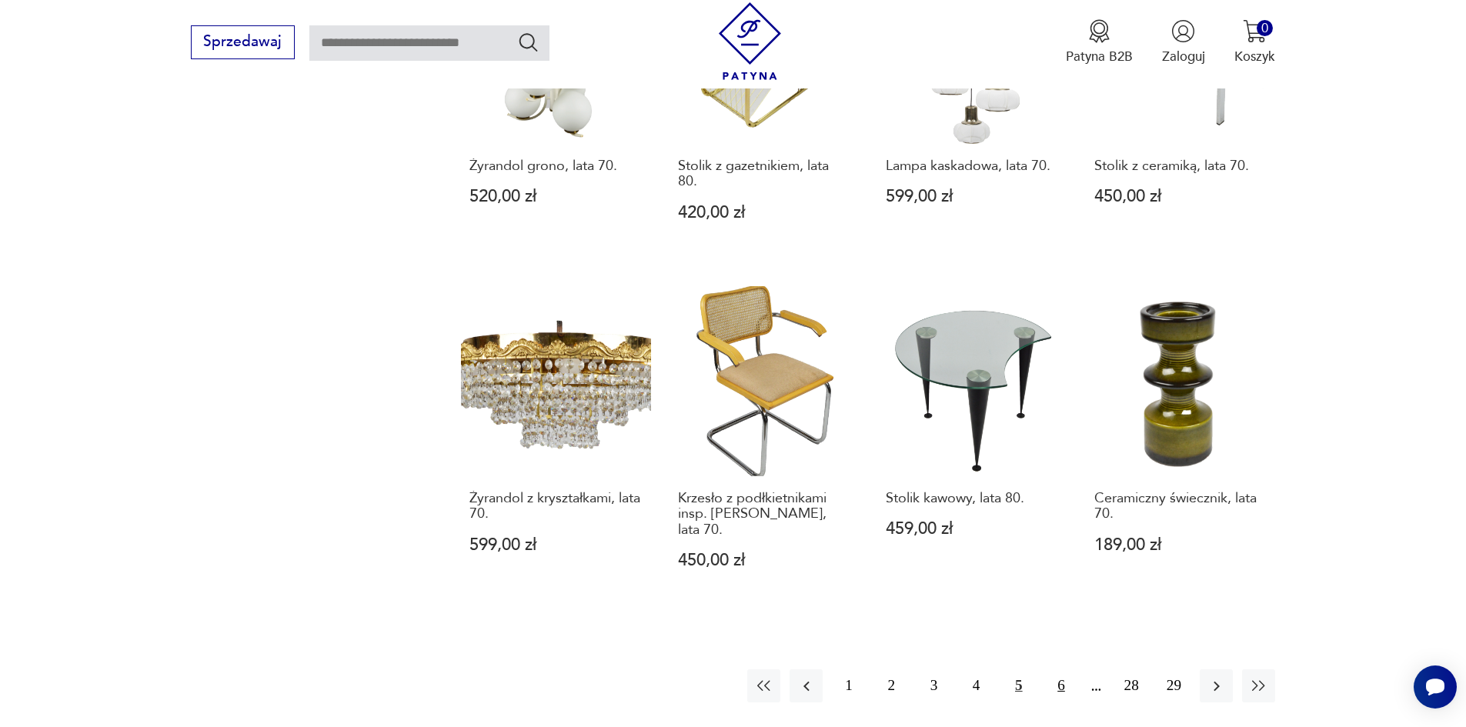
click at [1063, 669] on button "6" at bounding box center [1060, 685] width 33 height 33
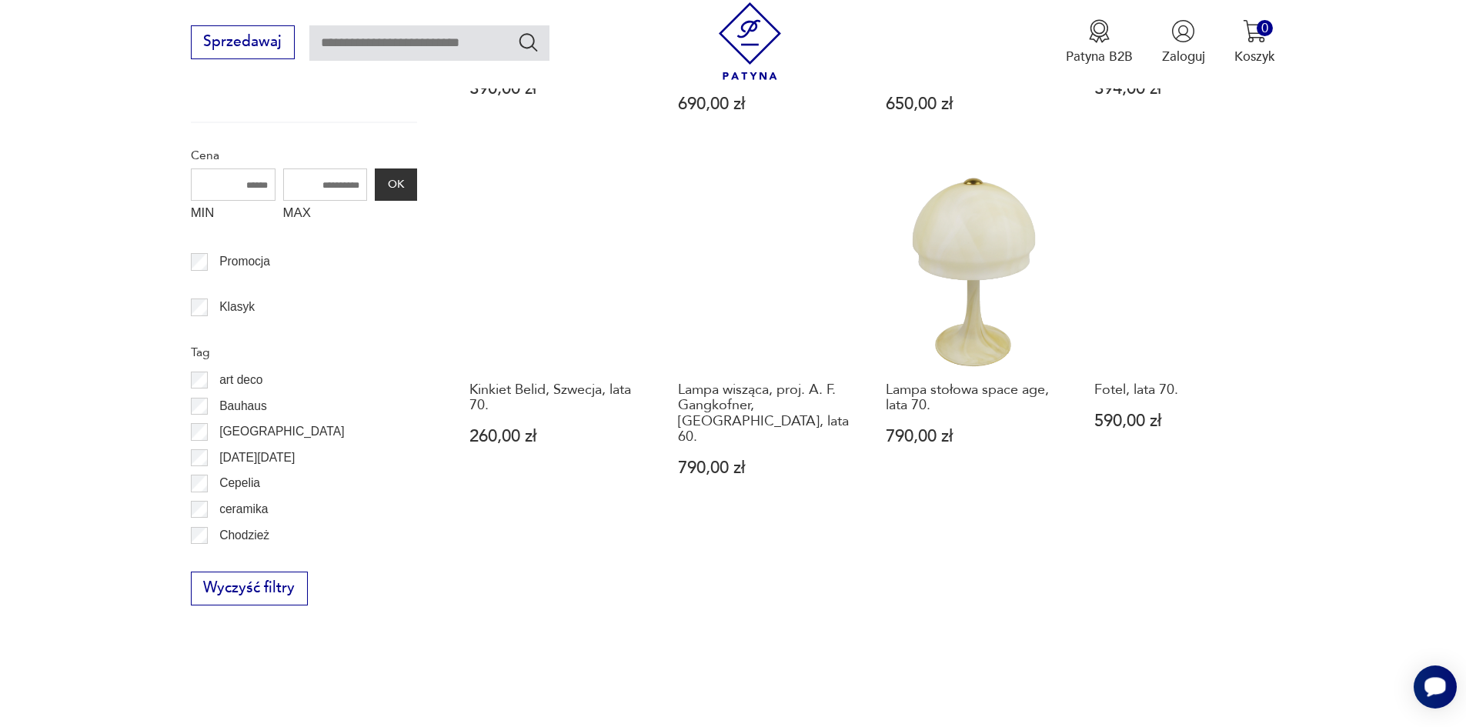
scroll to position [950, 0]
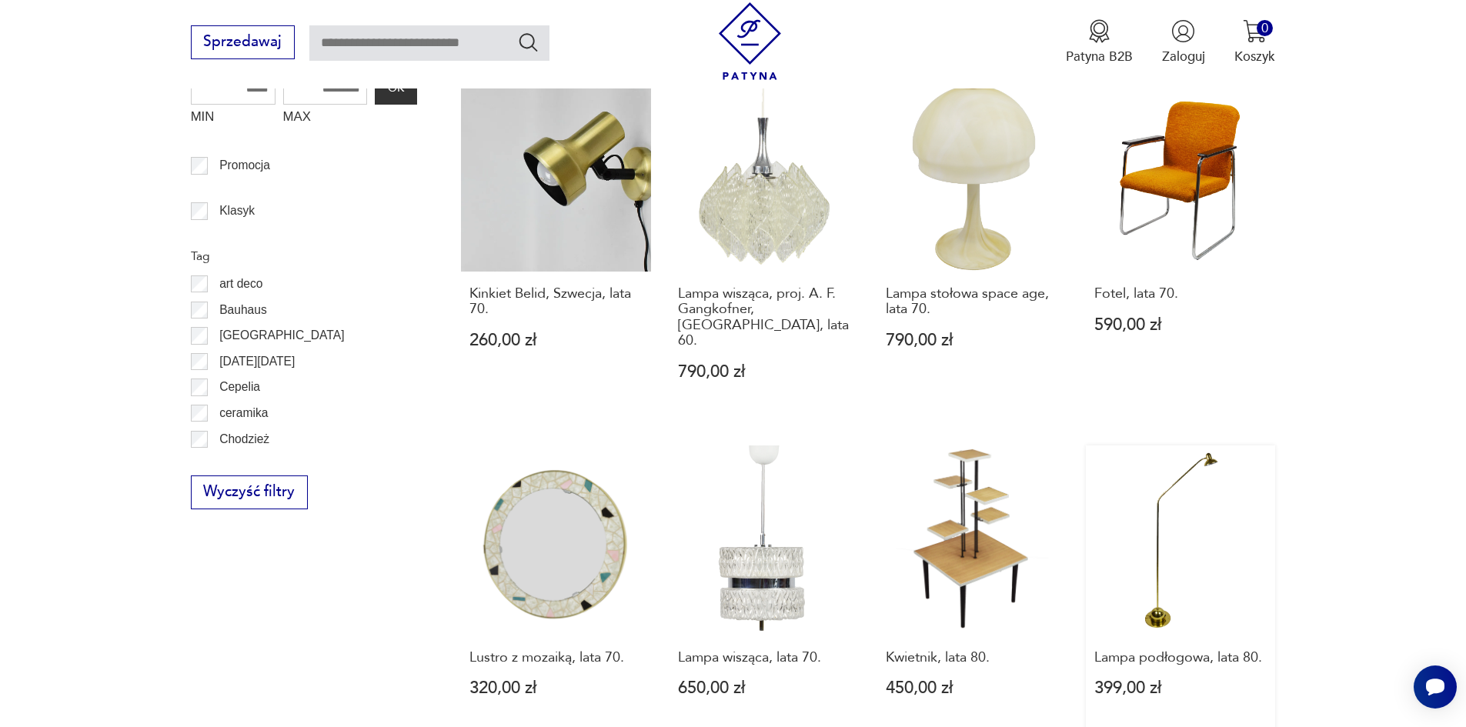
click at [1160, 507] on link "Lampa podłogowa, lata 80. 399,00 zł" at bounding box center [1181, 588] width 190 height 287
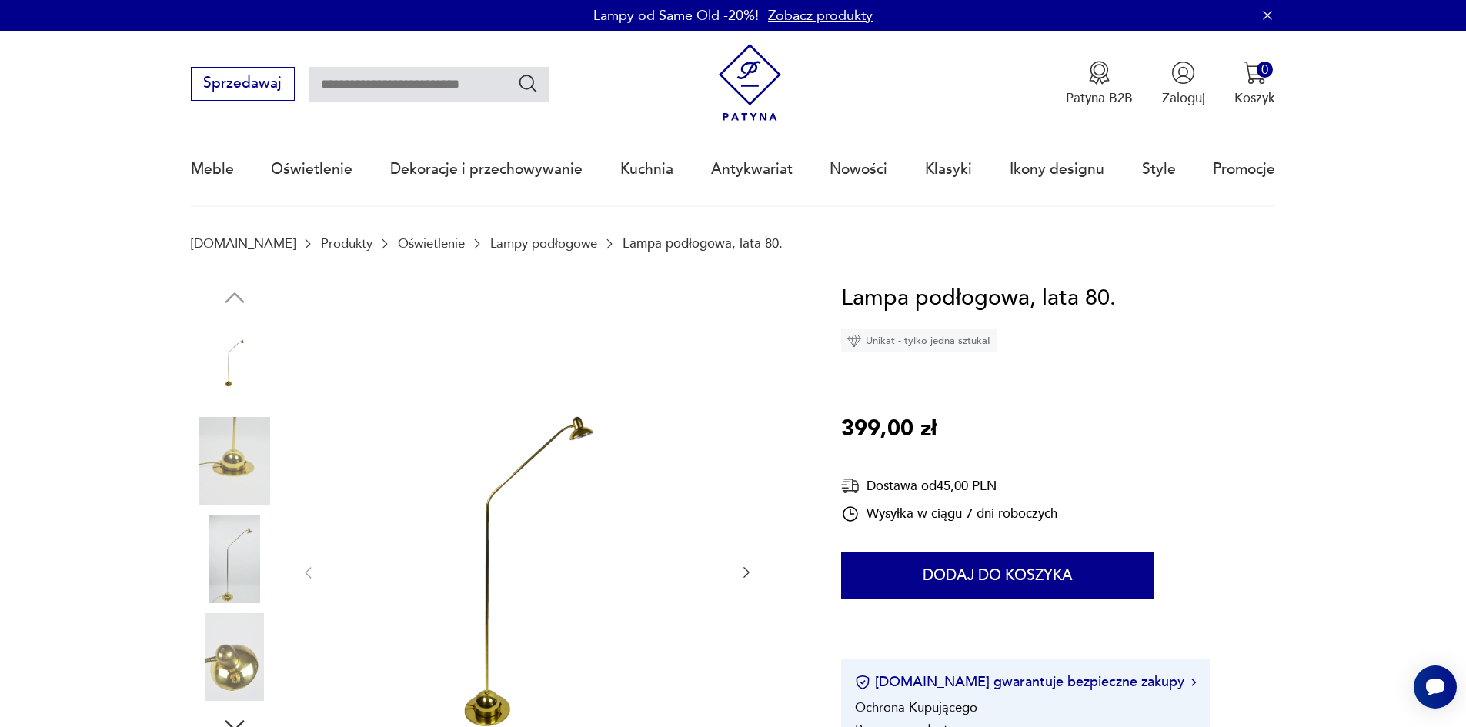
click at [549, 445] on img at bounding box center [527, 572] width 385 height 582
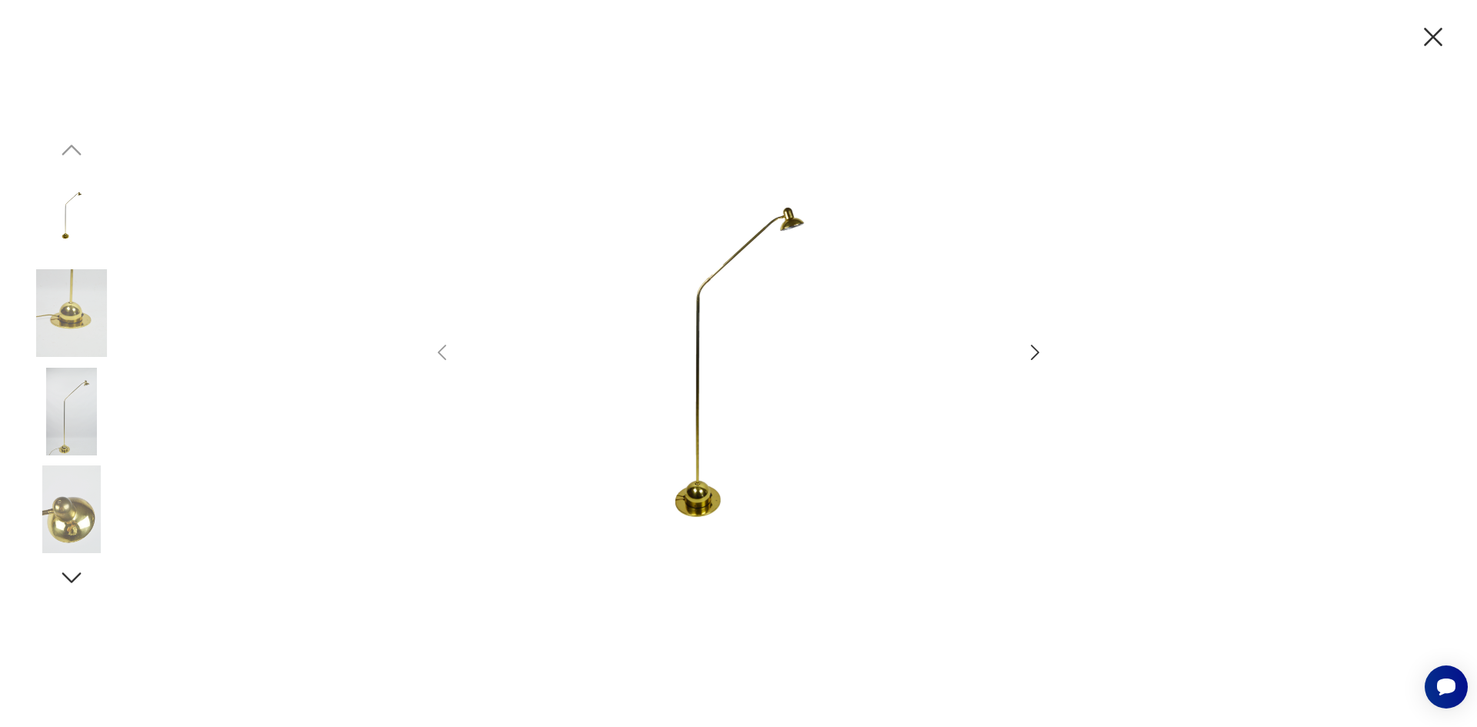
click at [1035, 350] on icon "button" at bounding box center [1035, 353] width 22 height 22
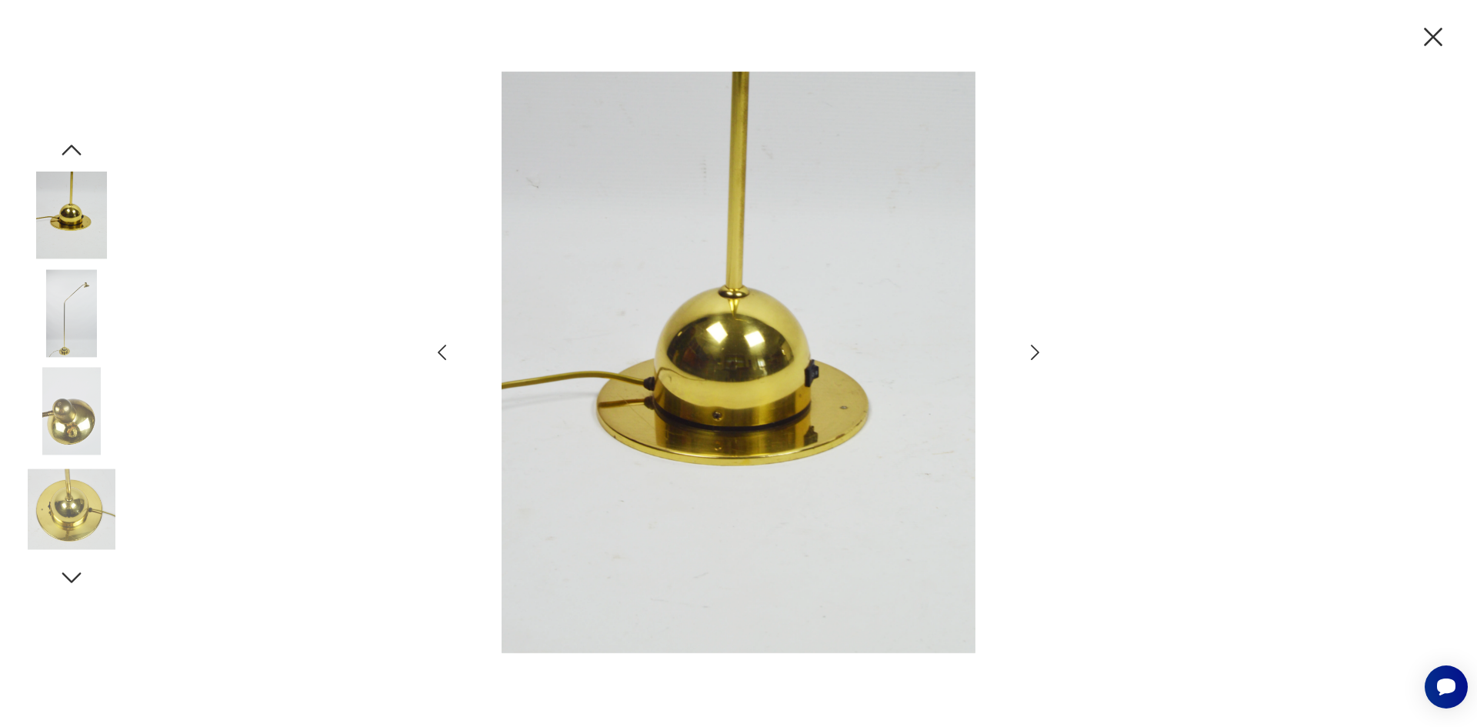
click at [1035, 350] on icon "button" at bounding box center [1035, 353] width 22 height 22
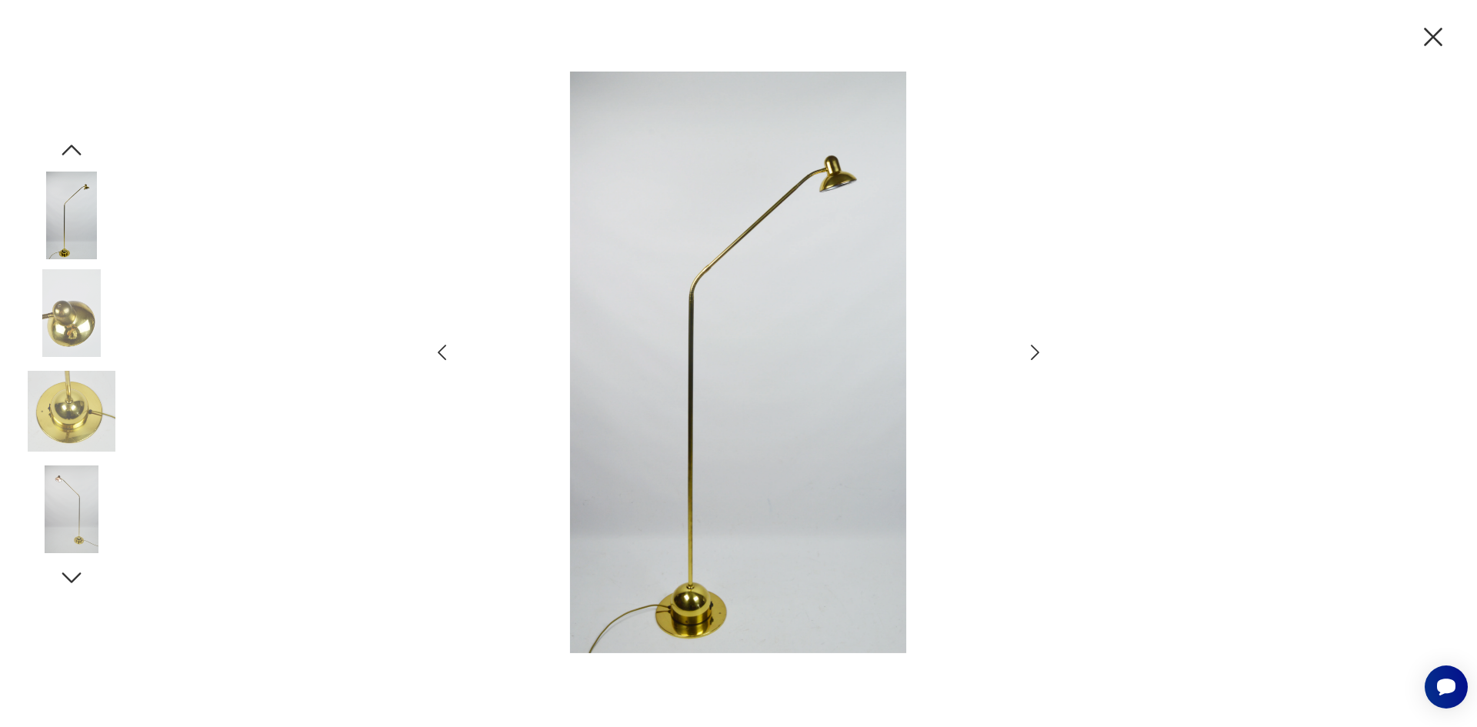
click at [1433, 33] on icon "button" at bounding box center [1433, 37] width 32 height 32
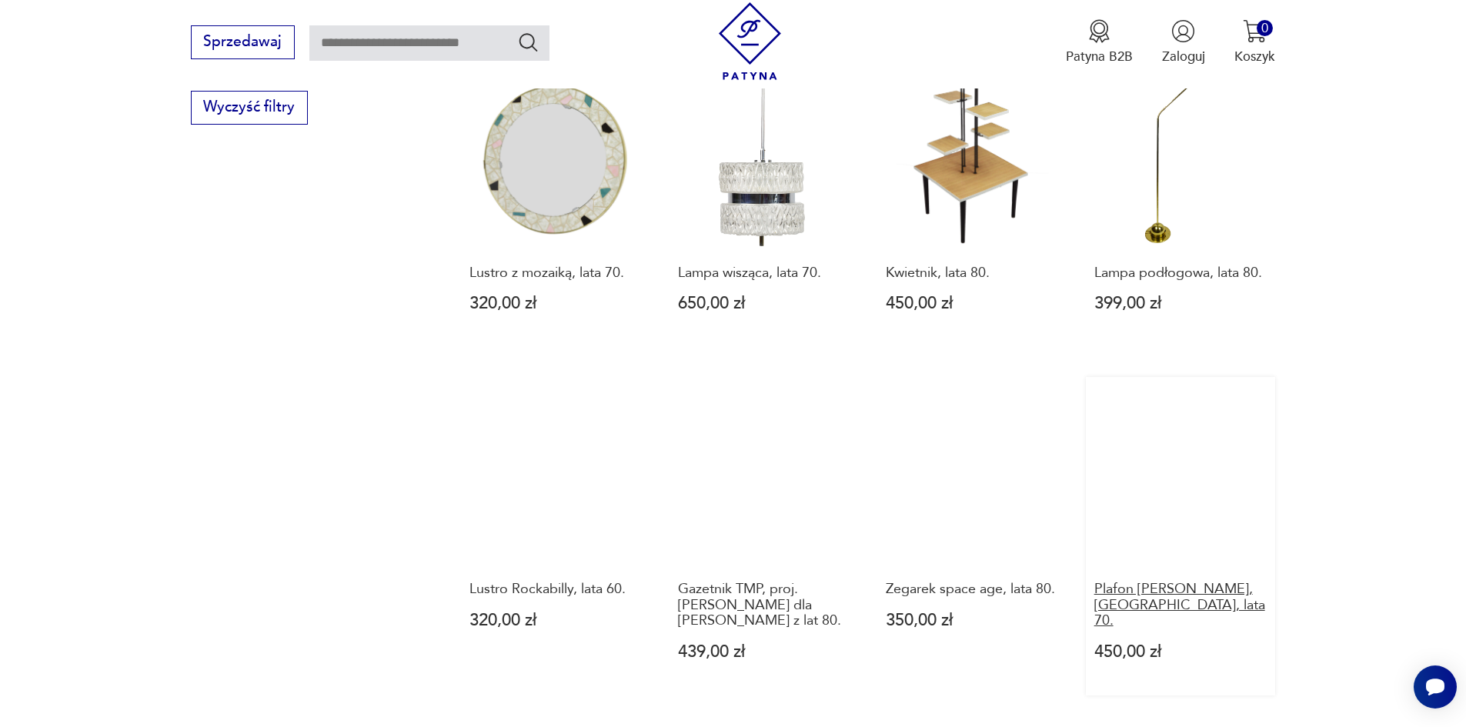
scroll to position [1720, 0]
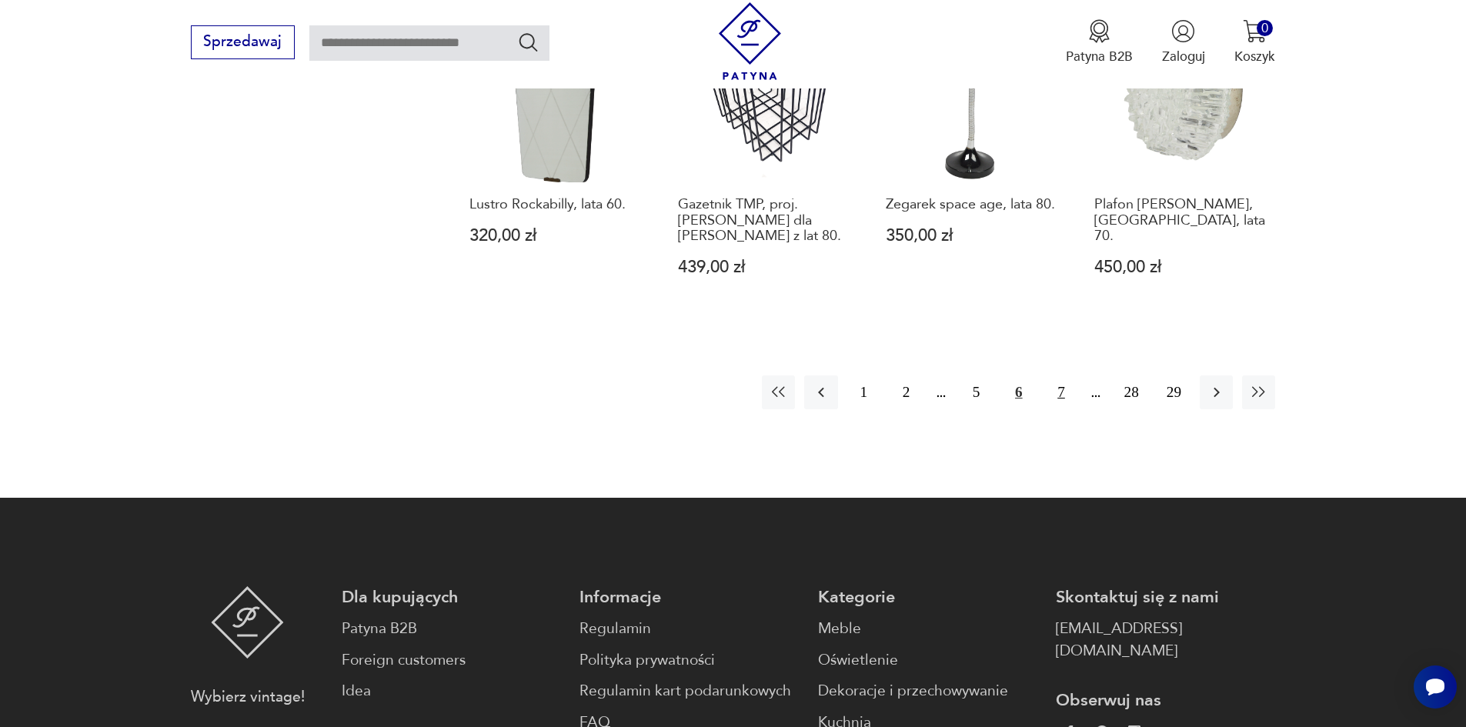
click at [1062, 376] on button "7" at bounding box center [1060, 391] width 33 height 33
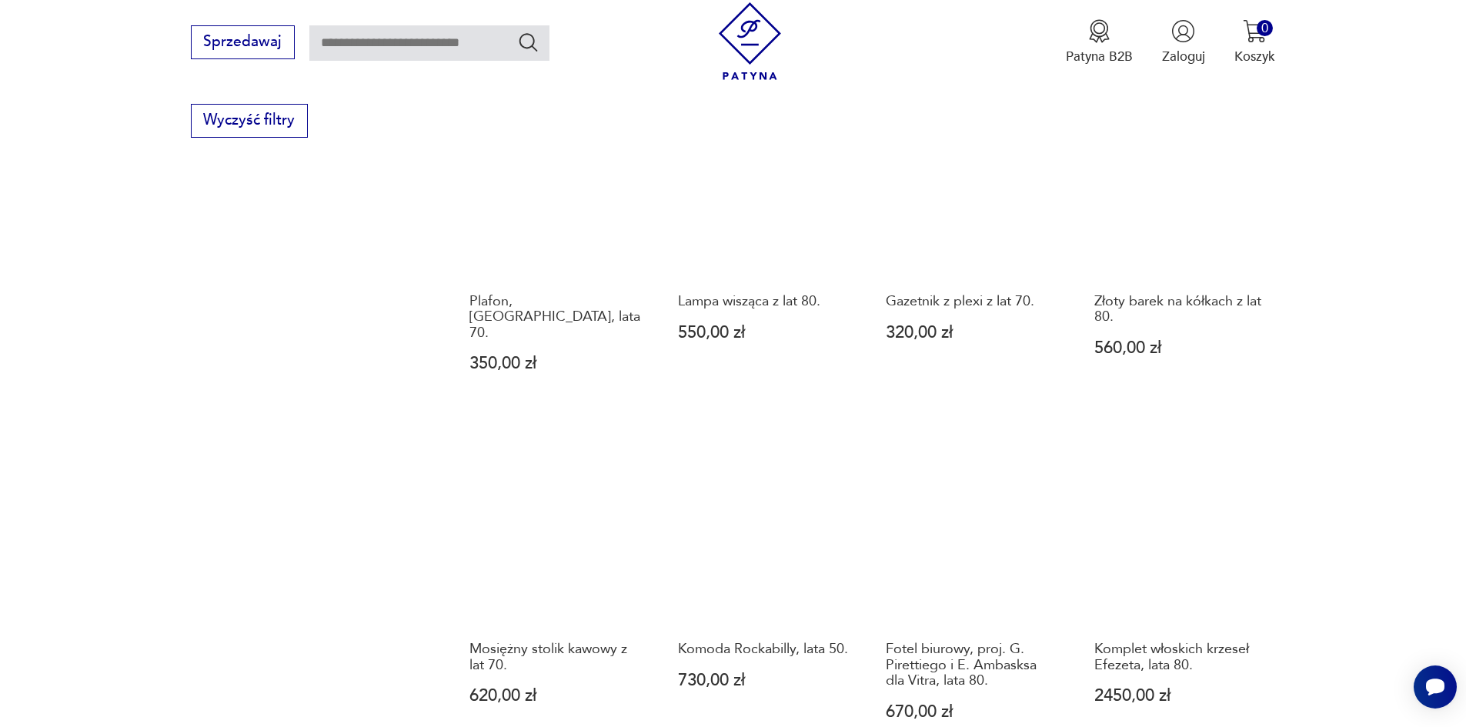
scroll to position [1566, 0]
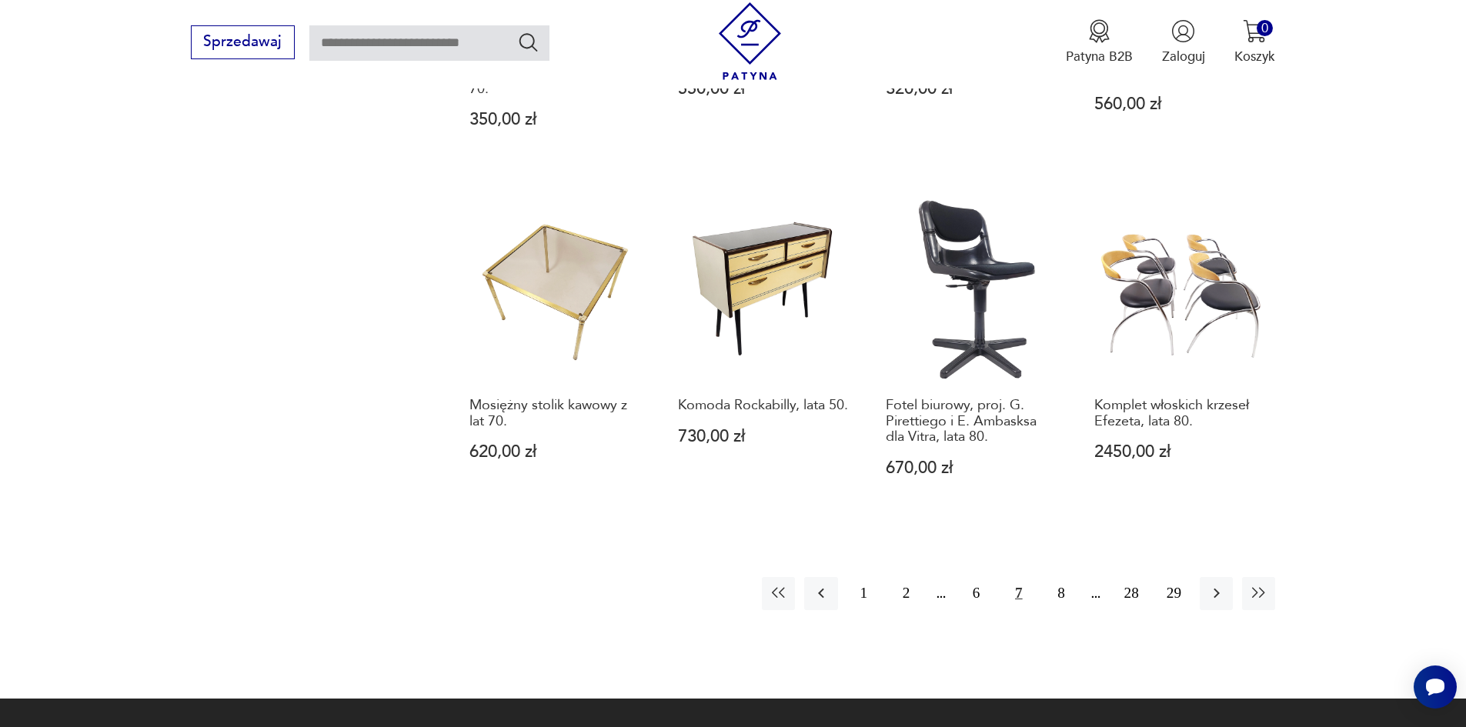
click at [1022, 577] on button "7" at bounding box center [1018, 593] width 33 height 33
click at [1017, 577] on button "7" at bounding box center [1018, 593] width 33 height 33
click at [1060, 577] on button "8" at bounding box center [1060, 593] width 33 height 33
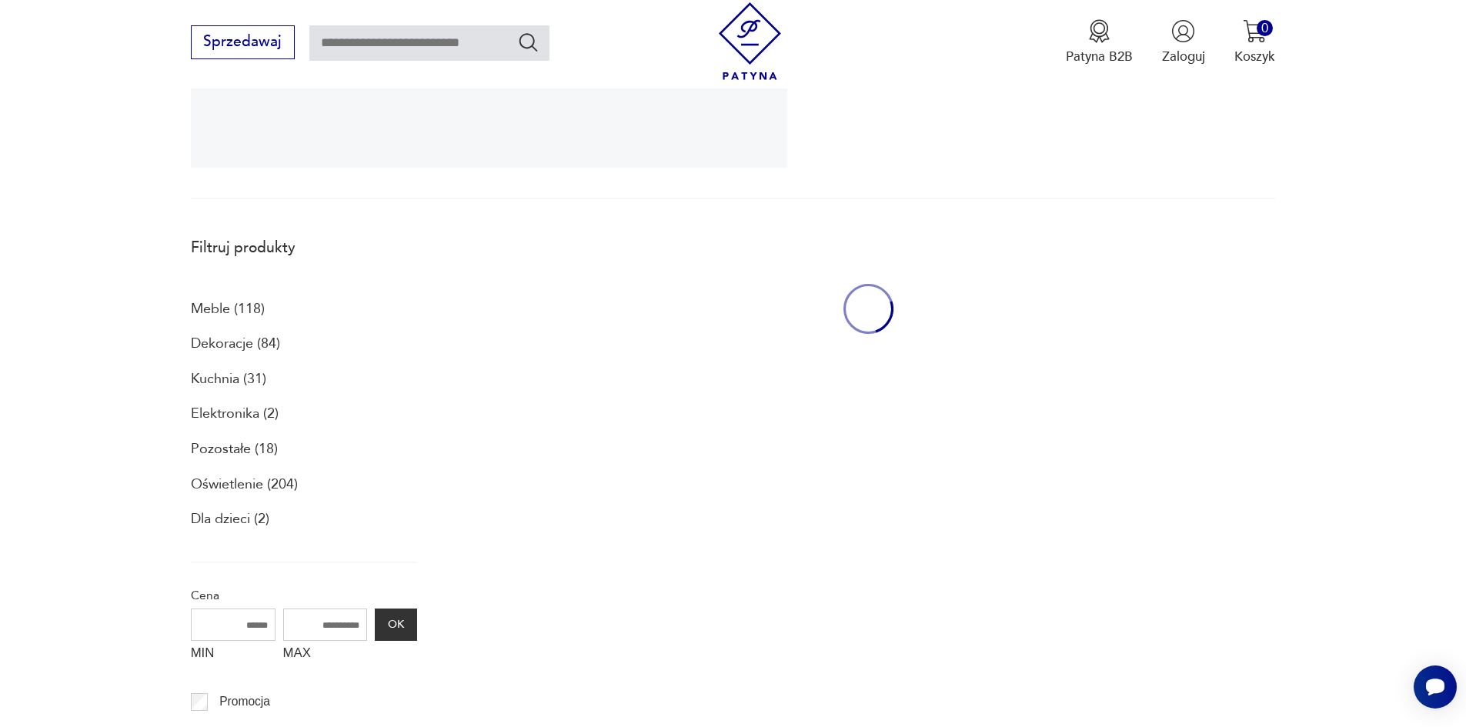
scroll to position [412, 0]
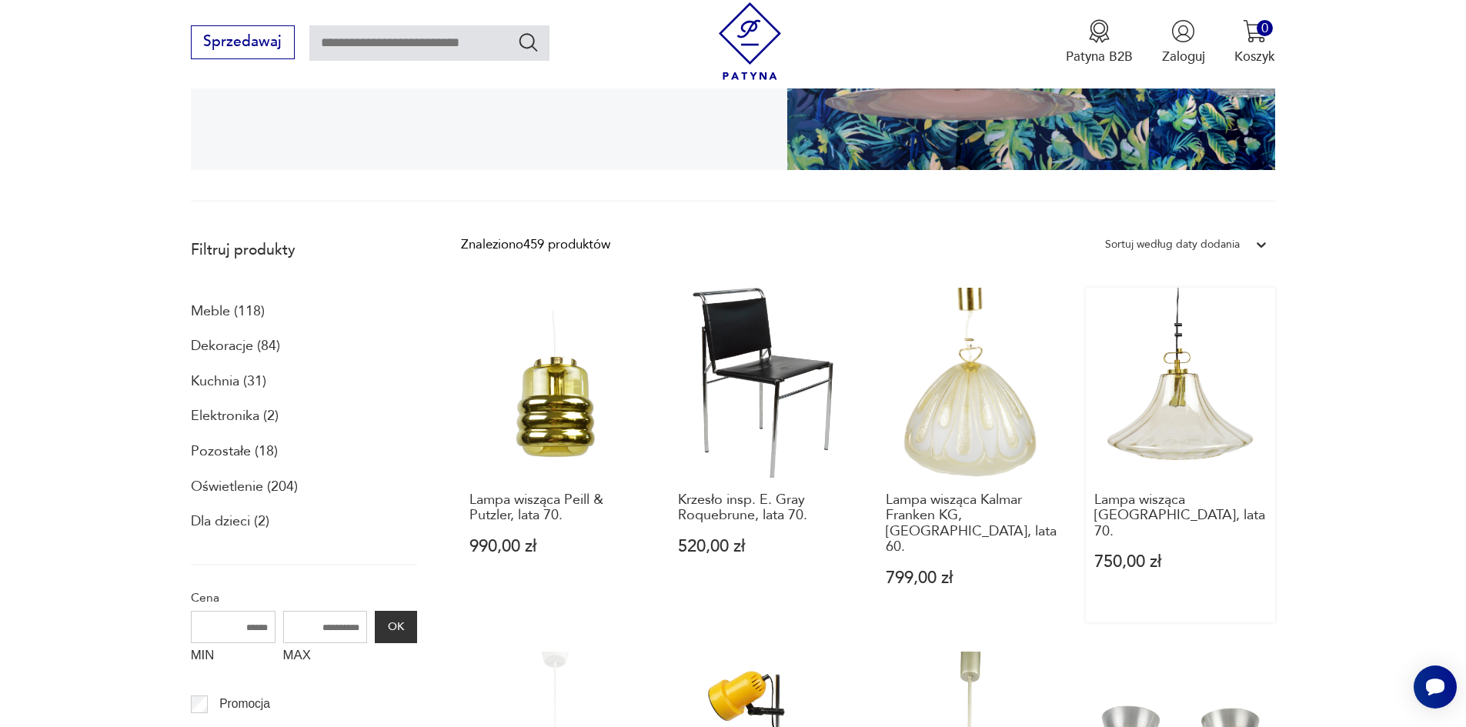
click at [1166, 412] on link "Lampa wisząca [GEOGRAPHIC_DATA], lata 70. 750,00 zł" at bounding box center [1181, 455] width 190 height 334
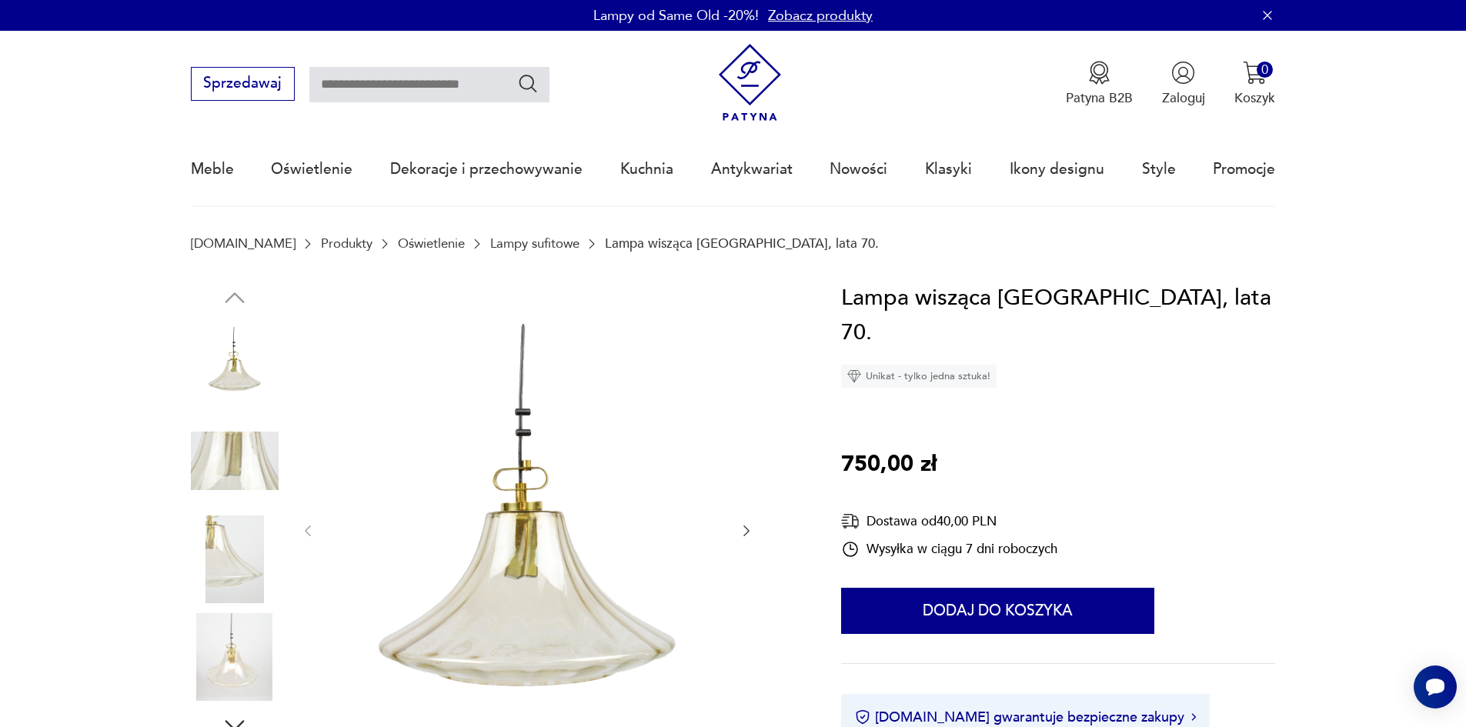
click at [560, 544] on img at bounding box center [527, 530] width 385 height 498
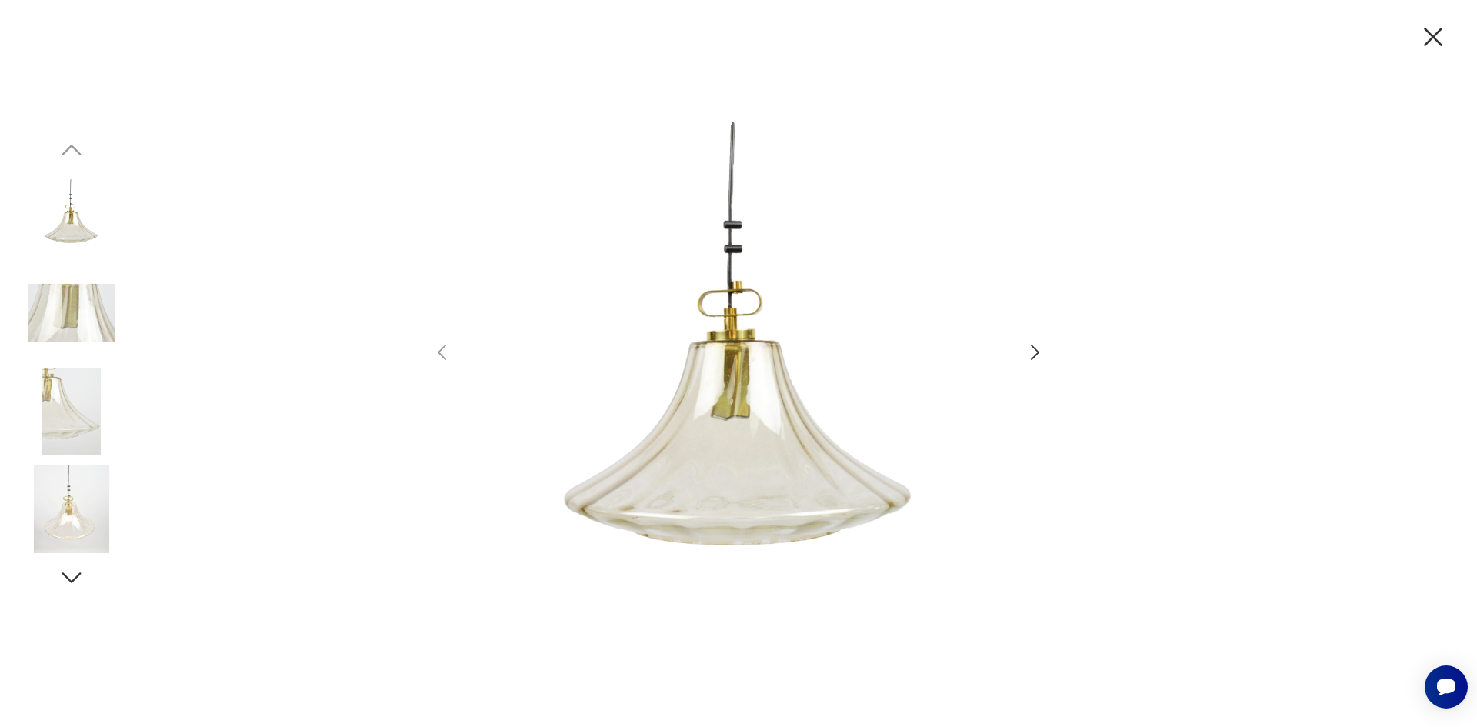
click at [1042, 352] on icon "button" at bounding box center [1035, 353] width 22 height 22
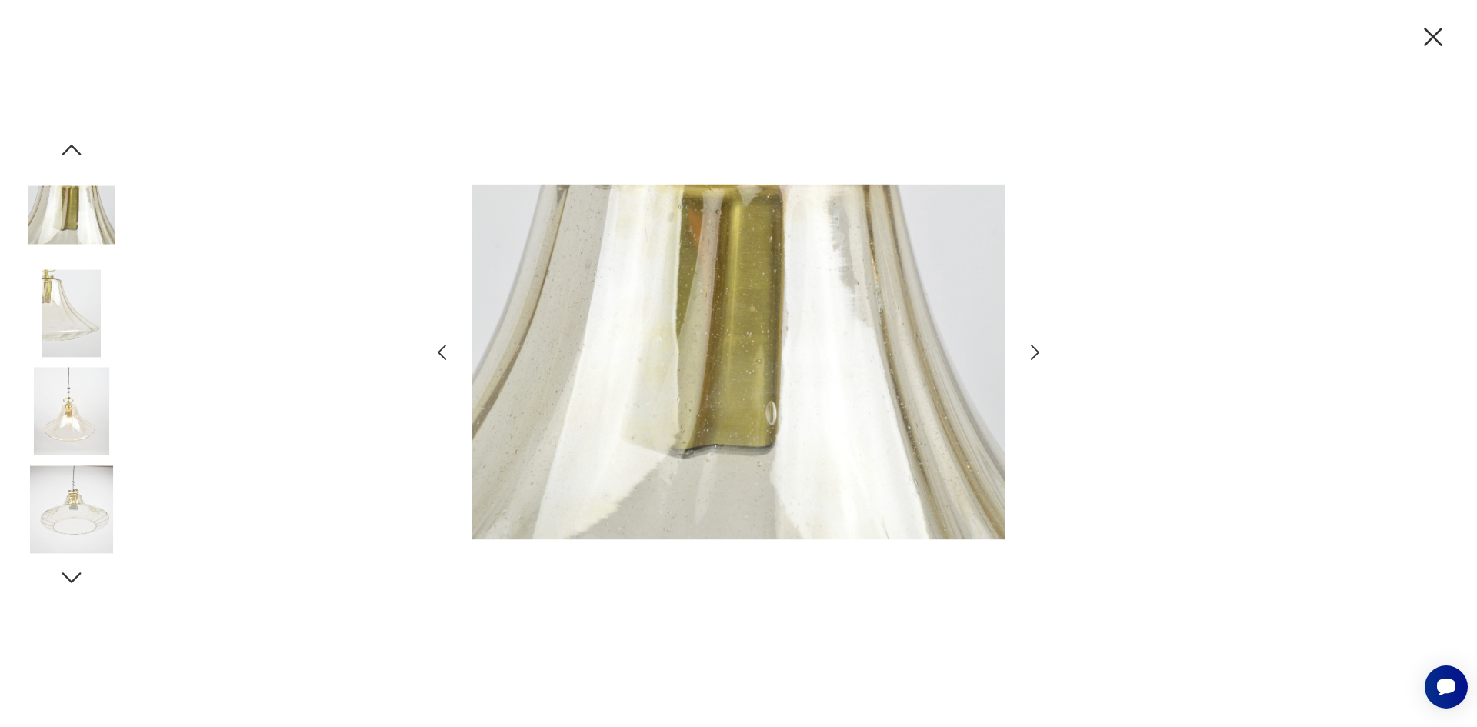
click at [1042, 352] on icon "button" at bounding box center [1035, 353] width 22 height 22
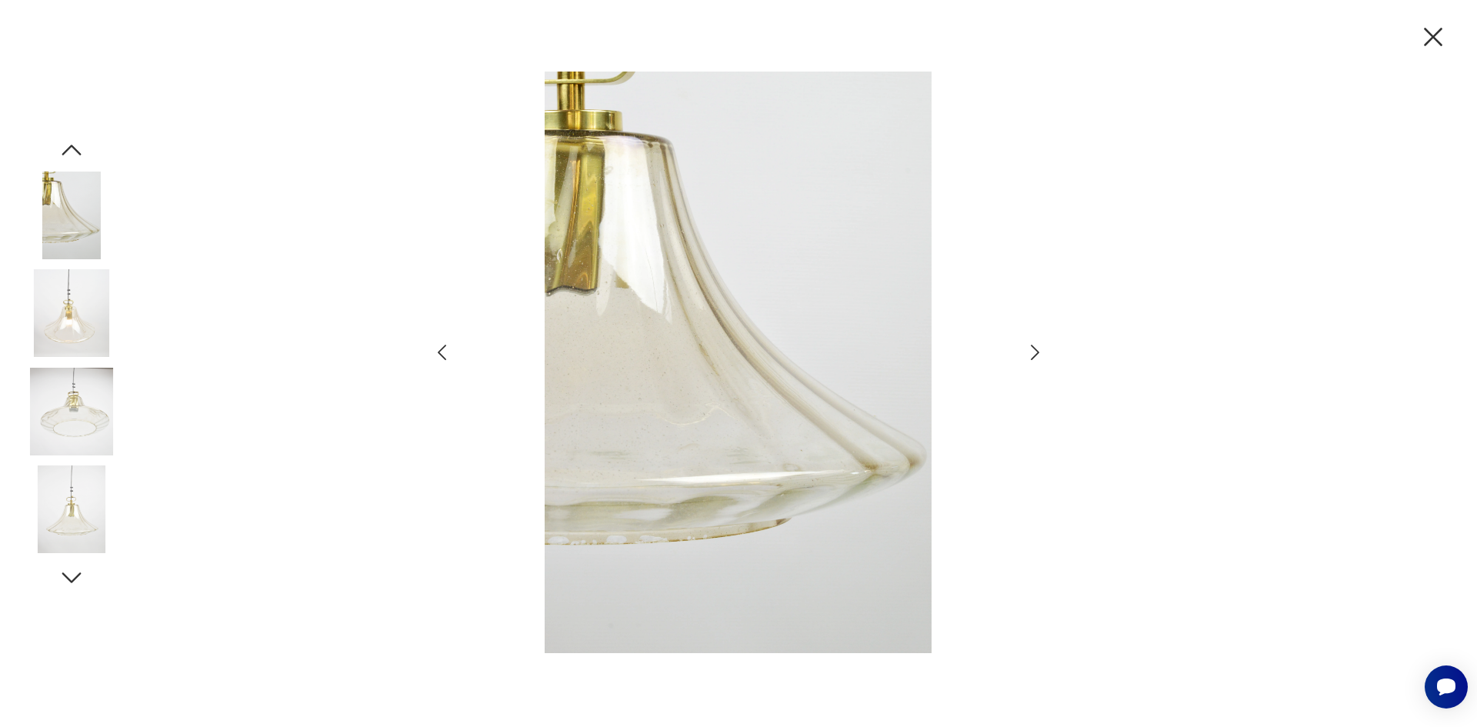
click at [1042, 352] on icon "button" at bounding box center [1035, 353] width 22 height 22
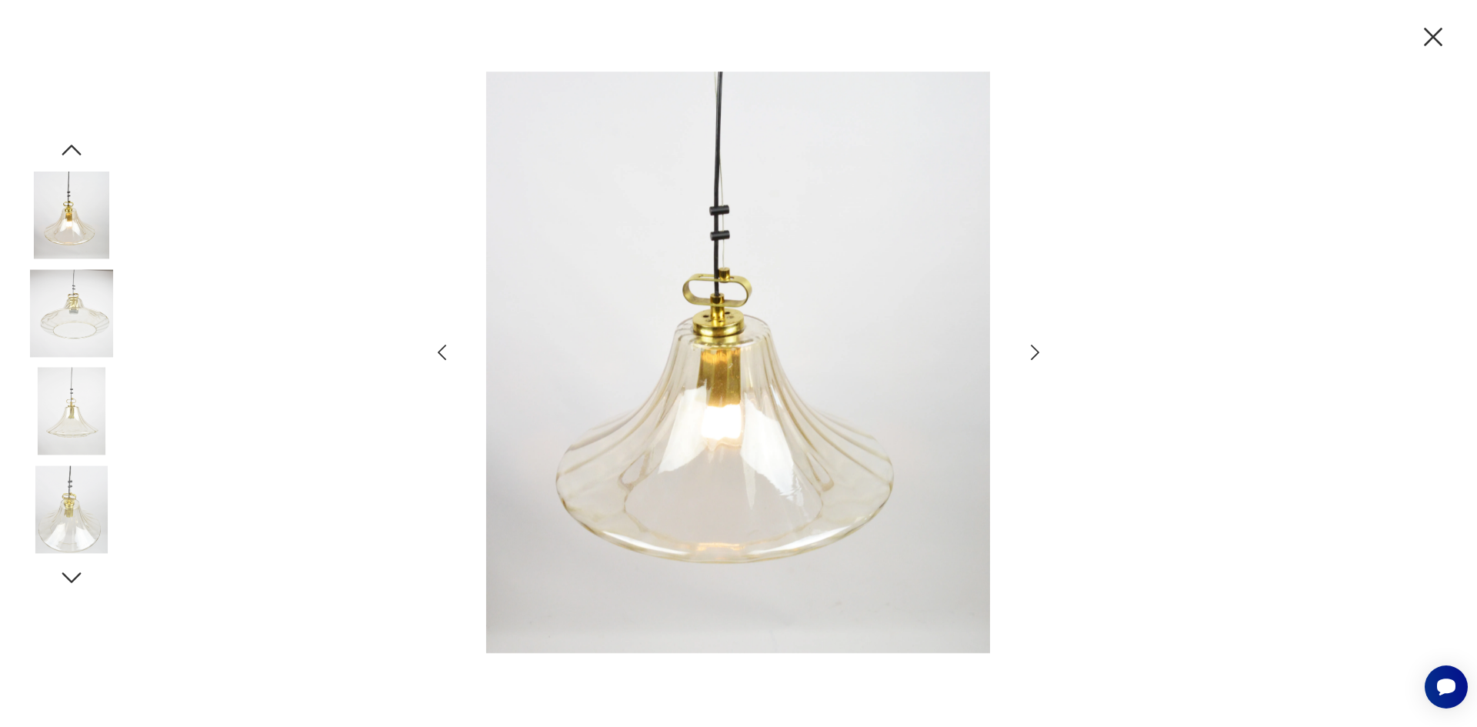
click at [1042, 352] on icon "button" at bounding box center [1035, 353] width 22 height 22
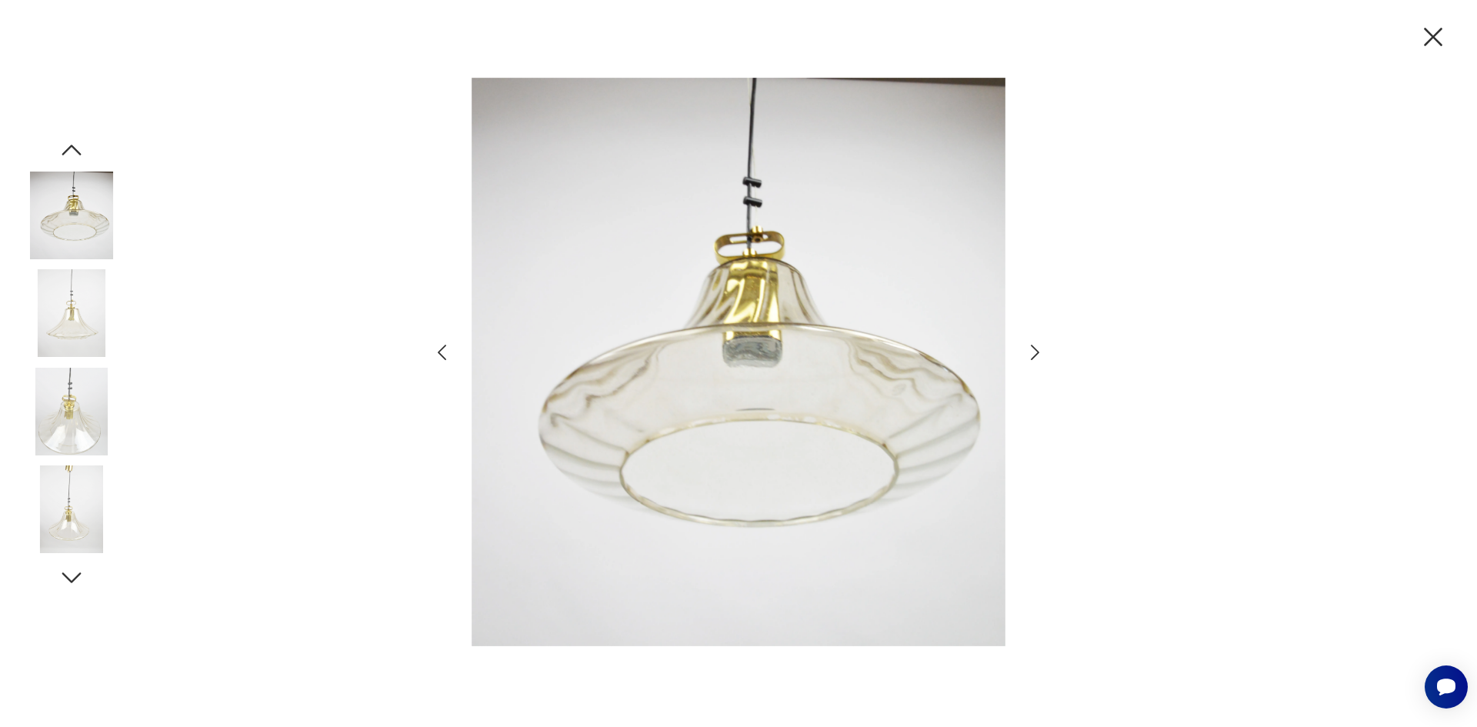
click at [1042, 352] on icon "button" at bounding box center [1035, 353] width 22 height 22
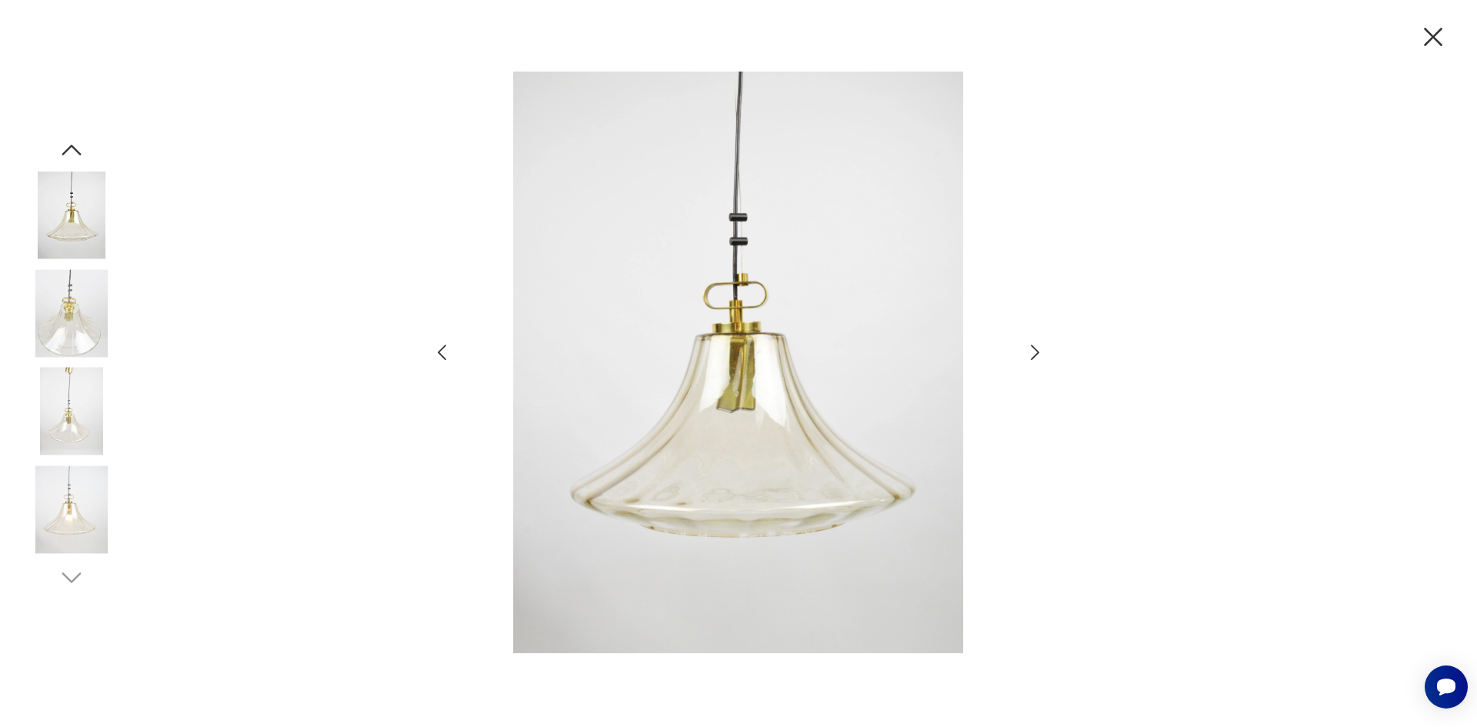
click at [1444, 37] on icon "button" at bounding box center [1433, 37] width 32 height 32
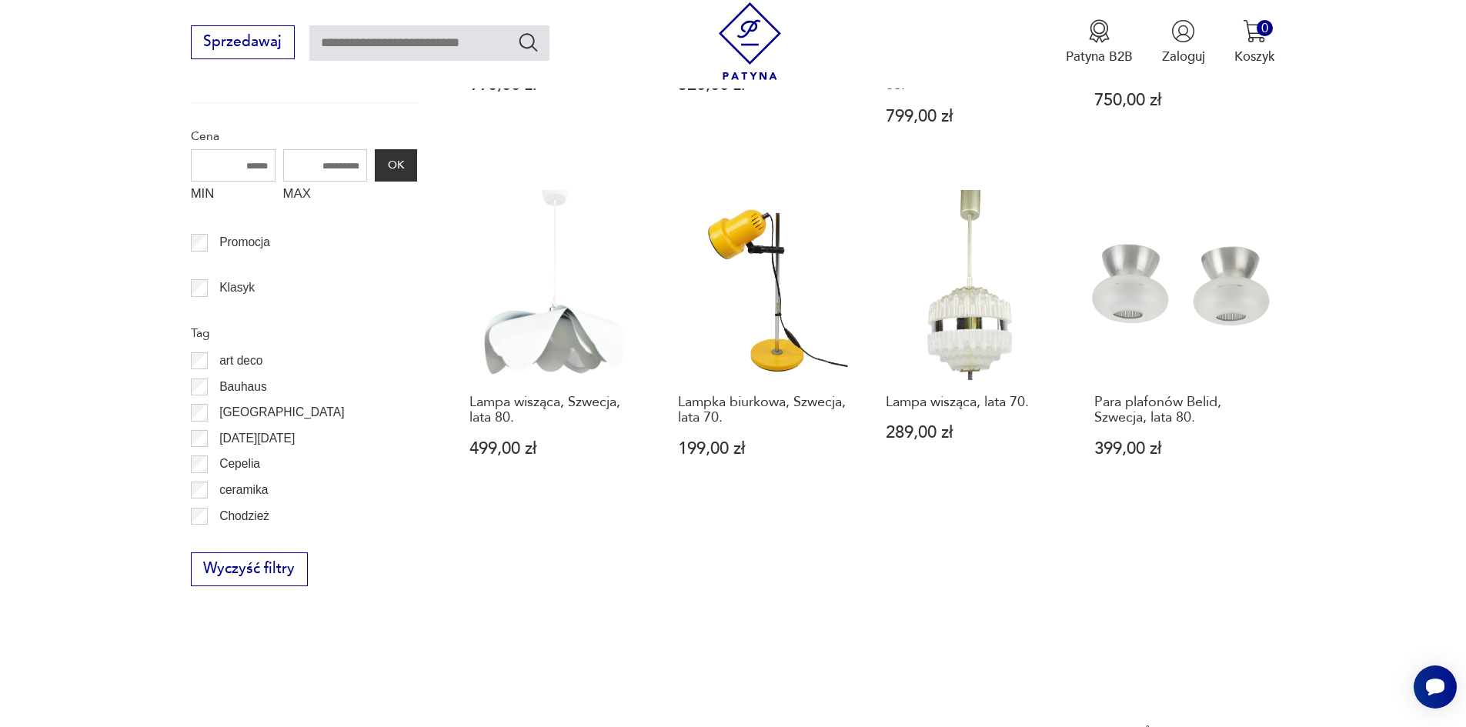
scroll to position [1104, 0]
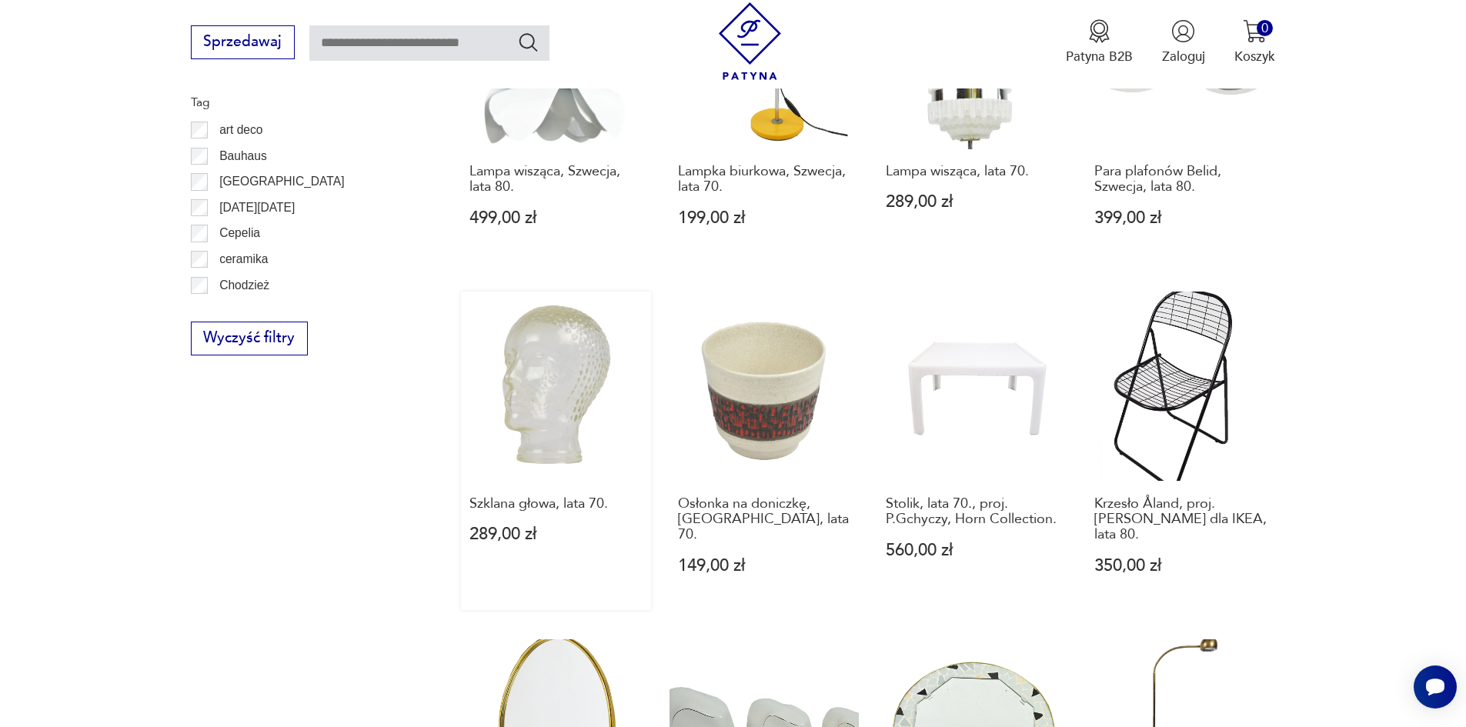
click at [554, 358] on link "Szklana głowa, lata 70. 289,00 zł" at bounding box center [556, 451] width 190 height 319
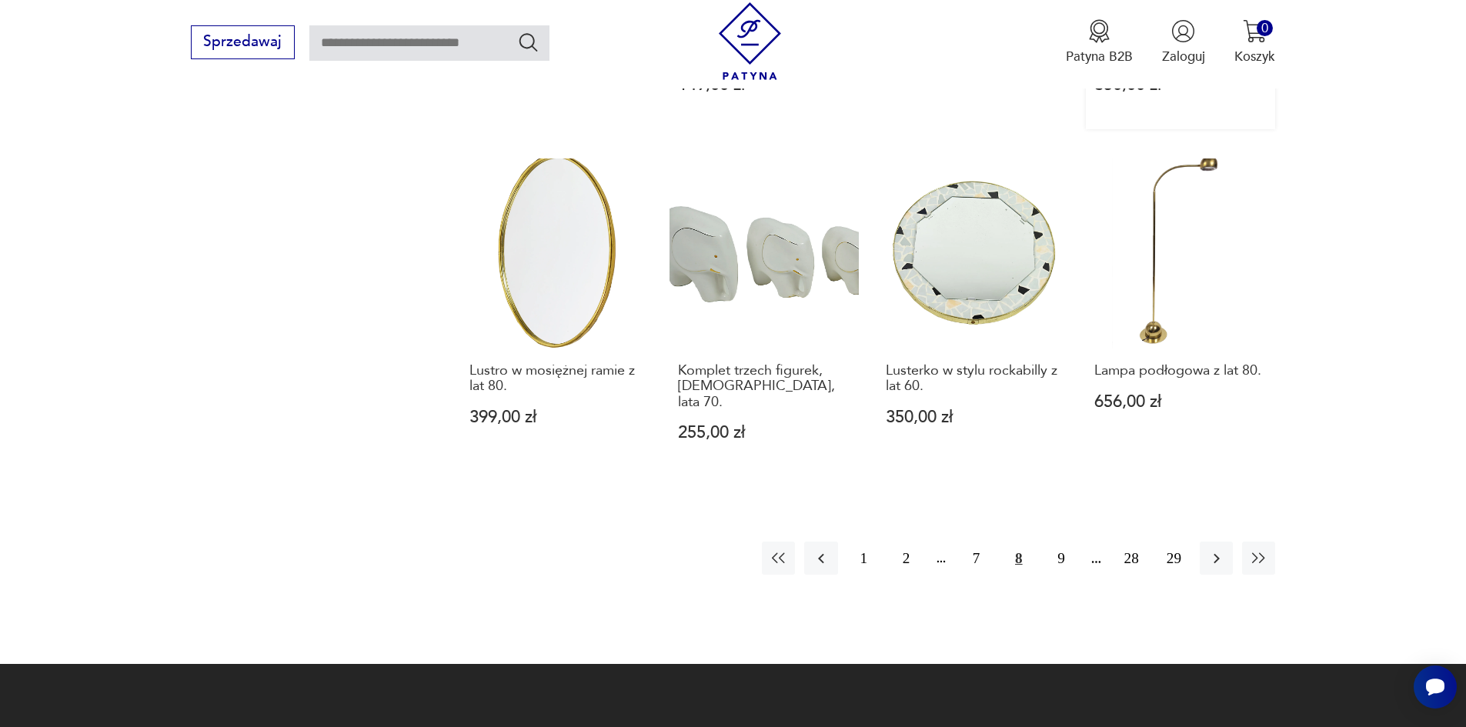
scroll to position [1720, 0]
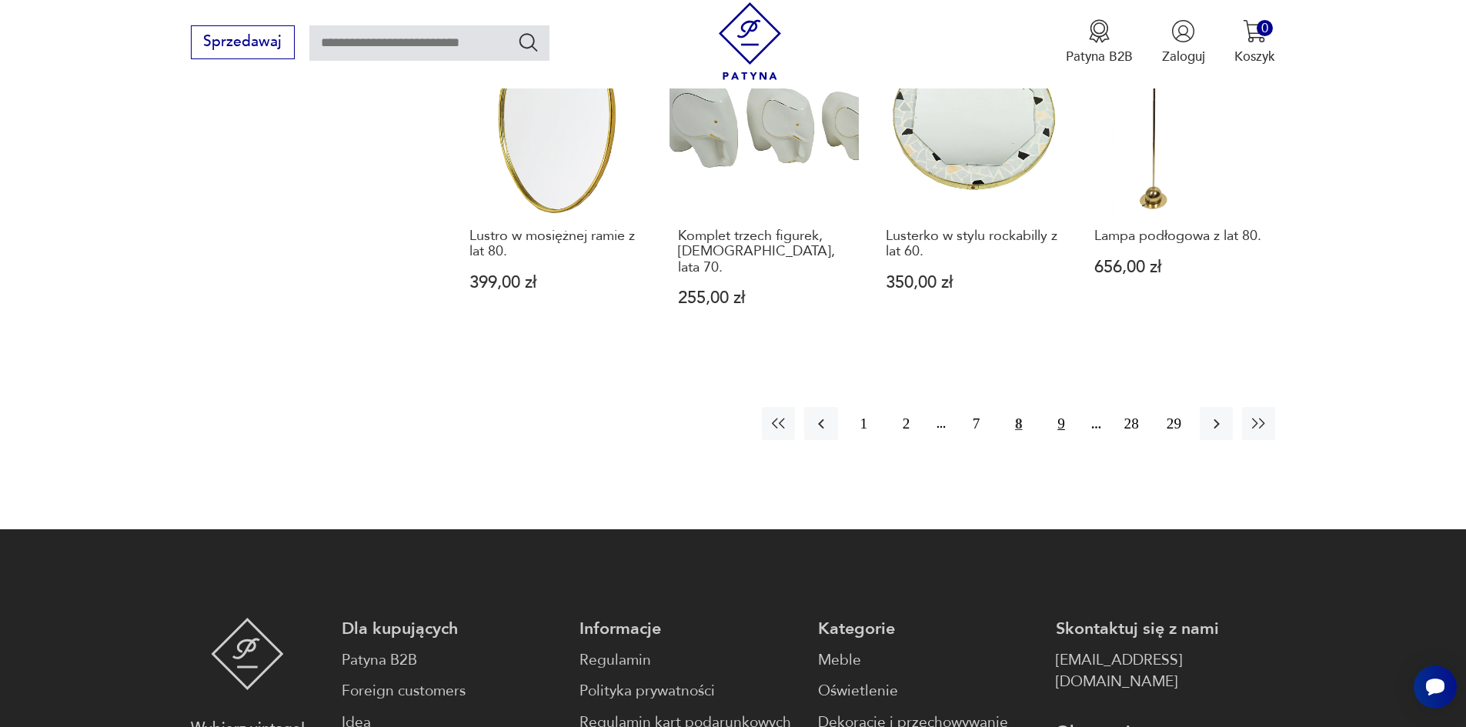
click at [1060, 407] on button "9" at bounding box center [1060, 423] width 33 height 33
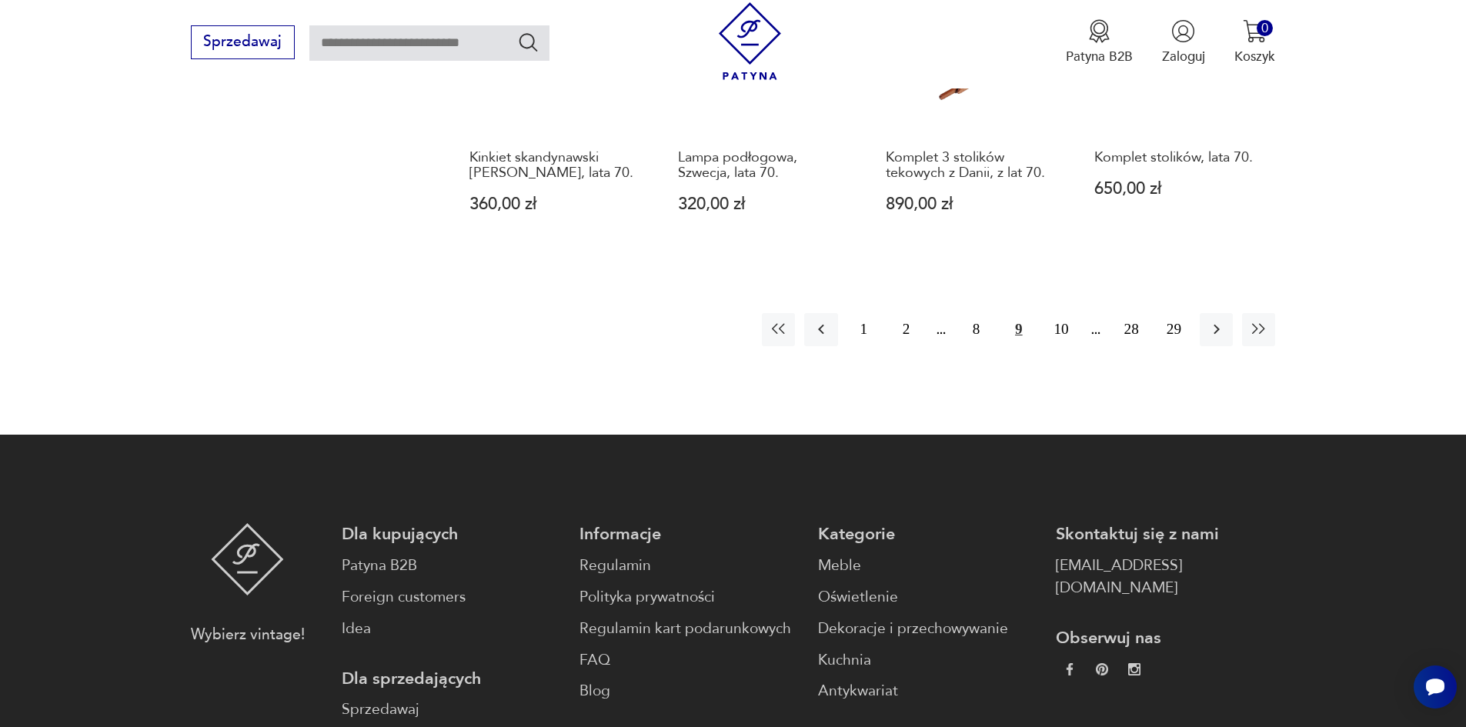
scroll to position [1489, 0]
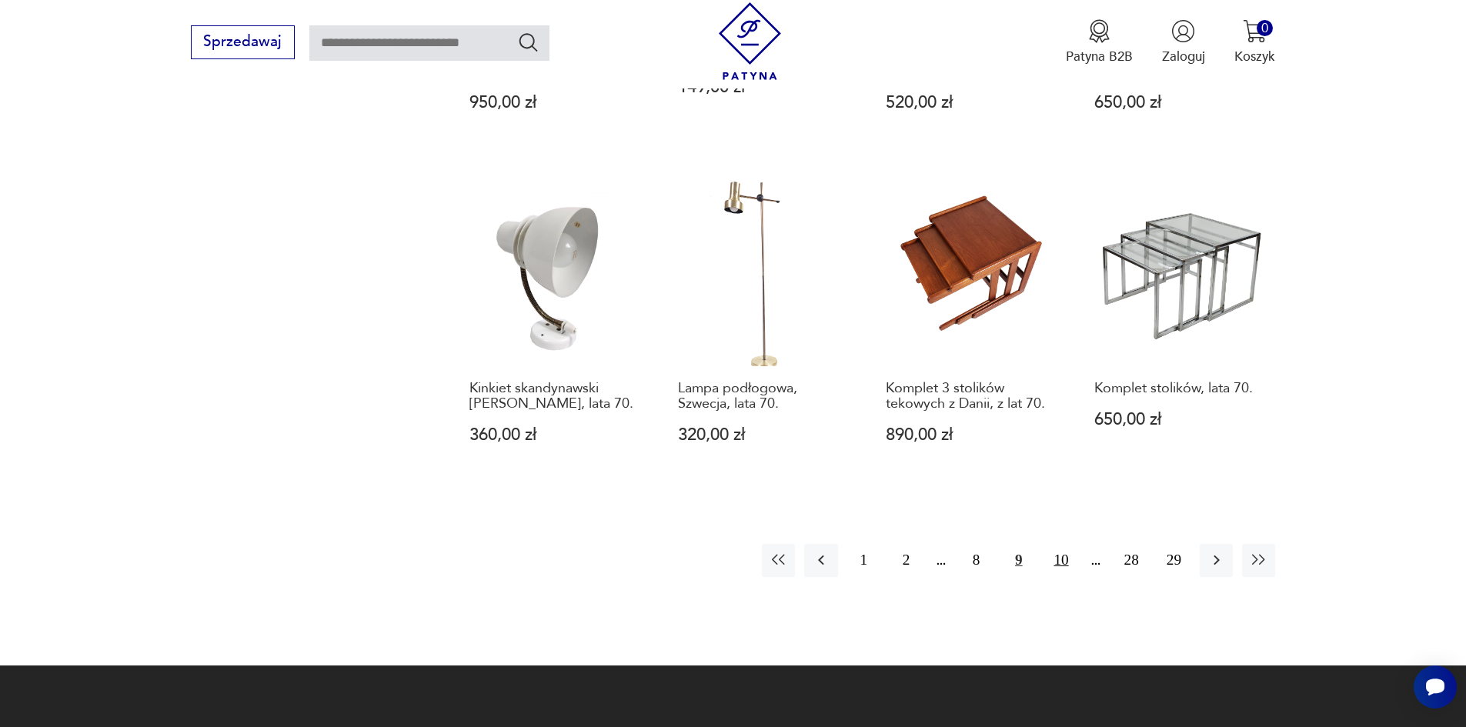
click at [1059, 559] on button "10" at bounding box center [1060, 560] width 33 height 33
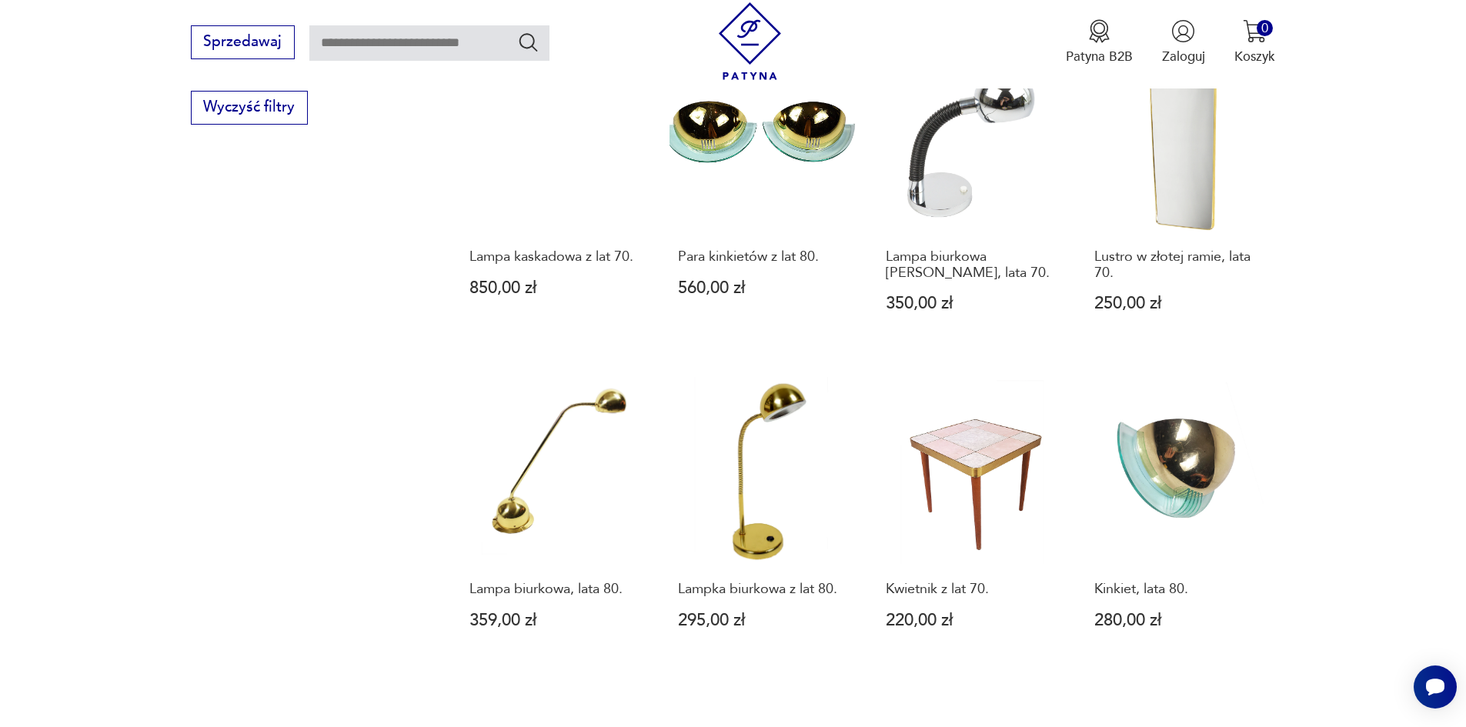
scroll to position [1643, 0]
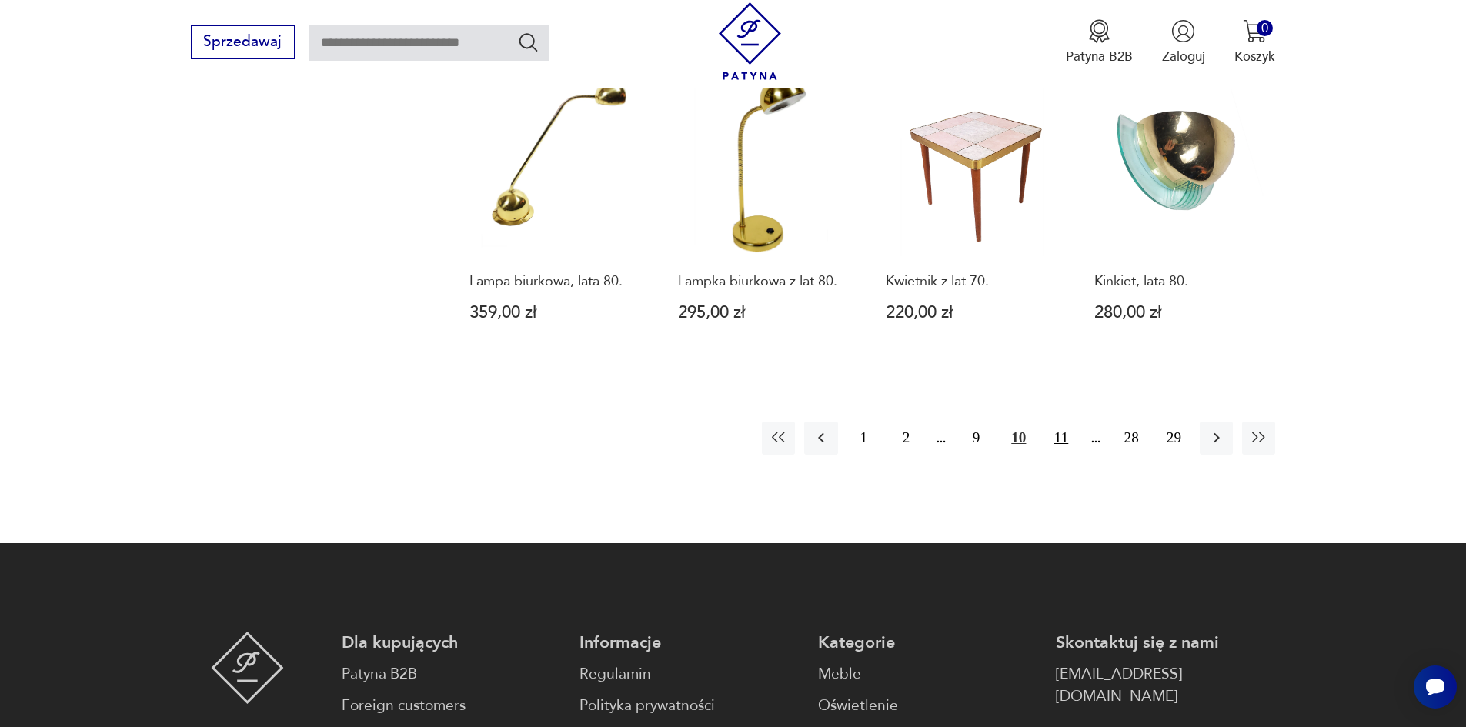
click at [1063, 422] on button "11" at bounding box center [1060, 438] width 33 height 33
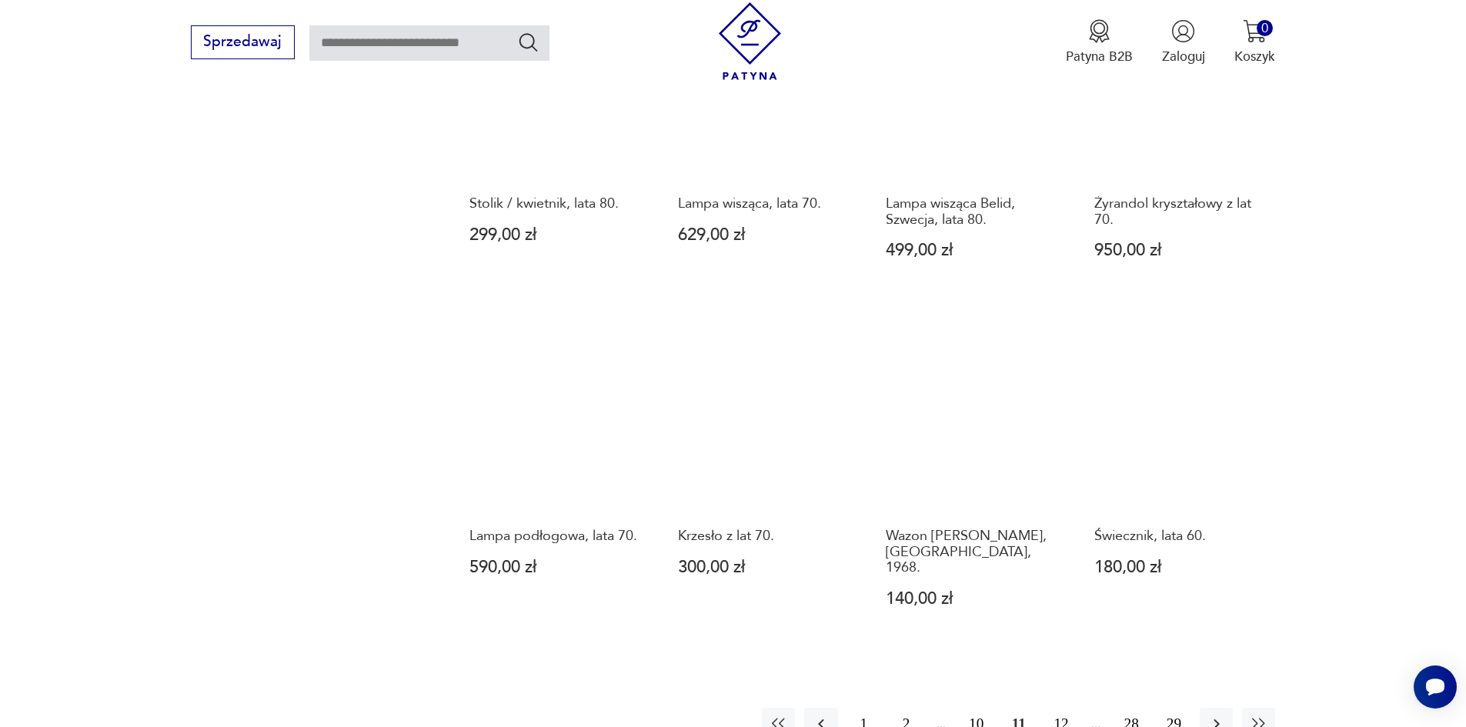
scroll to position [1566, 0]
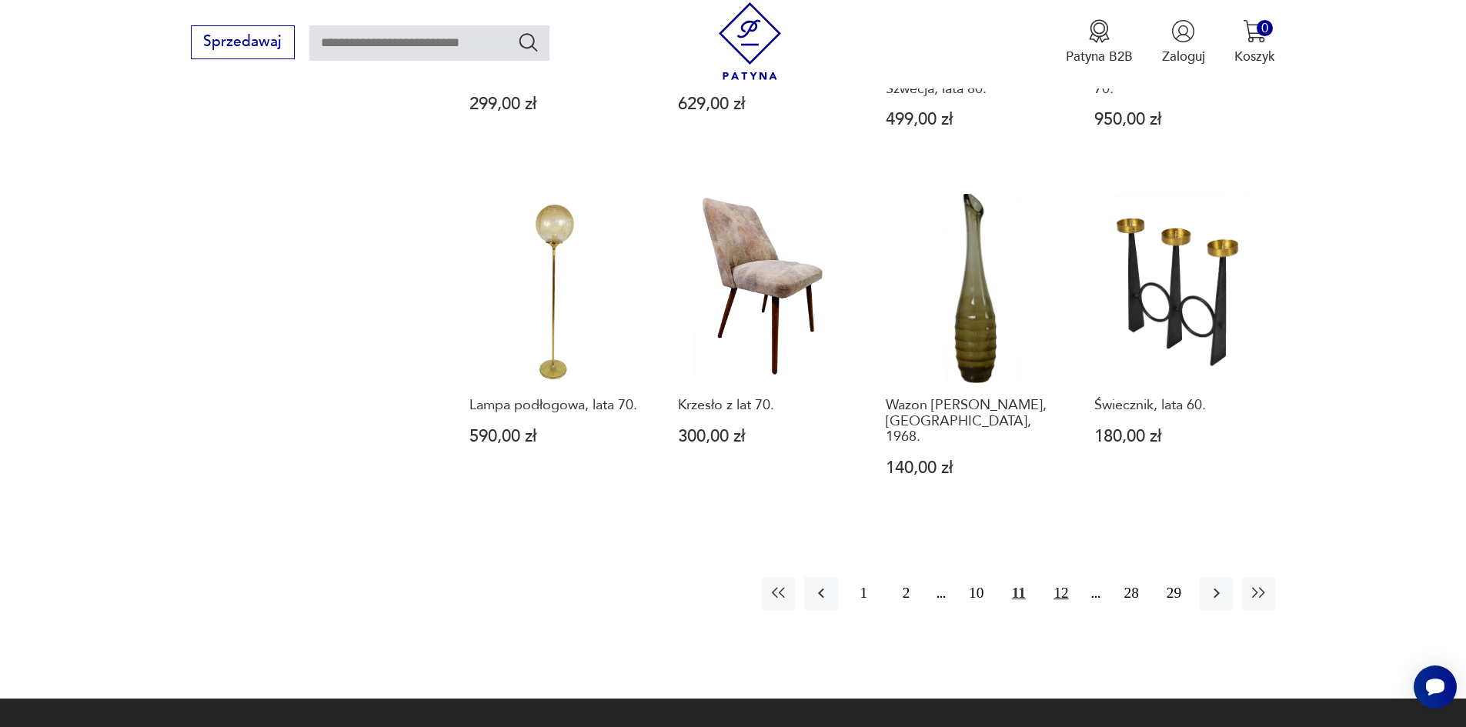
click at [1058, 577] on button "12" at bounding box center [1060, 593] width 33 height 33
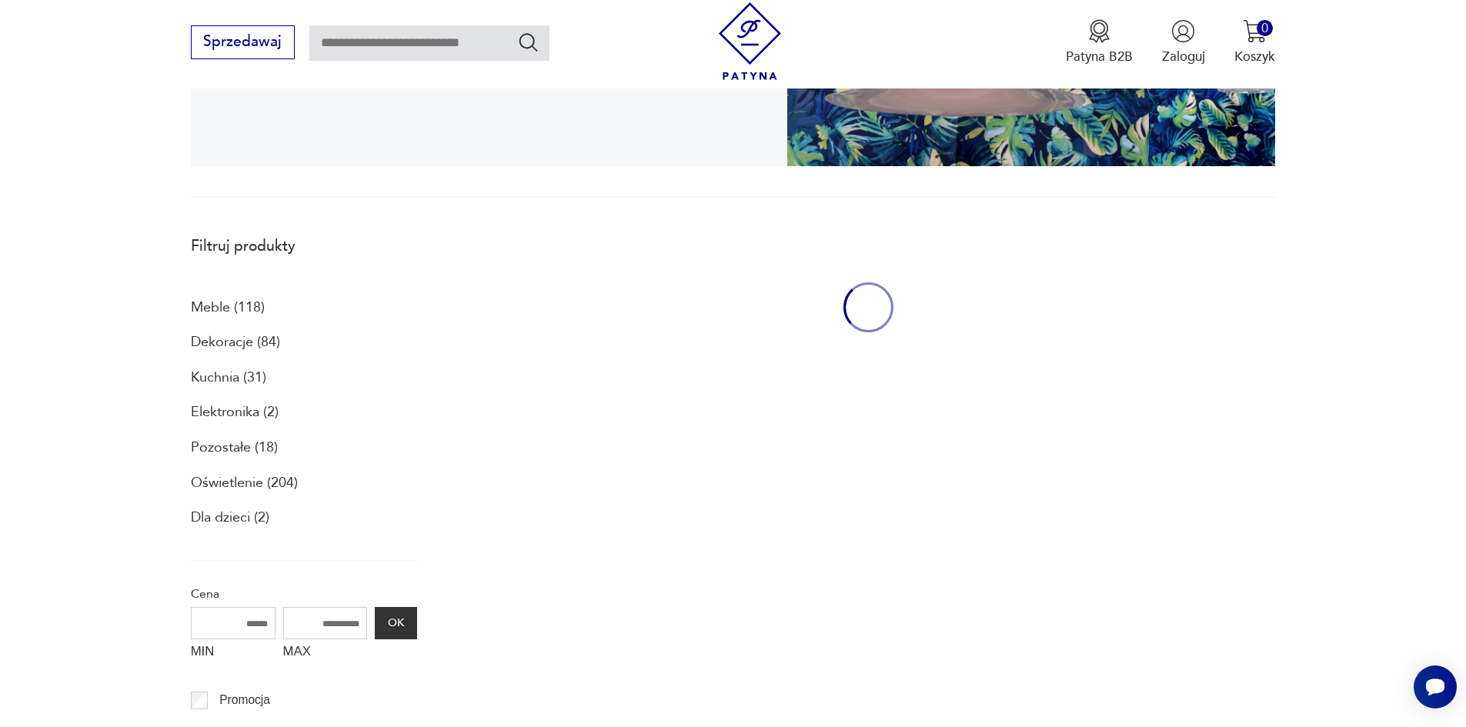
scroll to position [412, 0]
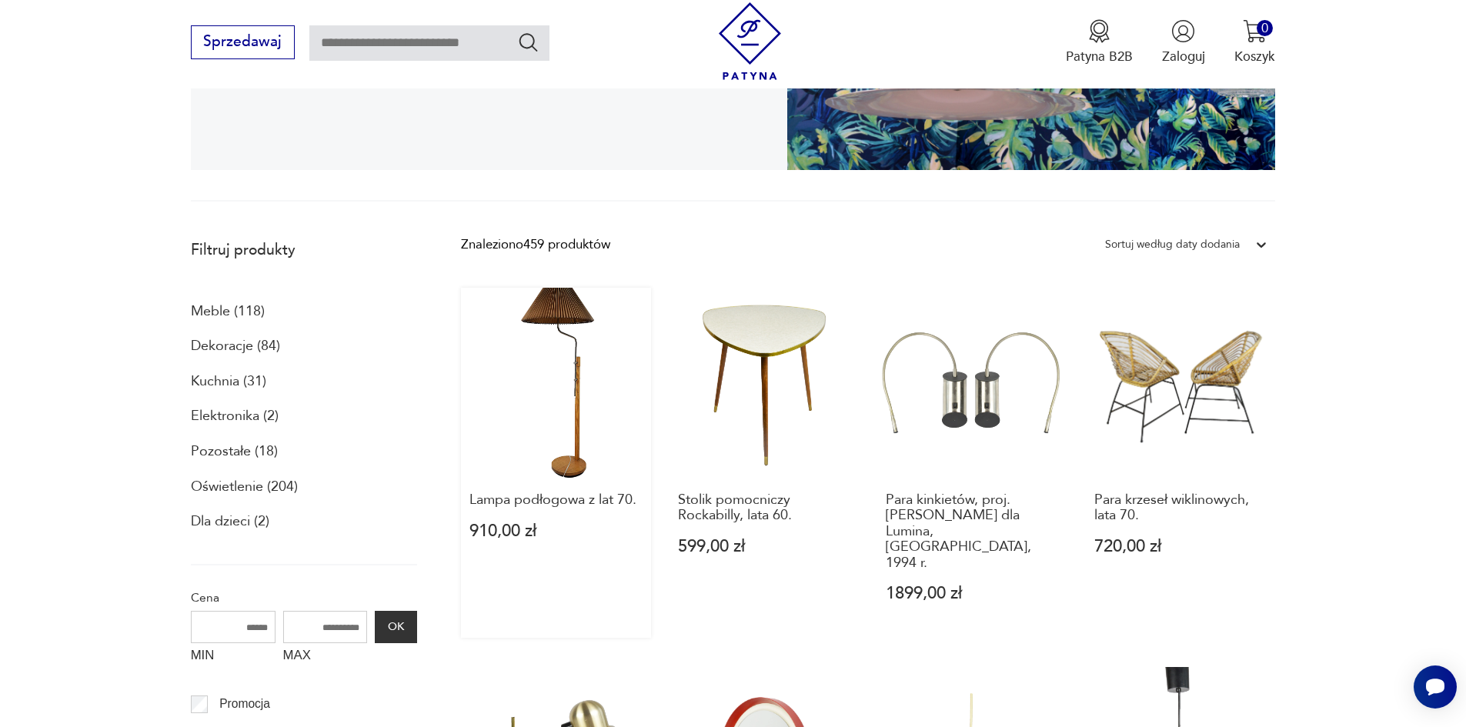
click at [536, 298] on link "Lampa podłogowa z lat 70. 910,00 zł" at bounding box center [556, 463] width 190 height 350
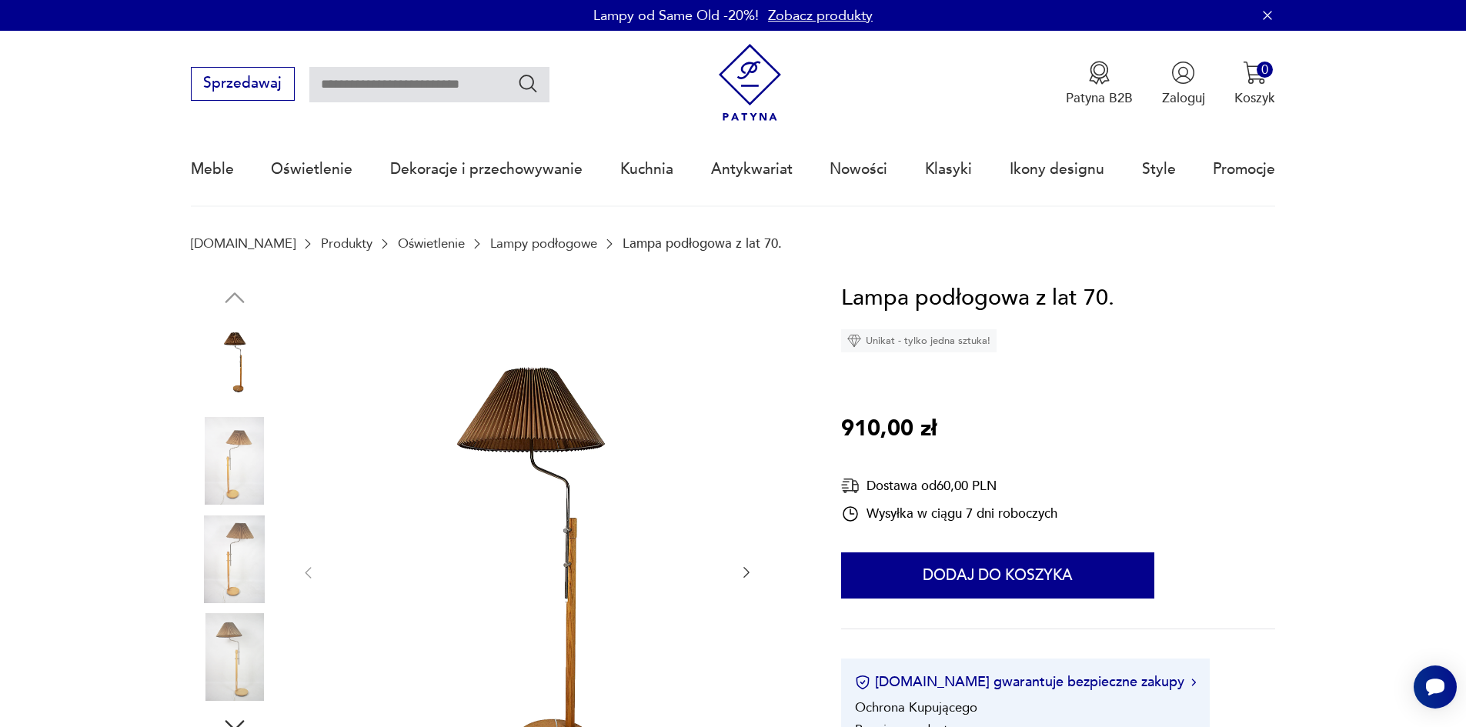
click at [545, 404] on img at bounding box center [527, 572] width 385 height 582
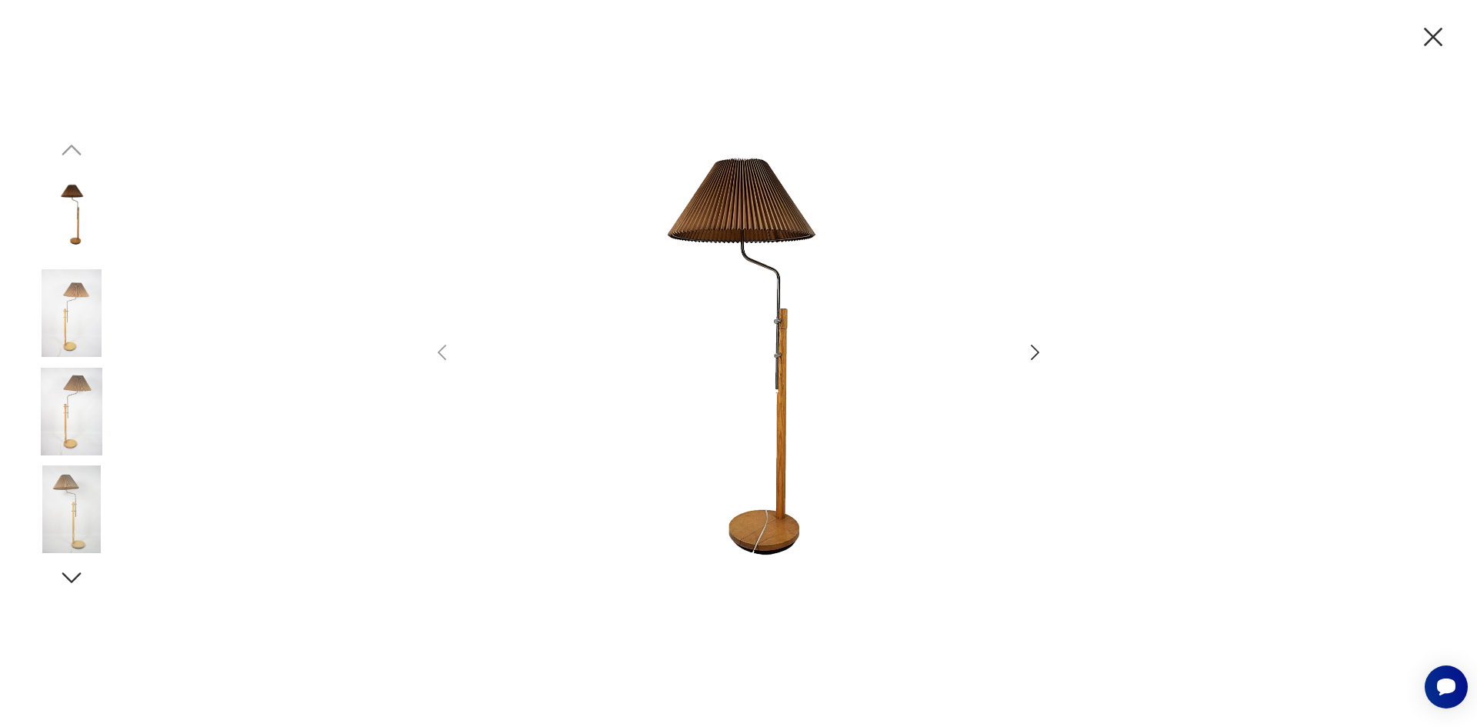
click at [1031, 349] on icon "button" at bounding box center [1035, 353] width 22 height 22
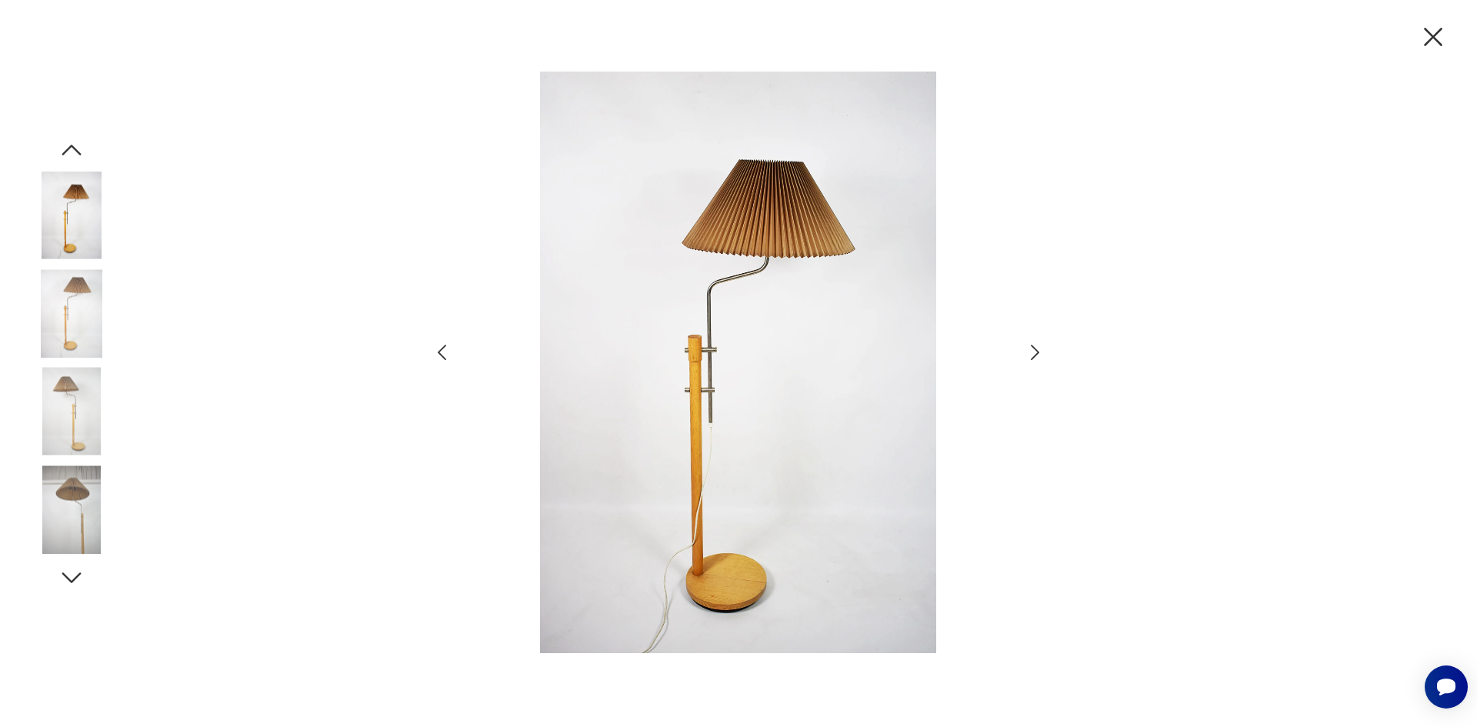
click at [1033, 350] on icon "button" at bounding box center [1035, 353] width 22 height 22
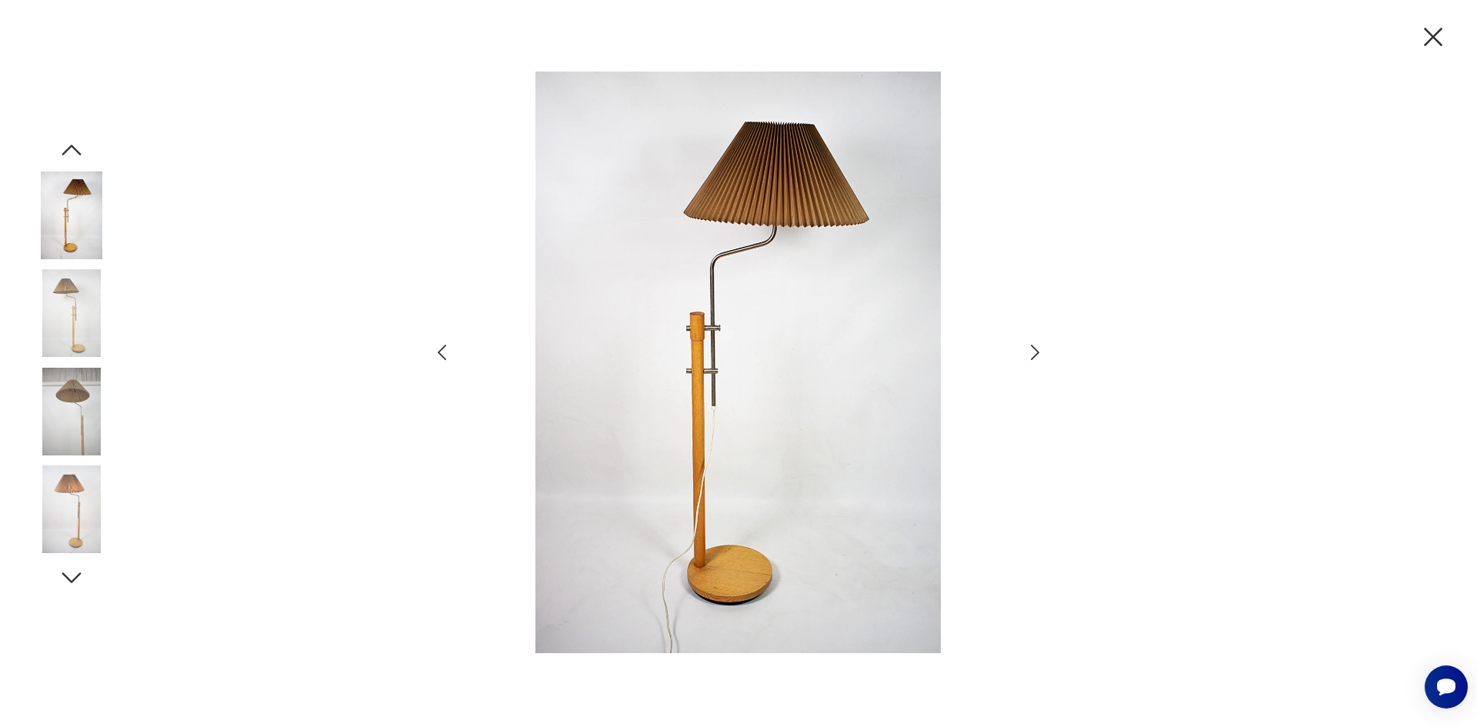
click at [1033, 350] on icon "button" at bounding box center [1035, 353] width 22 height 22
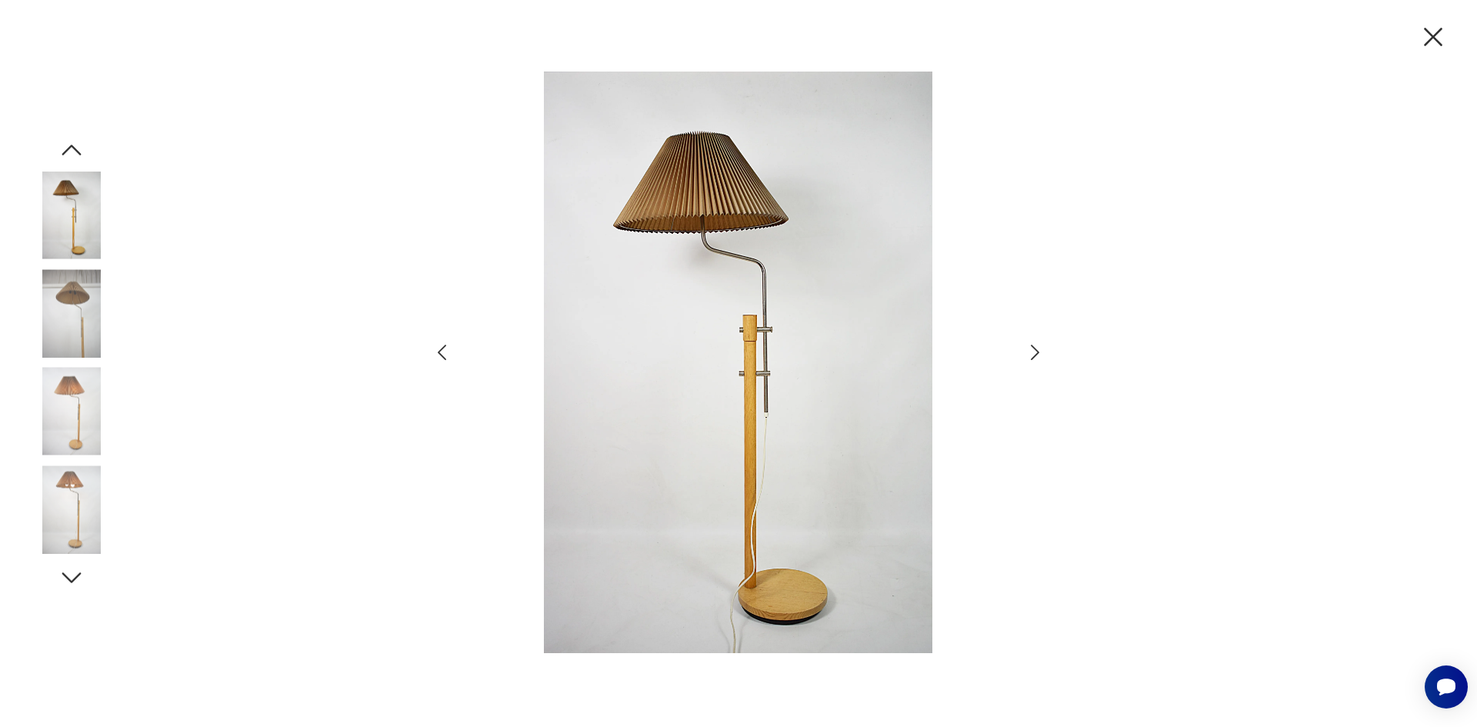
click at [1033, 350] on icon "button" at bounding box center [1035, 353] width 22 height 22
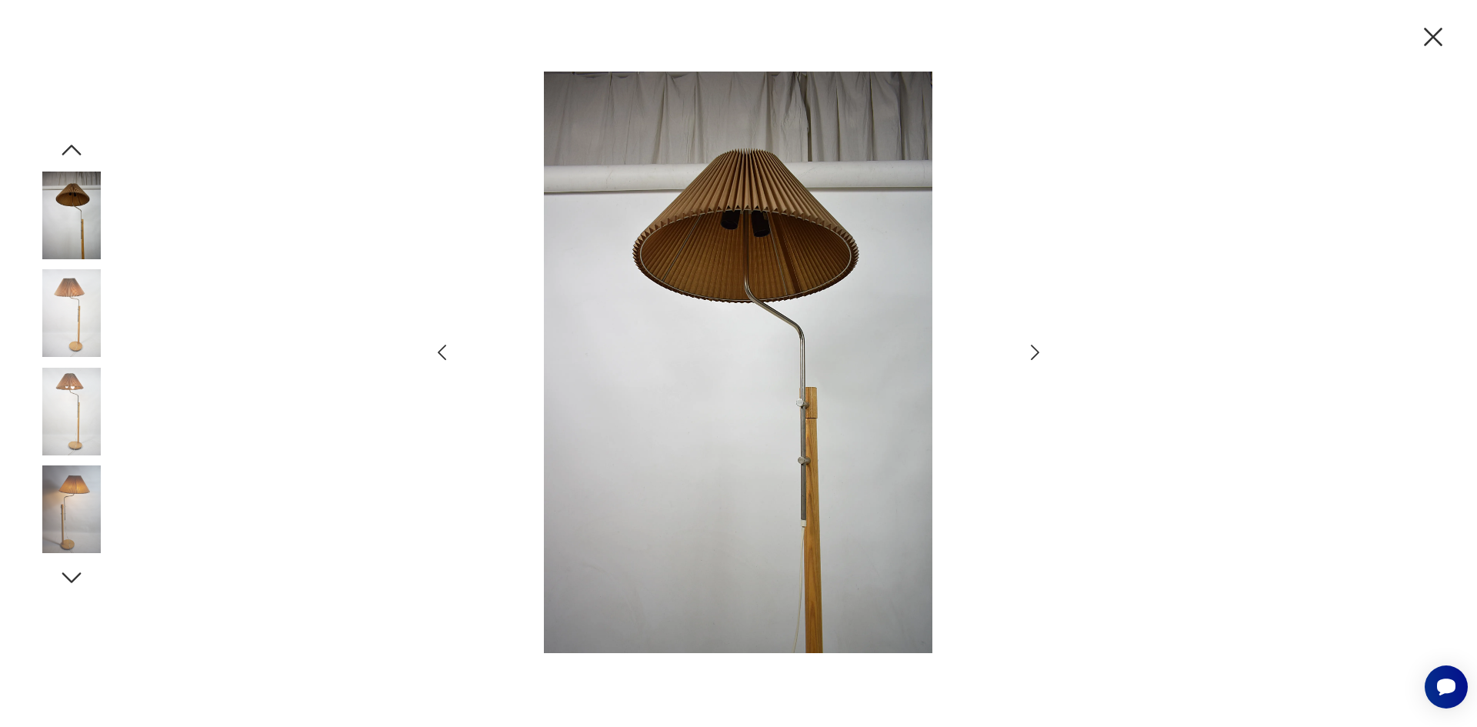
click at [1033, 350] on icon "button" at bounding box center [1035, 353] width 22 height 22
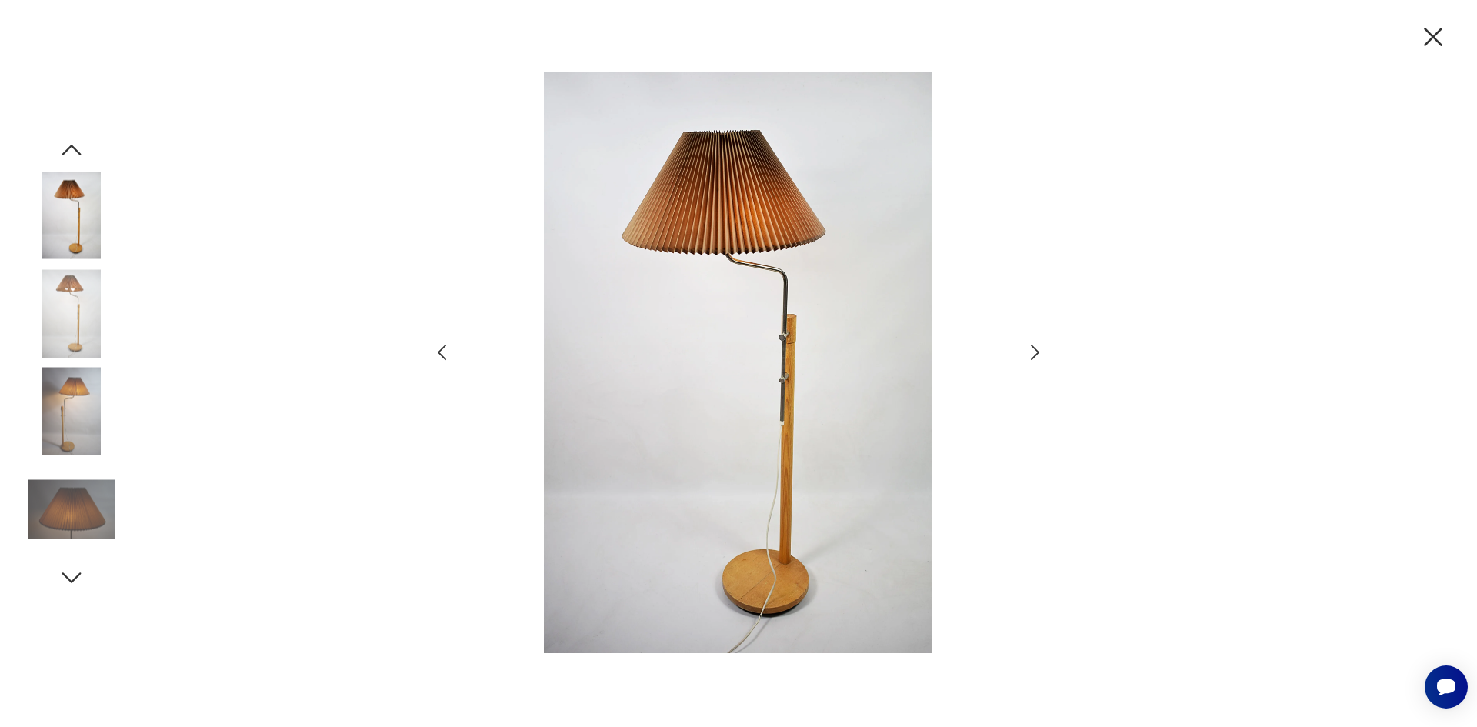
click at [1428, 41] on icon "button" at bounding box center [1433, 37] width 32 height 32
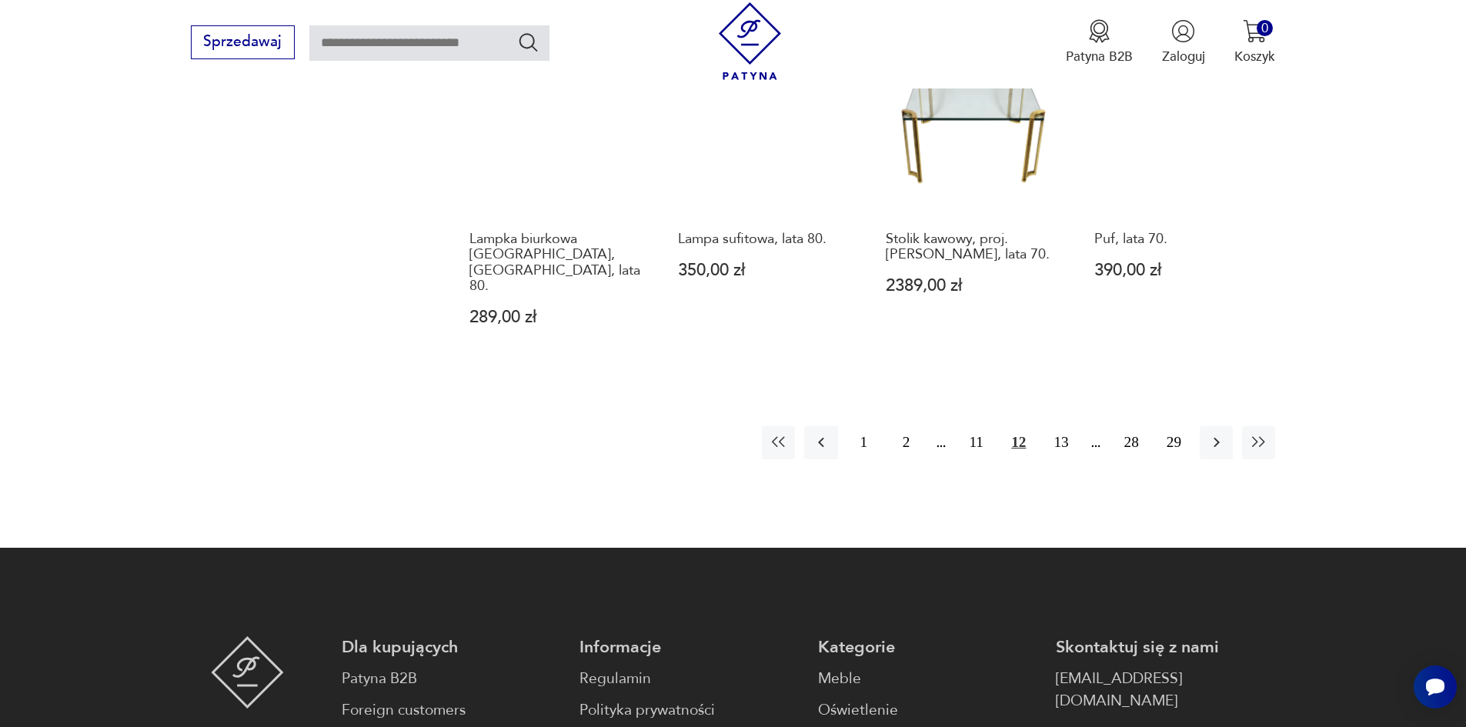
scroll to position [1873, 0]
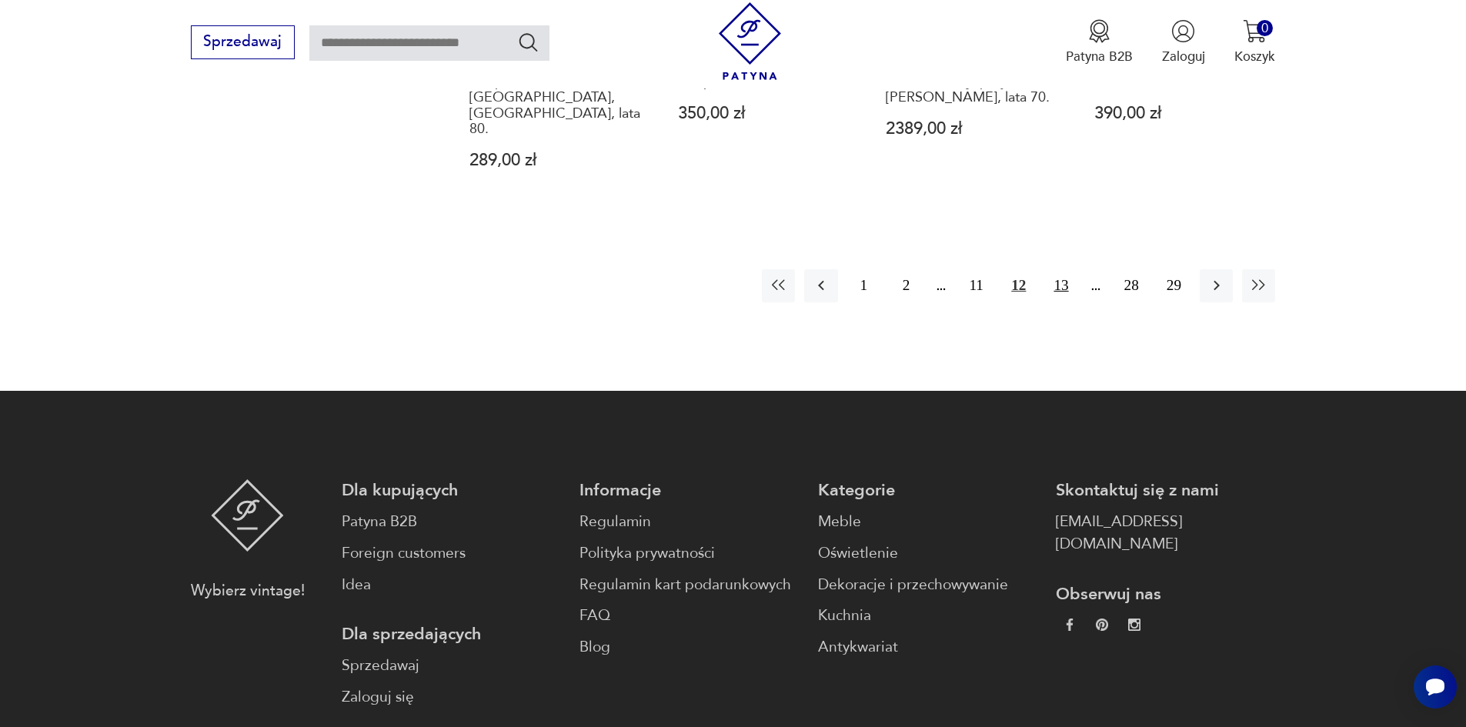
click at [1057, 269] on button "13" at bounding box center [1060, 285] width 33 height 33
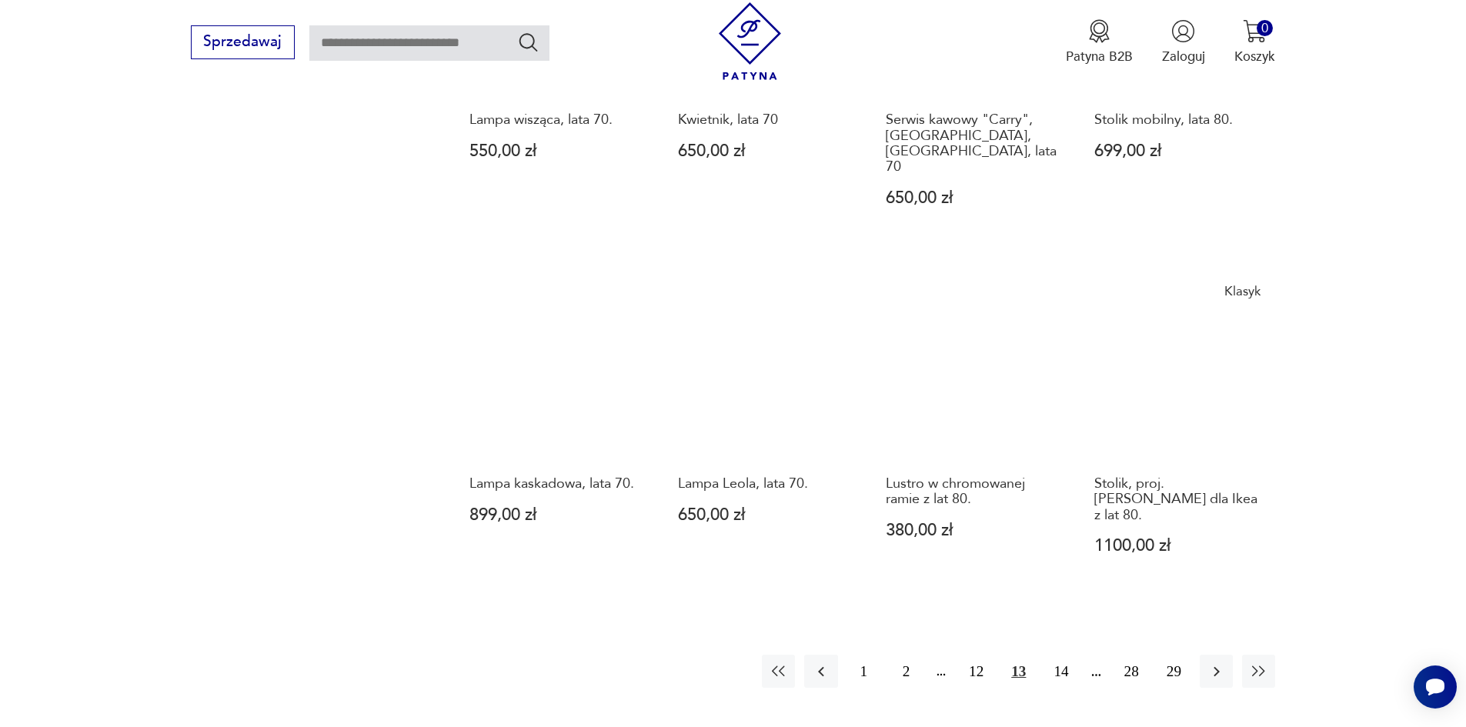
scroll to position [1643, 0]
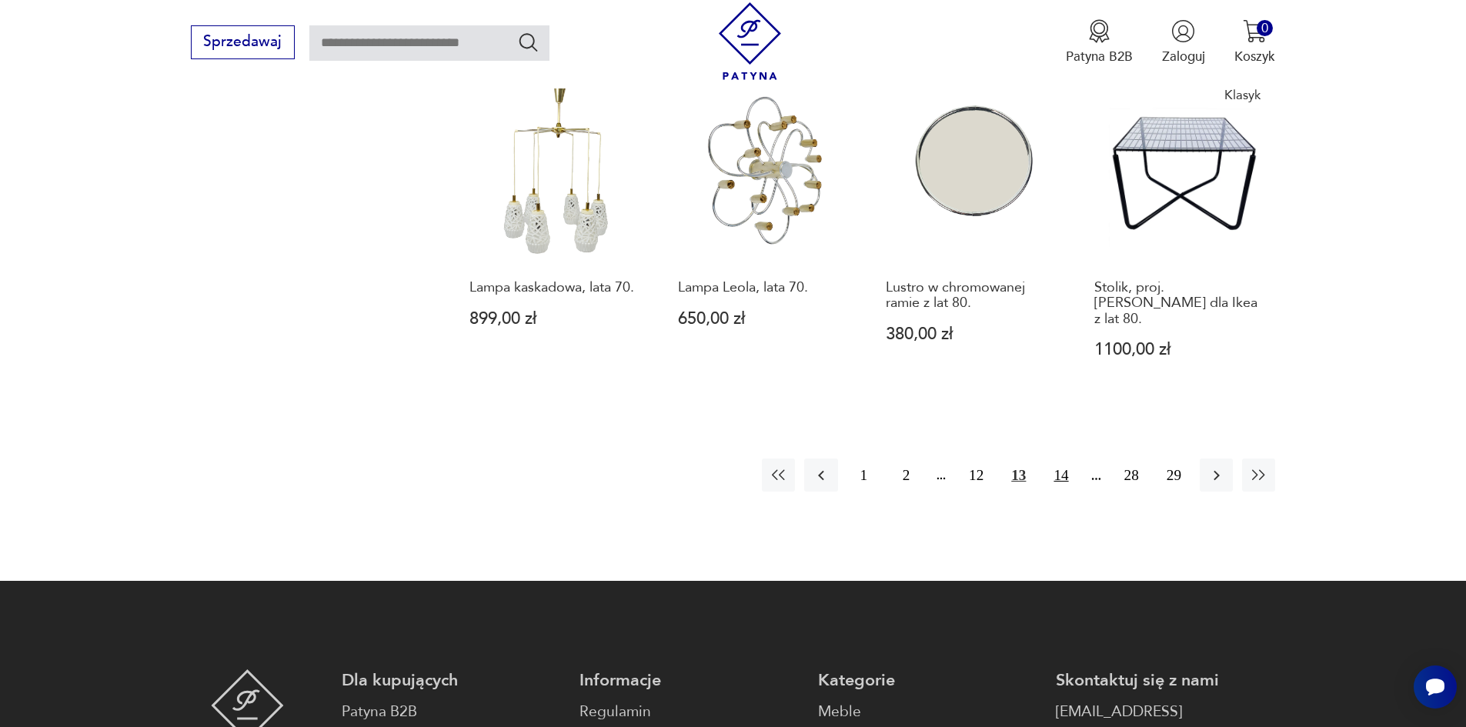
click at [1055, 459] on button "14" at bounding box center [1060, 475] width 33 height 33
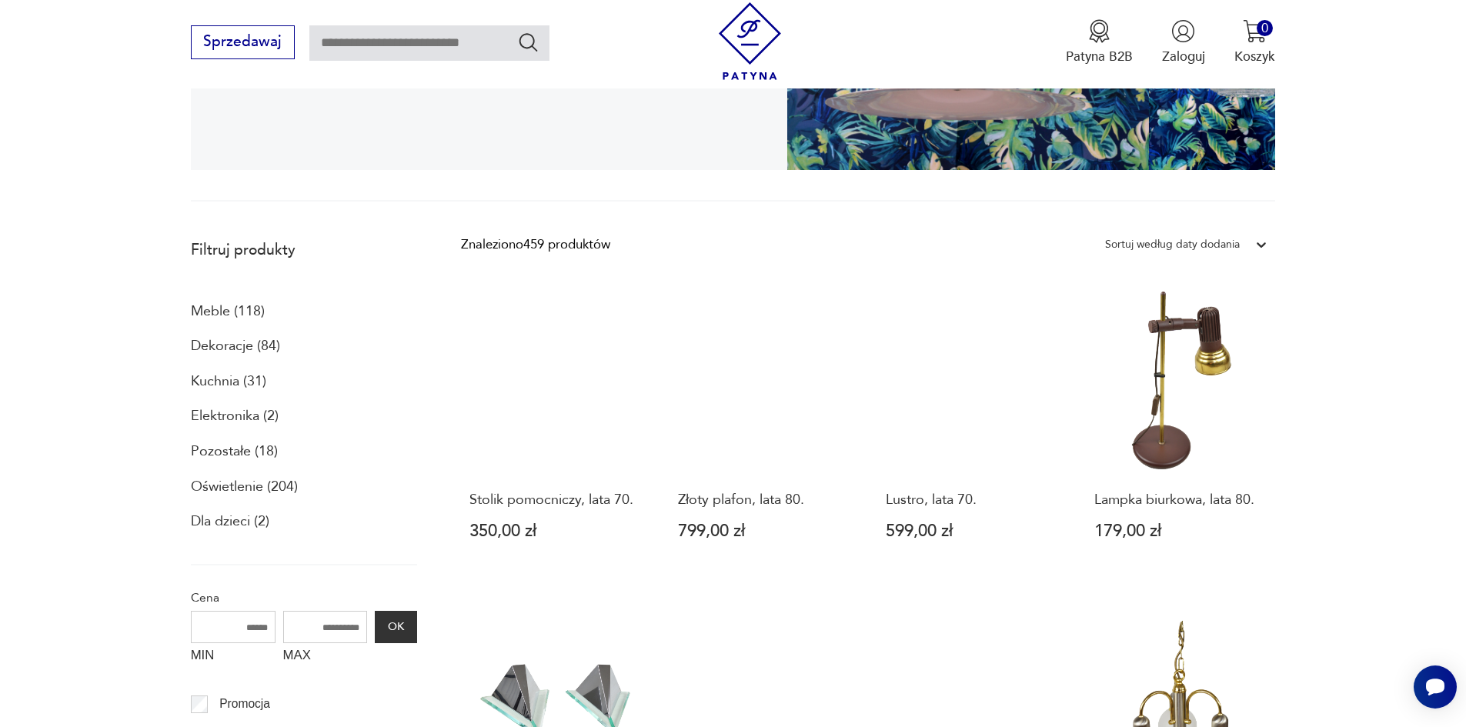
scroll to position [796, 0]
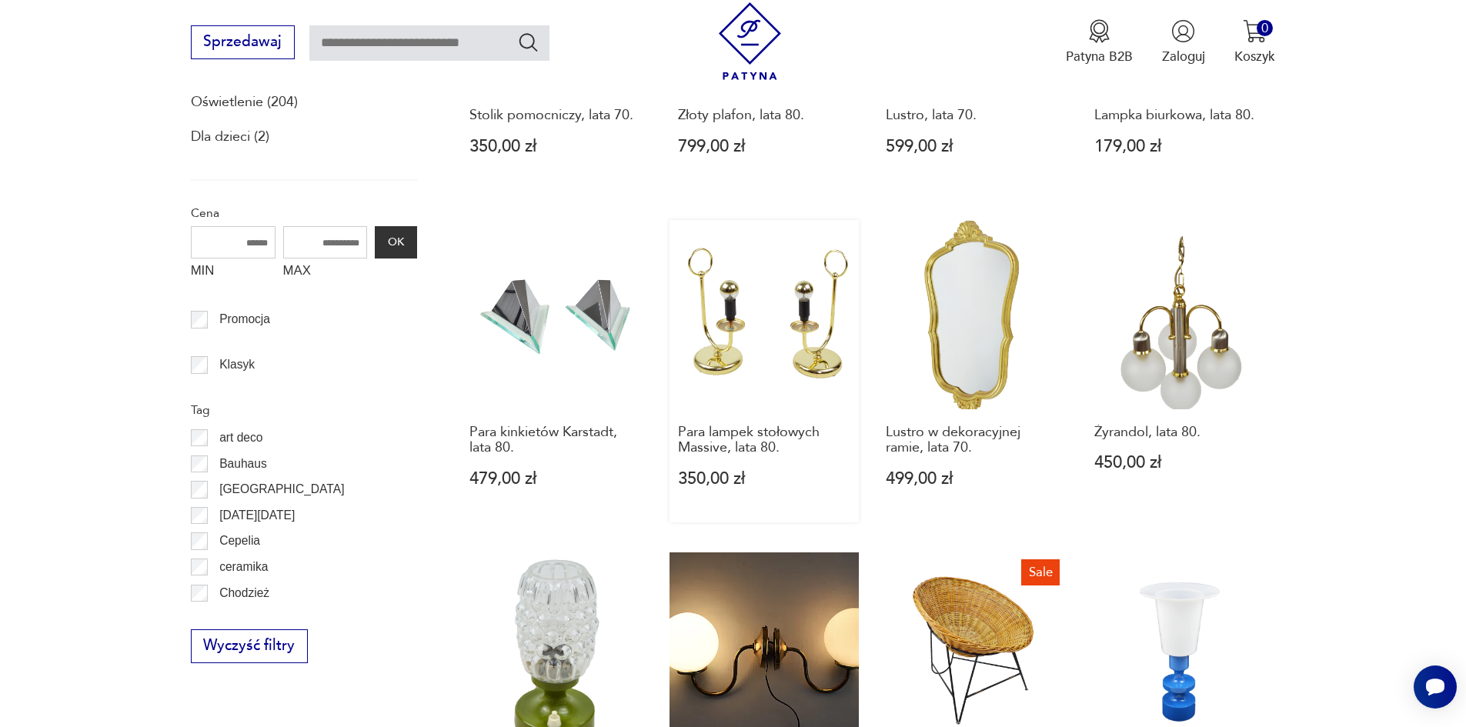
click at [830, 348] on link "Para lampek stołowych Massive, lata 80. 350,00 zł" at bounding box center [764, 371] width 190 height 303
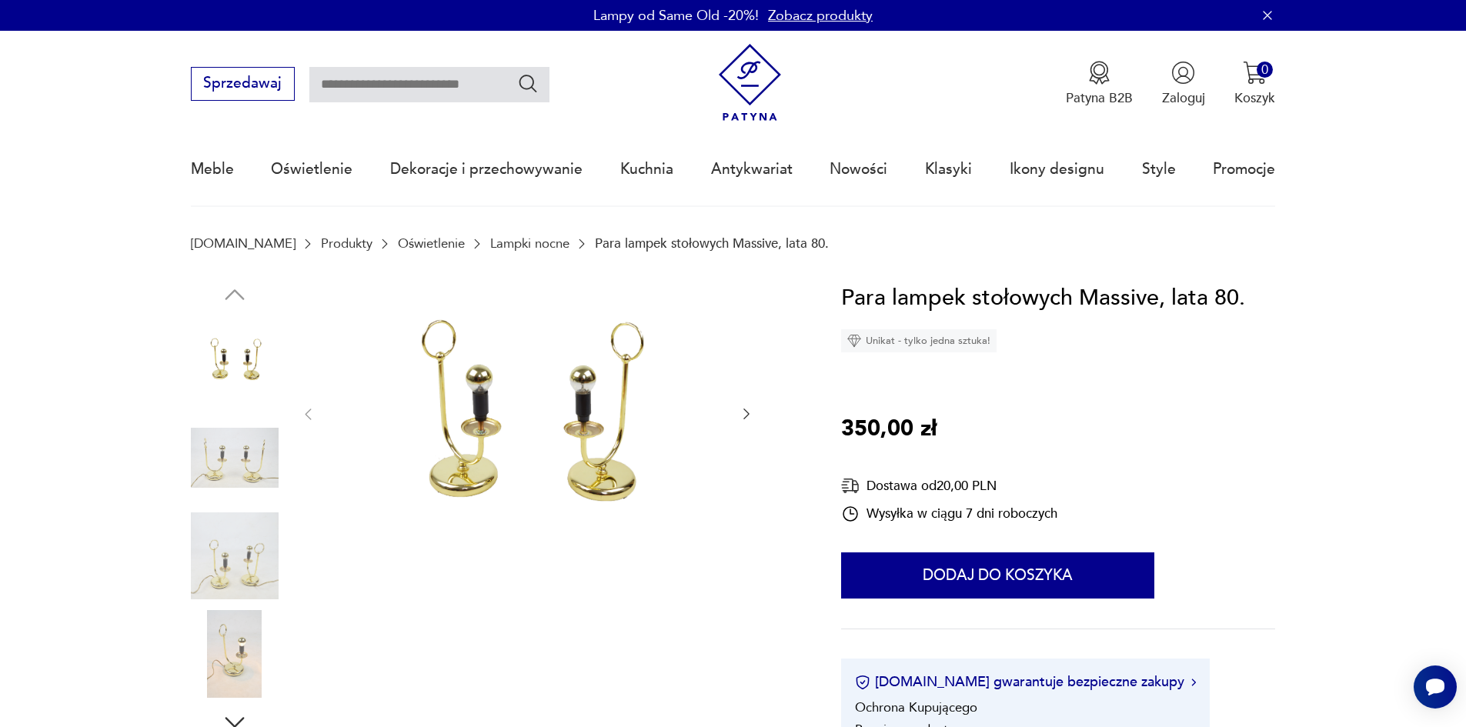
click at [606, 390] on img at bounding box center [527, 413] width 385 height 265
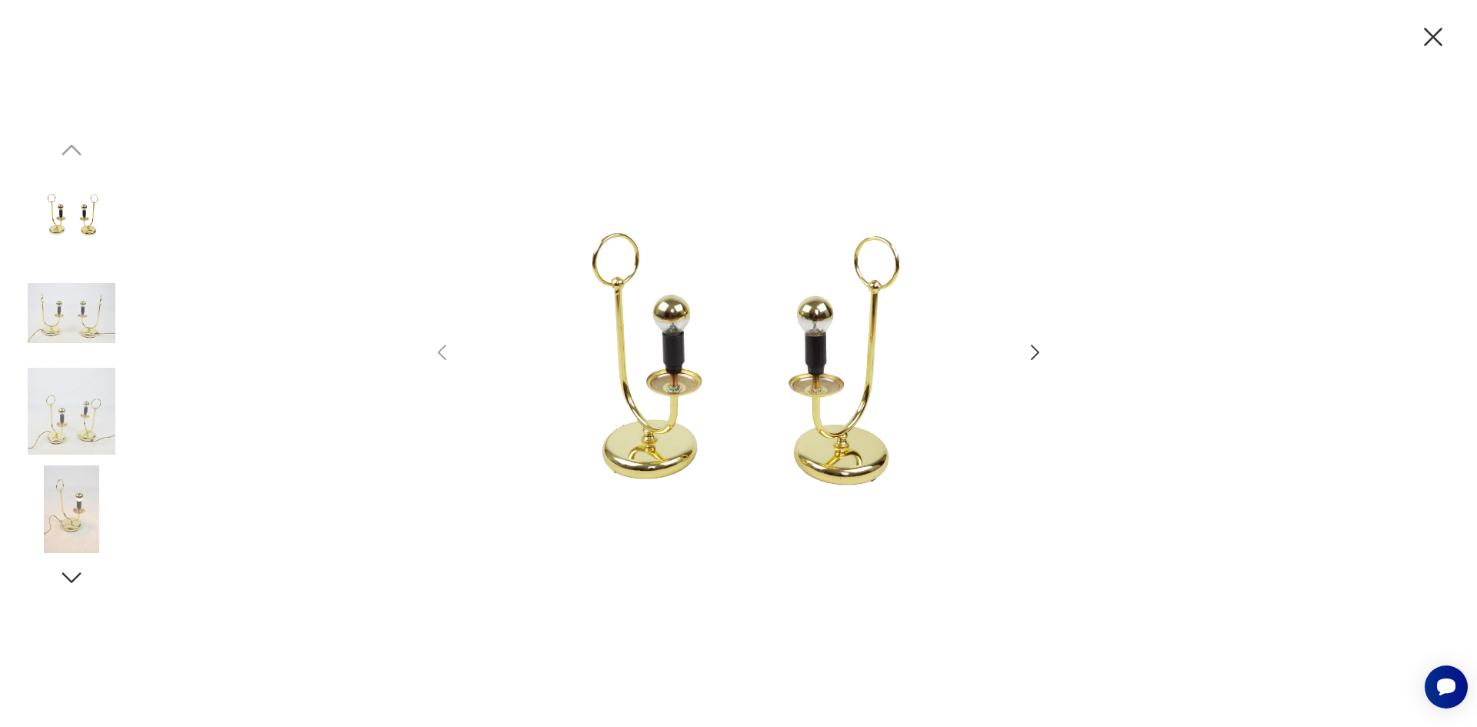
click at [1036, 360] on icon "button" at bounding box center [1035, 353] width 22 height 22
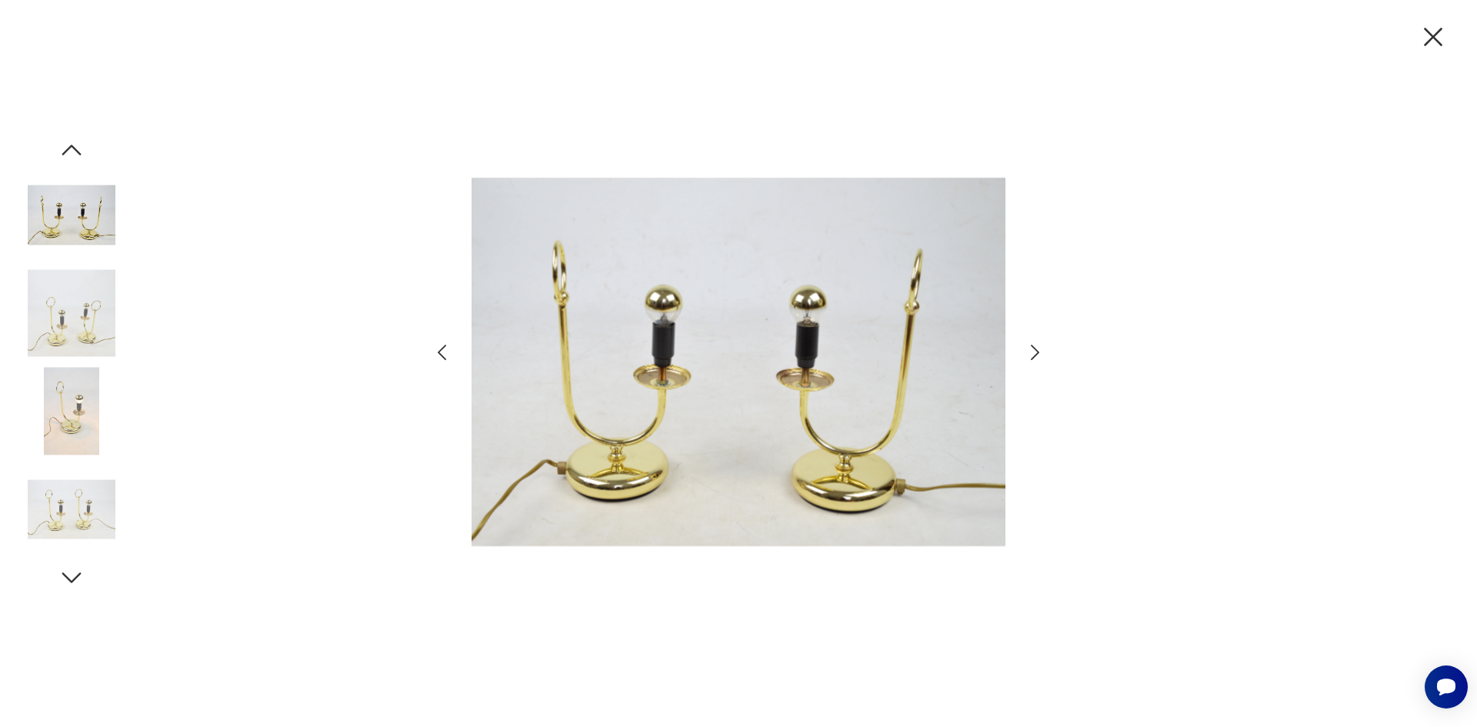
click at [1437, 38] on icon "button" at bounding box center [1433, 37] width 32 height 32
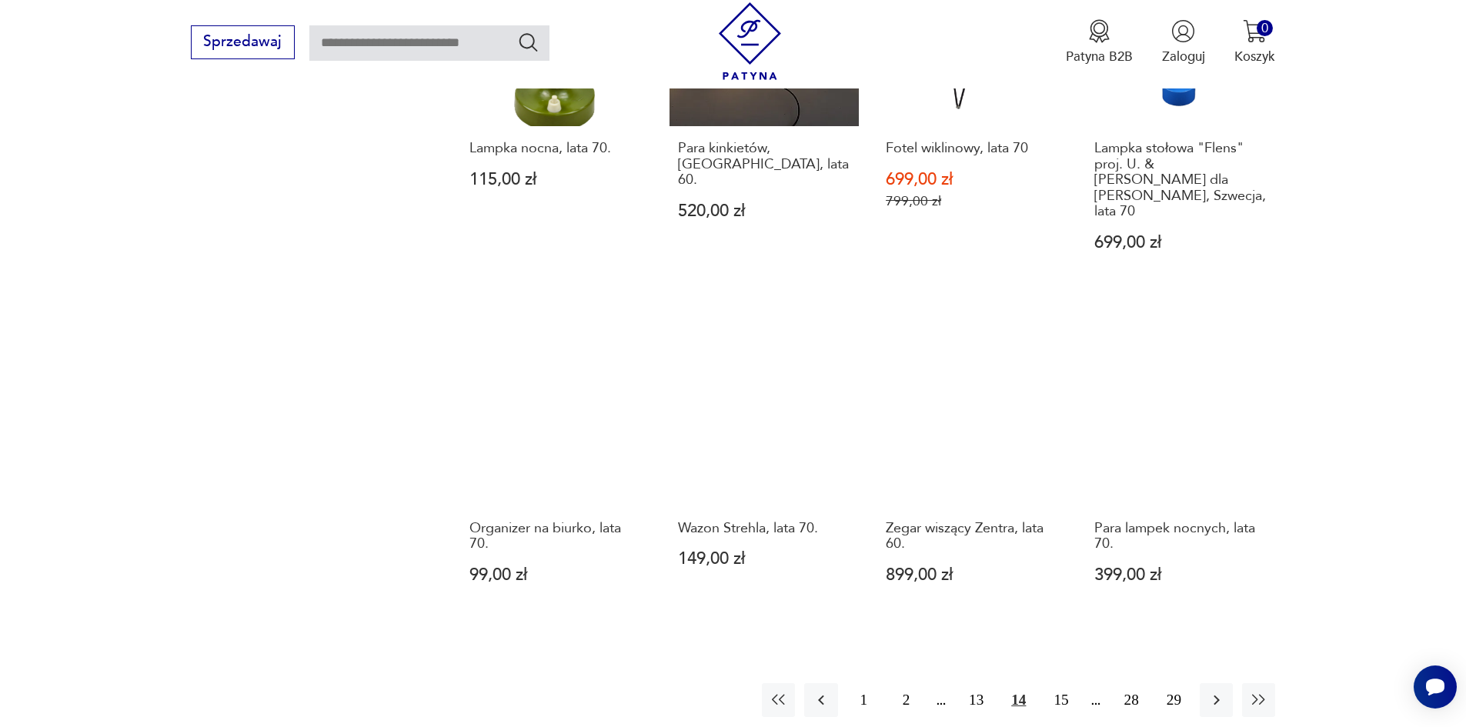
scroll to position [1566, 0]
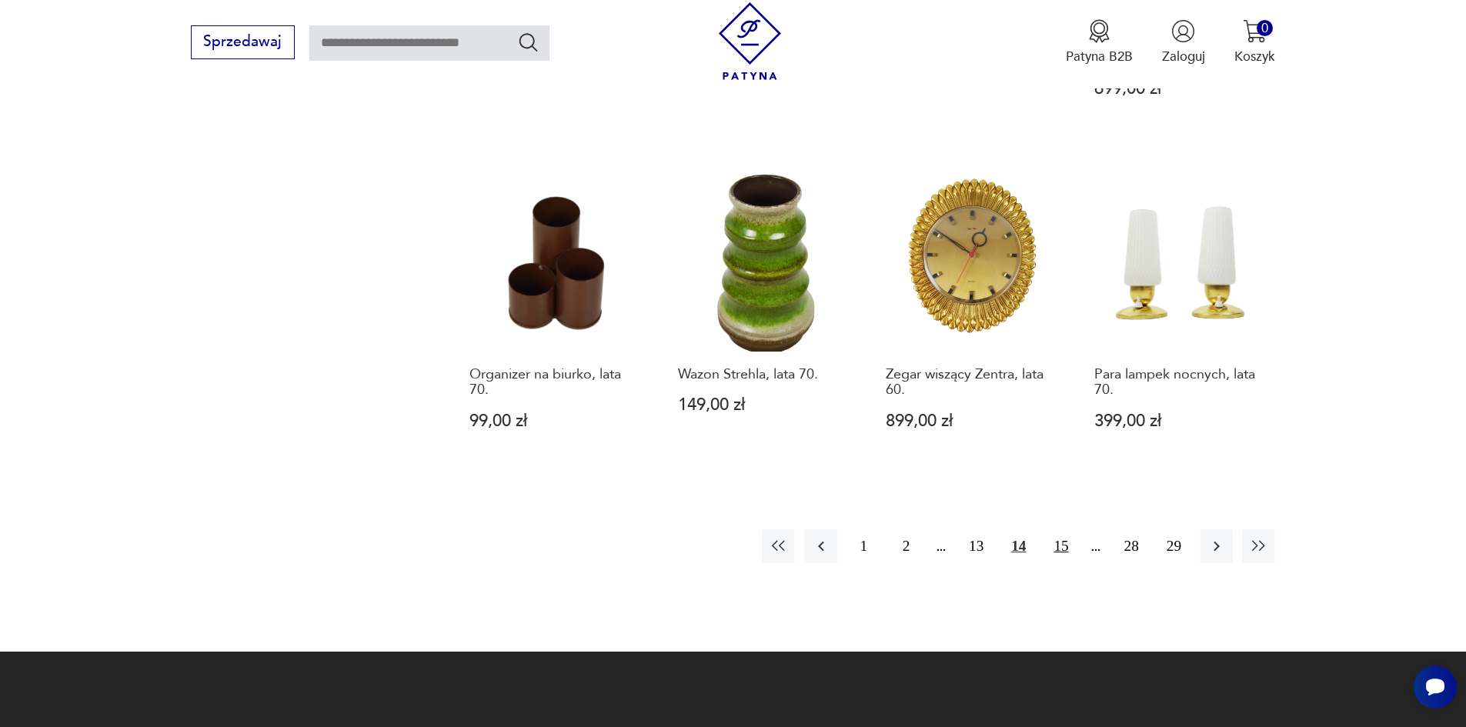
click at [1059, 529] on button "15" at bounding box center [1060, 545] width 33 height 33
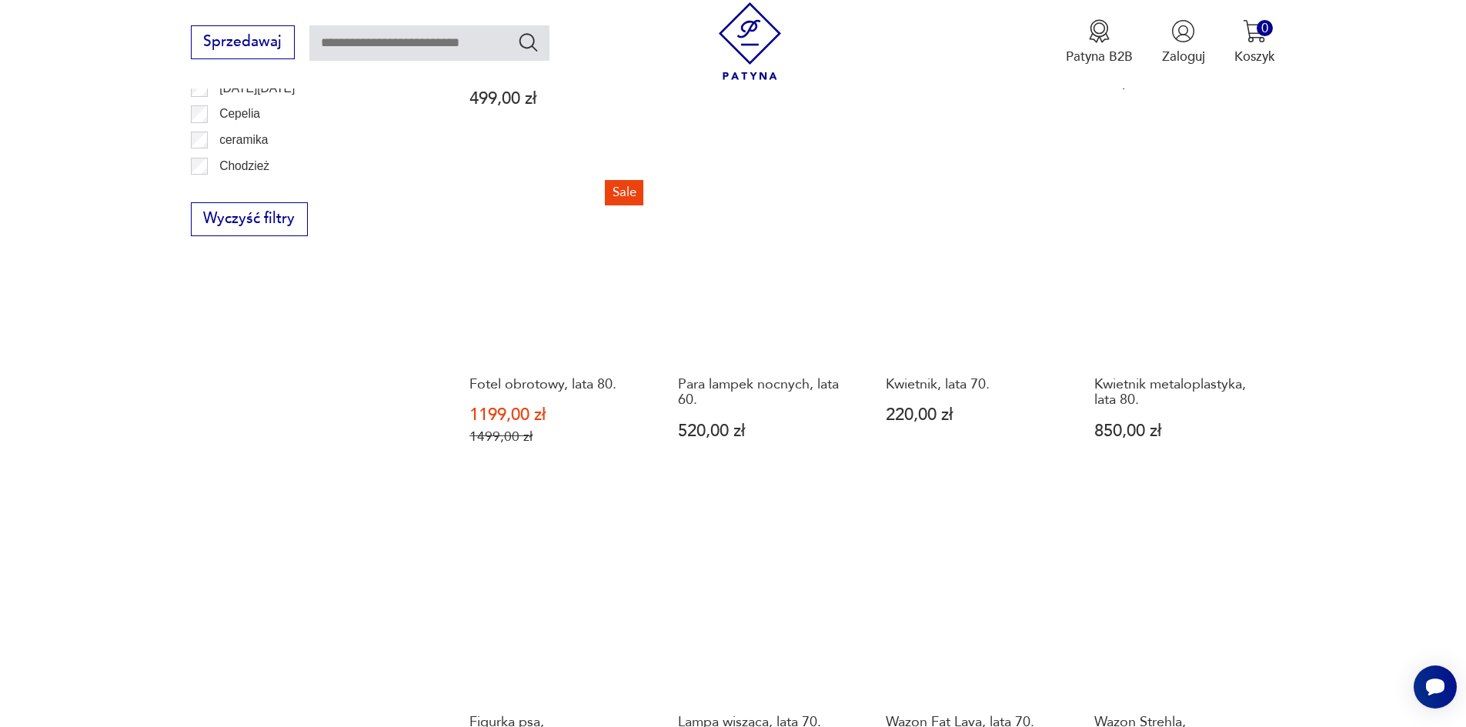
scroll to position [1489, 0]
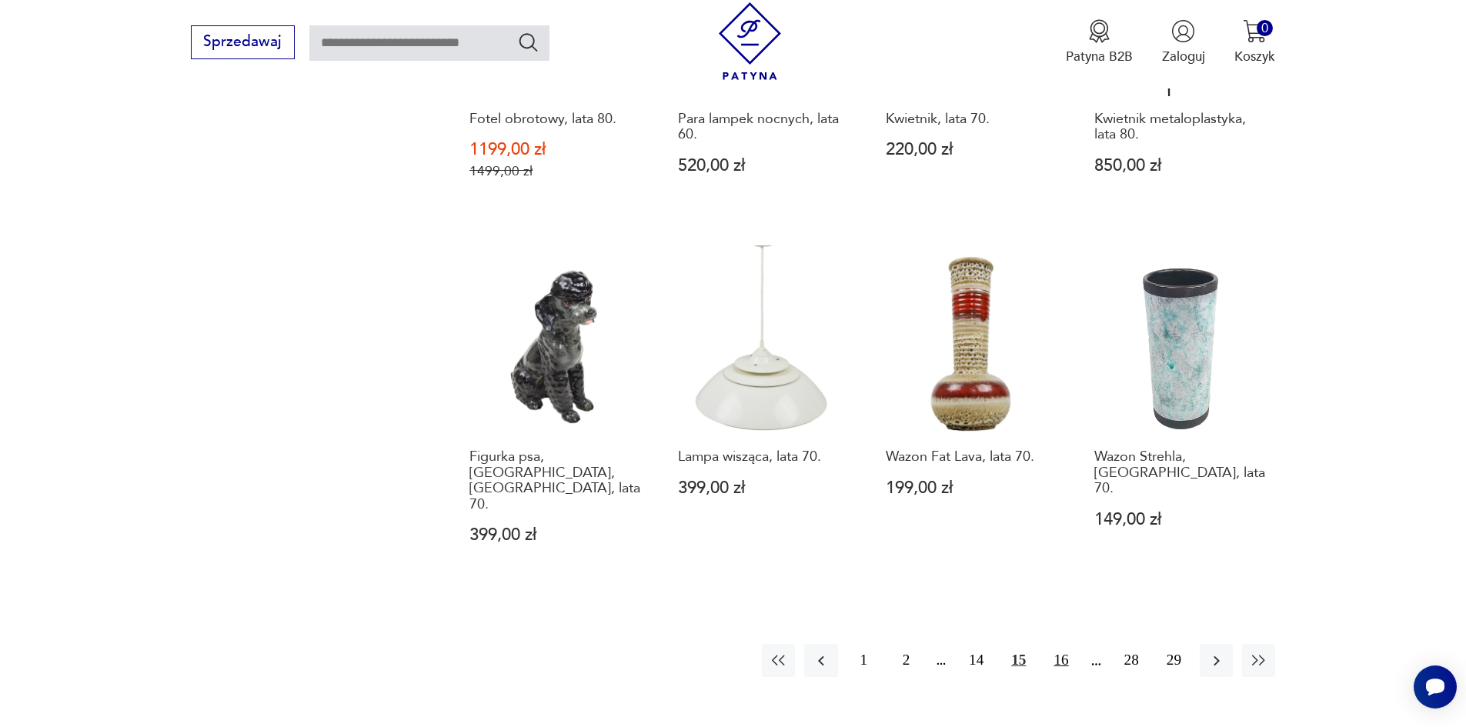
click at [1066, 644] on button "16" at bounding box center [1060, 660] width 33 height 33
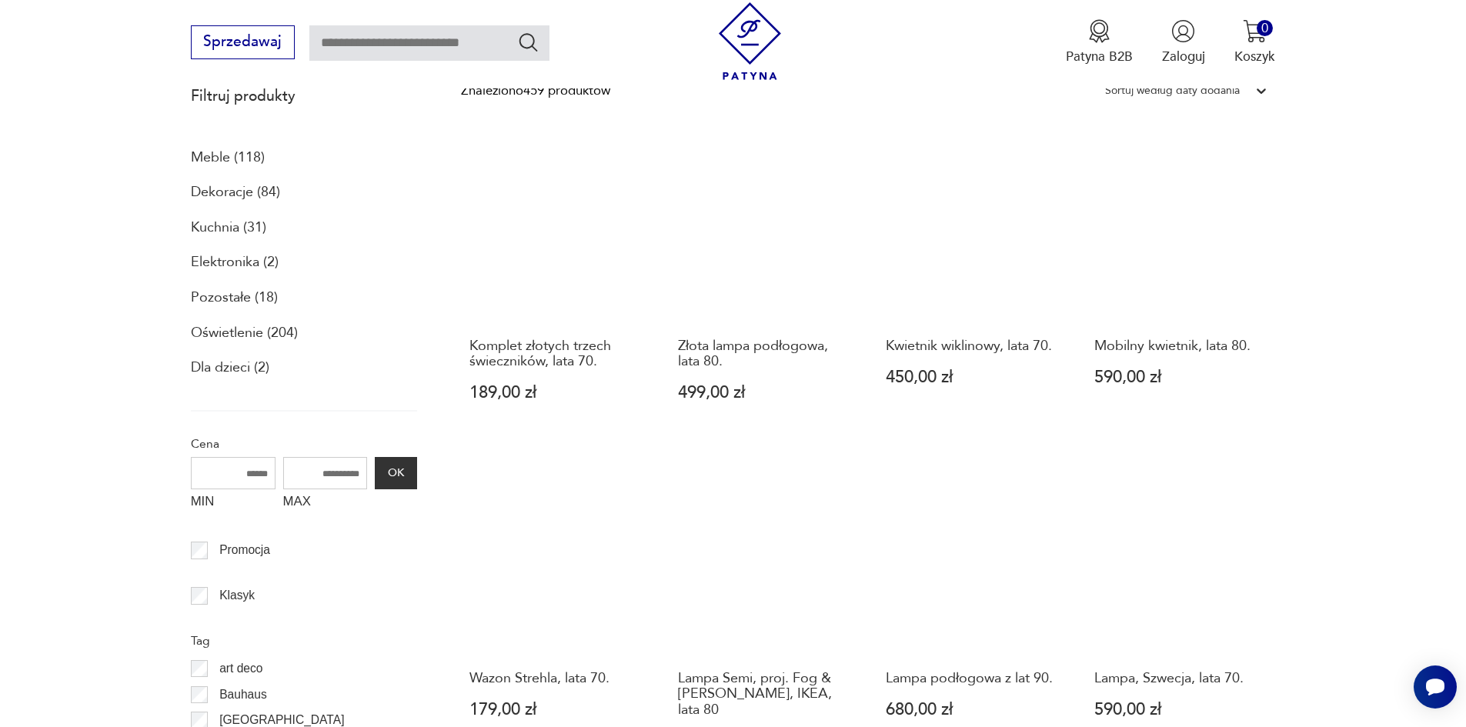
scroll to position [719, 0]
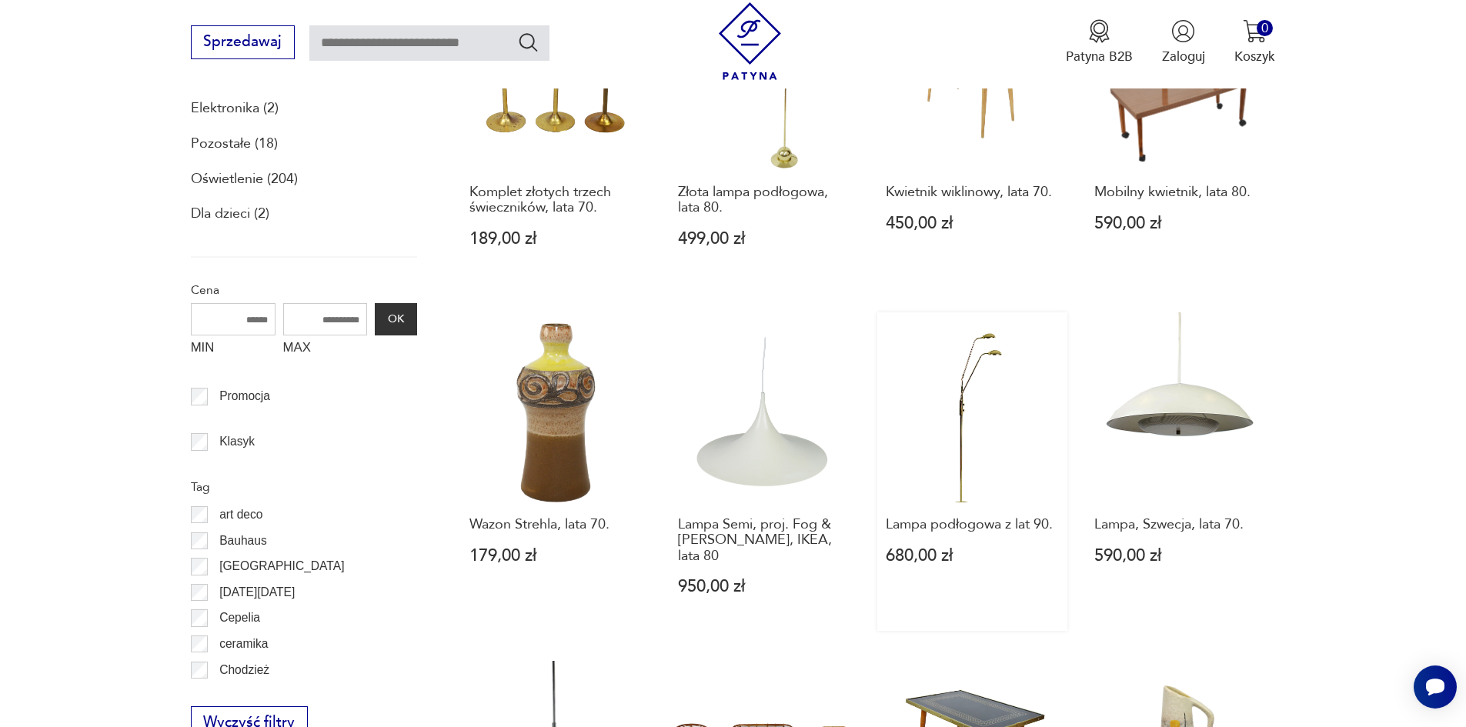
click at [976, 401] on link "Lampa podłogowa z lat 90. 680,00 zł" at bounding box center [972, 471] width 190 height 319
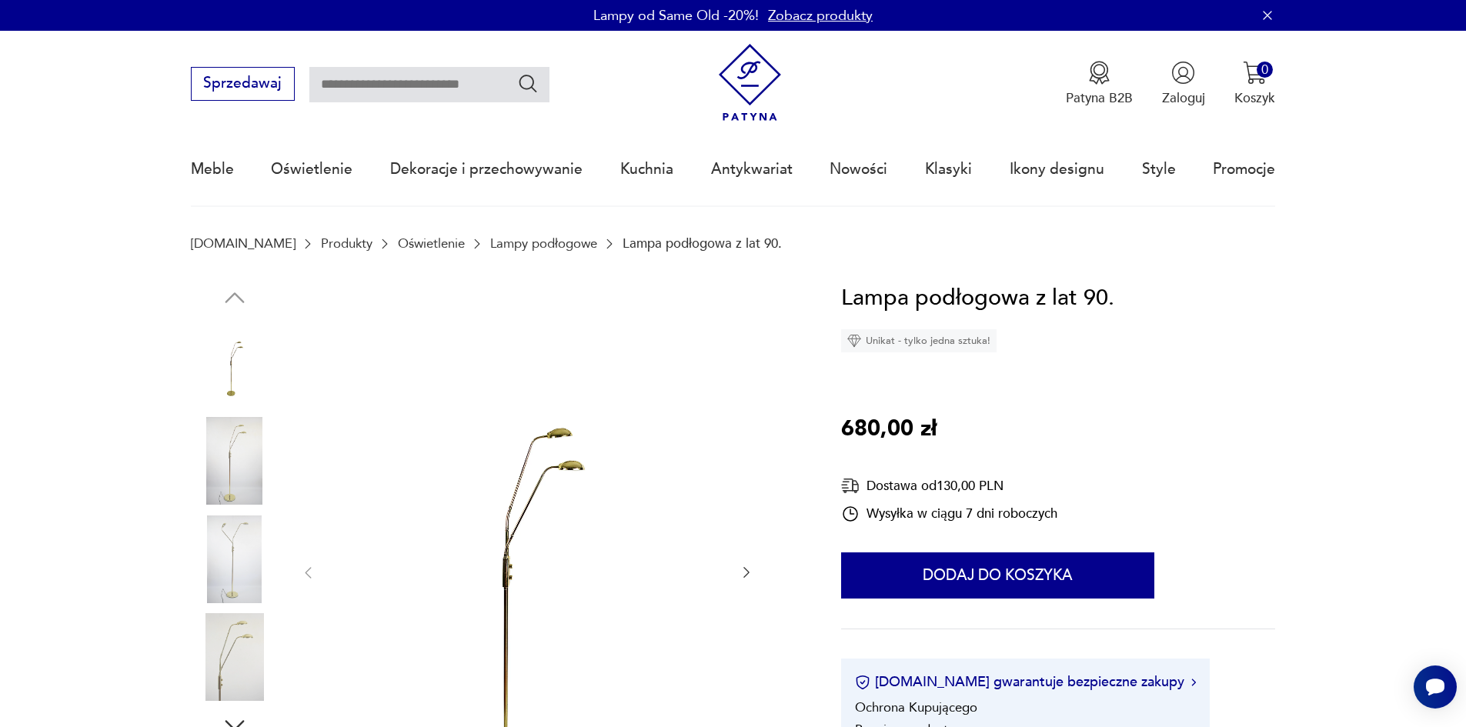
click at [527, 493] on img at bounding box center [527, 572] width 385 height 582
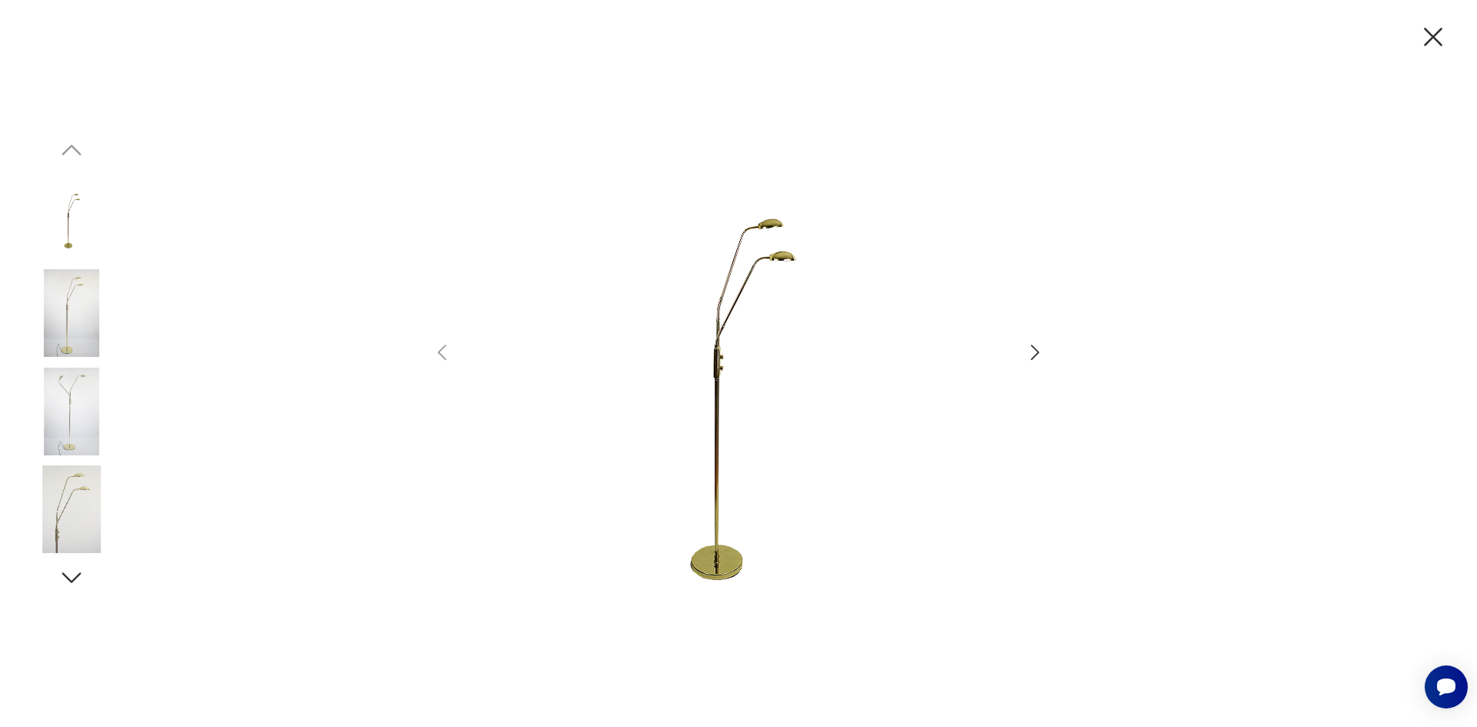
click at [1037, 348] on icon "button" at bounding box center [1035, 353] width 22 height 22
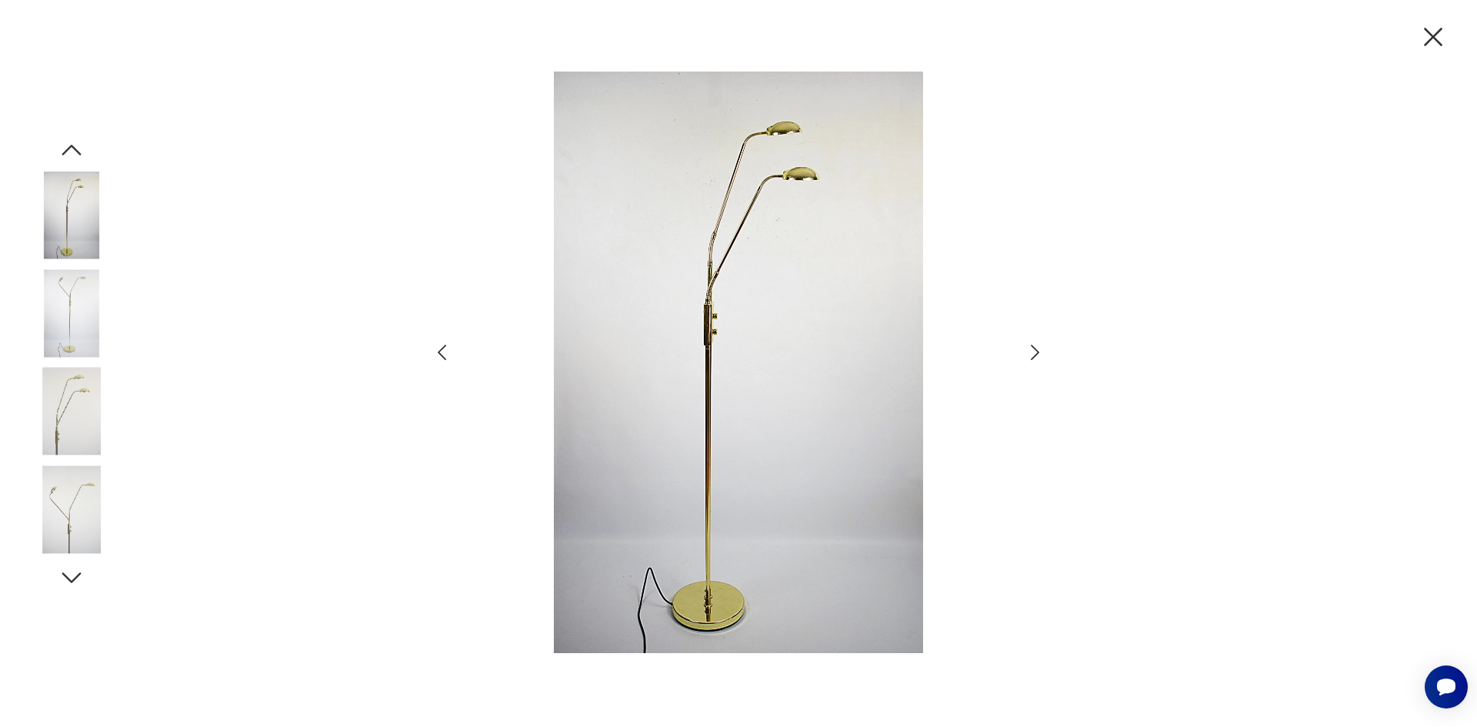
click at [1037, 348] on icon "button" at bounding box center [1035, 353] width 22 height 22
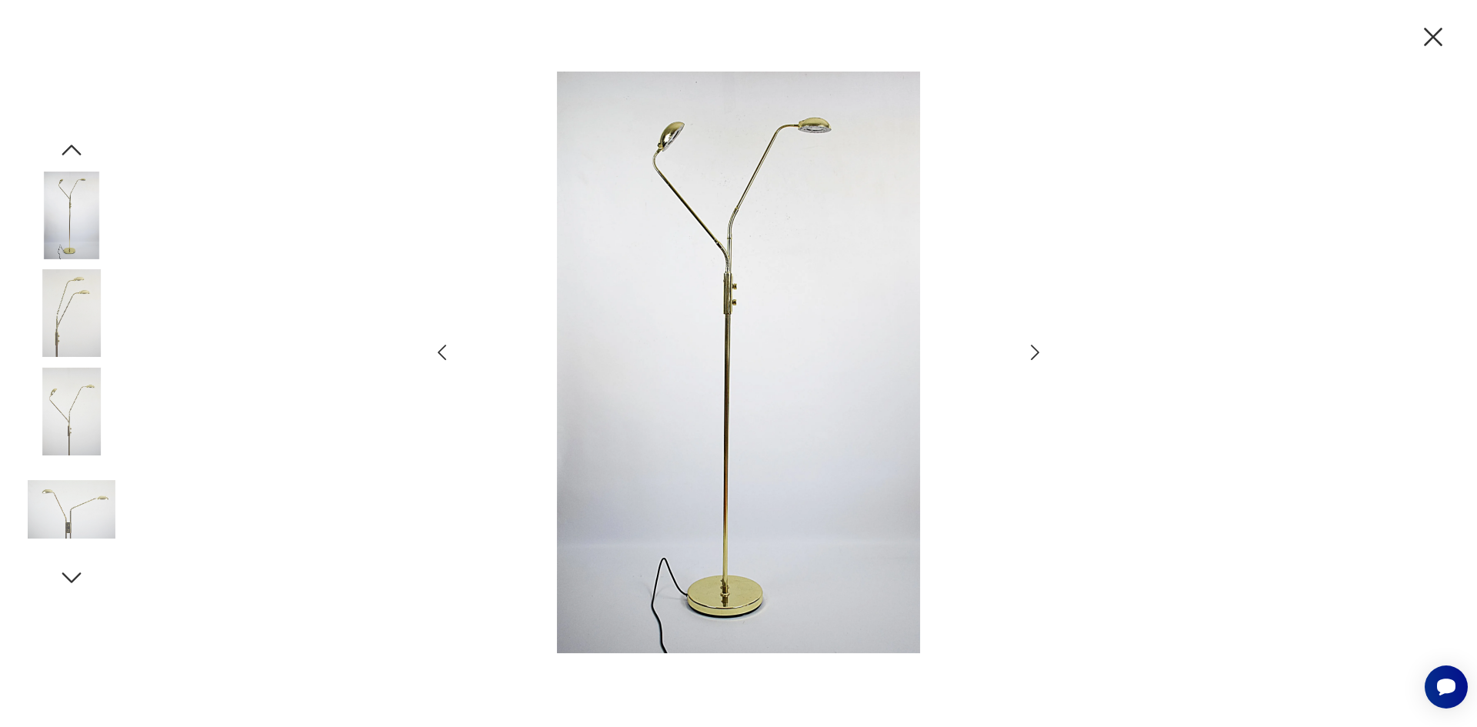
click at [1037, 348] on icon "button" at bounding box center [1035, 353] width 22 height 22
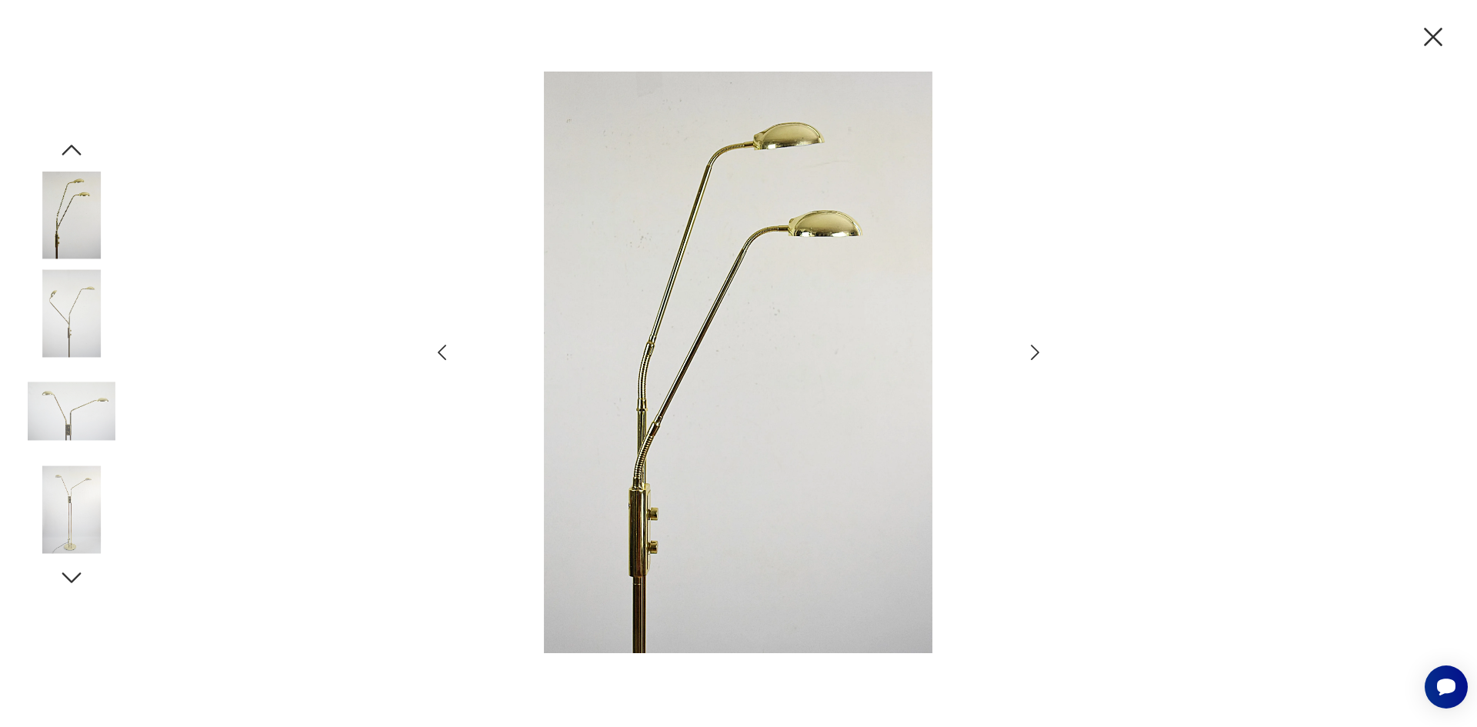
click at [1033, 349] on icon "button" at bounding box center [1035, 353] width 22 height 22
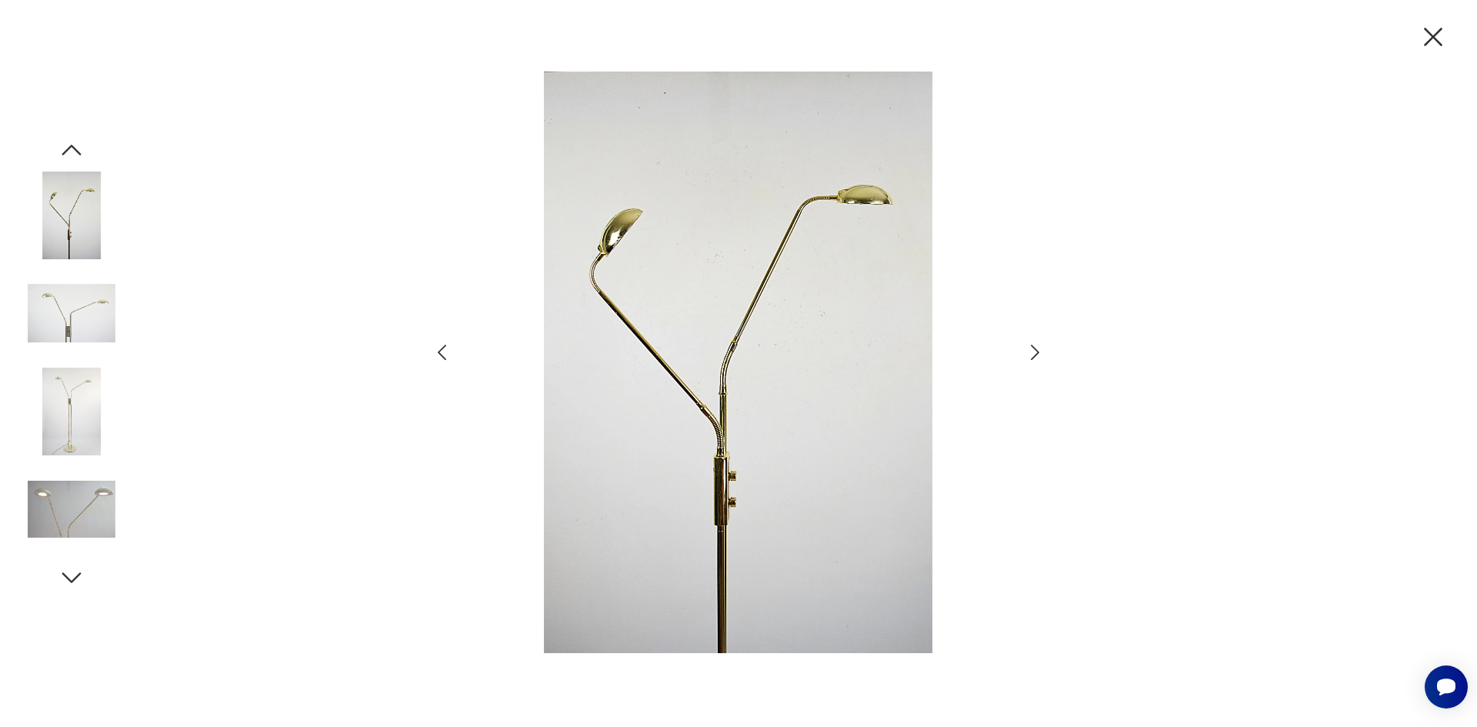
click at [1436, 35] on icon "button" at bounding box center [1433, 37] width 18 height 18
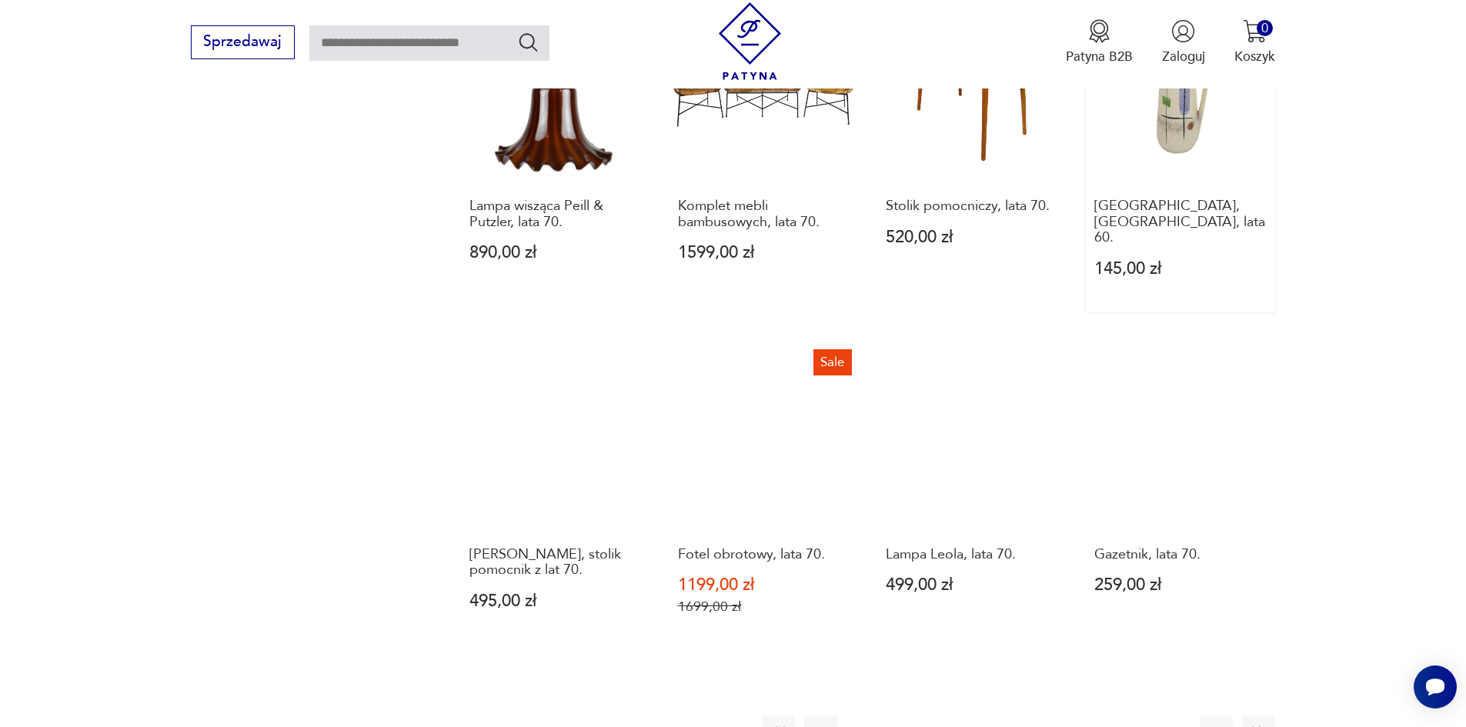
scroll to position [1489, 0]
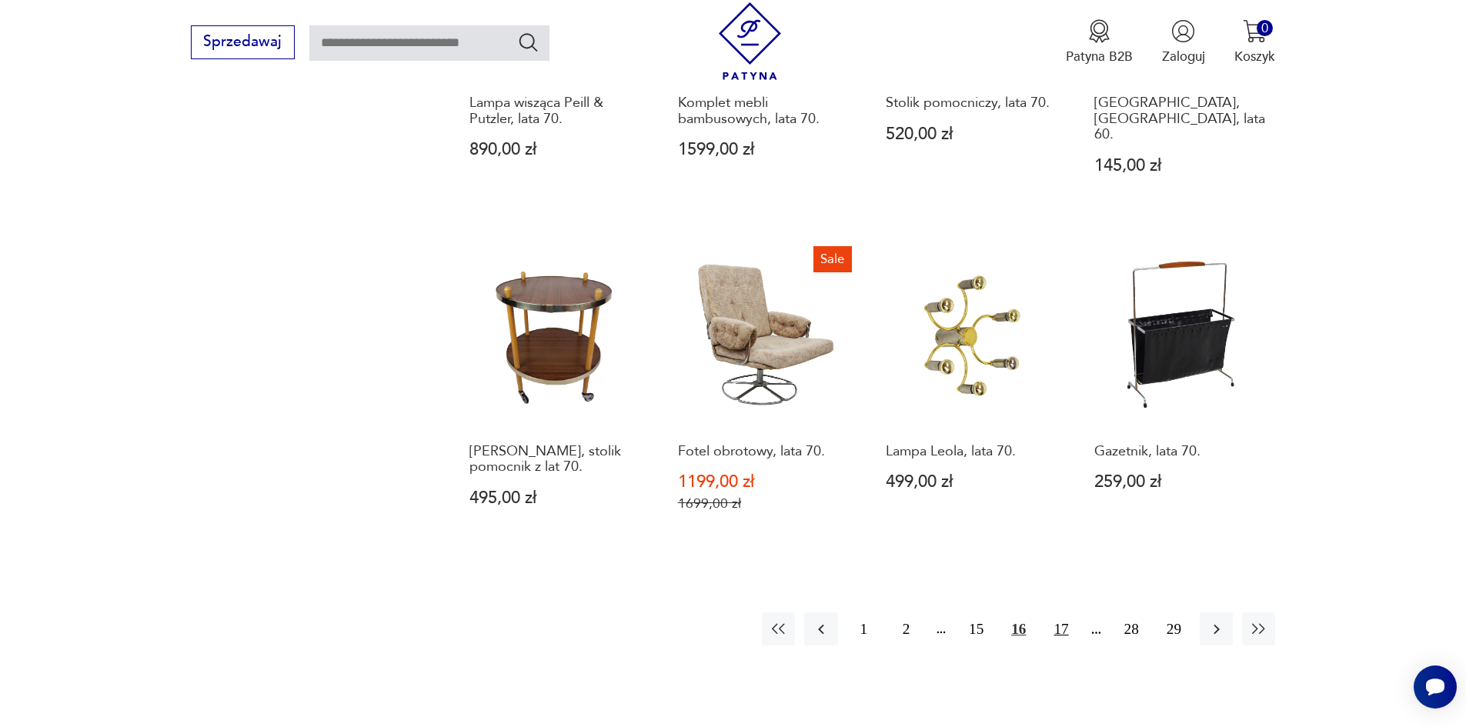
click at [1067, 612] on button "17" at bounding box center [1060, 628] width 33 height 33
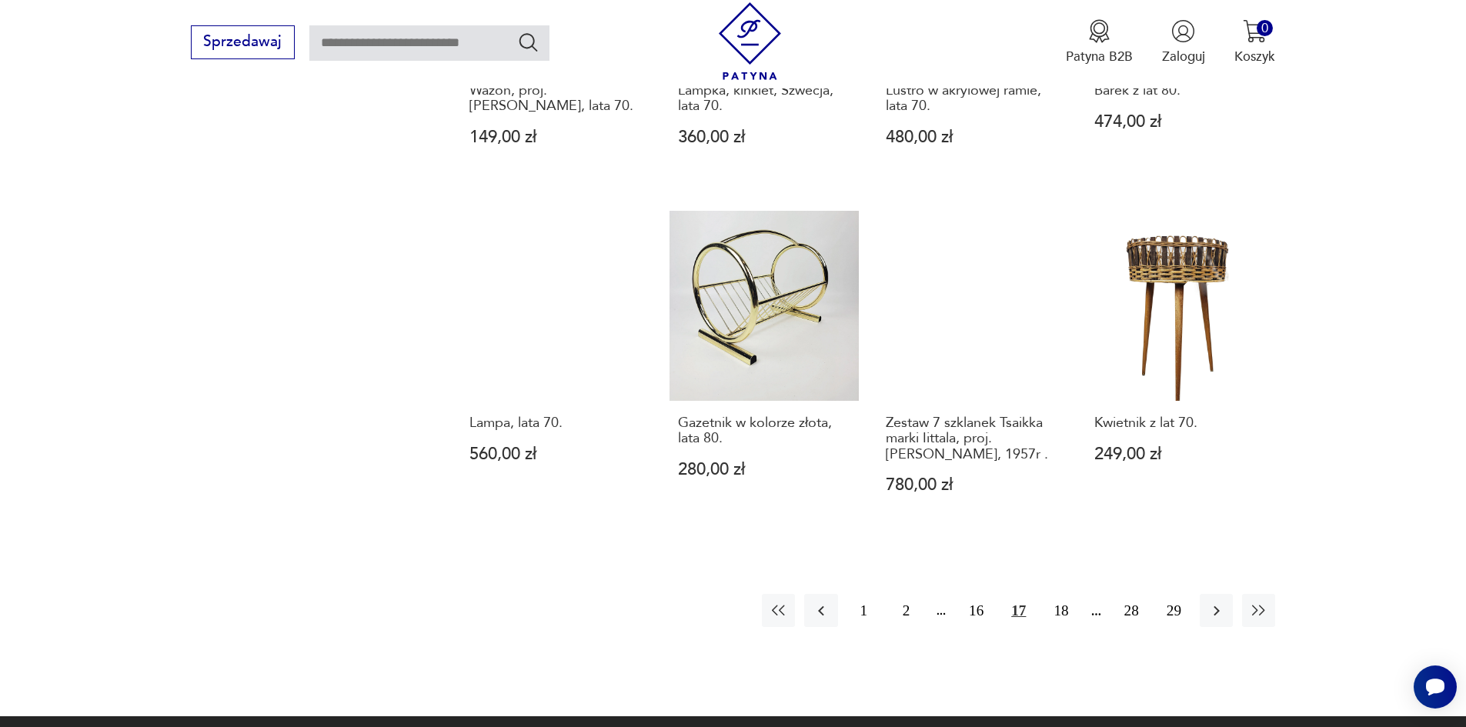
scroll to position [1643, 0]
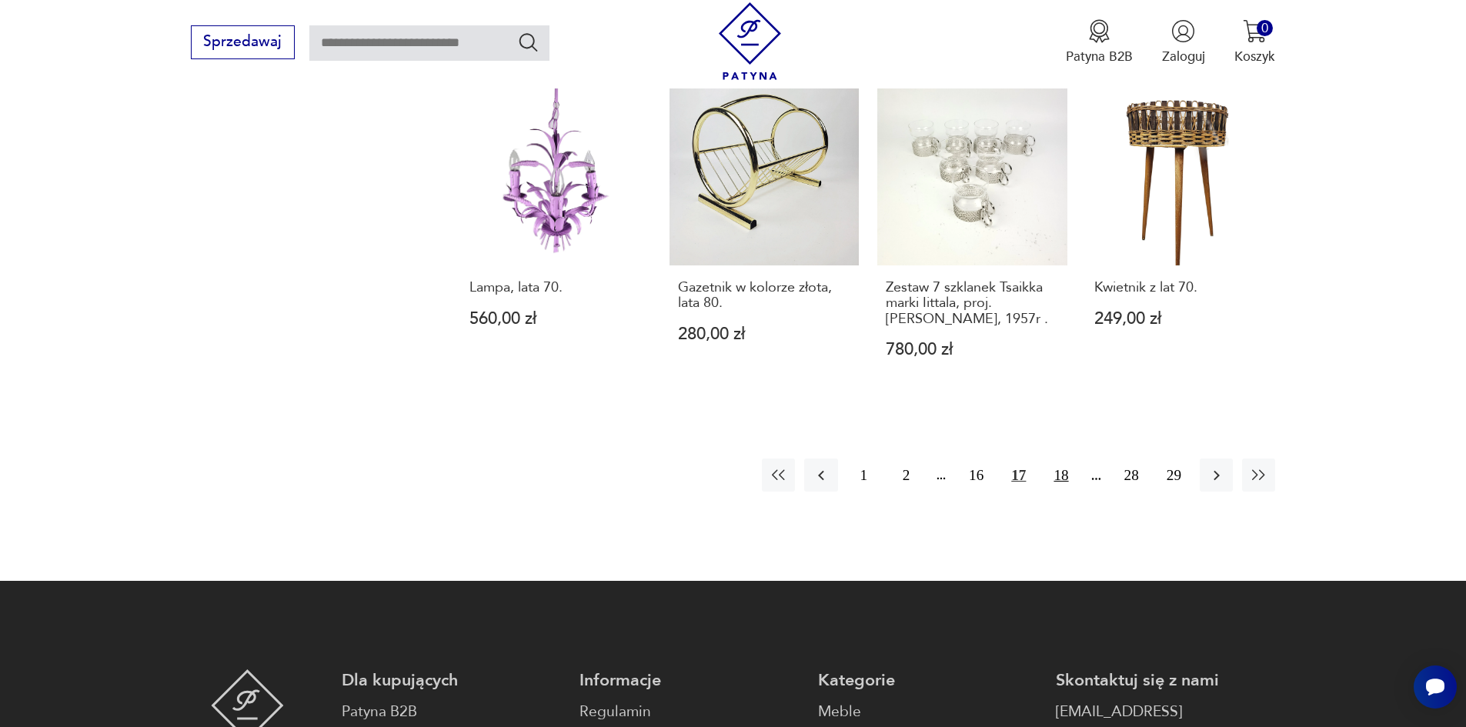
click at [1061, 478] on button "18" at bounding box center [1060, 475] width 33 height 33
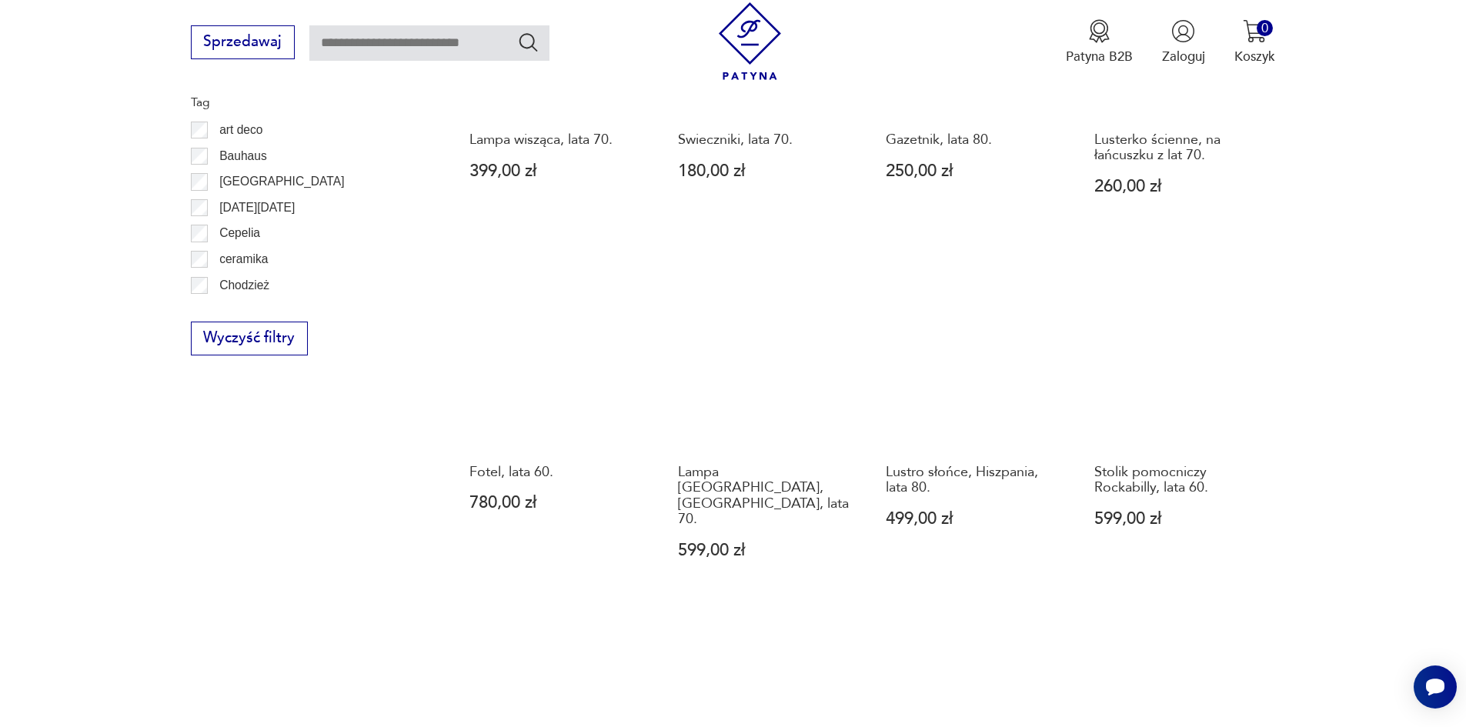
scroll to position [1412, 0]
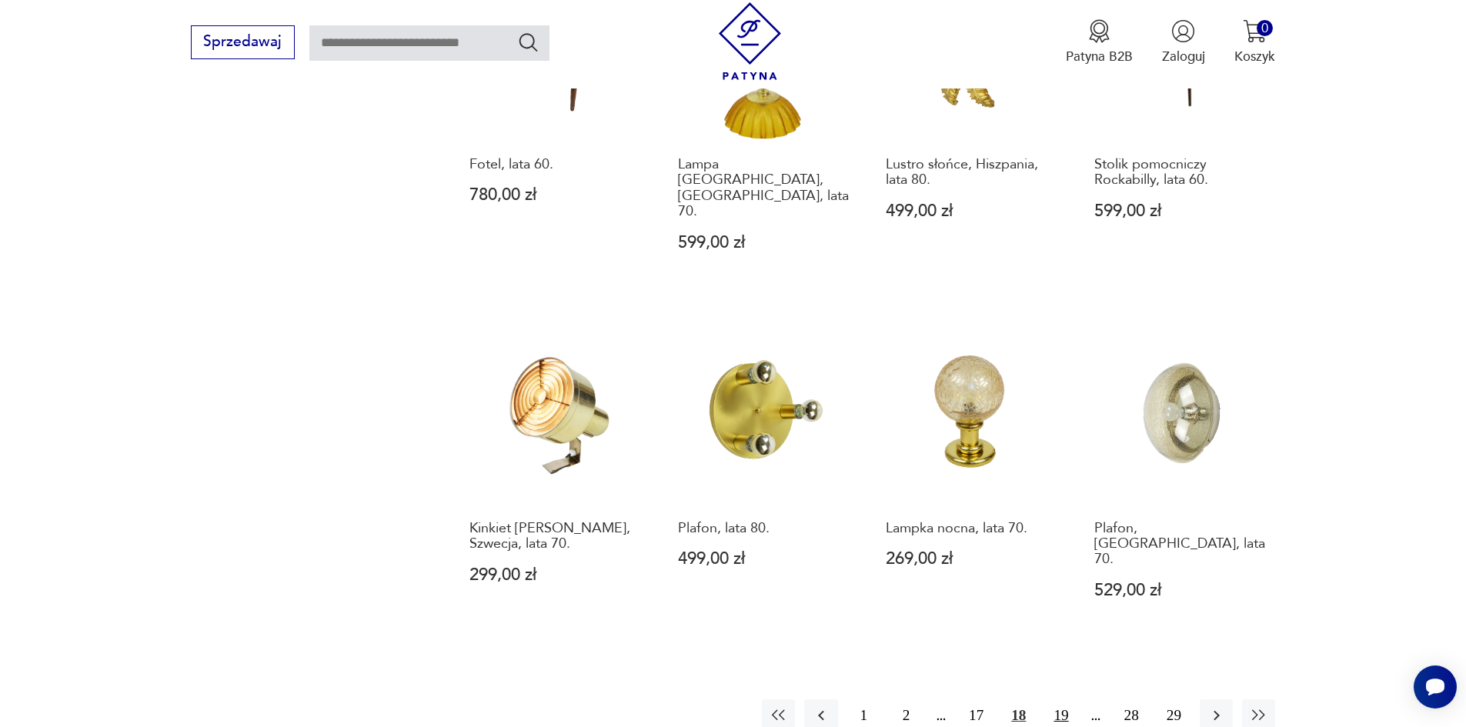
click at [1052, 699] on button "19" at bounding box center [1060, 715] width 33 height 33
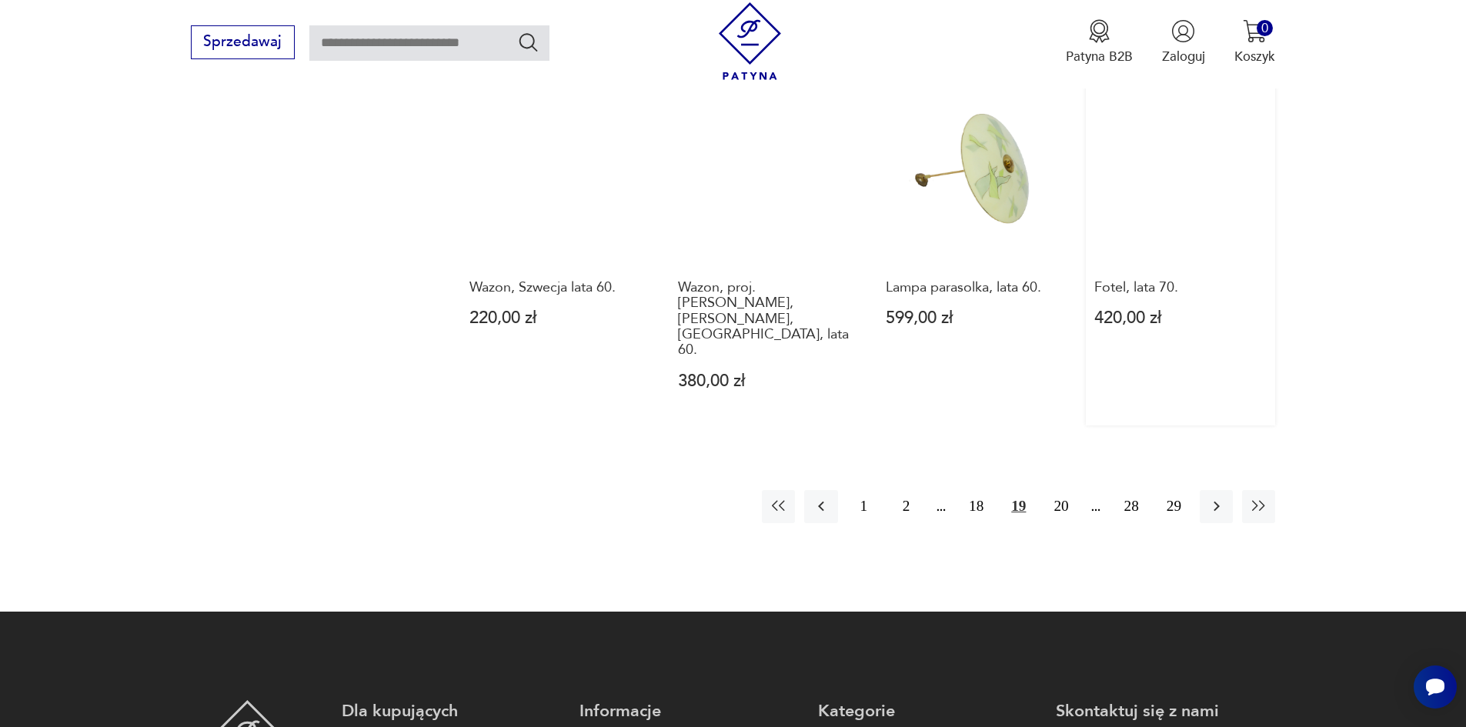
scroll to position [1720, 0]
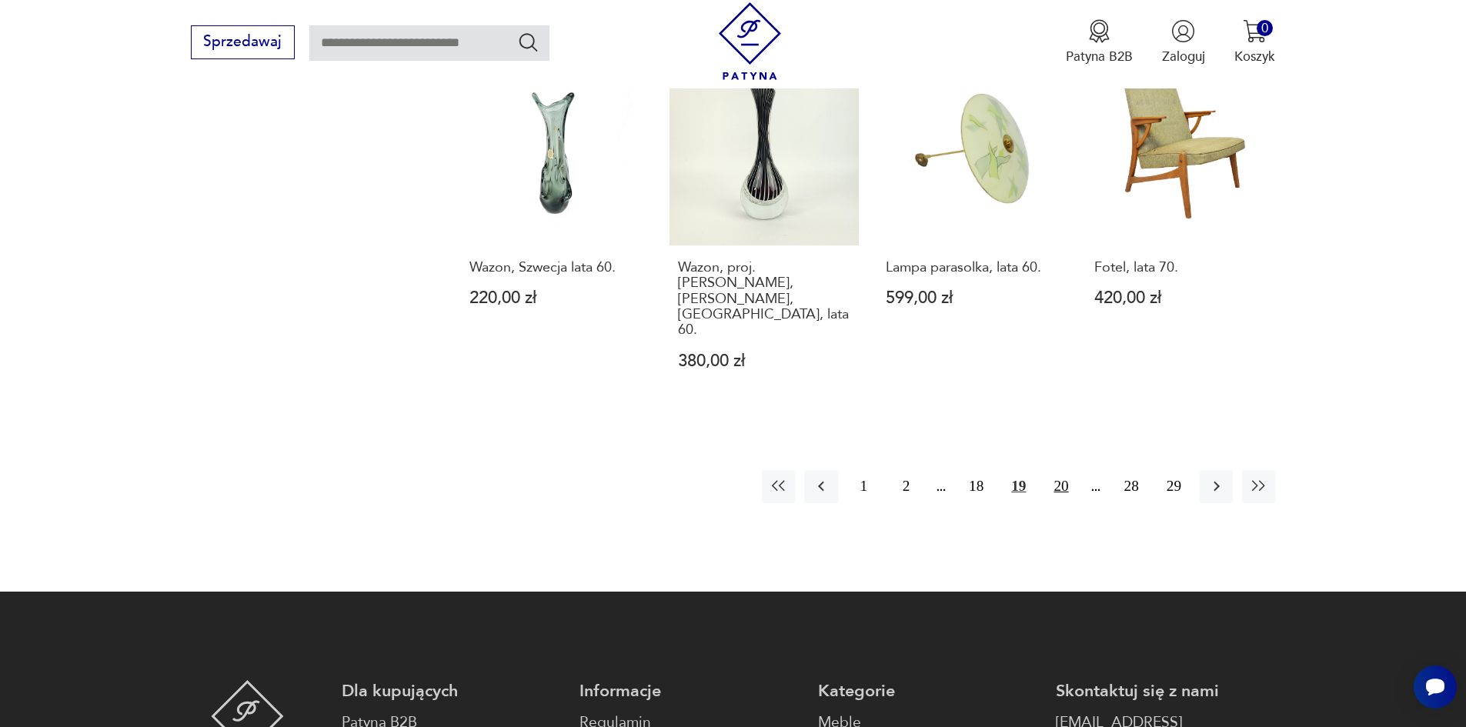
click at [1062, 470] on button "20" at bounding box center [1060, 486] width 33 height 33
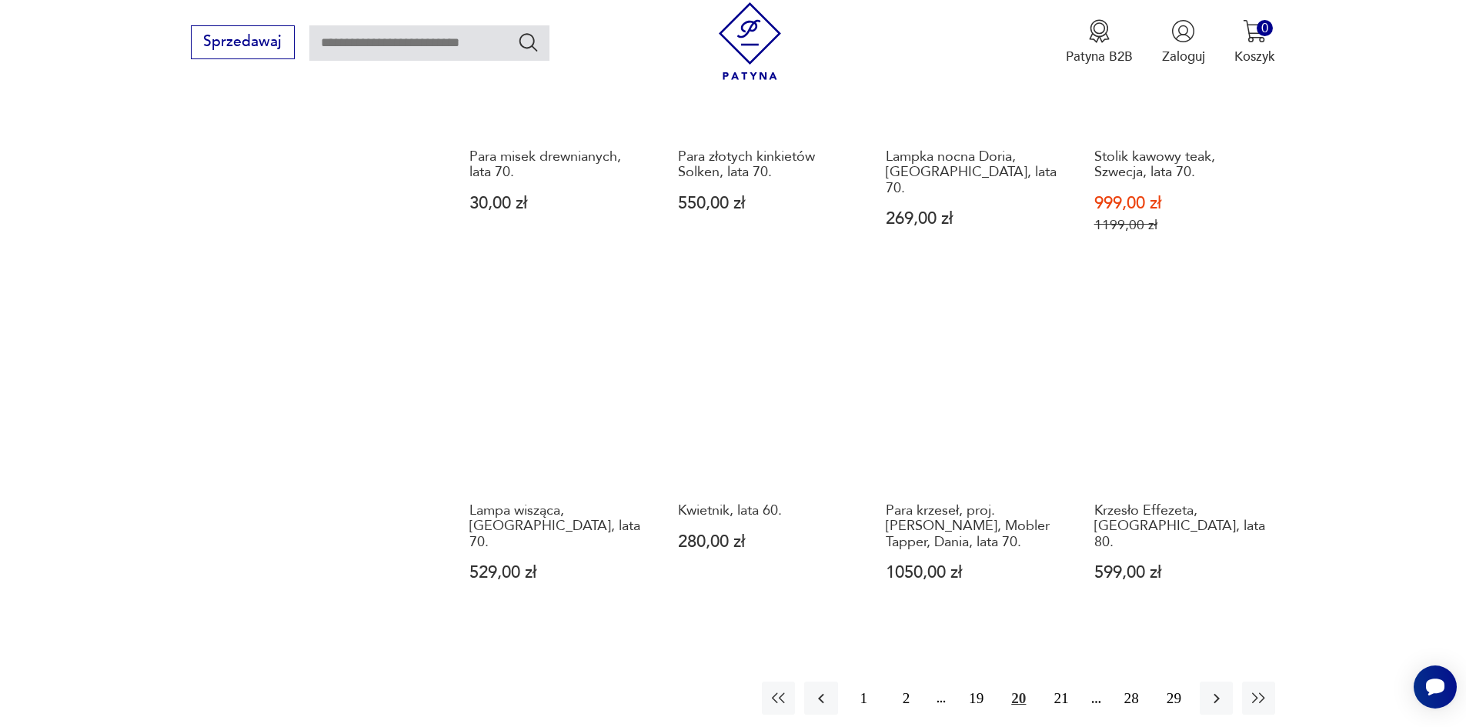
scroll to position [1566, 0]
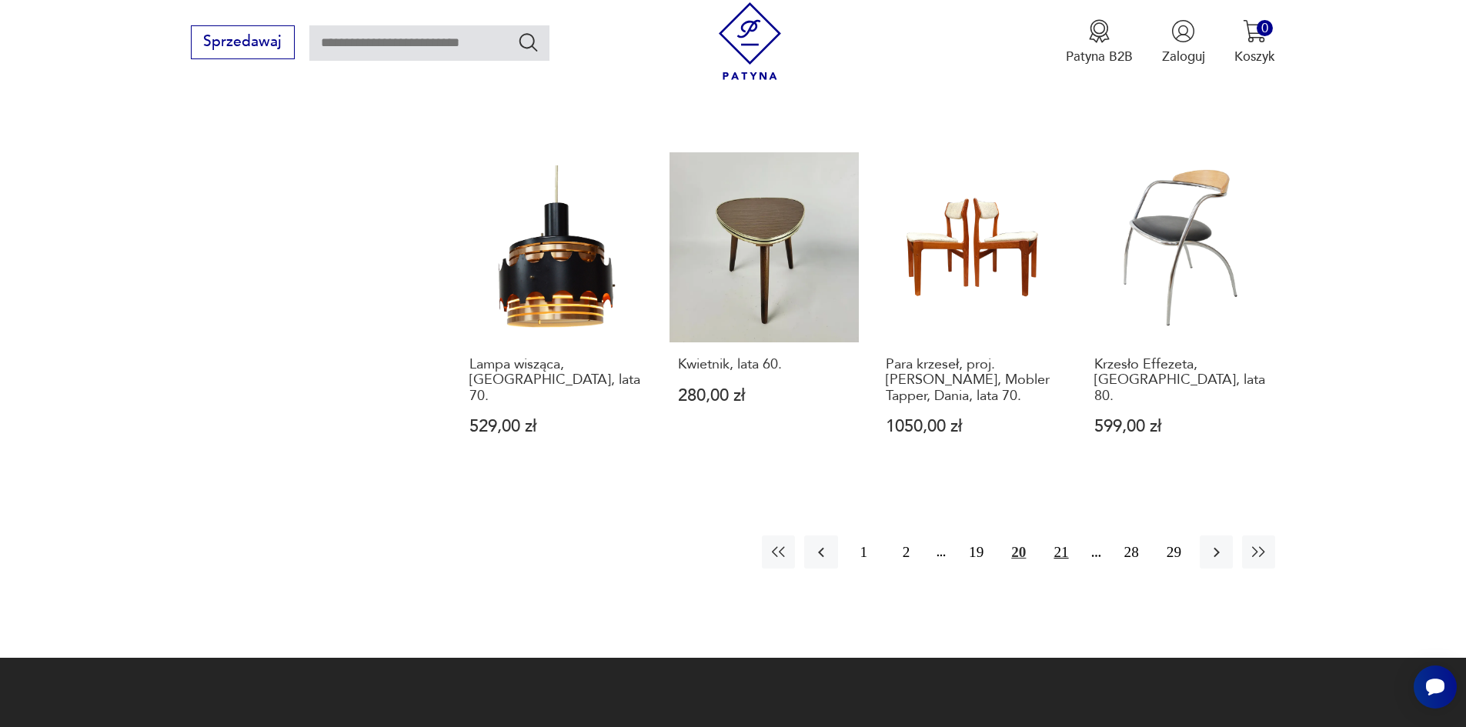
click at [1059, 549] on button "21" at bounding box center [1060, 551] width 33 height 33
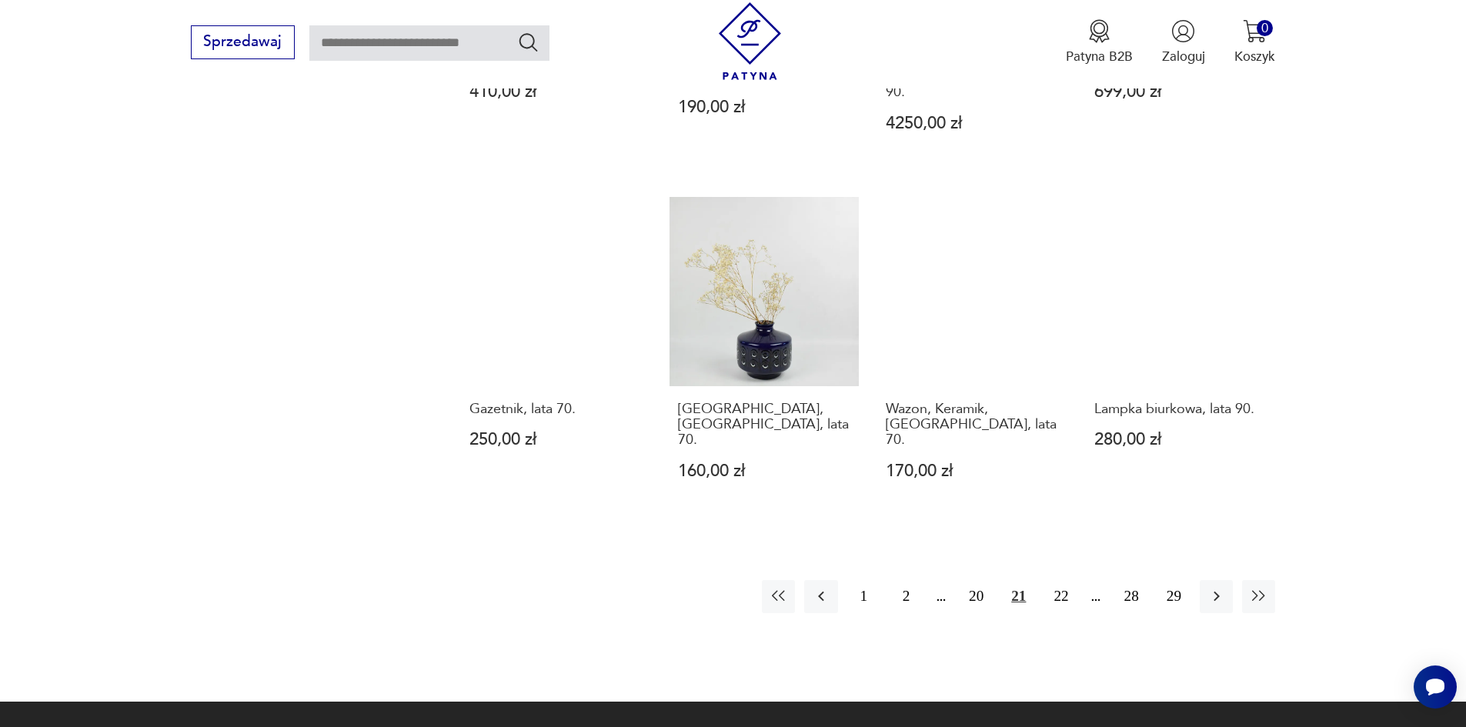
scroll to position [1797, 0]
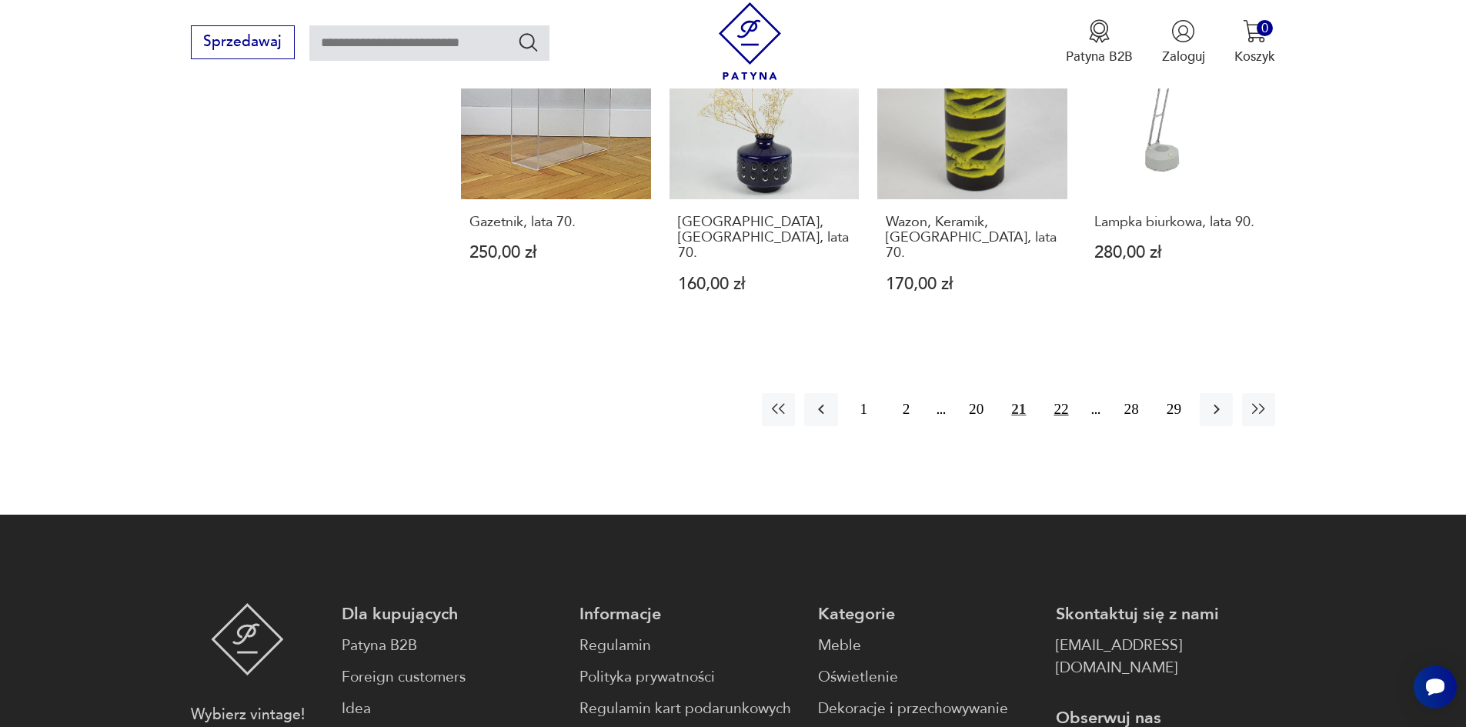
click at [1055, 393] on button "22" at bounding box center [1060, 409] width 33 height 33
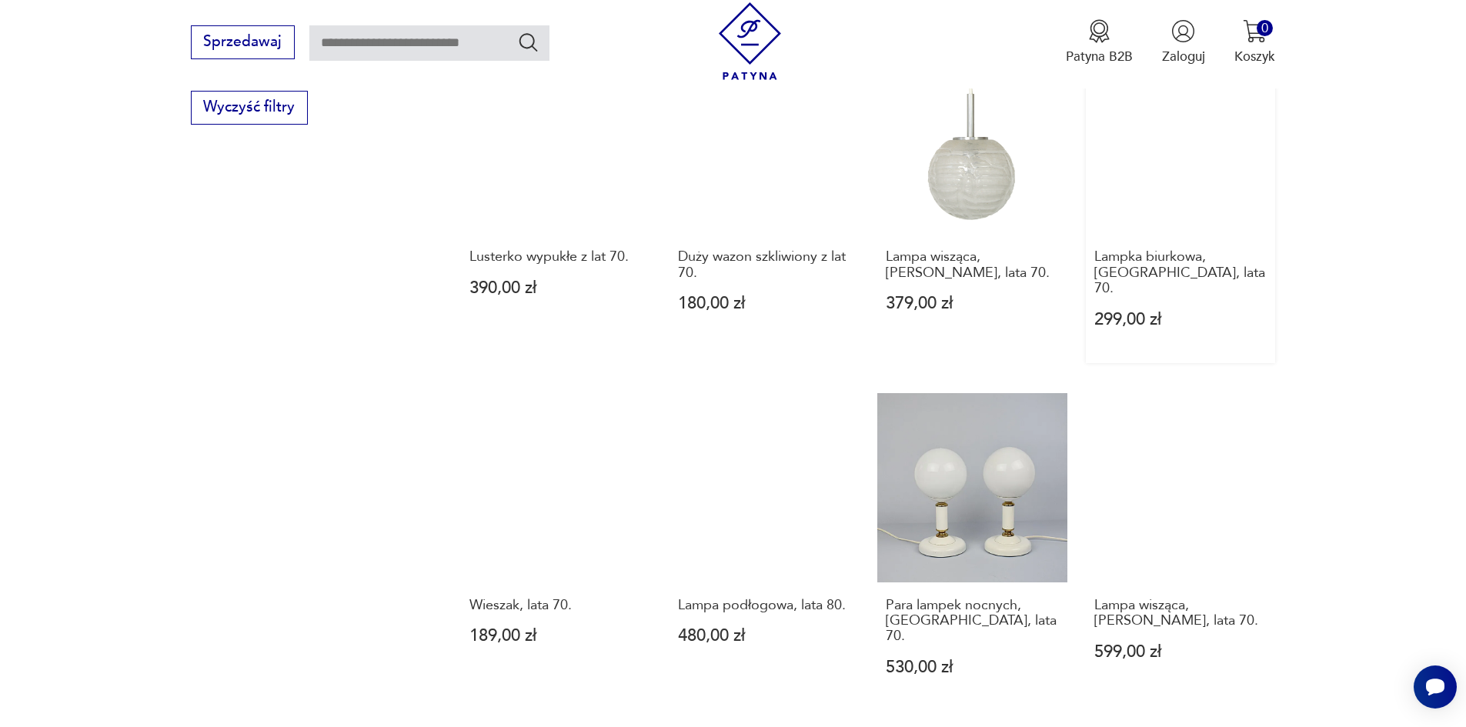
scroll to position [1643, 0]
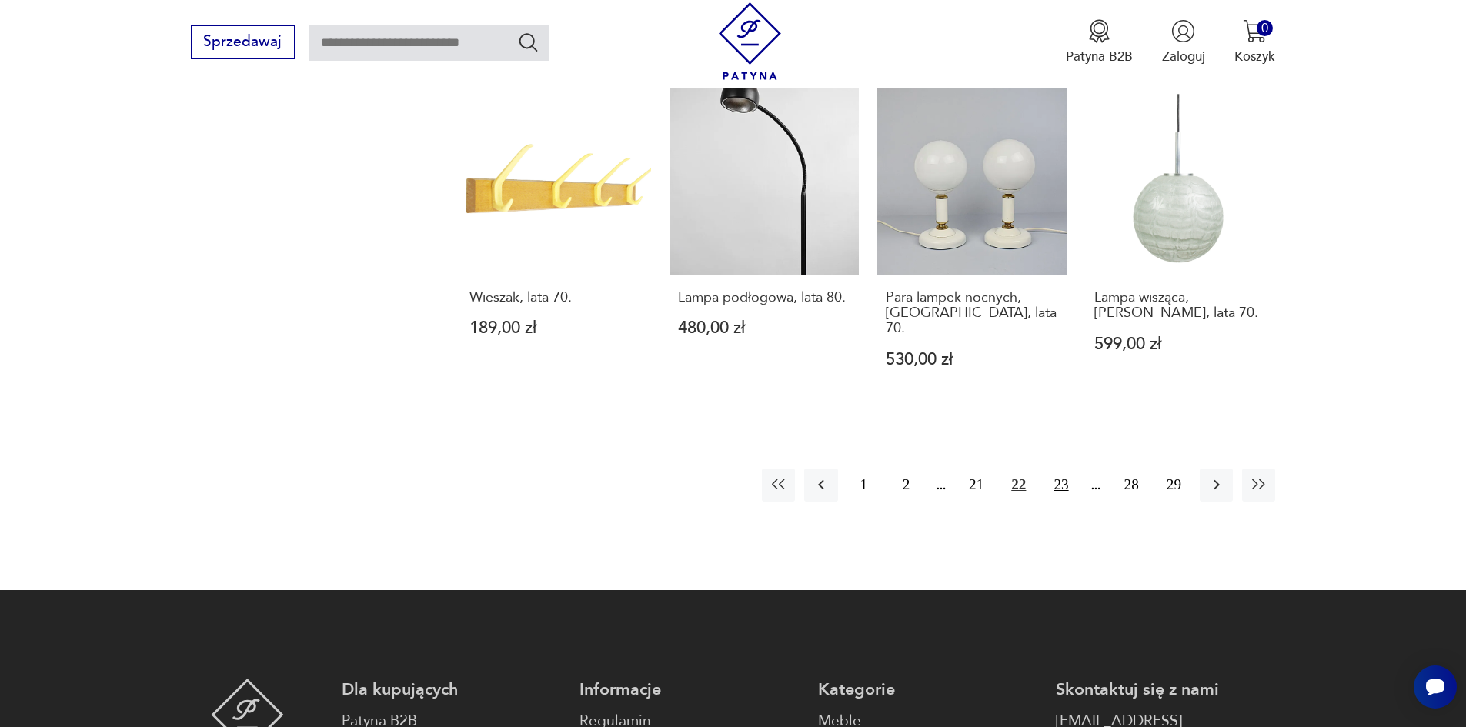
click at [1056, 469] on button "23" at bounding box center [1060, 485] width 33 height 33
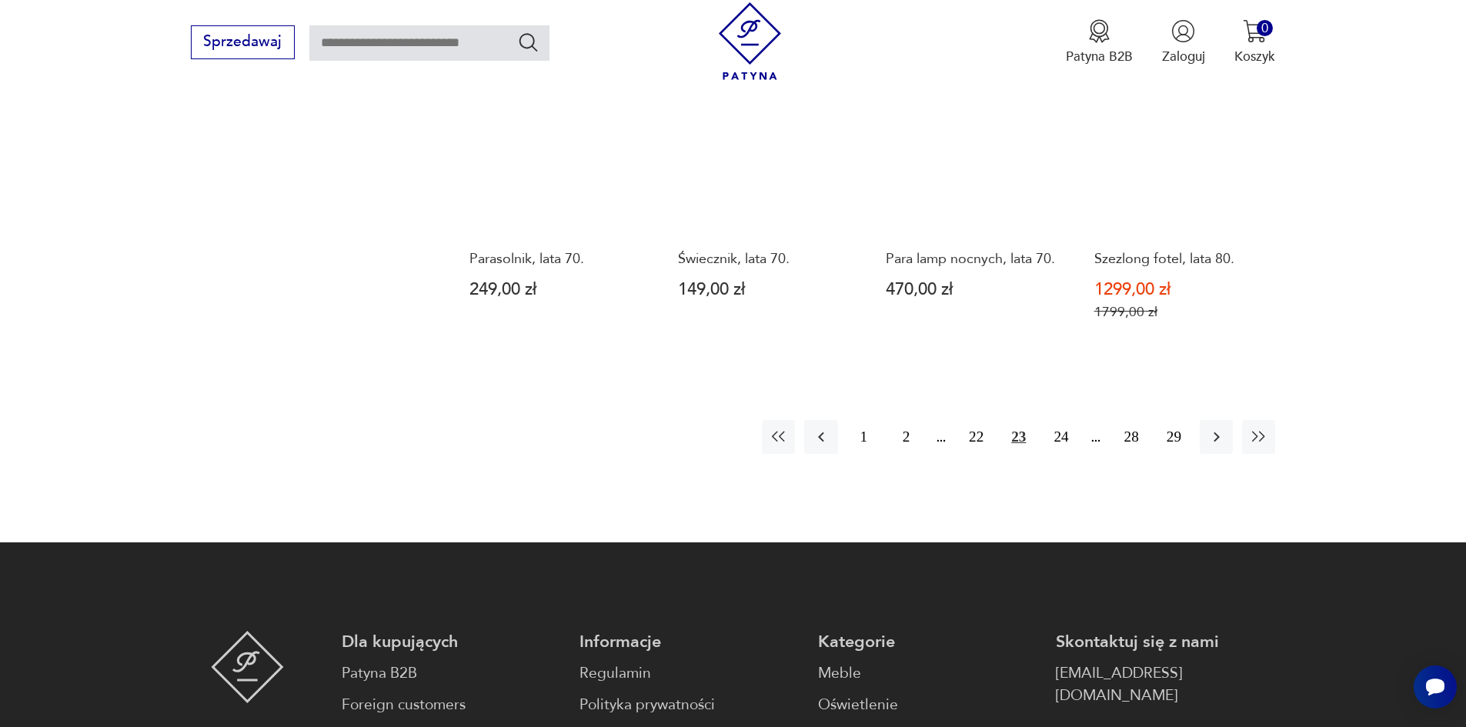
scroll to position [1566, 0]
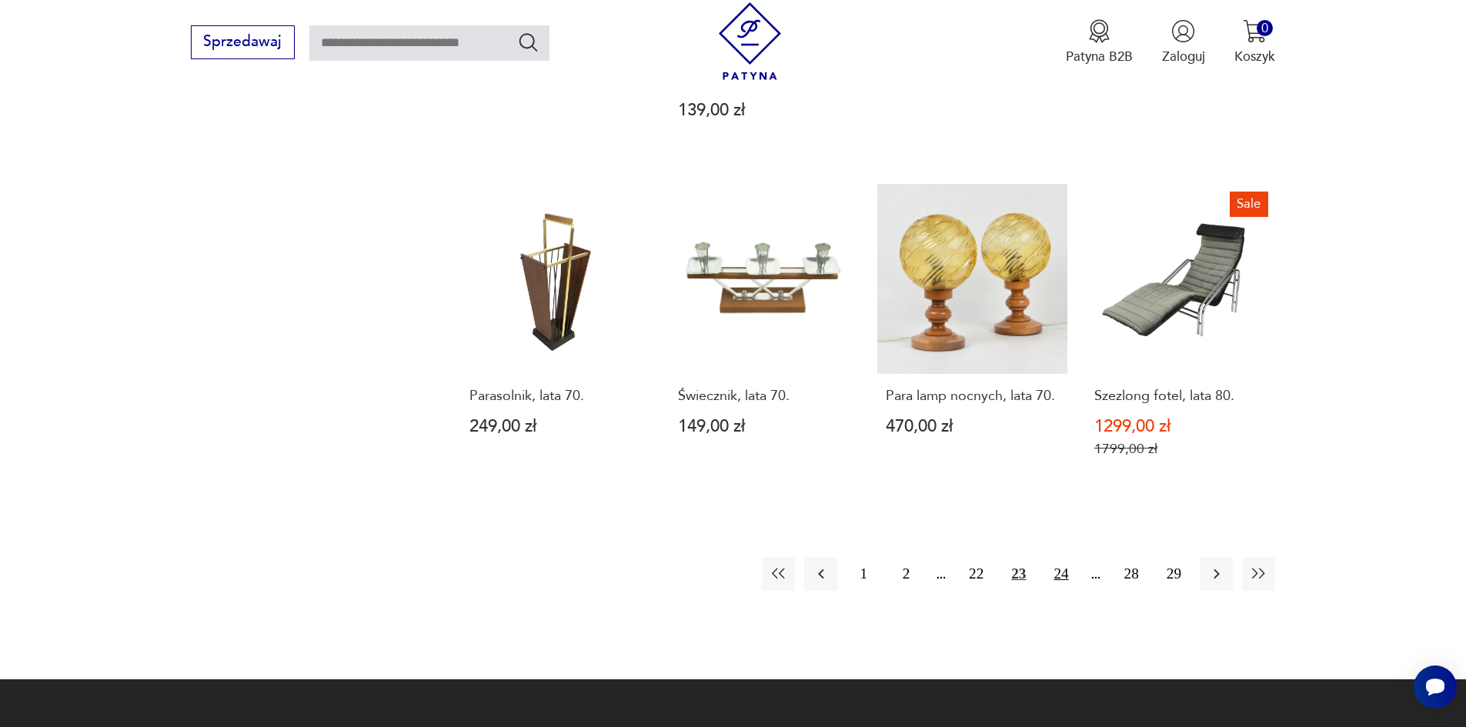
click at [1059, 557] on button "24" at bounding box center [1060, 573] width 33 height 33
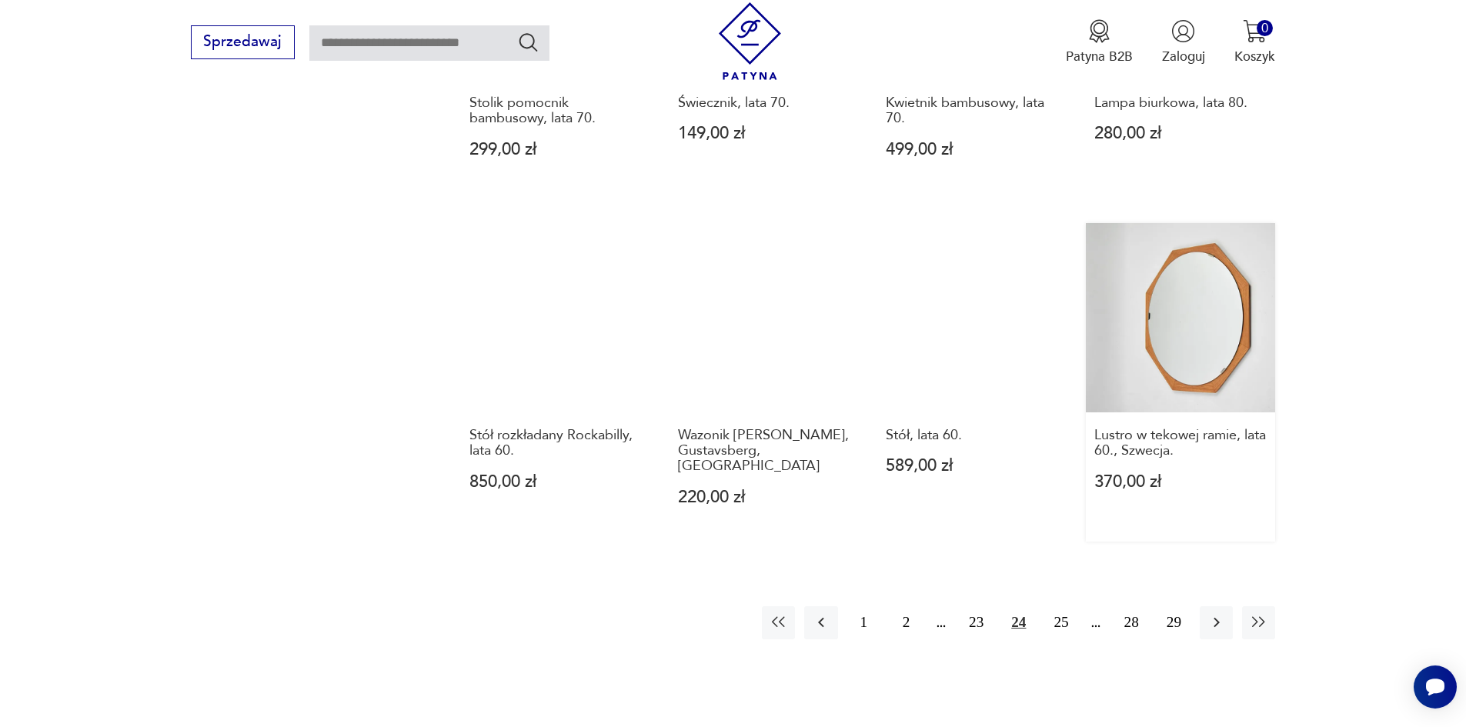
scroll to position [1643, 0]
